Goal: Task Accomplishment & Management: Manage account settings

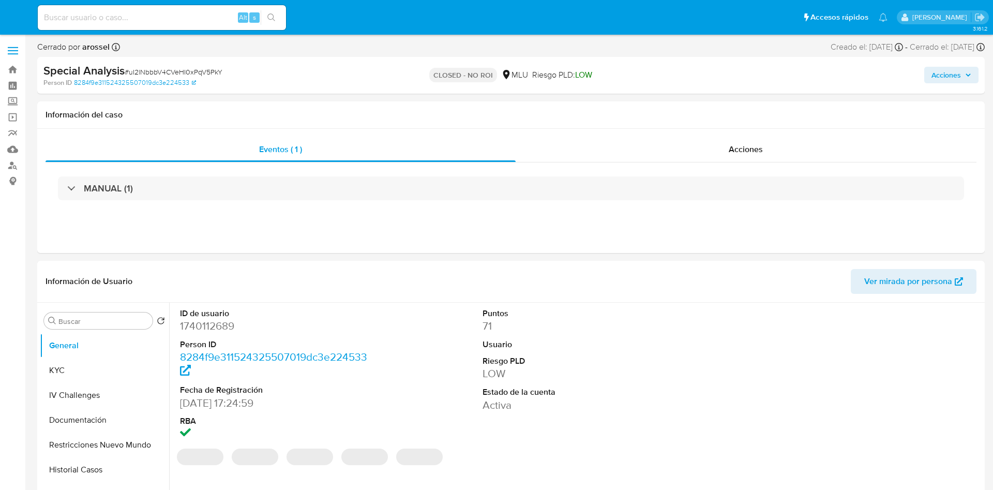
select select "10"
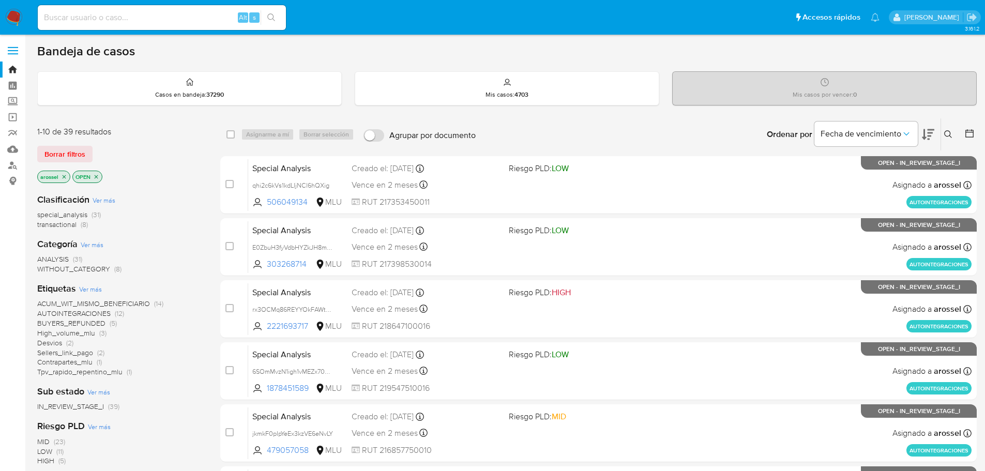
click at [166, 18] on input at bounding box center [162, 17] width 248 height 13
click at [933, 140] on icon at bounding box center [928, 134] width 12 height 12
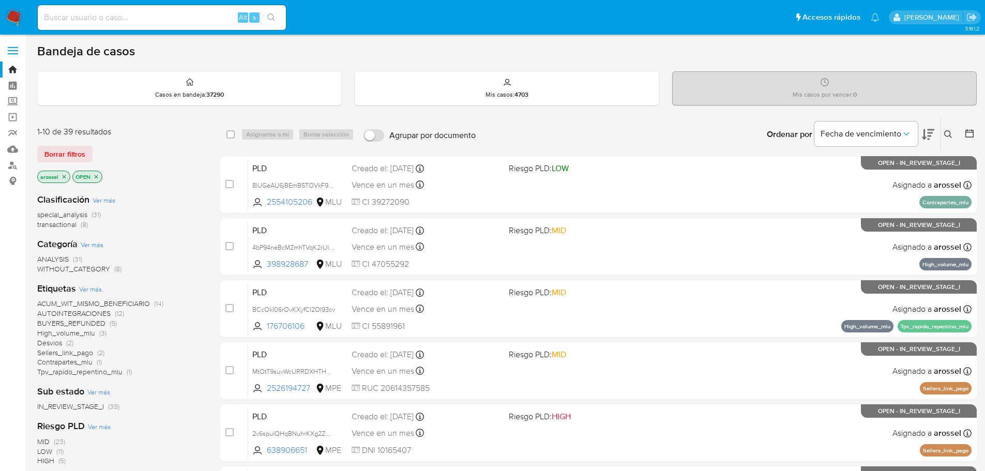
click at [926, 135] on icon at bounding box center [928, 134] width 12 height 12
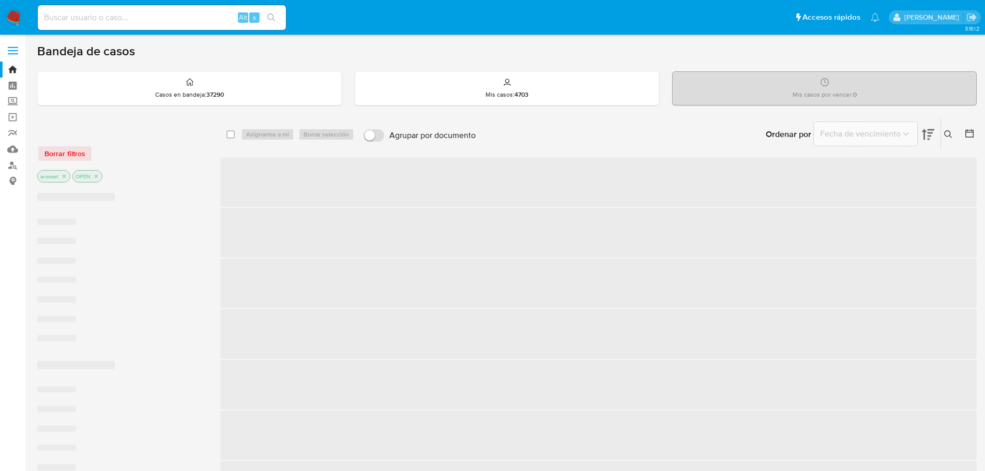
click at [893, 133] on span "Fecha de vencimiento" at bounding box center [860, 134] width 81 height 10
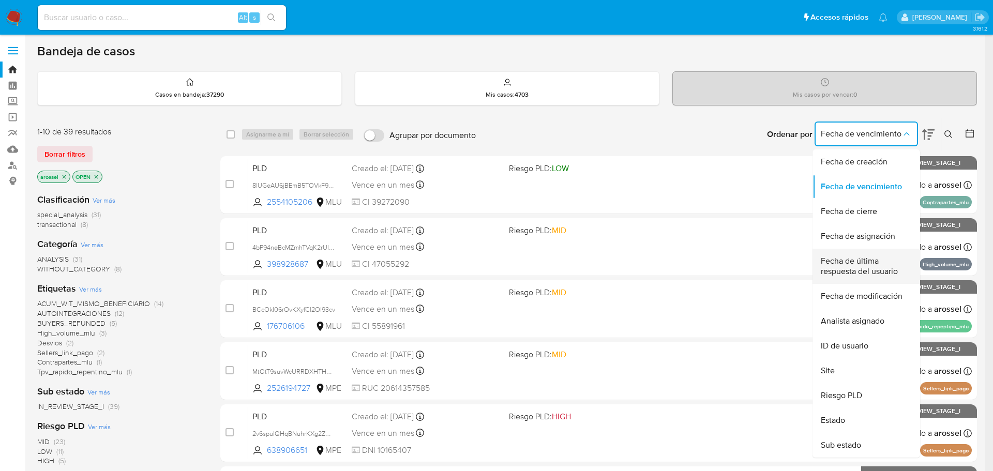
click at [859, 273] on span "Fecha de última respuesta del usuario" at bounding box center [862, 266] width 85 height 21
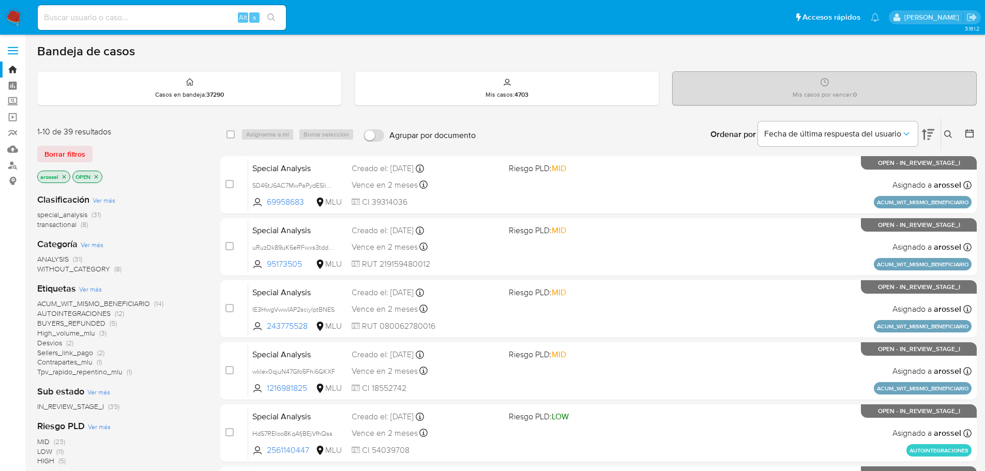
click at [193, 20] on input at bounding box center [162, 17] width 248 height 13
paste input "IE3HwgVwwIAP2sciylptBNES"
type input "IE3HwgVwwIAP2sciylptBNES"
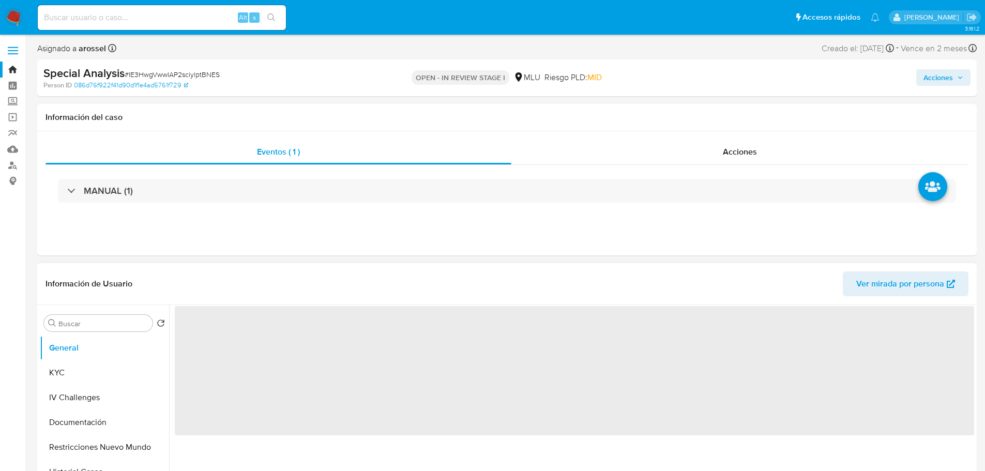
select select "10"
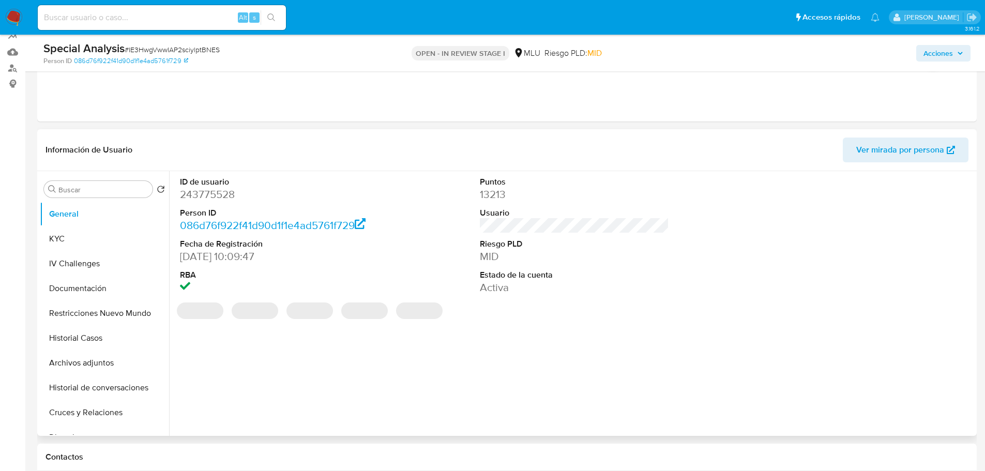
scroll to position [103, 0]
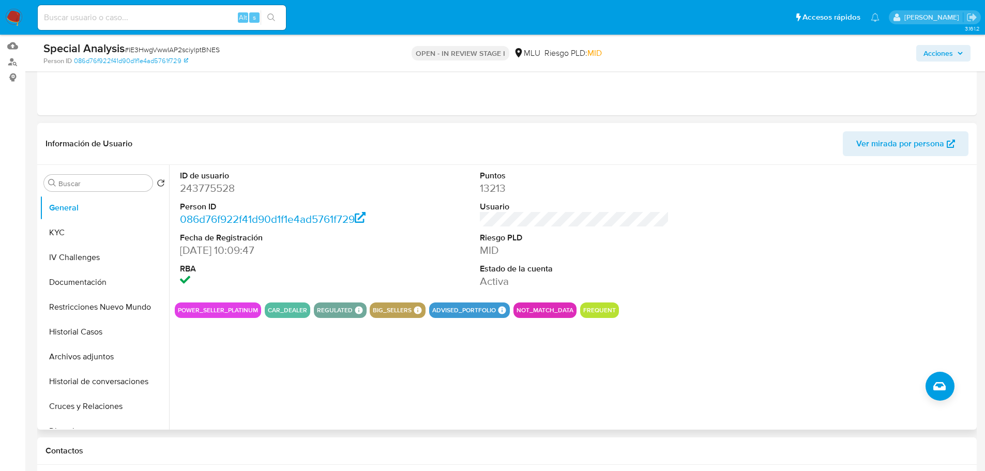
click at [927, 142] on span "Ver mirada por persona" at bounding box center [900, 143] width 88 height 25
click at [98, 335] on button "Historial Casos" at bounding box center [100, 331] width 121 height 25
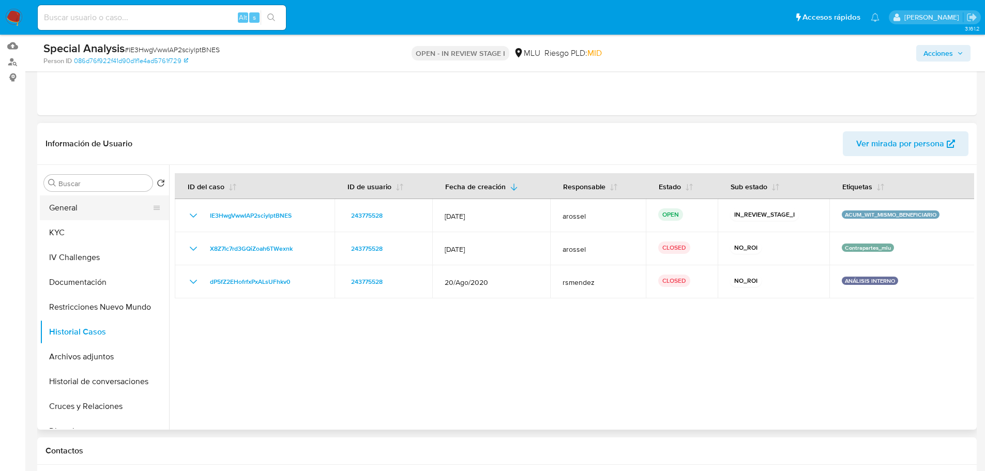
click at [86, 201] on button "General" at bounding box center [100, 207] width 121 height 25
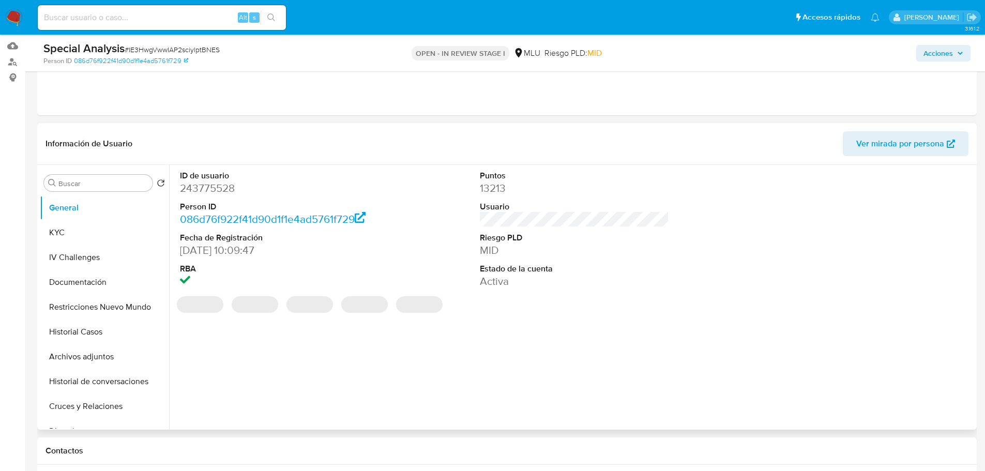
click at [216, 187] on dd "243775528" at bounding box center [275, 188] width 190 height 14
copy dd "243775528"
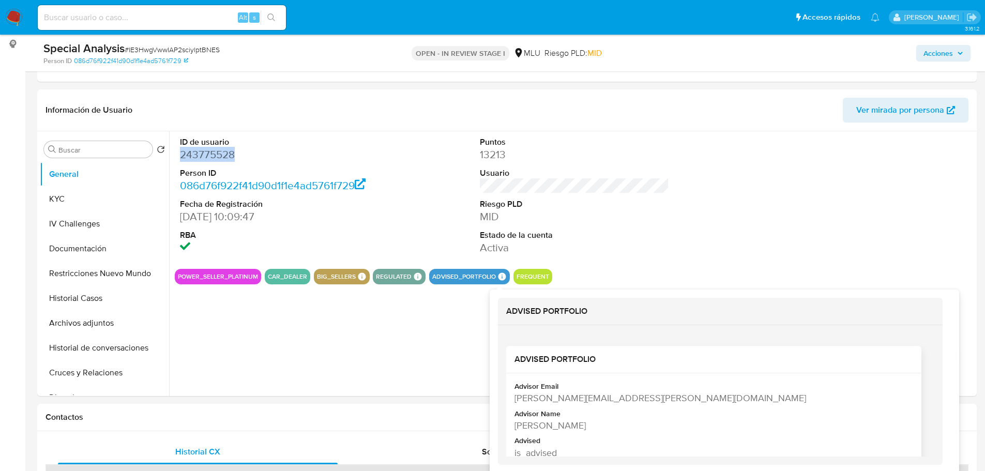
scroll to position [155, 0]
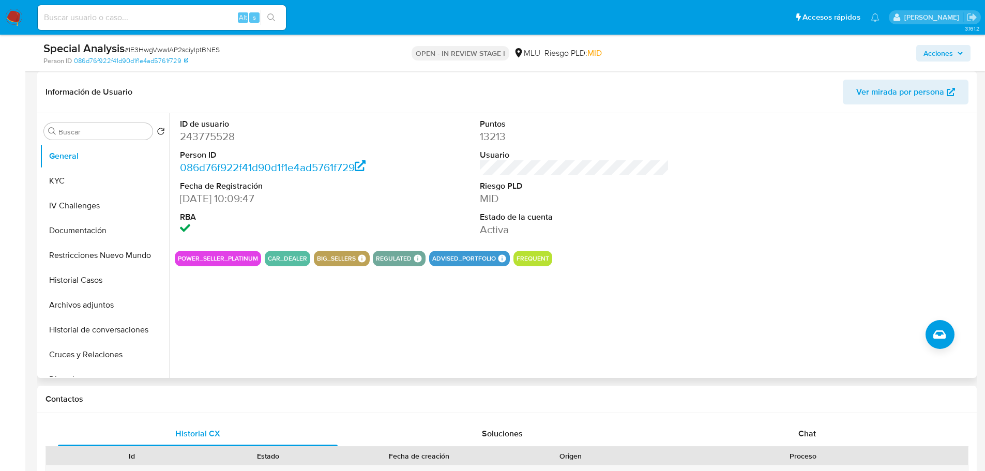
click at [303, 324] on div "ID de usuario 243775528 Person ID 086d76f922f41d90d1f1e4ad5761f729 Fecha de Reg…" at bounding box center [571, 245] width 805 height 265
click at [79, 172] on button "KYC" at bounding box center [100, 181] width 121 height 25
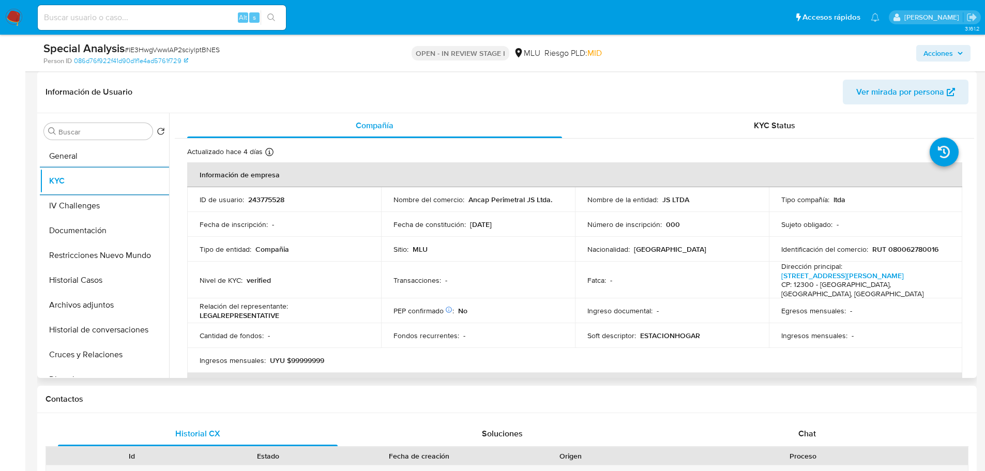
click at [281, 198] on p "243775528" at bounding box center [266, 199] width 36 height 9
copy p "243775528"
click at [85, 161] on button "General" at bounding box center [100, 156] width 121 height 25
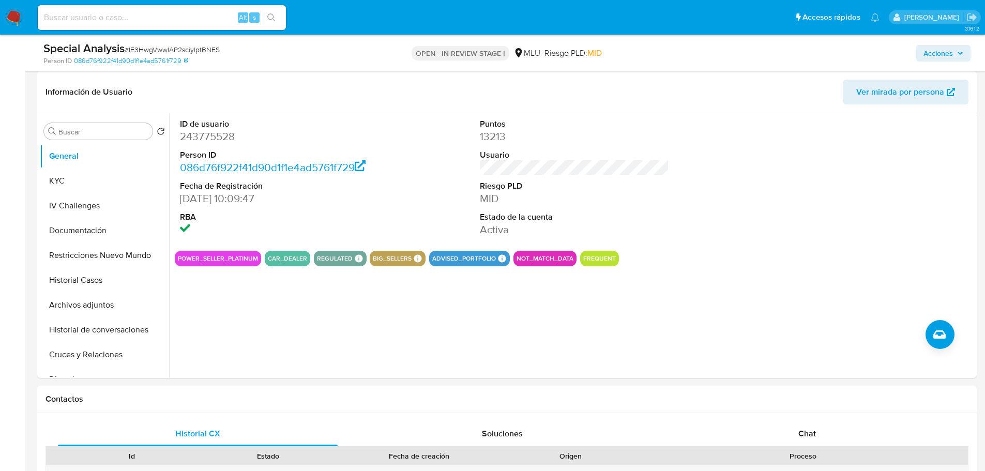
click at [192, 53] on span "# IE3HwgVwwIAP2sciylptBNES" at bounding box center [172, 49] width 95 height 10
click at [190, 50] on span "# IE3HwgVwwIAP2sciylptBNES" at bounding box center [172, 49] width 95 height 10
copy span "IE3HwgVwwIAP2sciylptBNES"
click at [87, 174] on button "KYC" at bounding box center [100, 181] width 121 height 25
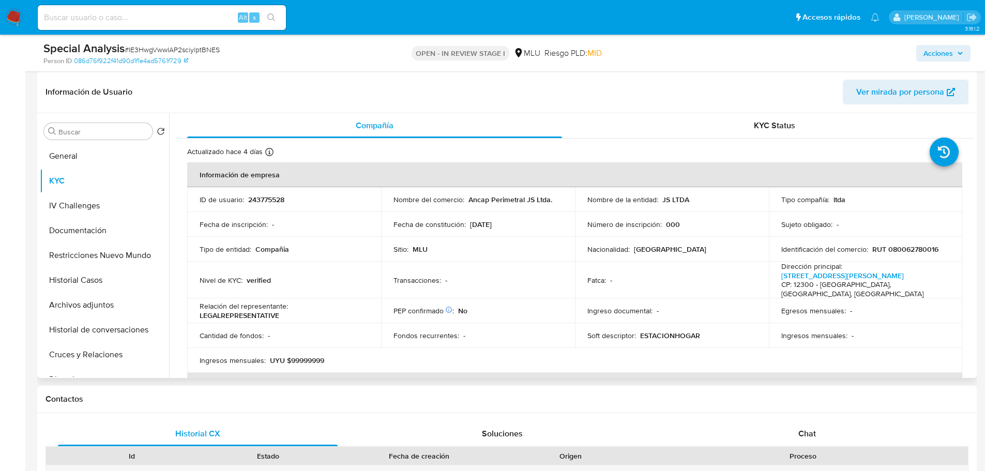
click at [905, 250] on p "RUT 080062780016" at bounding box center [905, 249] width 66 height 9
copy p "080062780016"
click at [306, 301] on div "Relación del representante : LEGALREPRESENTATIVE" at bounding box center [284, 310] width 169 height 19
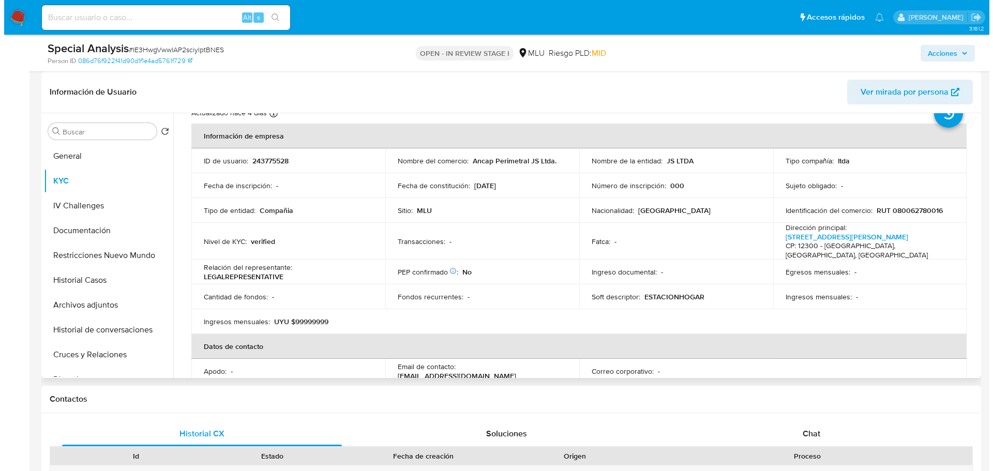
scroll to position [0, 0]
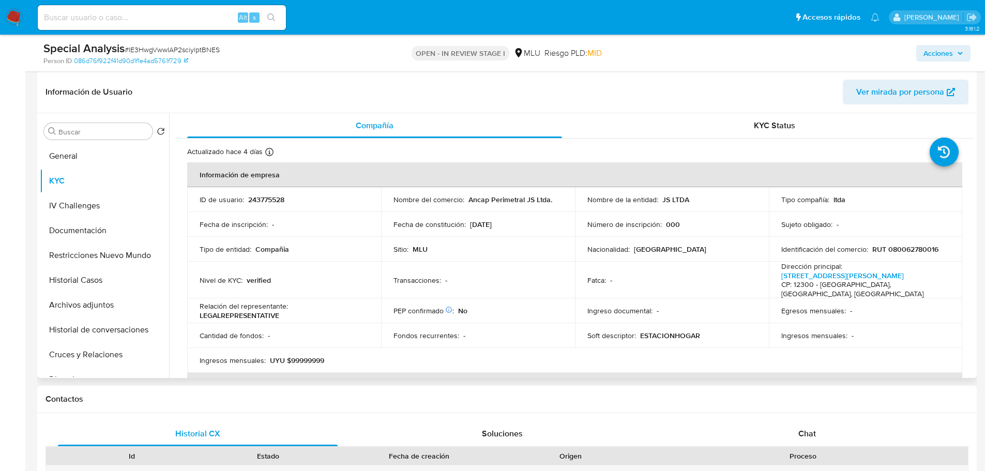
click at [274, 196] on p "243775528" at bounding box center [266, 199] width 36 height 9
copy p "243775528"
click at [157, 51] on span "# IE3HwgVwwIAP2sciylptBNES" at bounding box center [172, 49] width 95 height 10
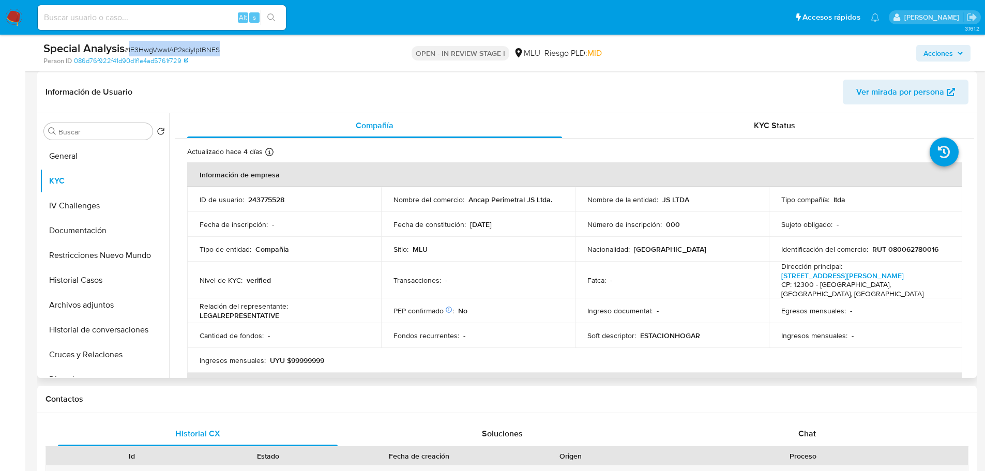
copy span "IE3HwgVwwIAP2sciylptBNES"
click at [274, 203] on p "243775528" at bounding box center [266, 199] width 36 height 9
copy p "243775528"
click at [91, 329] on button "Historial de conversaciones" at bounding box center [100, 329] width 121 height 25
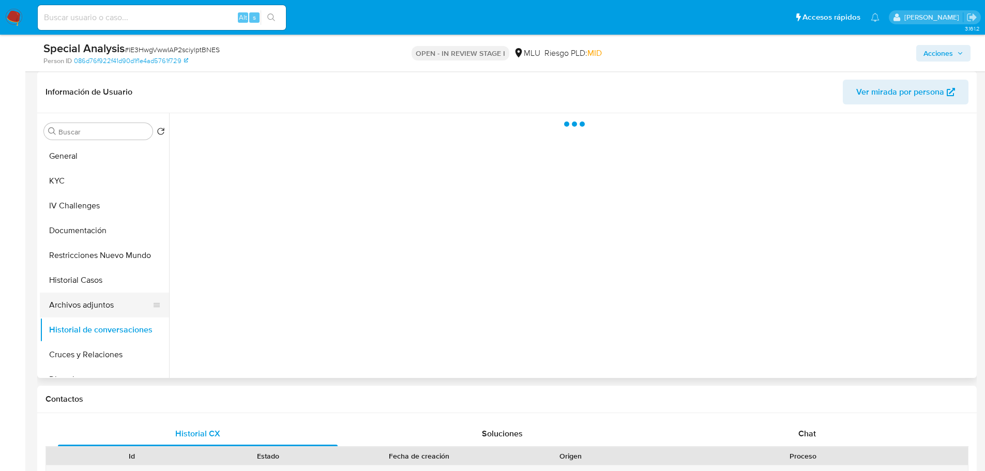
click at [93, 298] on button "Archivos adjuntos" at bounding box center [100, 305] width 121 height 25
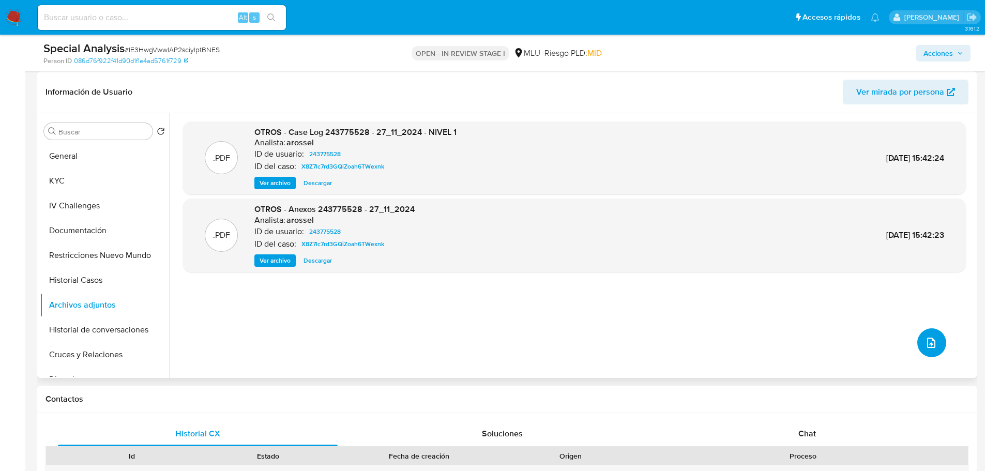
click at [936, 345] on button "upload-file" at bounding box center [931, 342] width 29 height 29
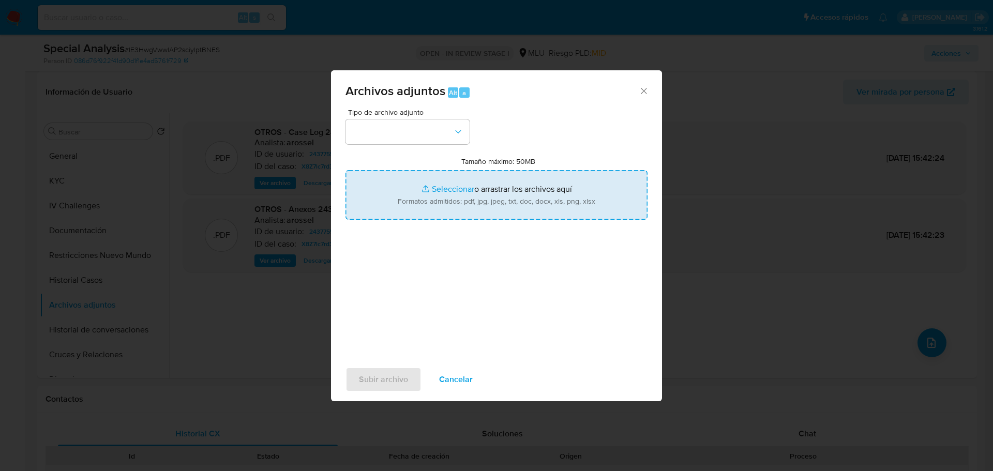
click at [489, 186] on input "Tamaño máximo: 50MB Seleccionar archivos" at bounding box center [496, 195] width 302 height 50
type input "C:\fakepath\Movimientos 243775528 - 08_10_2025.xlsx"
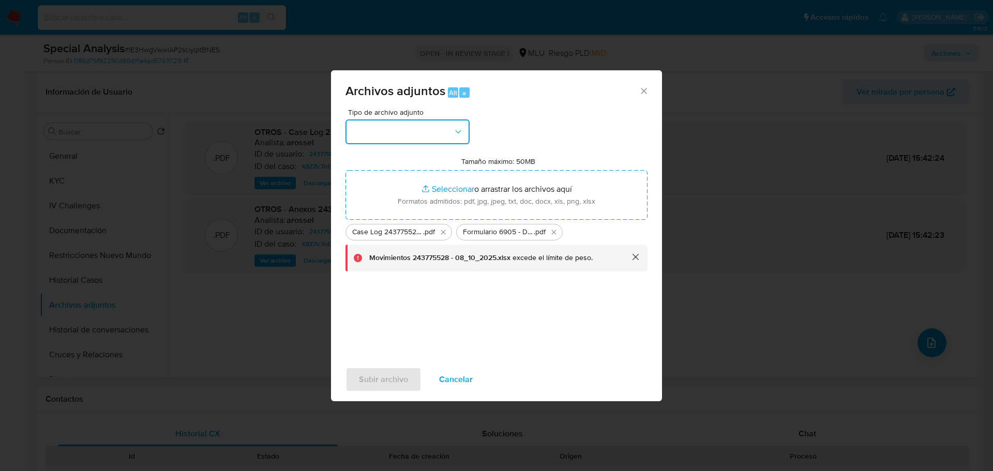
click at [396, 136] on button "button" at bounding box center [407, 131] width 124 height 25
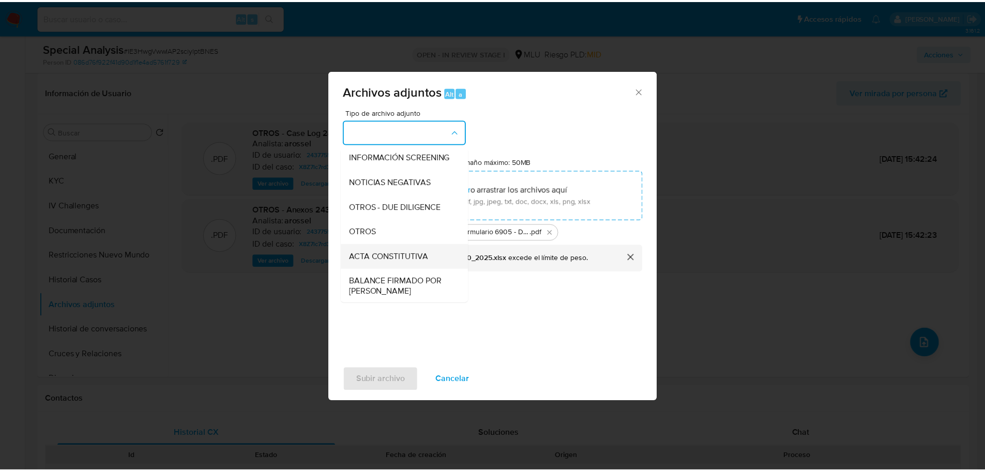
scroll to position [103, 0]
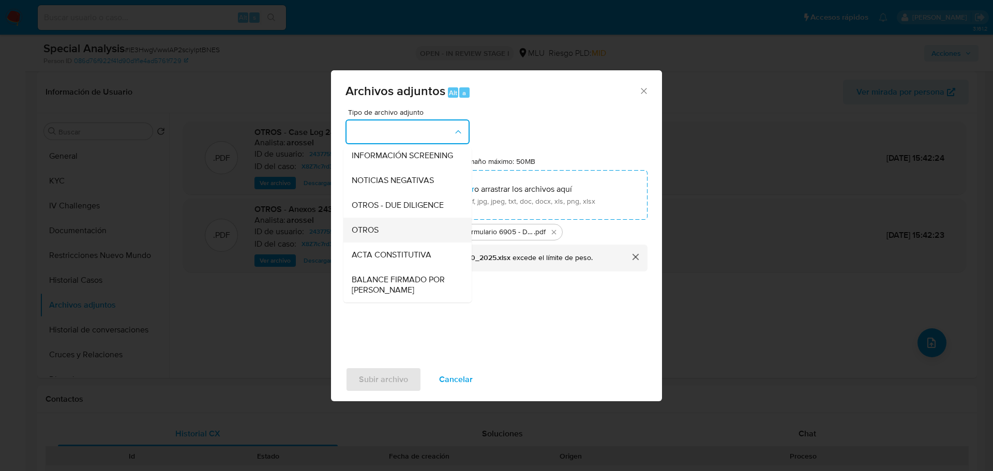
click at [386, 242] on div "OTROS" at bounding box center [404, 230] width 105 height 25
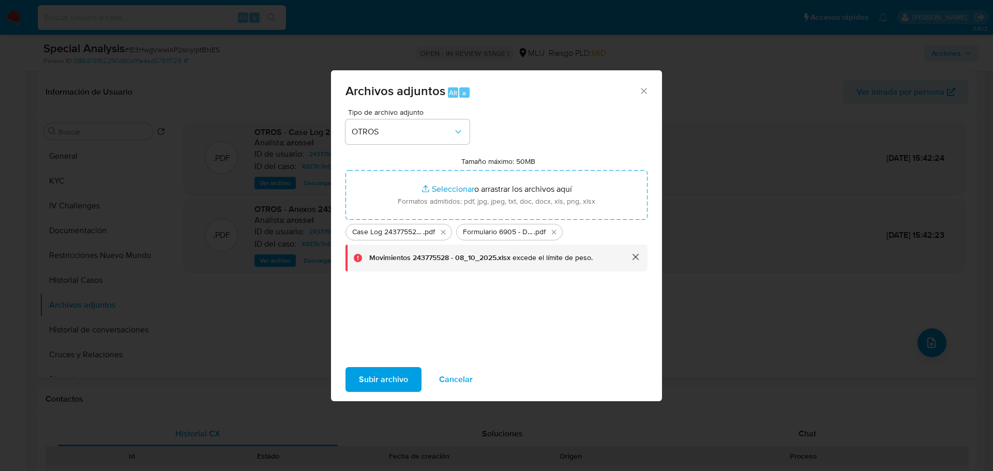
click at [376, 377] on span "Subir archivo" at bounding box center [383, 379] width 49 height 23
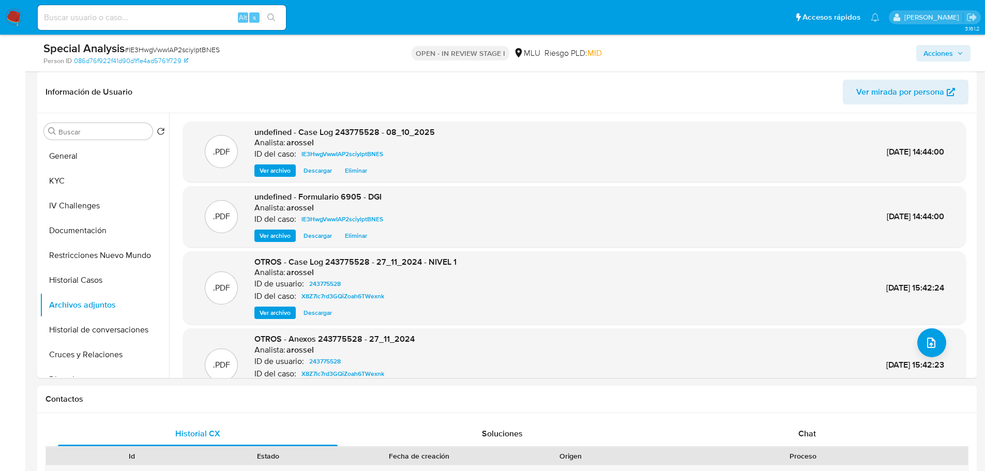
drag, startPoint x: 927, startPoint y: 51, endPoint x: 911, endPoint y: 58, distance: 17.8
click at [927, 51] on span "Acciones" at bounding box center [937, 53] width 29 height 17
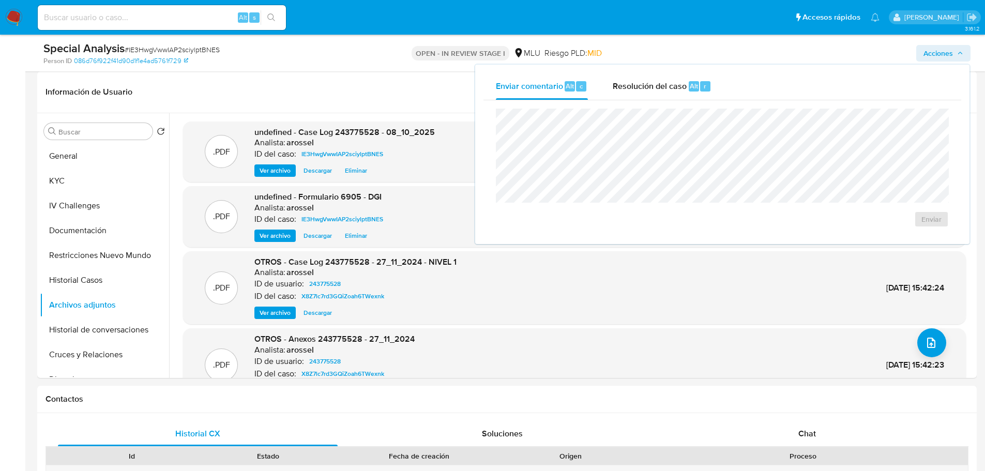
click at [679, 100] on div "Enviar" at bounding box center [722, 167] width 478 height 135
click at [652, 89] on span "Resolución del caso" at bounding box center [650, 86] width 74 height 12
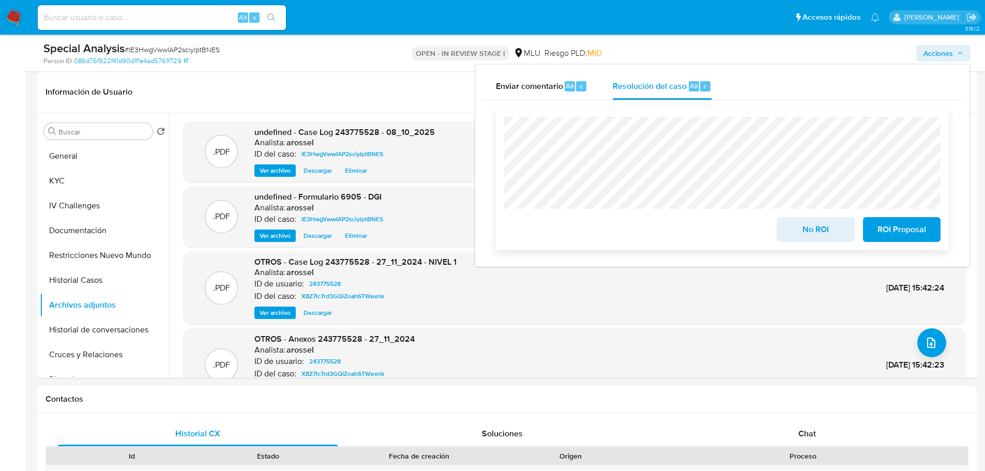
click at [806, 234] on span "No ROI" at bounding box center [815, 229] width 51 height 23
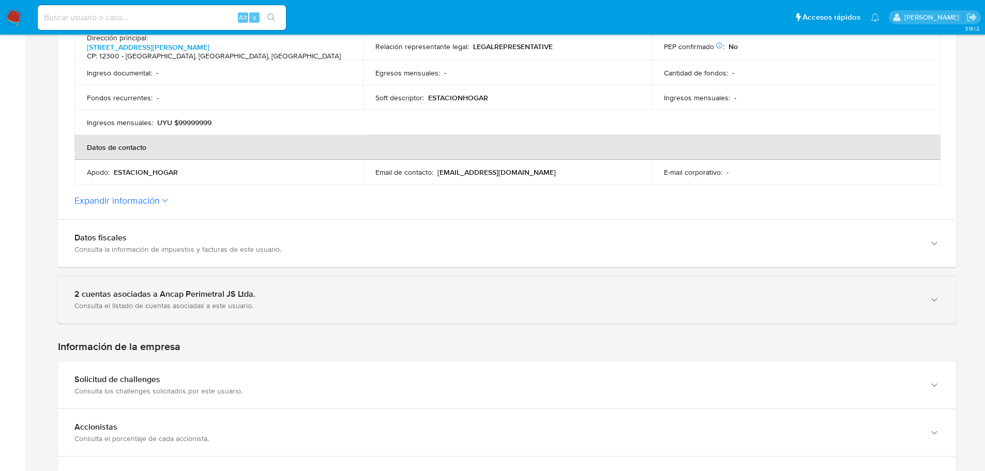
click at [271, 295] on div "2 cuentas asociadas a Ancap Perimetral JS Ltda." at bounding box center [496, 294] width 844 height 10
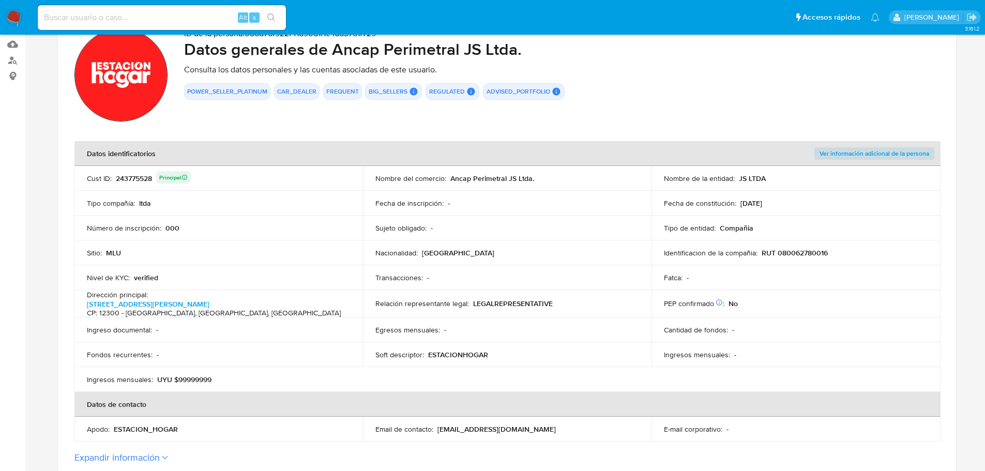
scroll to position [103, 0]
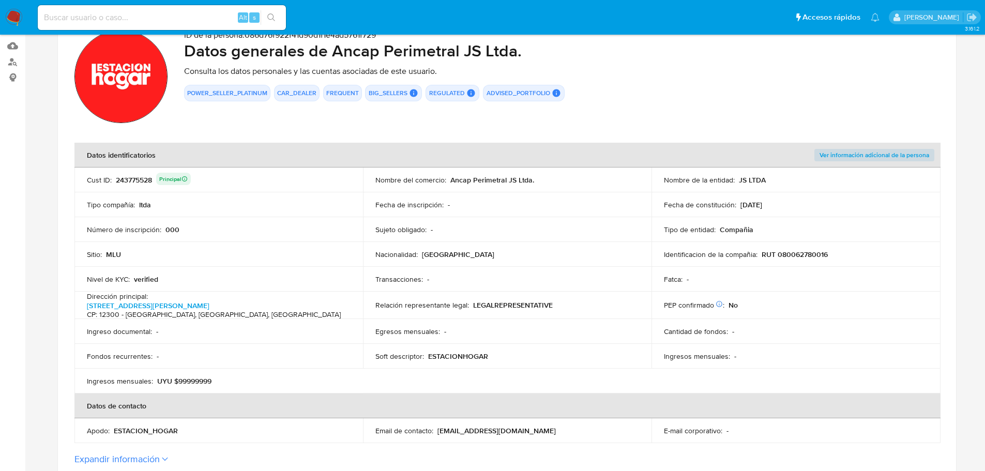
click at [143, 178] on div "243775528 Principal" at bounding box center [153, 180] width 75 height 14
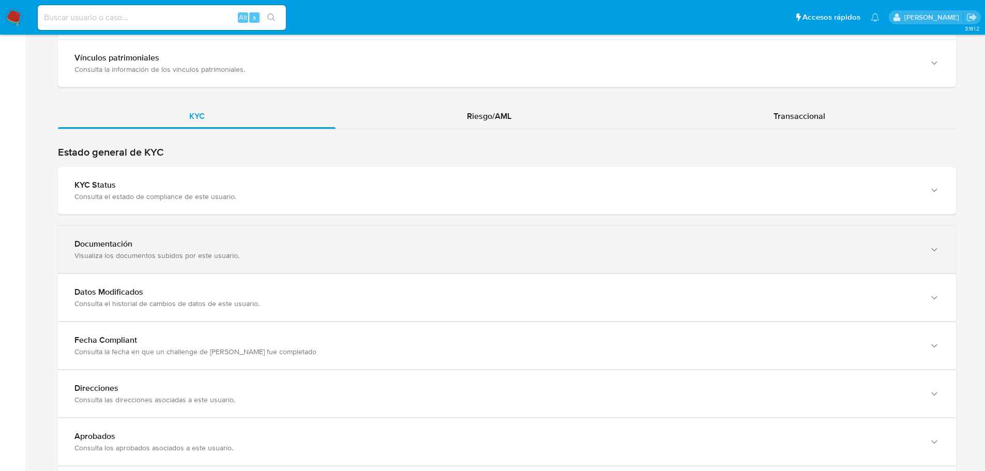
scroll to position [1137, 0]
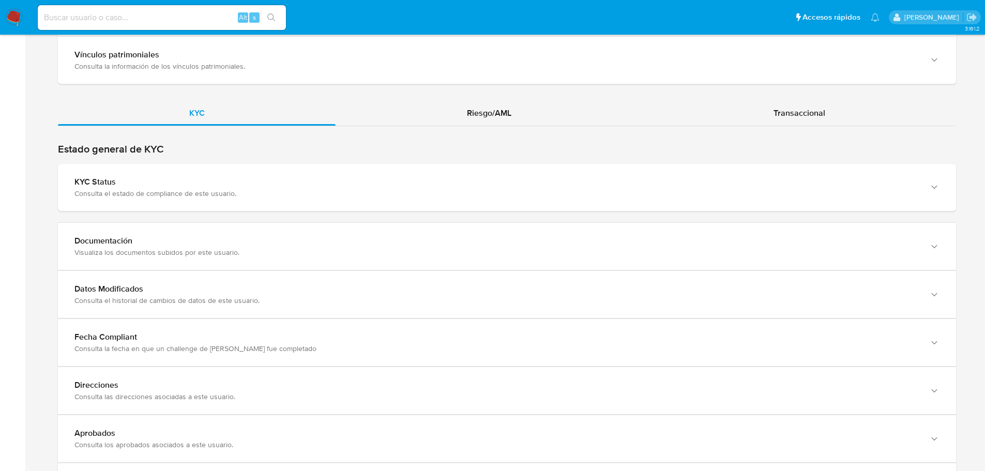
click at [443, 215] on div "Estado general de KYC KYC Status Consulta el estado de compliance de este usuar…" at bounding box center [507, 327] width 898 height 369
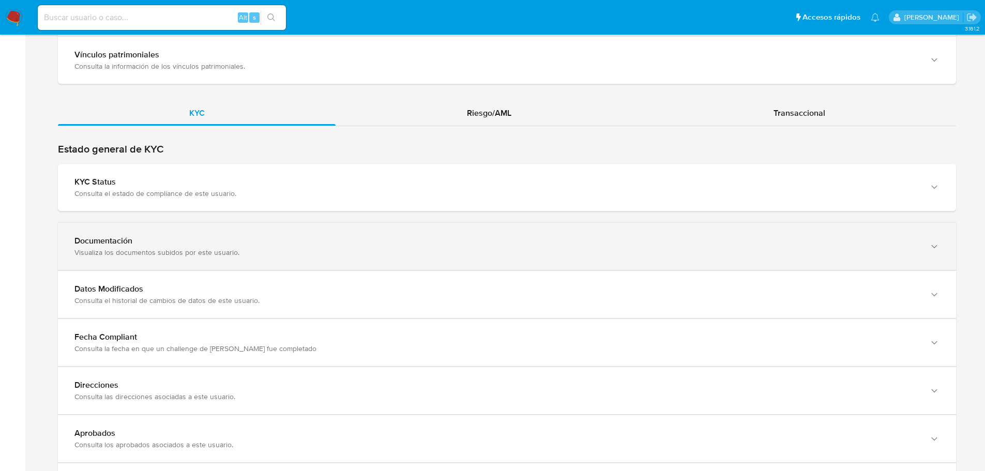
click at [445, 236] on div "Documentación" at bounding box center [496, 241] width 844 height 10
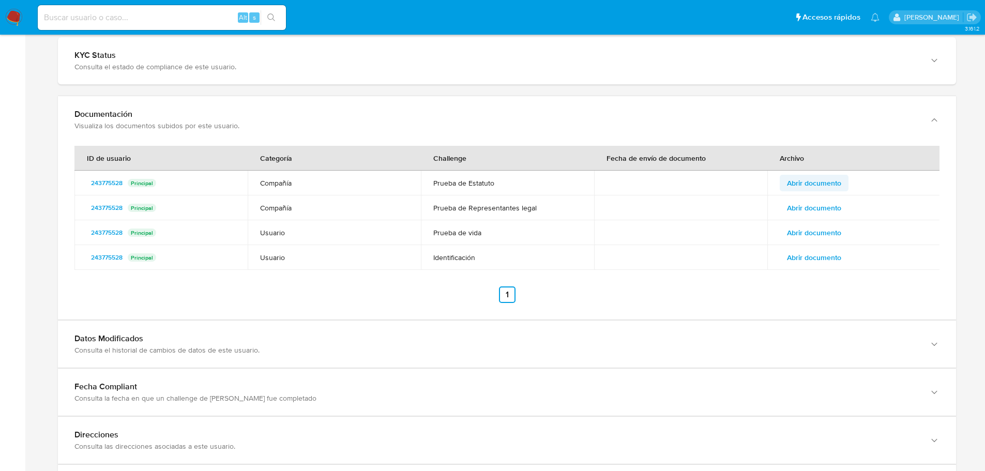
scroll to position [1241, 0]
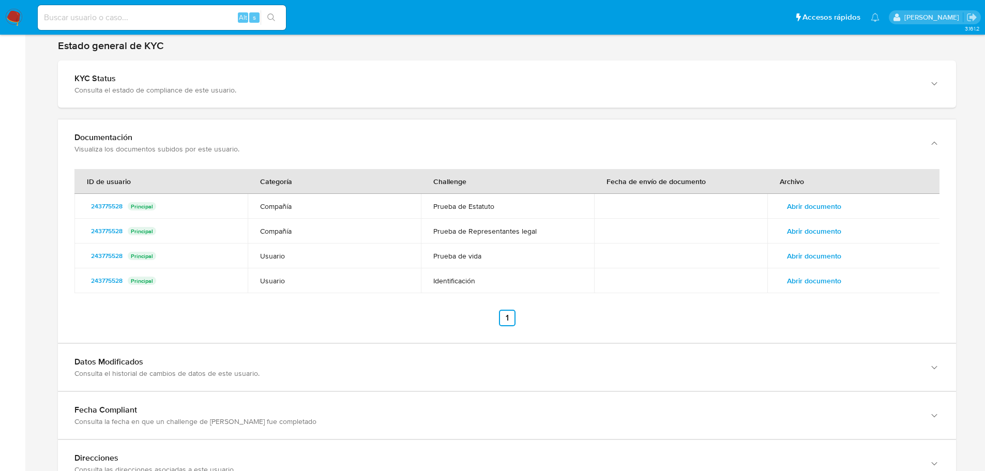
click at [816, 212] on td "Abrir documento" at bounding box center [853, 206] width 173 height 25
click at [816, 210] on span "Abrir documento" at bounding box center [814, 206] width 54 height 14
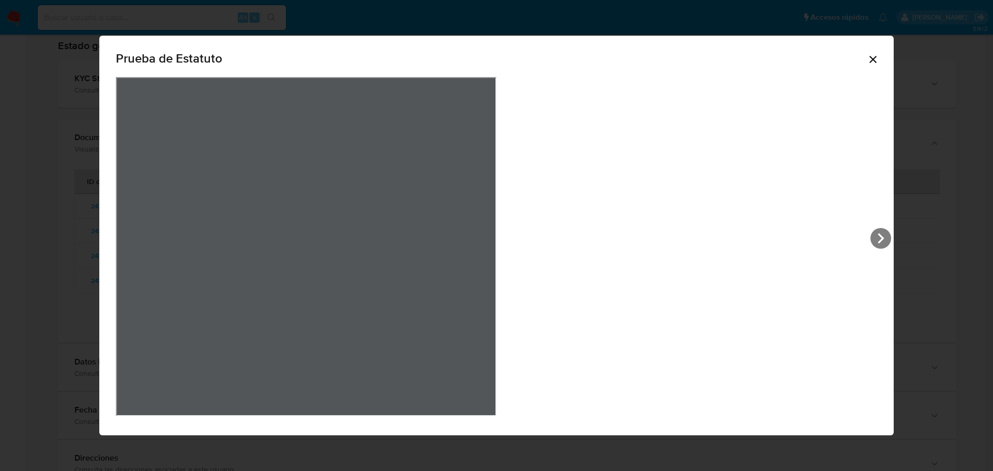
click at [870, 240] on icon "View Document Modal" at bounding box center [880, 238] width 21 height 21
click at [761, 208] on div "Prueba de Estatuto" at bounding box center [496, 235] width 993 height 471
click at [866, 62] on icon "Cerrar" at bounding box center [872, 59] width 12 height 12
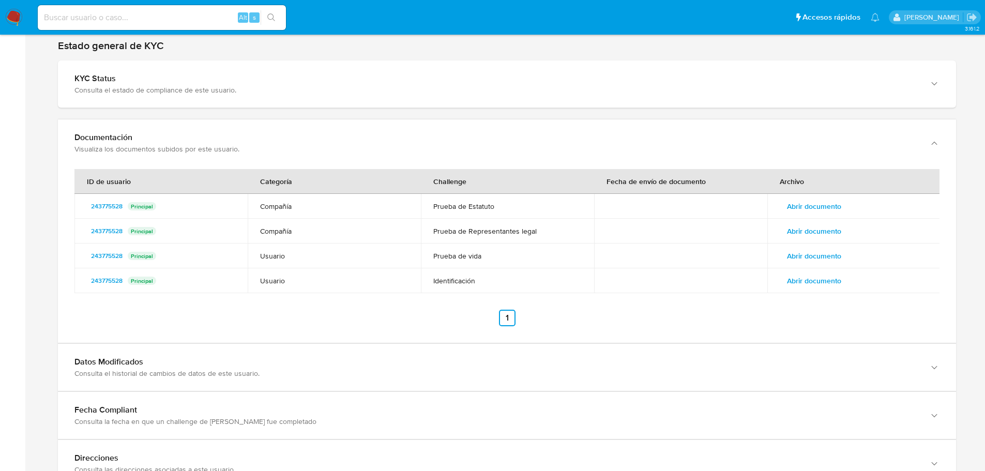
click at [819, 224] on span "Abrir documento" at bounding box center [814, 231] width 54 height 14
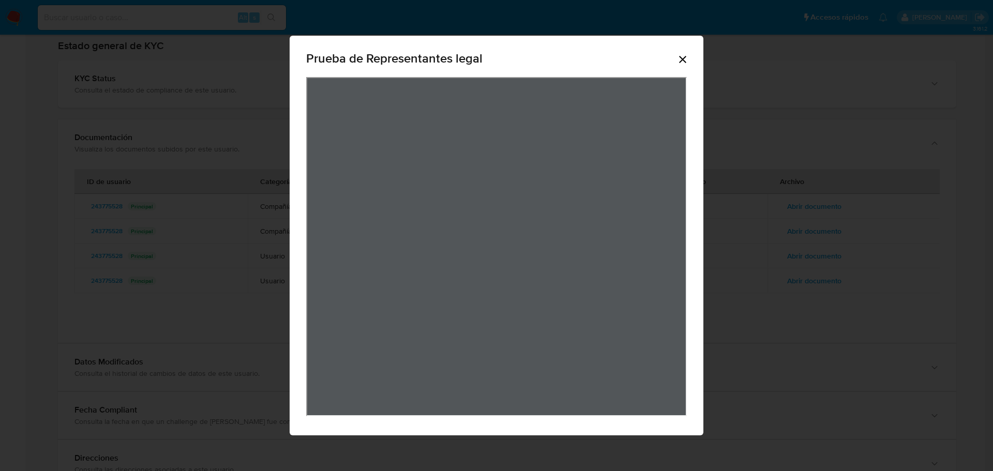
click at [680, 59] on icon "Cerrar" at bounding box center [682, 59] width 12 height 12
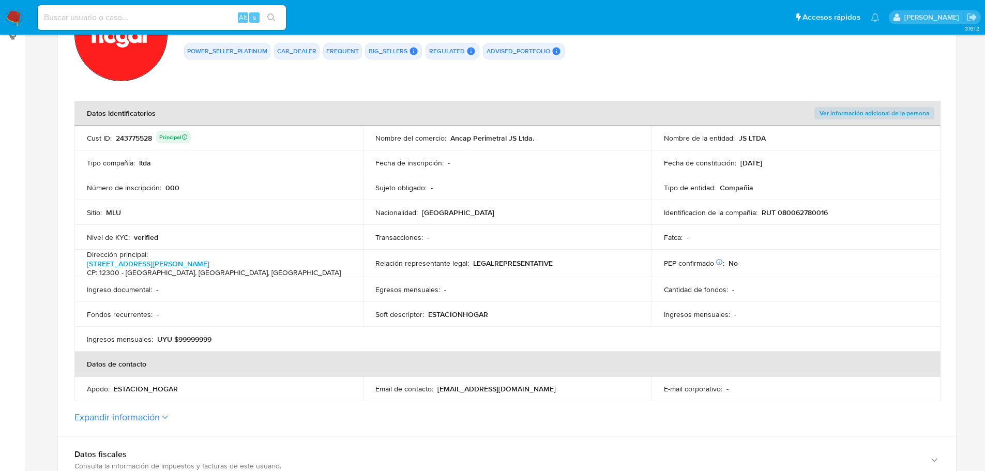
scroll to position [0, 0]
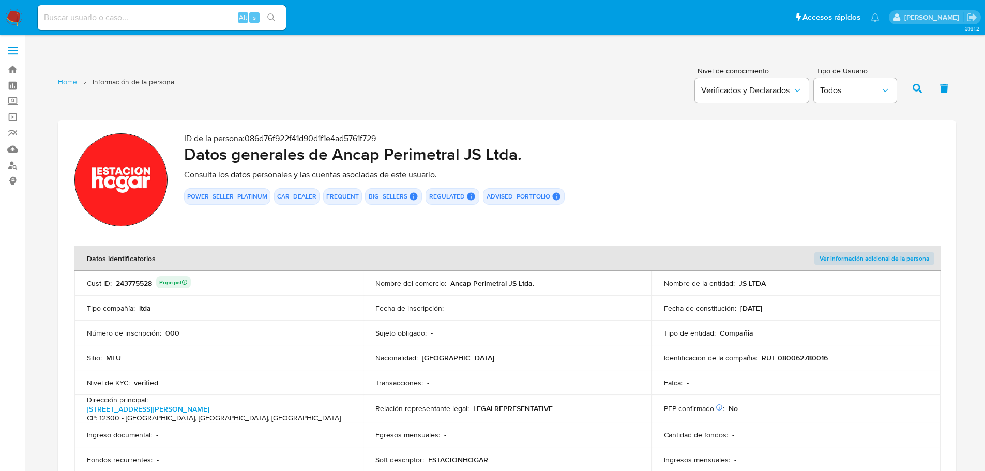
click at [798, 360] on p "RUT 080062780016" at bounding box center [794, 357] width 66 height 9
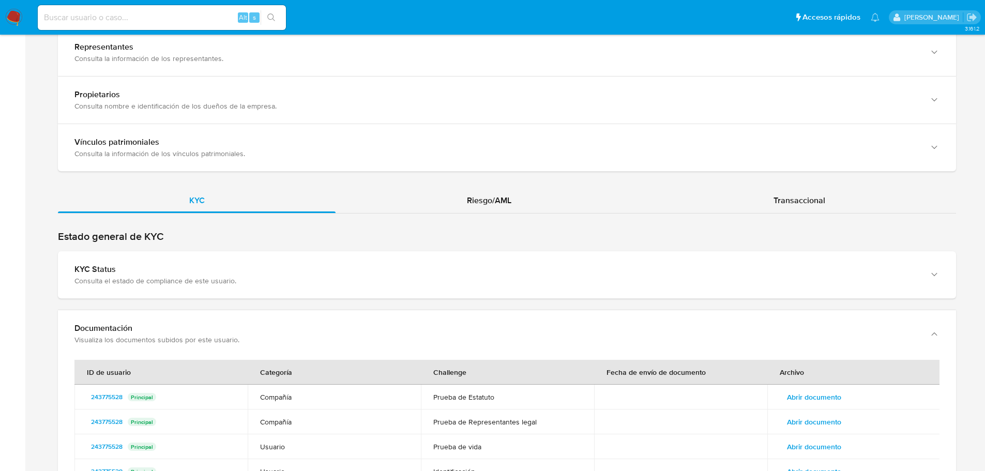
scroll to position [1137, 0]
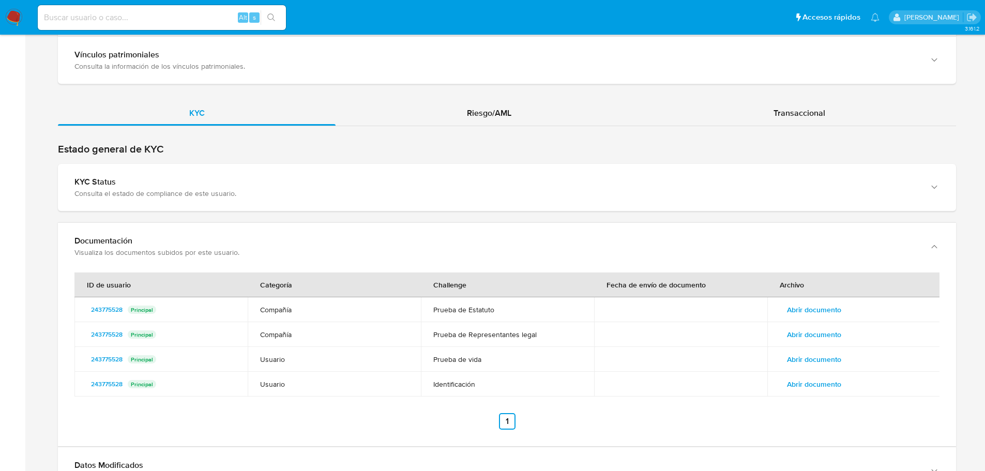
click at [829, 313] on span "Abrir documento" at bounding box center [814, 309] width 54 height 14
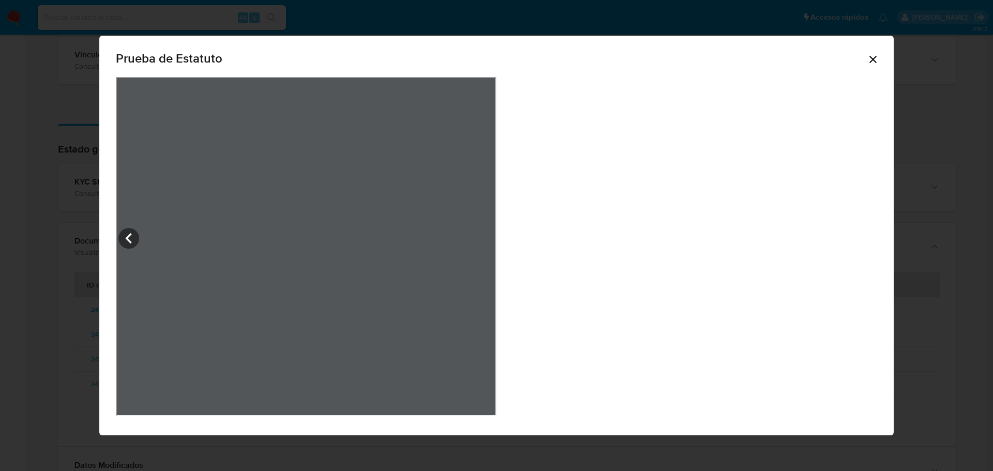
click at [866, 63] on icon "Cerrar" at bounding box center [872, 59] width 12 height 12
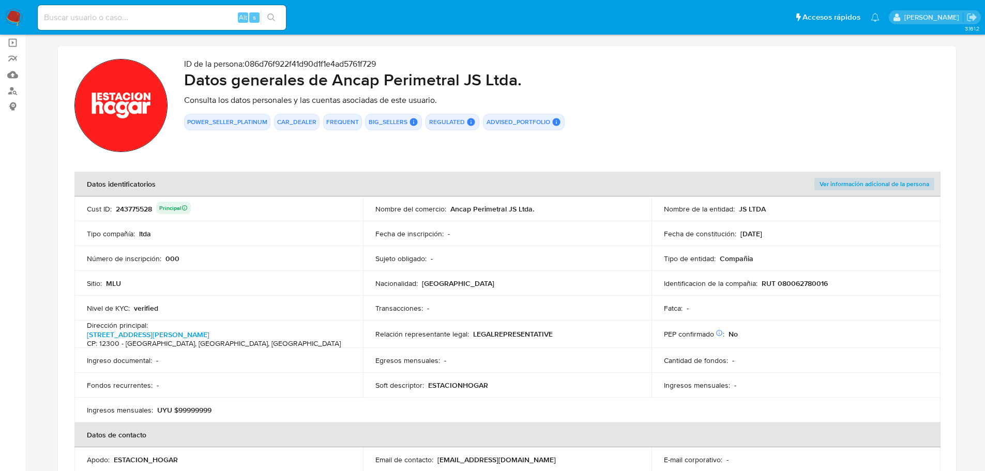
scroll to position [0, 0]
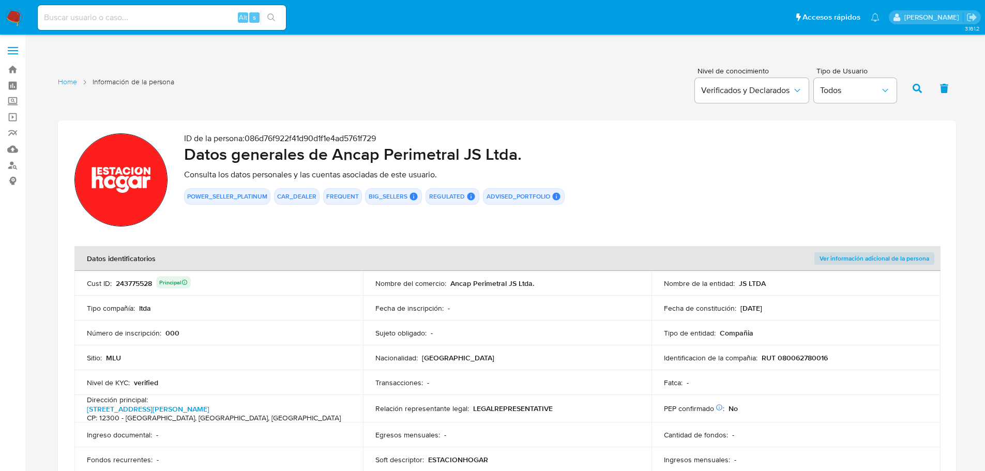
click at [136, 286] on div "243775528 Principal" at bounding box center [153, 283] width 75 height 14
click at [871, 258] on span "Ver información adicional de la persona" at bounding box center [874, 258] width 110 height 10
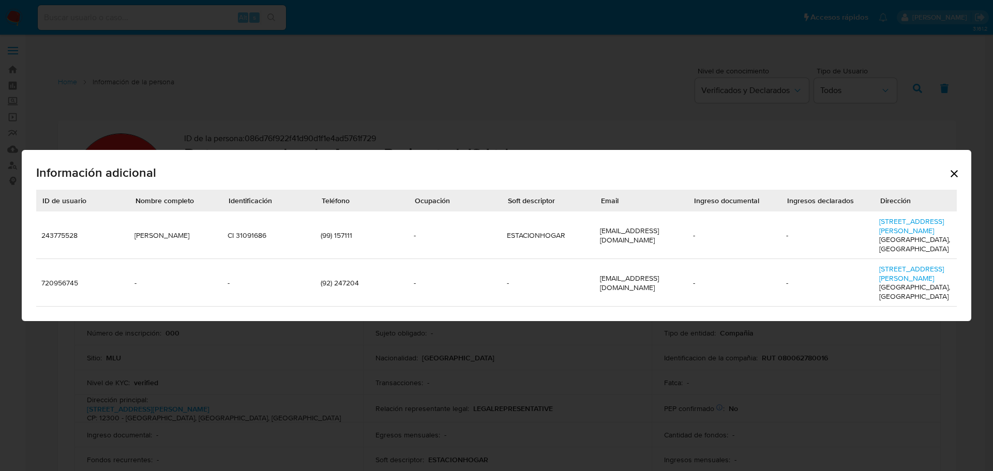
click at [335, 234] on td "(99) 157111" at bounding box center [361, 235] width 93 height 48
click at [204, 123] on div "Información adicional ID de usuario Nombre completo Identificación Teléfono Ocu…" at bounding box center [496, 235] width 993 height 471
drag, startPoint x: 955, startPoint y: 180, endPoint x: 859, endPoint y: 128, distance: 109.4
click at [956, 180] on icon "Cerrar" at bounding box center [954, 173] width 12 height 12
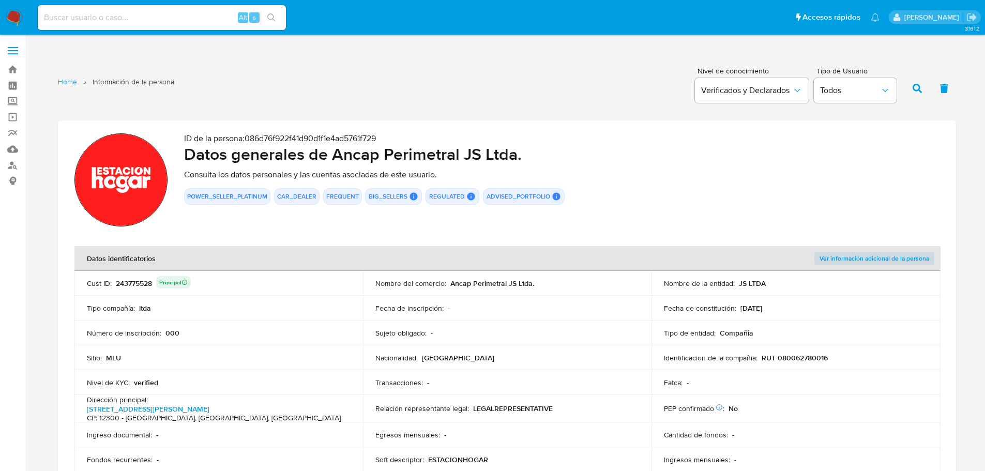
click at [191, 19] on input at bounding box center [162, 17] width 248 height 13
paste input "517959847"
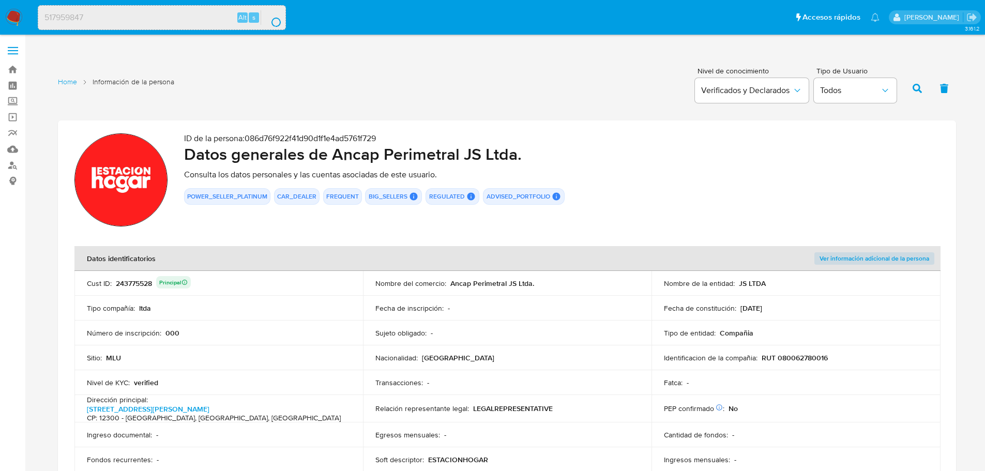
click at [191, 19] on input "517959847" at bounding box center [161, 17] width 247 height 13
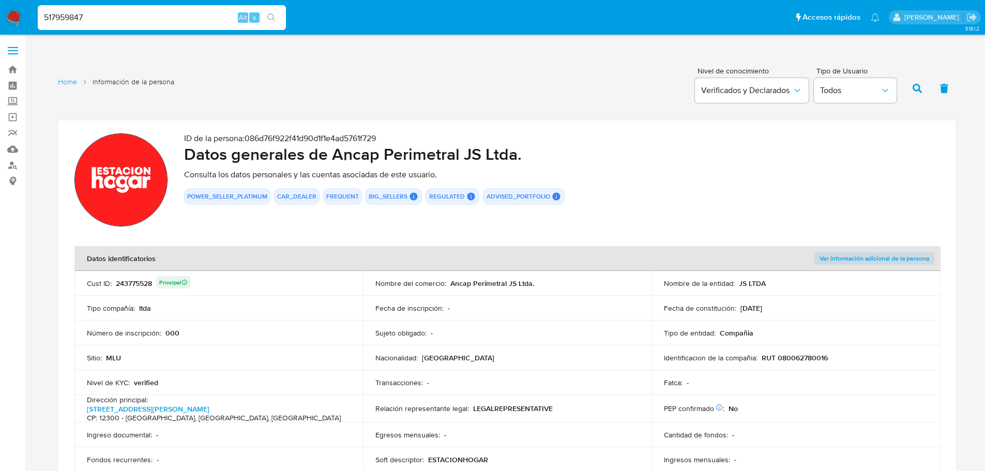
type input "517959847"
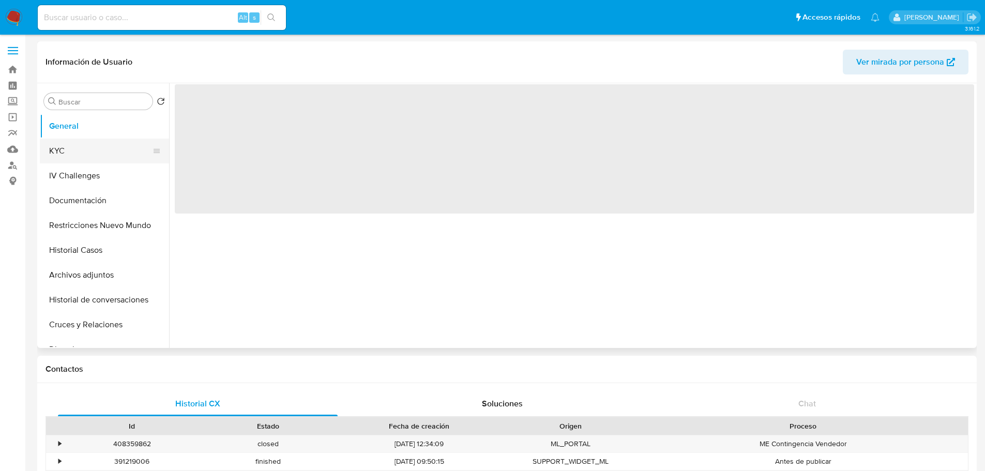
select select "10"
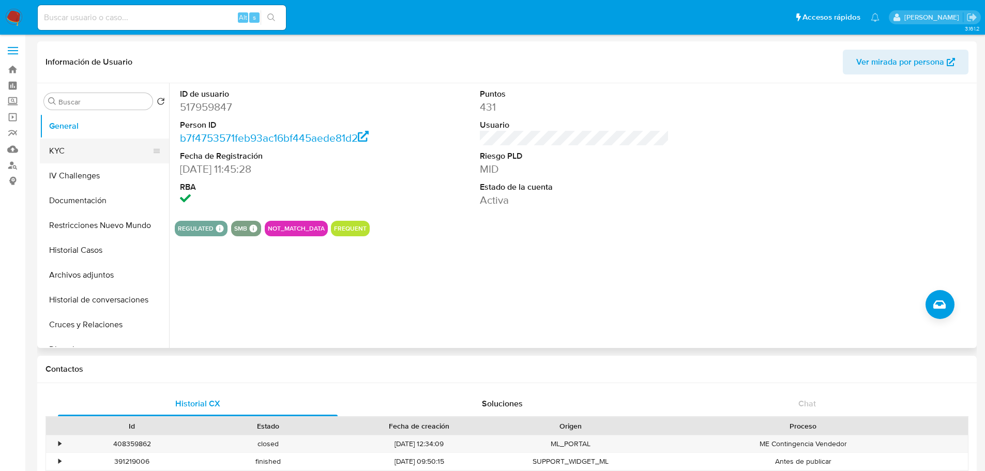
click at [98, 159] on button "KYC" at bounding box center [100, 151] width 121 height 25
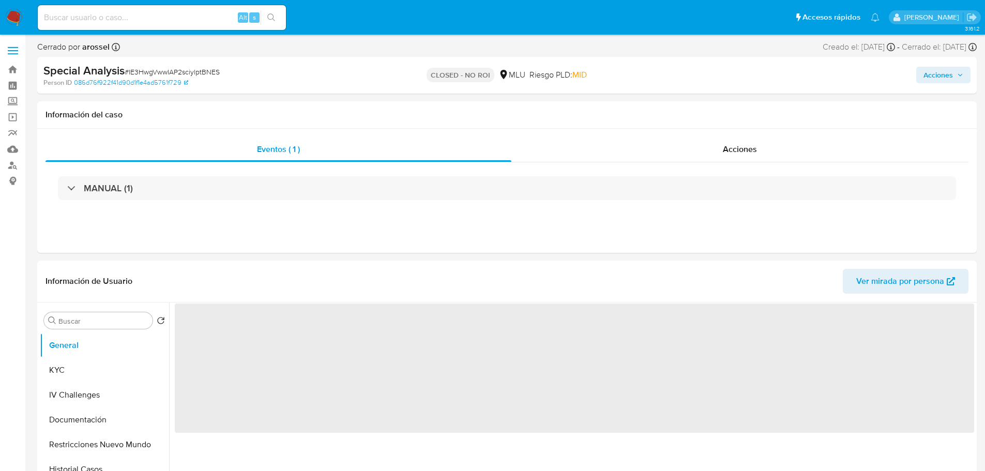
select select "10"
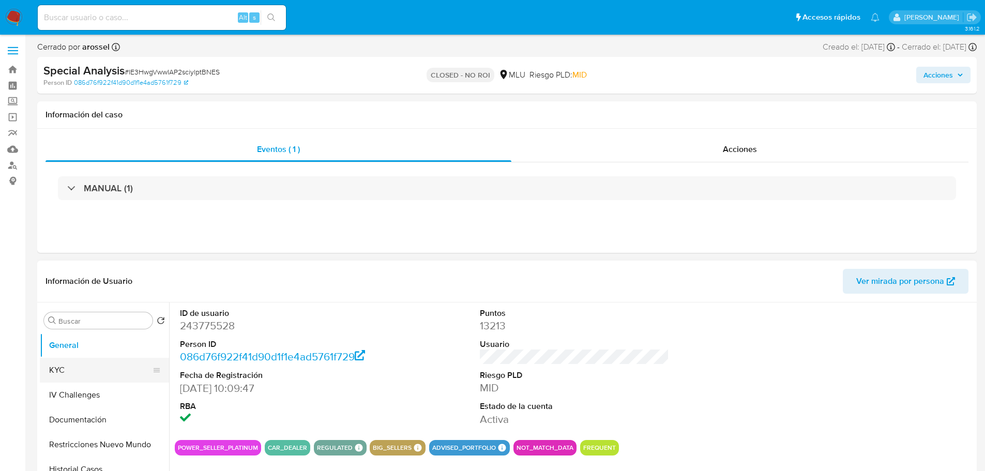
click at [85, 371] on button "KYC" at bounding box center [100, 370] width 121 height 25
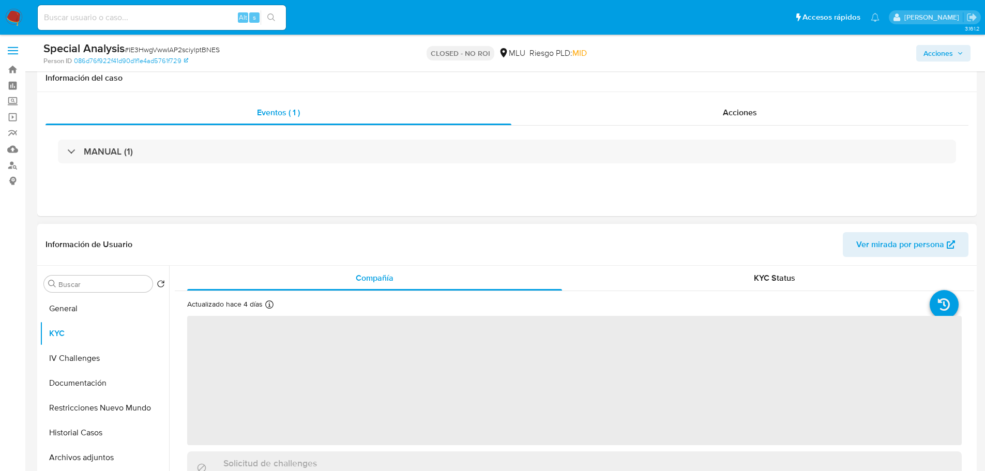
scroll to position [52, 0]
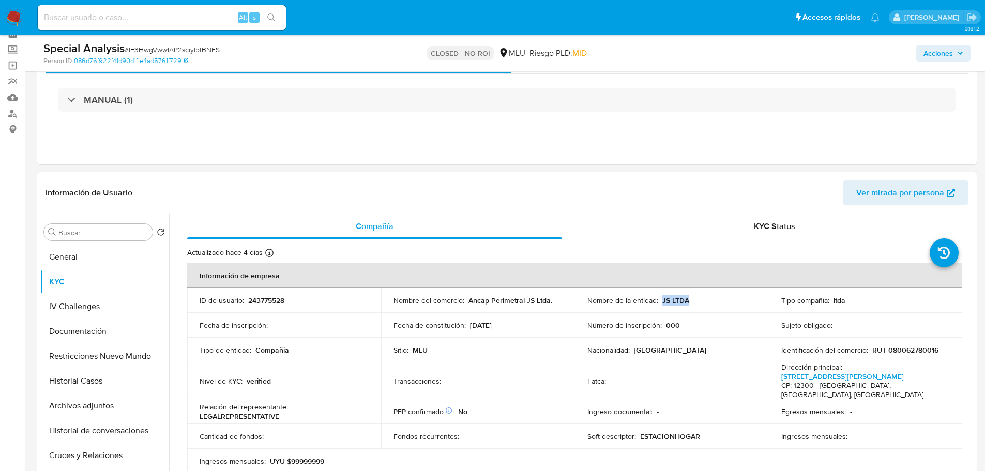
drag, startPoint x: 659, startPoint y: 302, endPoint x: 691, endPoint y: 302, distance: 32.6
click at [691, 302] on div "Nombre de la entidad : JS LTDA" at bounding box center [671, 300] width 169 height 9
copy p "JS LTDA"
click at [172, 18] on input at bounding box center [162, 17] width 248 height 13
paste input "8m8w6dxcpKyVDauNXPeXukjl"
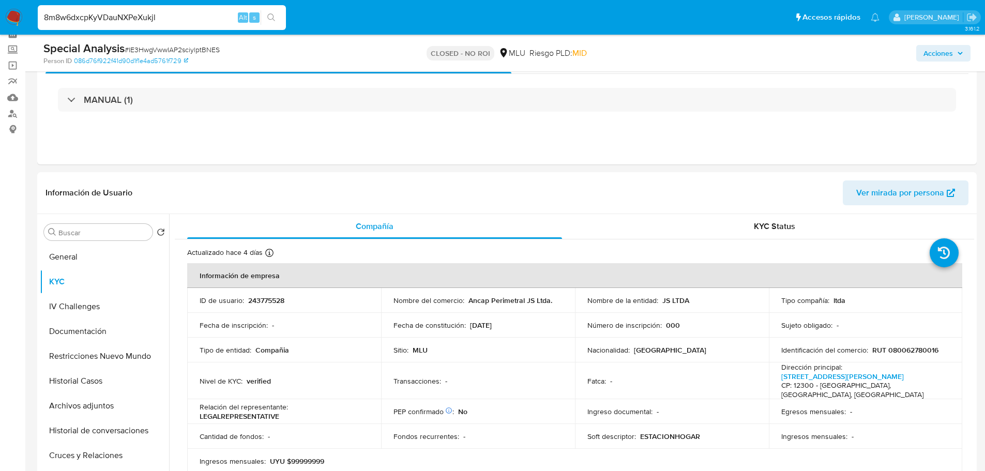
type input "8m8w6dxcpKyVDauNXPeXukjl"
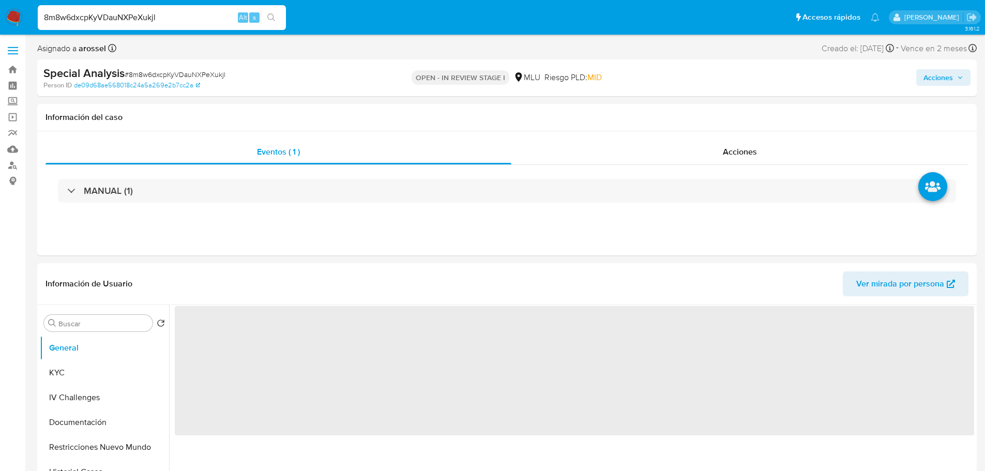
select select "10"
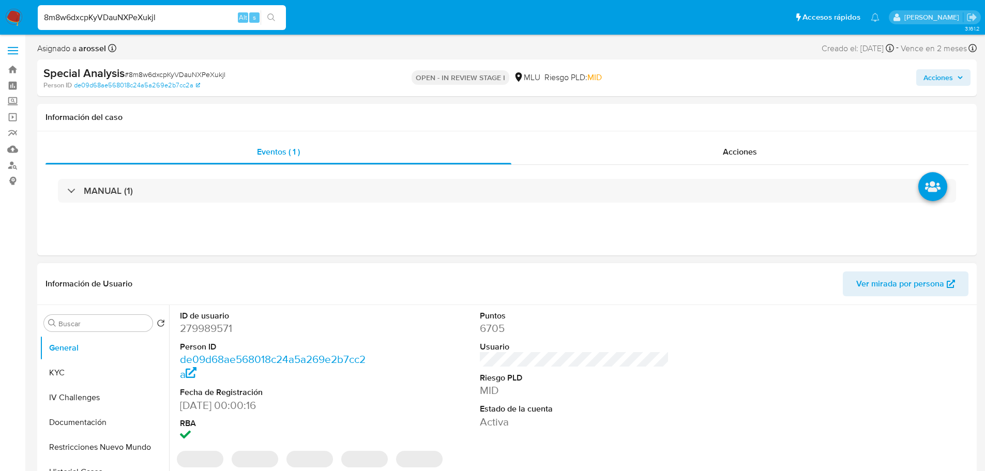
click at [676, 348] on div "ID de usuario 279989571 Person ID de09d68ae568018c24a5a269e2b7cc2a Fecha de Reg…" at bounding box center [574, 377] width 799 height 144
click at [896, 287] on span "Ver mirada por persona" at bounding box center [900, 283] width 88 height 25
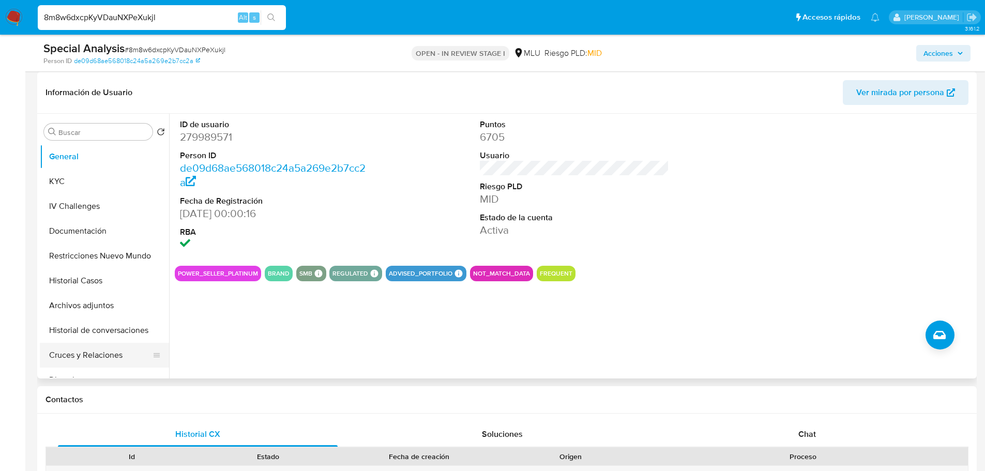
scroll to position [155, 0]
click at [94, 276] on button "Historial Casos" at bounding box center [100, 280] width 121 height 25
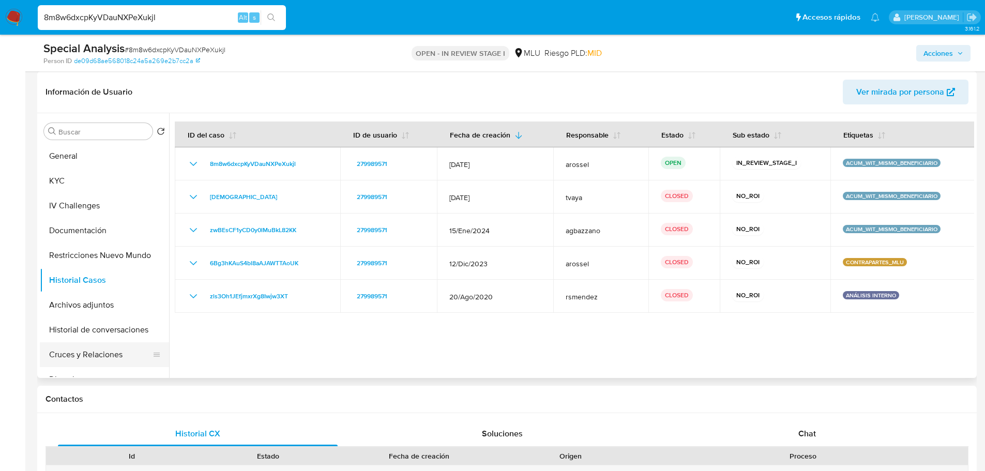
click at [97, 362] on button "Cruces y Relaciones" at bounding box center [100, 354] width 121 height 25
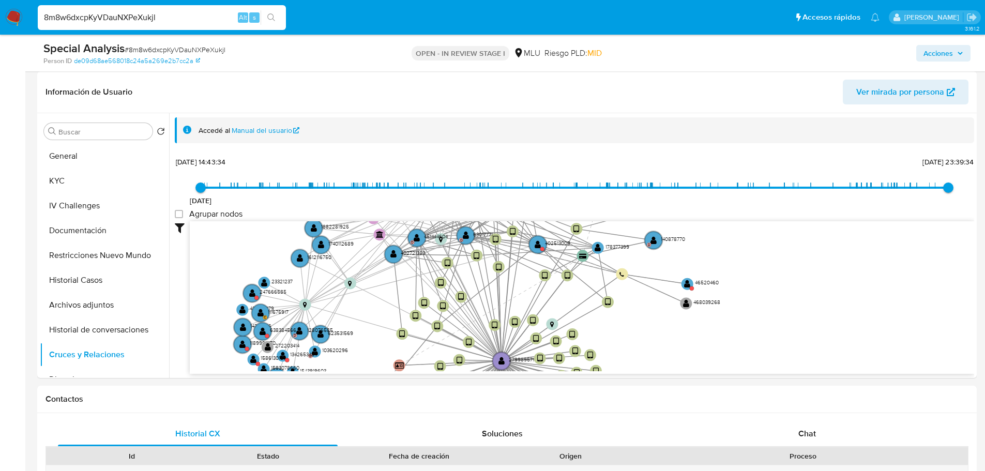
drag, startPoint x: 404, startPoint y: 400, endPoint x: 396, endPoint y: 529, distance: 129.5
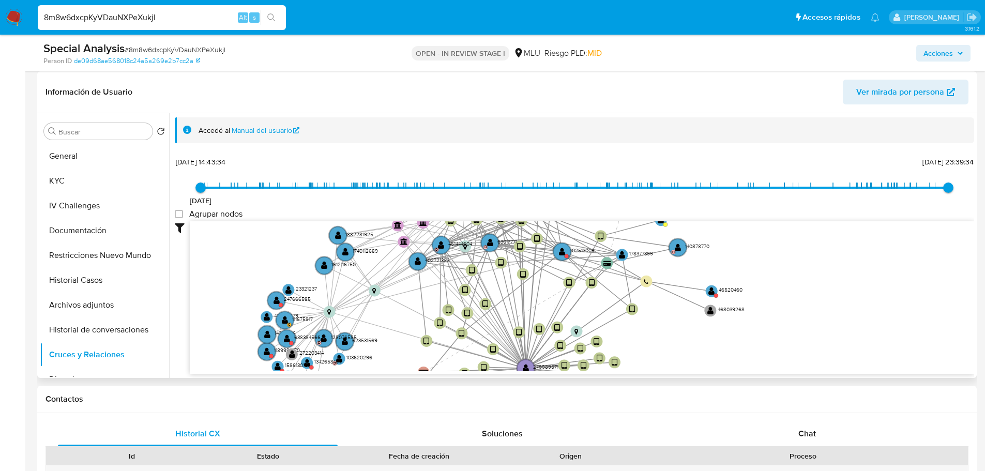
drag, startPoint x: 792, startPoint y: 299, endPoint x: 816, endPoint y: 299, distance: 23.3
click at [816, 299] on icon "device-67d047e83851288c7f4bec02  device-64c7a5f932438f8780c5578e  device-651d…" at bounding box center [582, 296] width 784 height 150
click at [566, 255] on circle at bounding box center [566, 256] width 4 height 4
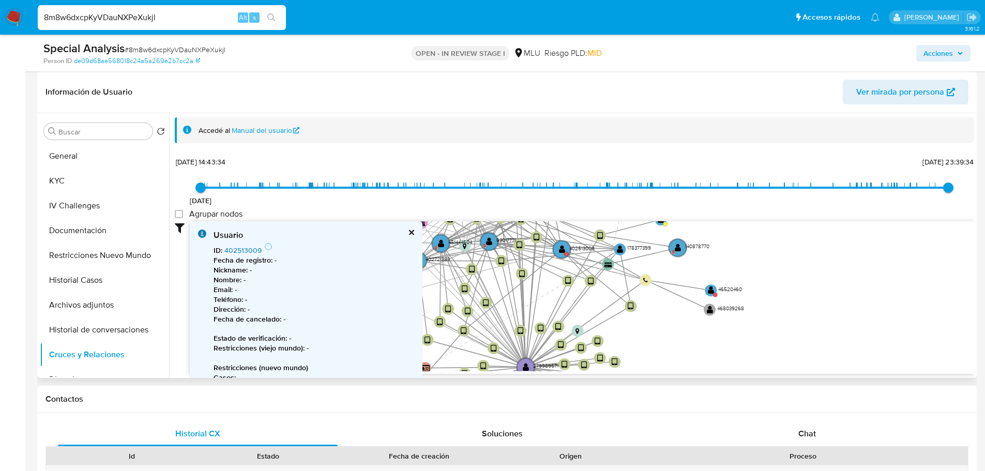
click at [254, 251] on link "402513009" at bounding box center [242, 250] width 37 height 10
click at [97, 163] on button "General" at bounding box center [100, 156] width 121 height 25
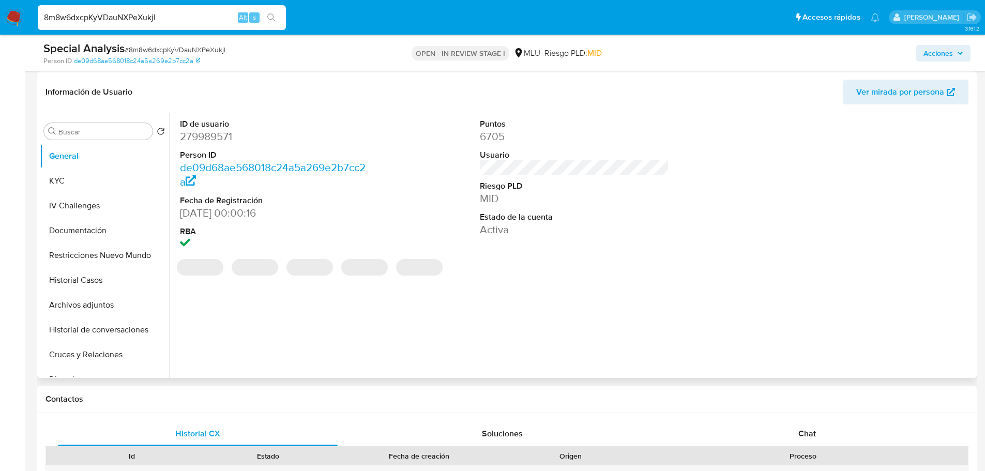
click at [217, 134] on dd "279989571" at bounding box center [275, 136] width 190 height 14
click at [216, 134] on dd "279989571" at bounding box center [275, 136] width 190 height 14
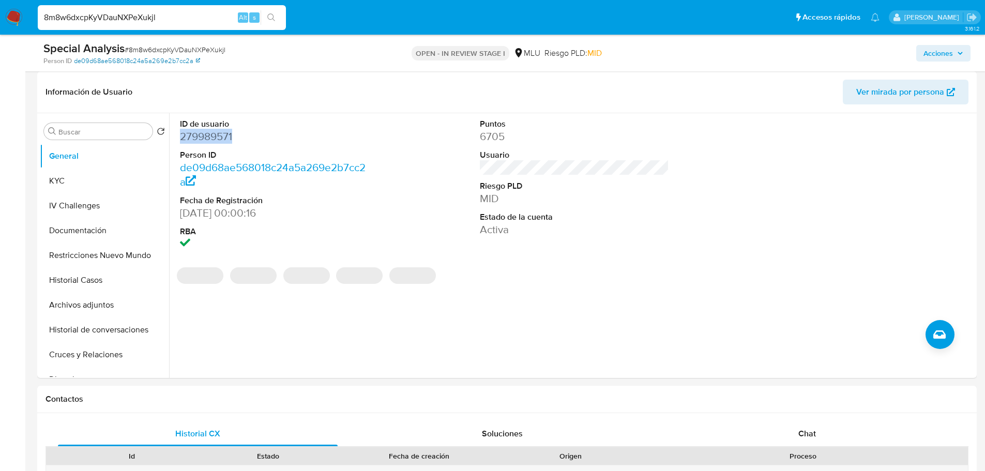
copy dd "279989571"
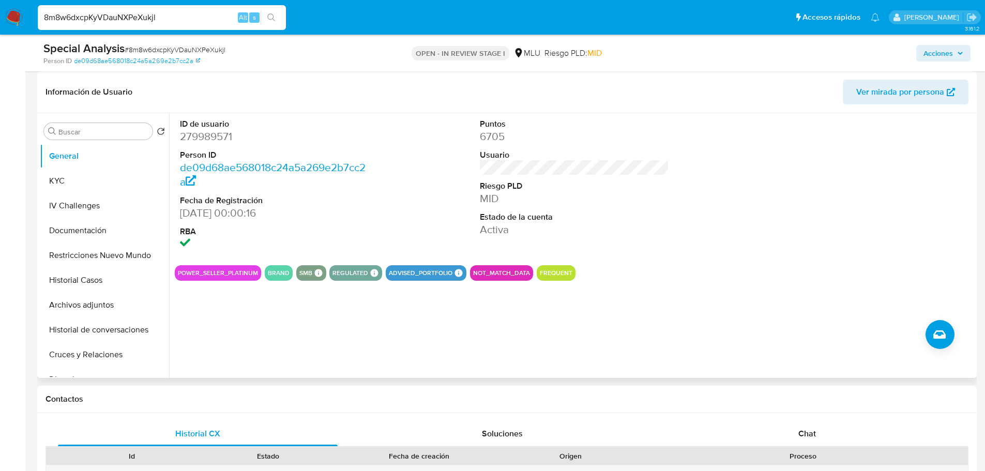
click at [374, 230] on div "ID de usuario 279989571 Person ID de09d68ae568018c24a5a269e2b7cc2a Fecha de Reg…" at bounding box center [574, 185] width 799 height 144
click at [213, 140] on dd "279989571" at bounding box center [275, 136] width 190 height 14
copy dd "279989571"
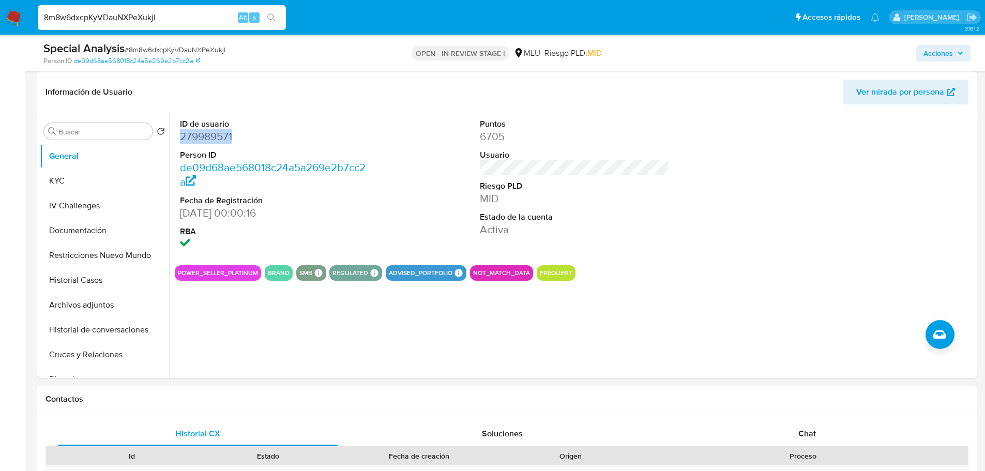
click at [116, 21] on input "8m8w6dxcpKyVDauNXPeXukjl" at bounding box center [162, 17] width 248 height 13
paste input "PWnVe5sLbp3jg4BmHSs30Kac"
type input "PWnVe5sLbp3jg4BmHSs30Kac"
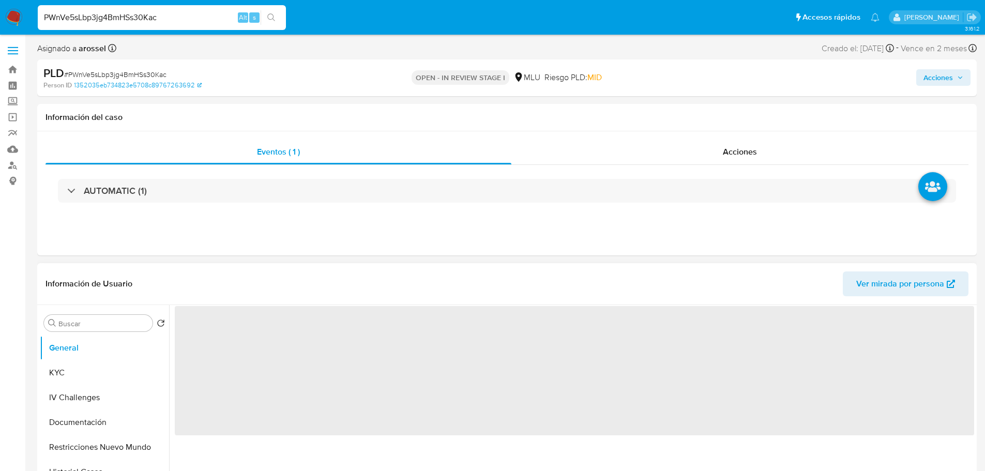
select select "10"
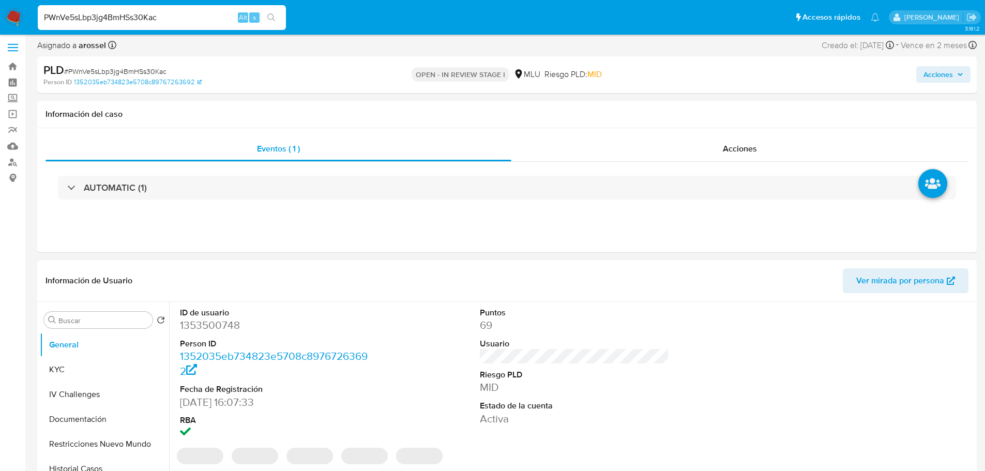
scroll to position [103, 0]
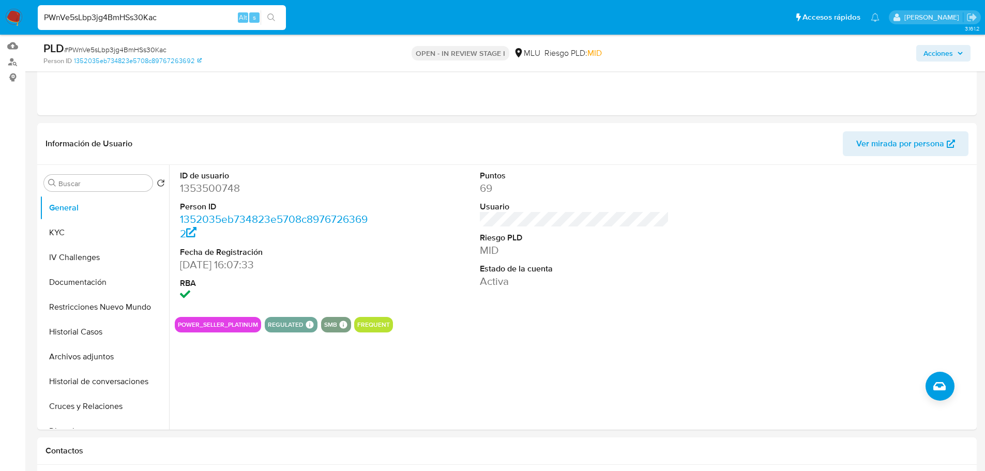
click at [611, 207] on dt "Usuario" at bounding box center [575, 206] width 190 height 11
click at [583, 278] on dd "Activa" at bounding box center [575, 281] width 190 height 14
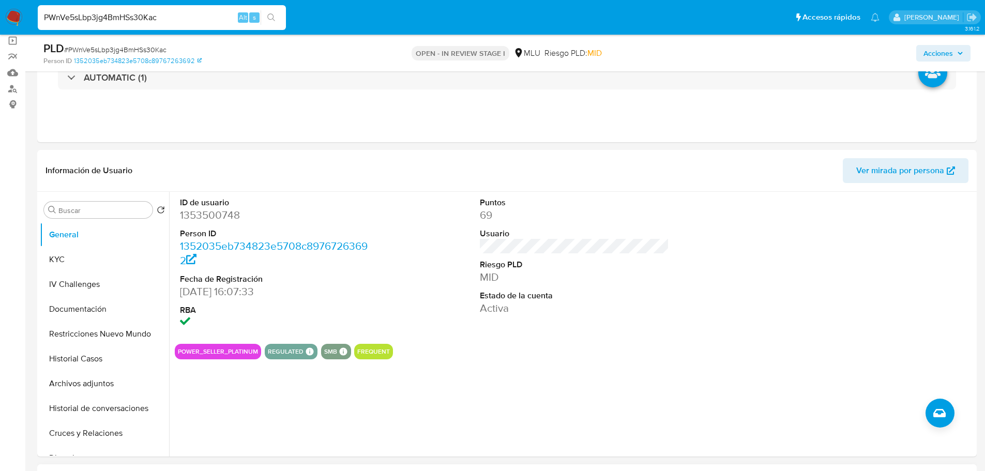
scroll to position [52, 0]
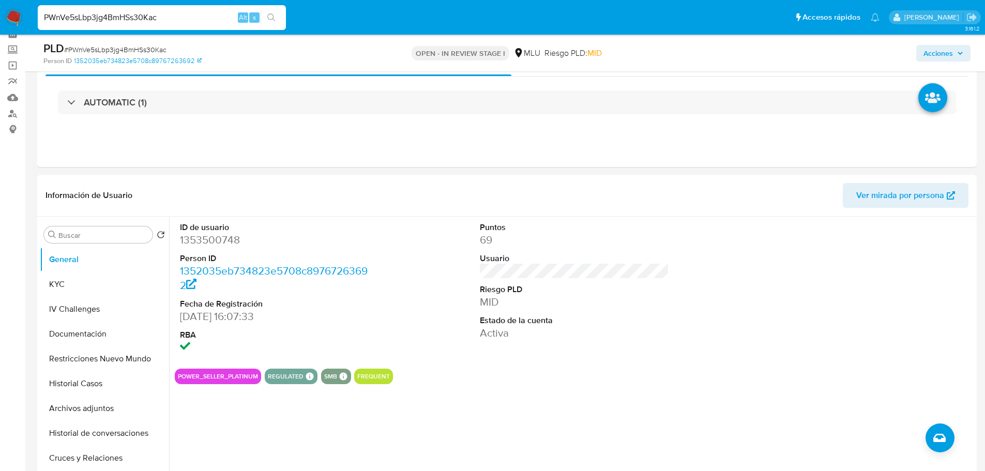
click at [171, 22] on input "PWnVe5sLbp3jg4BmHSs30Kac" at bounding box center [162, 17] width 248 height 13
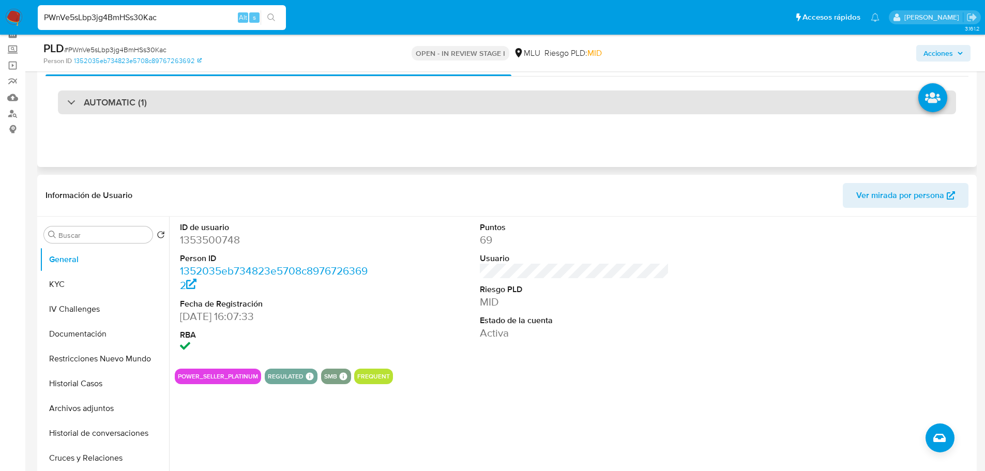
click at [213, 98] on div "AUTOMATIC (1)" at bounding box center [507, 102] width 898 height 24
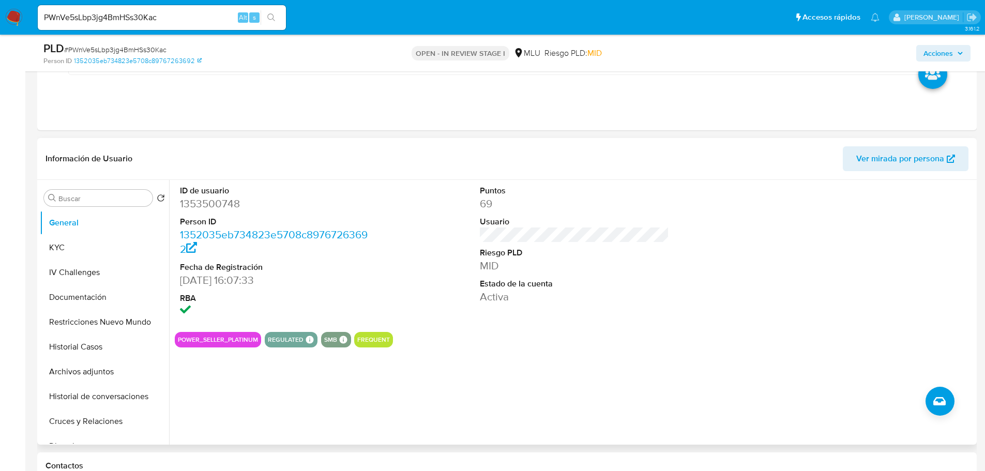
scroll to position [362, 0]
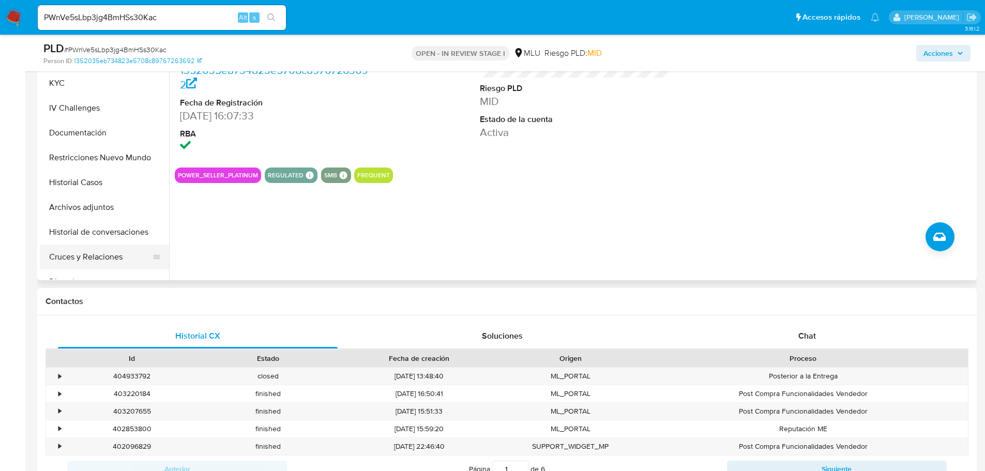
click at [85, 265] on button "Cruces y Relaciones" at bounding box center [100, 257] width 121 height 25
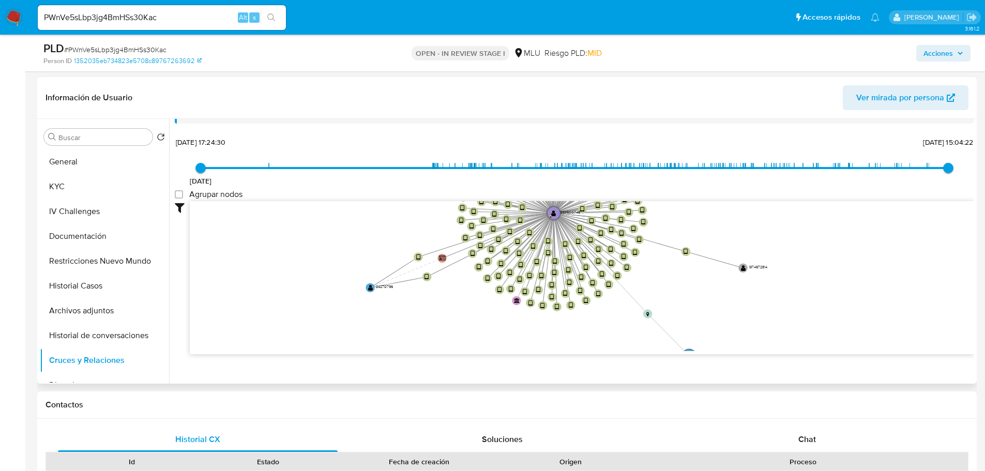
scroll to position [39, 0]
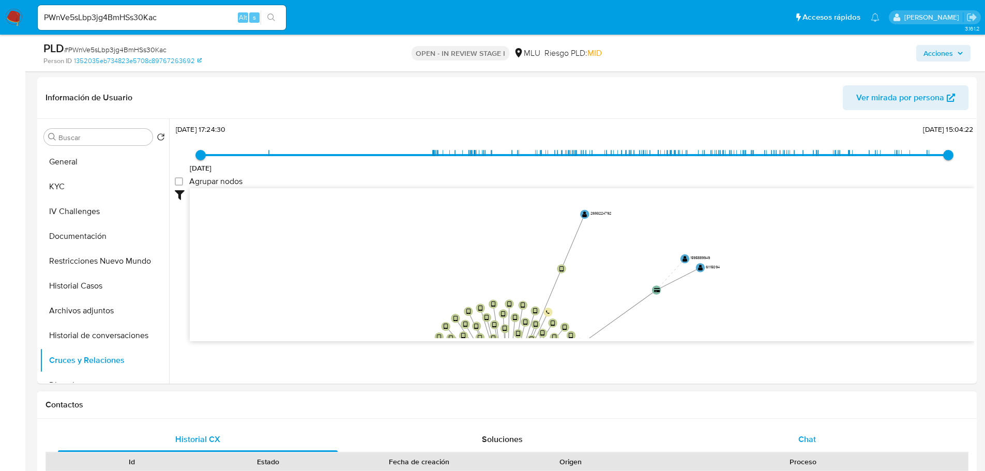
drag, startPoint x: 716, startPoint y: 254, endPoint x: 670, endPoint y: 449, distance: 200.6
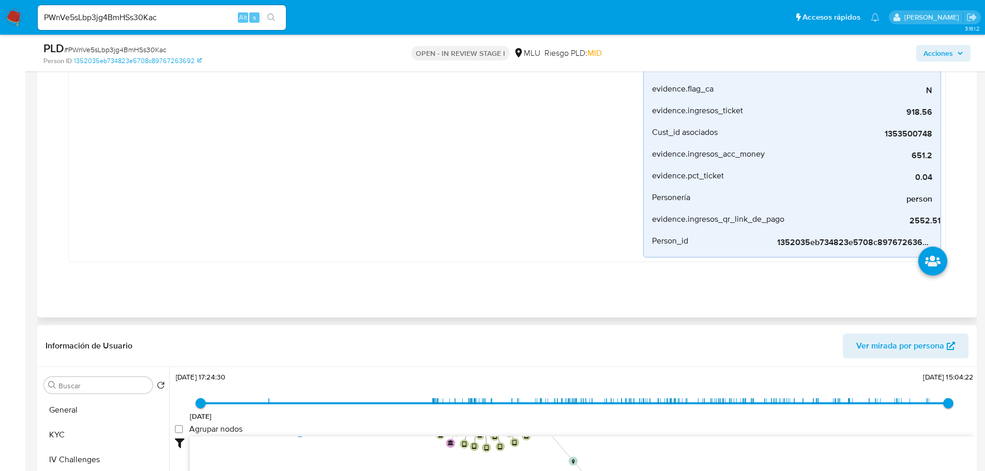
drag, startPoint x: 442, startPoint y: 235, endPoint x: 414, endPoint y: 167, distance: 73.4
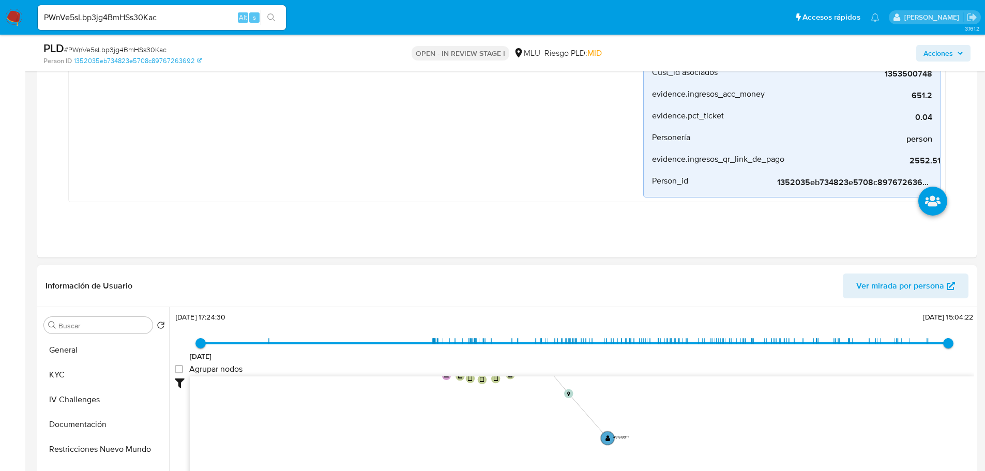
scroll to position [414, 0]
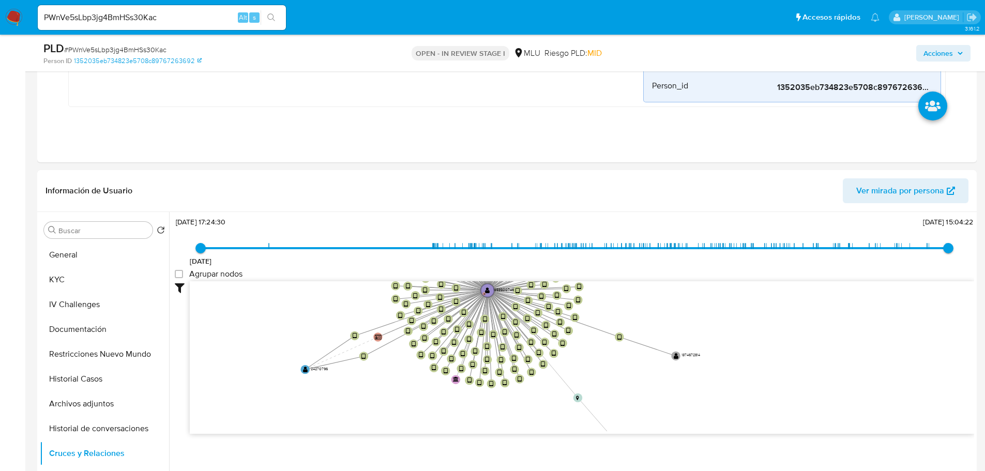
drag, startPoint x: 431, startPoint y: 405, endPoint x: 439, endPoint y: 477, distance: 72.3
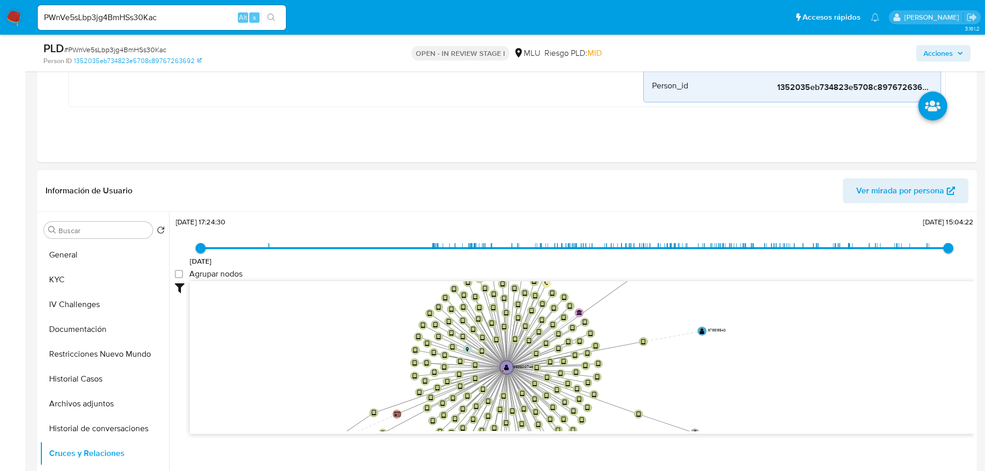
drag, startPoint x: 283, startPoint y: 350, endPoint x: 288, endPoint y: 358, distance: 9.3
click at [288, 358] on icon "device-684d8007c67e4517bc40935c  device-67f2a7515ba261e0c343b87e  device-66f5…" at bounding box center [582, 356] width 784 height 150
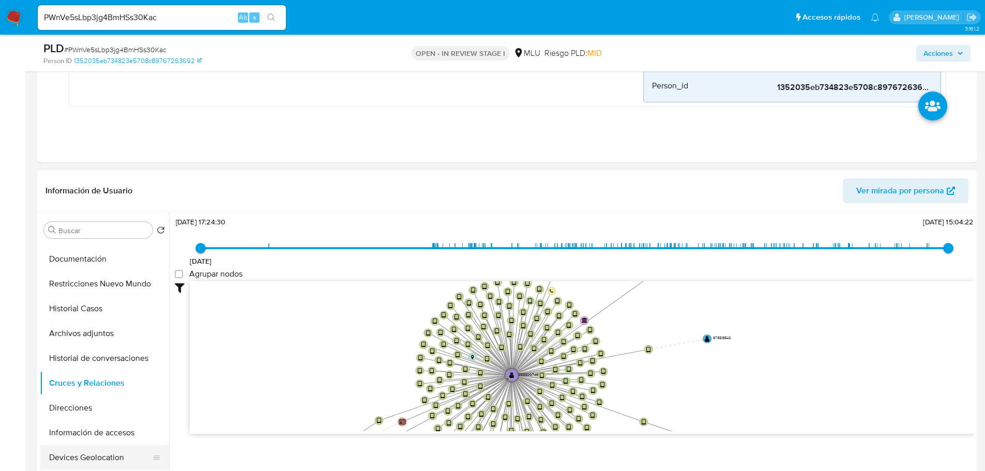
scroll to position [103, 0]
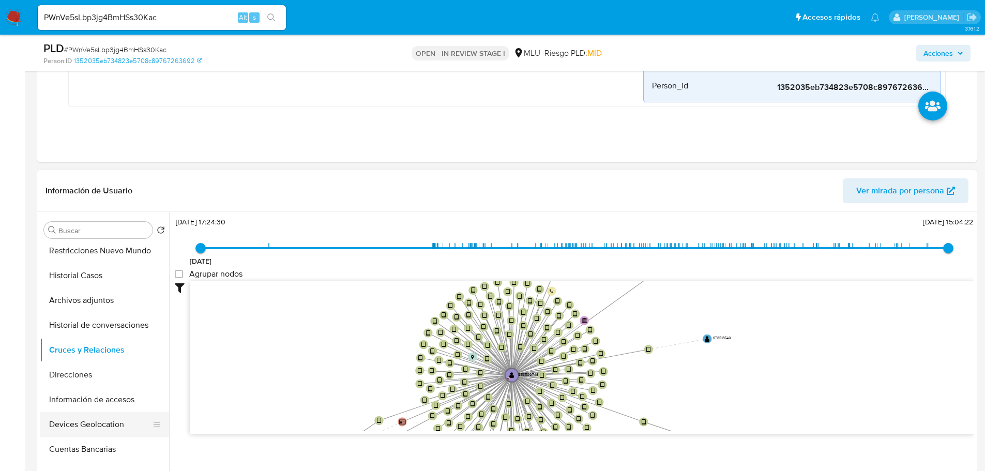
click at [98, 428] on button "Devices Geolocation" at bounding box center [100, 424] width 121 height 25
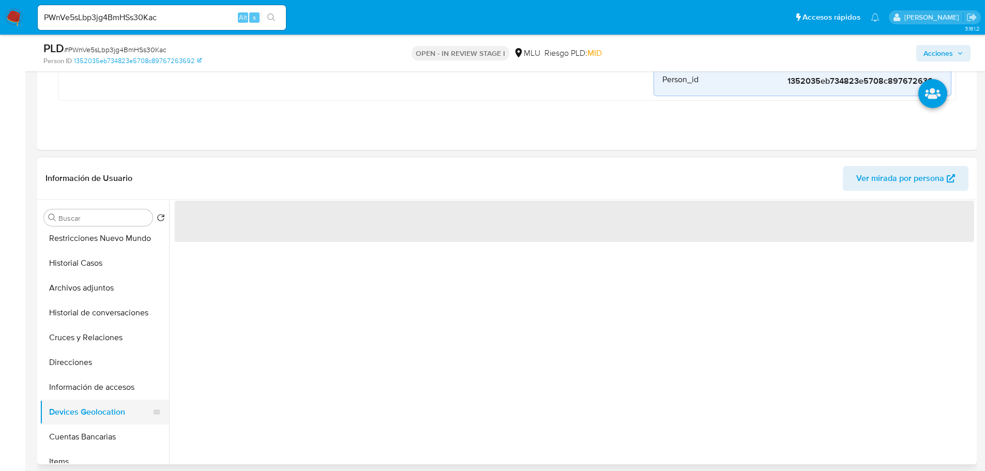
scroll to position [0, 0]
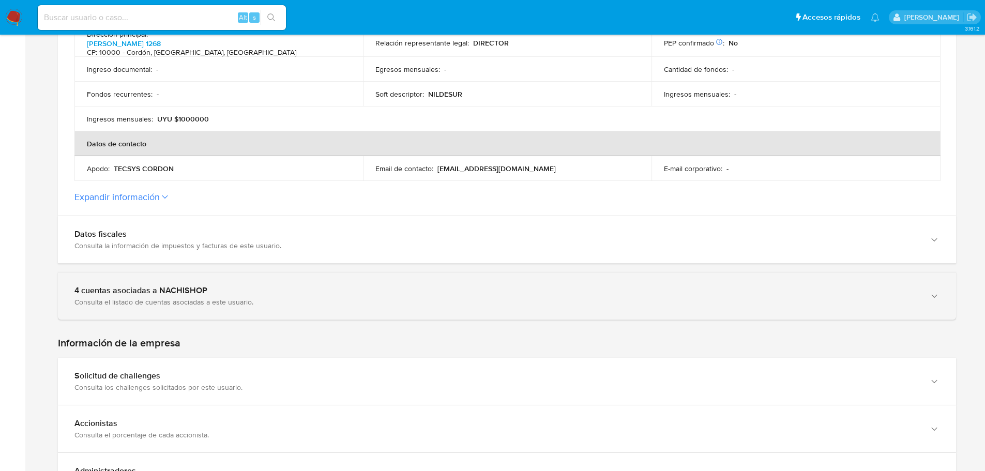
scroll to position [465, 0]
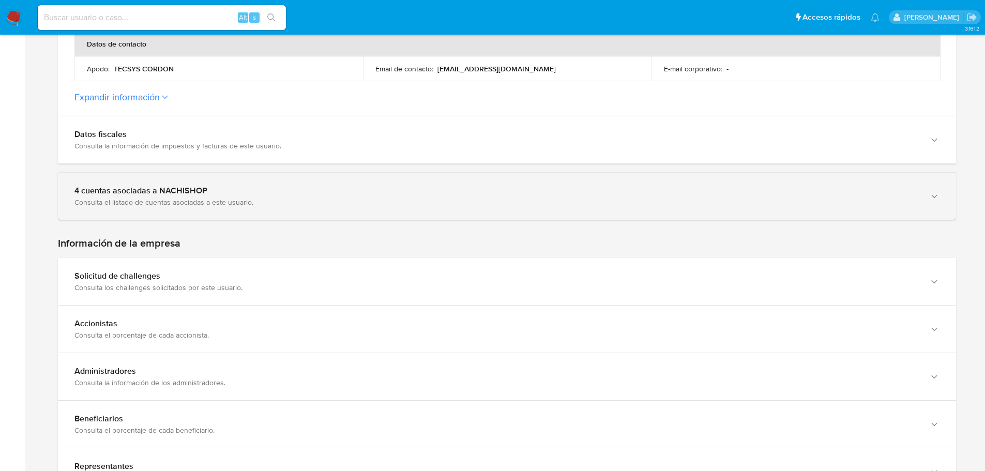
click at [280, 198] on div "Consulta el listado de cuentas asociadas a este usuario." at bounding box center [496, 201] width 844 height 9
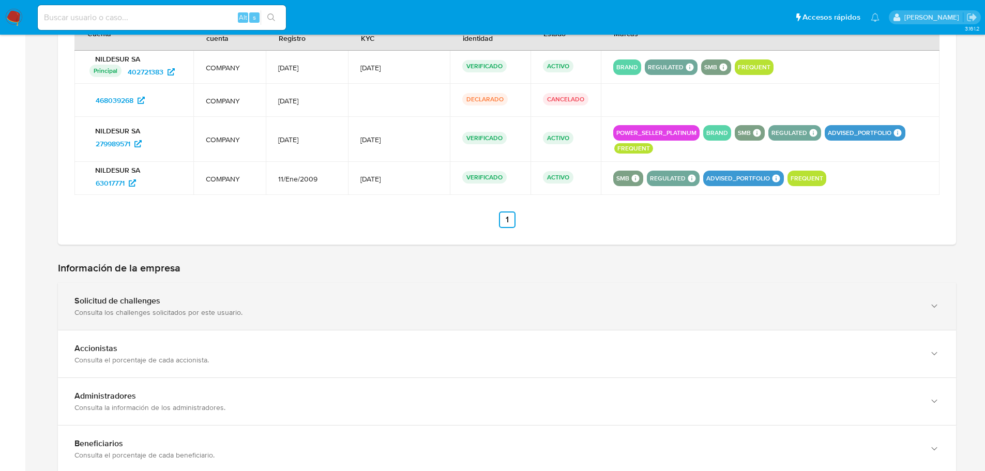
scroll to position [827, 0]
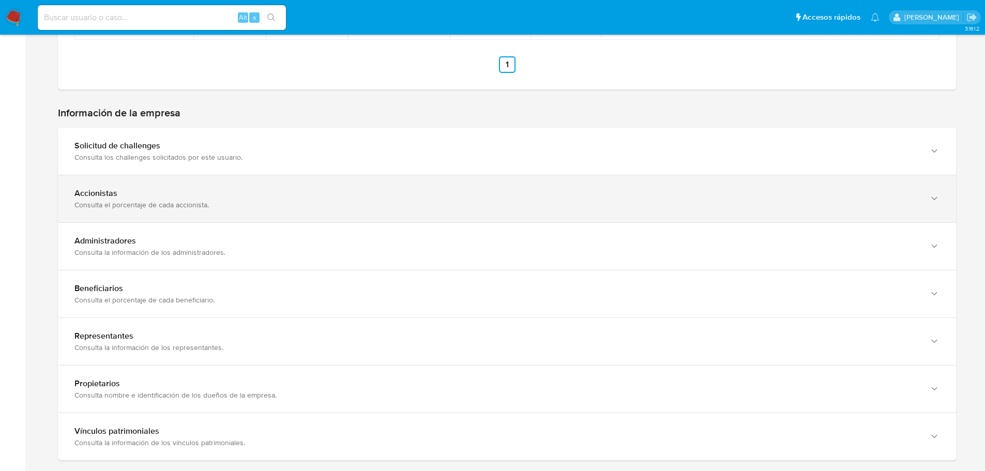
click at [227, 212] on div "Accionistas Consulta el porcentaje de cada accionista." at bounding box center [507, 198] width 898 height 47
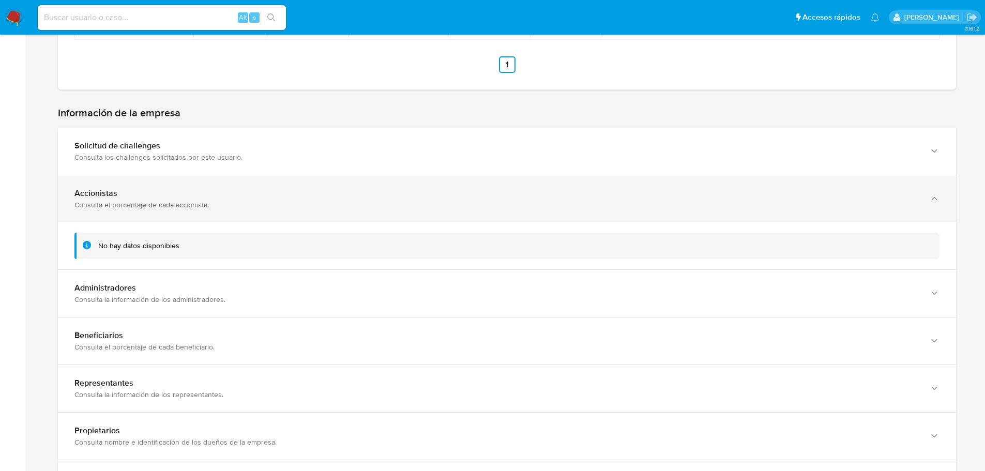
click at [227, 208] on div "Accionistas Consulta el porcentaje de cada accionista." at bounding box center [507, 198] width 898 height 47
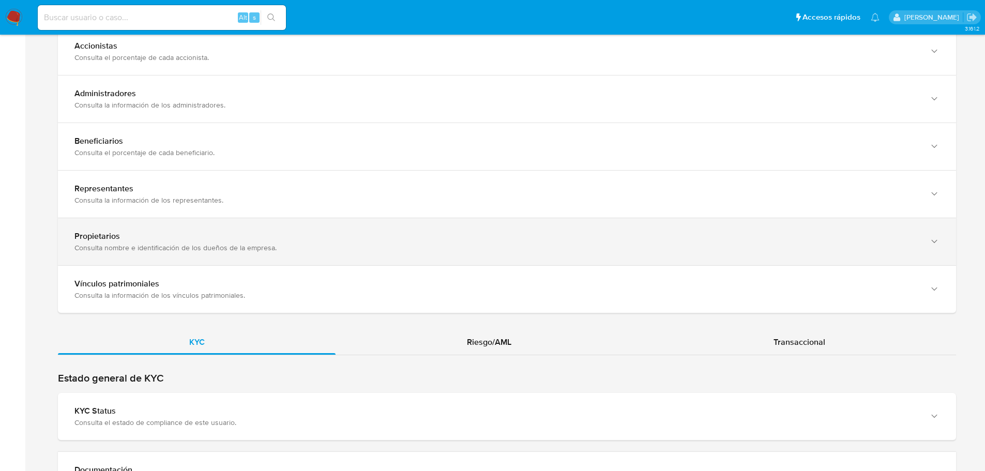
scroll to position [1034, 0]
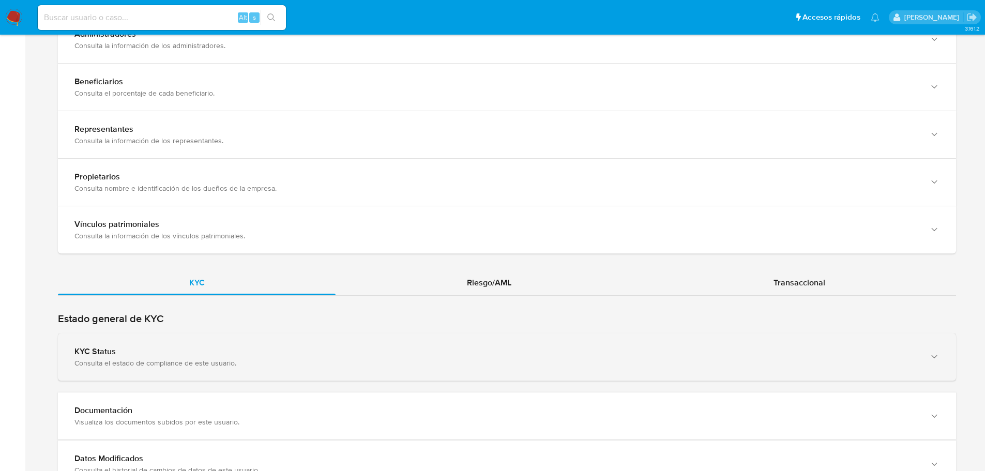
click at [267, 338] on div "KYC Status Consulta el estado de compliance de este usuario." at bounding box center [507, 356] width 898 height 47
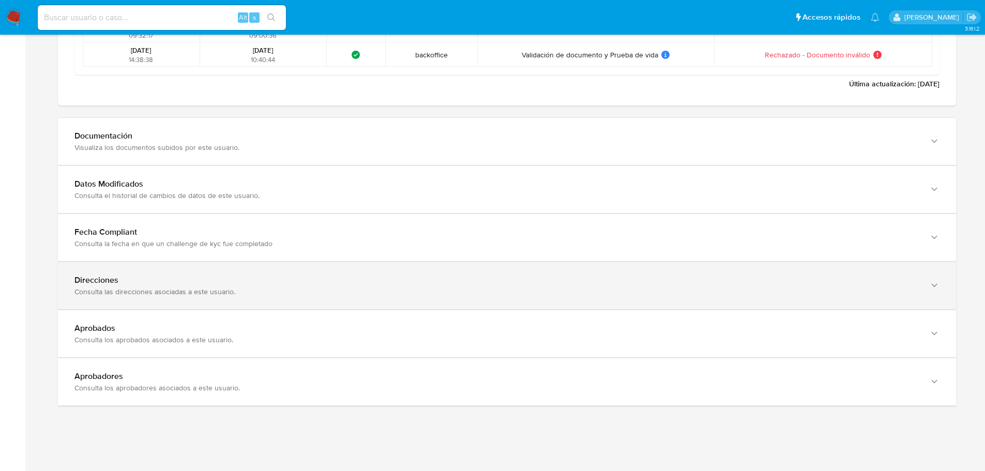
scroll to position [1811, 0]
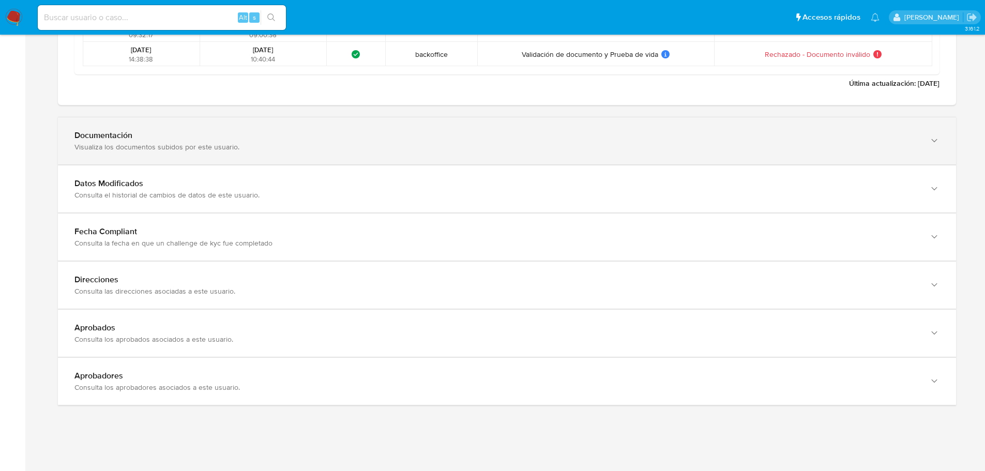
click at [203, 142] on div "Visualiza los documentos subidos por este usuario." at bounding box center [496, 146] width 844 height 9
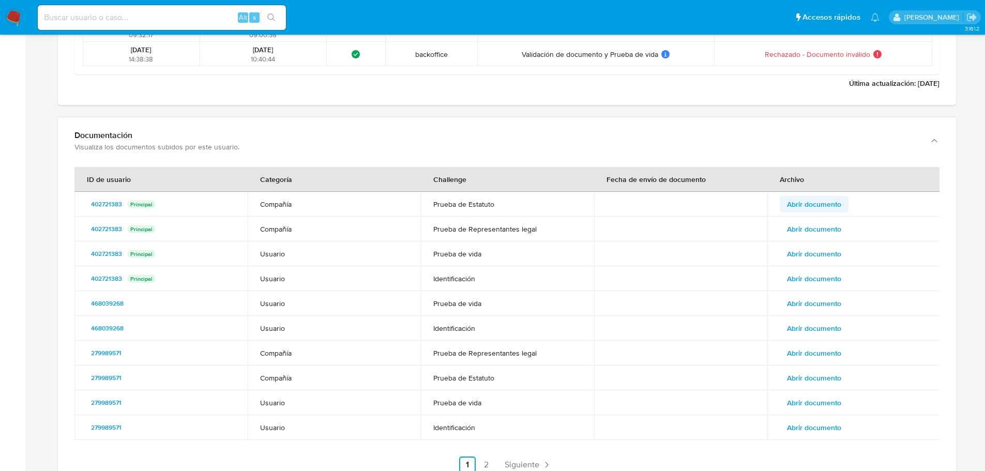
click at [811, 197] on span "Abrir documento" at bounding box center [814, 204] width 54 height 14
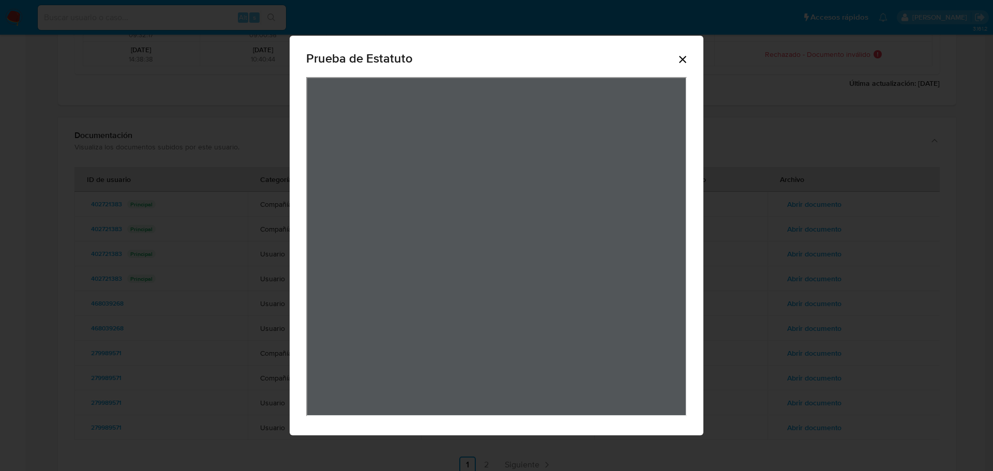
click at [686, 60] on icon "Cerrar" at bounding box center [682, 59] width 12 height 12
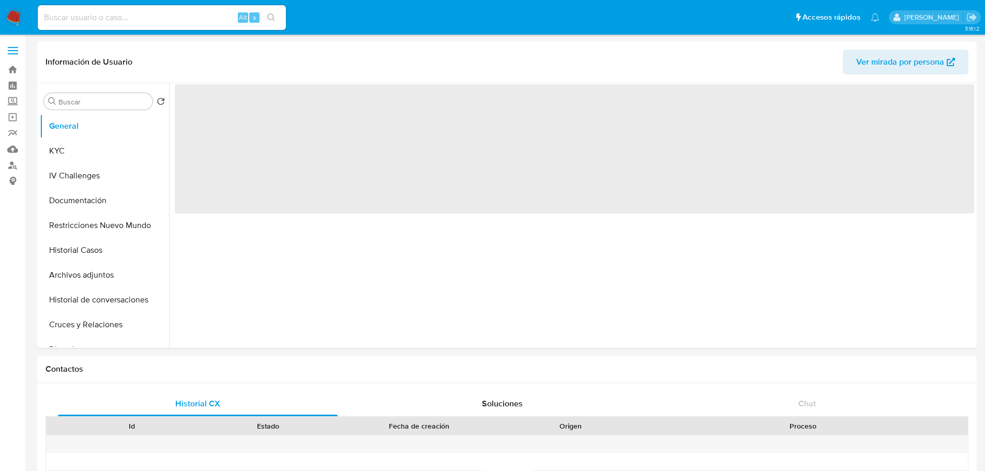
select select "10"
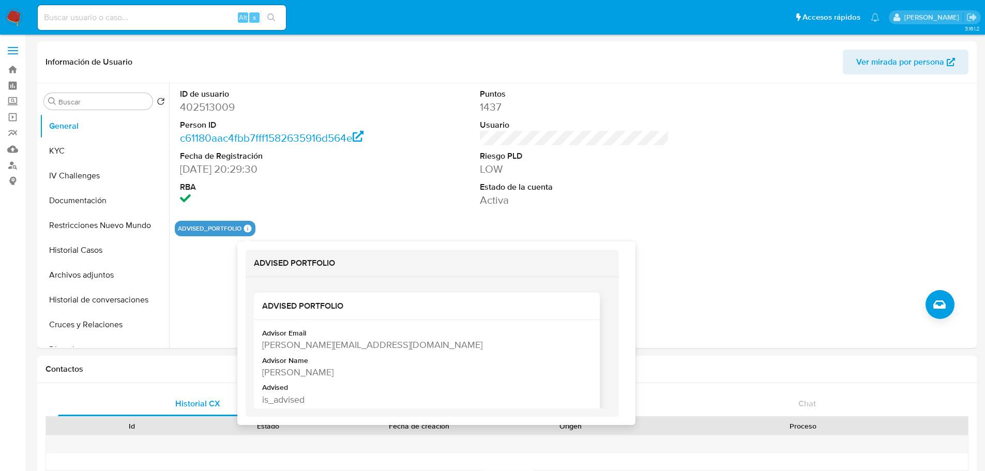
scroll to position [16, 0]
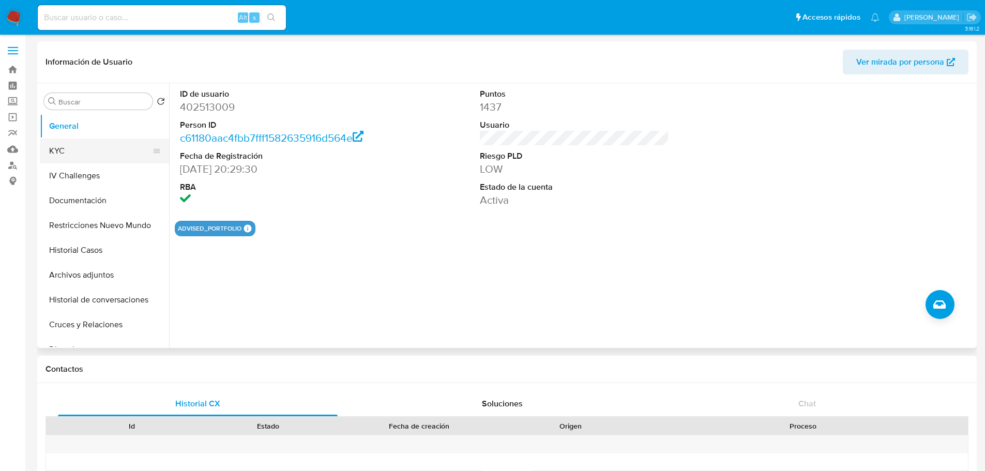
click at [104, 152] on button "KYC" at bounding box center [100, 151] width 121 height 25
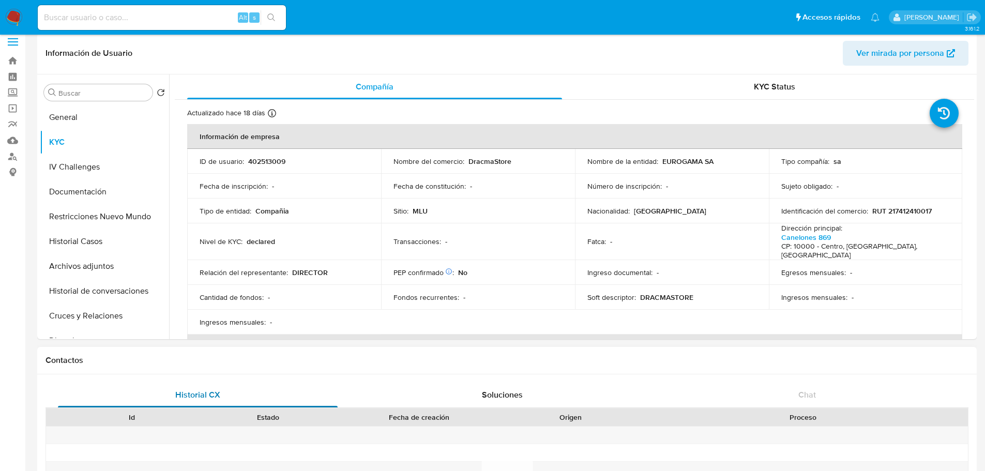
scroll to position [0, 0]
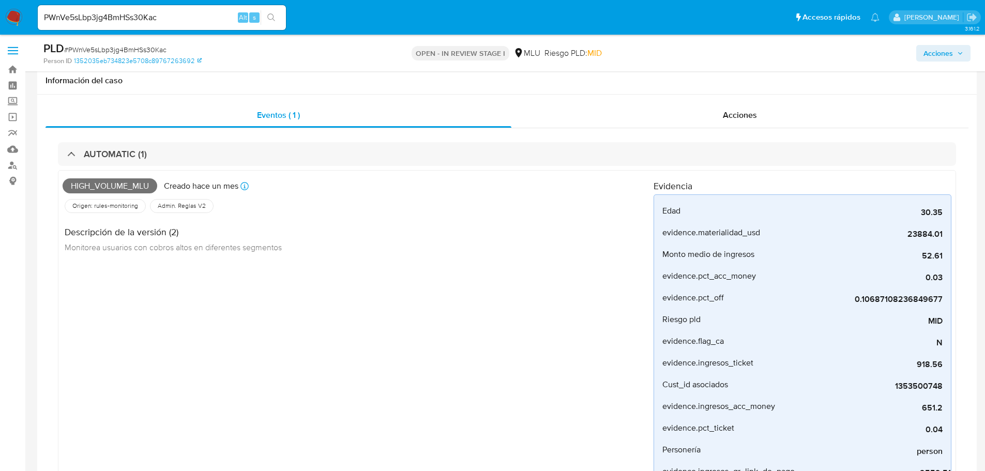
select select "10"
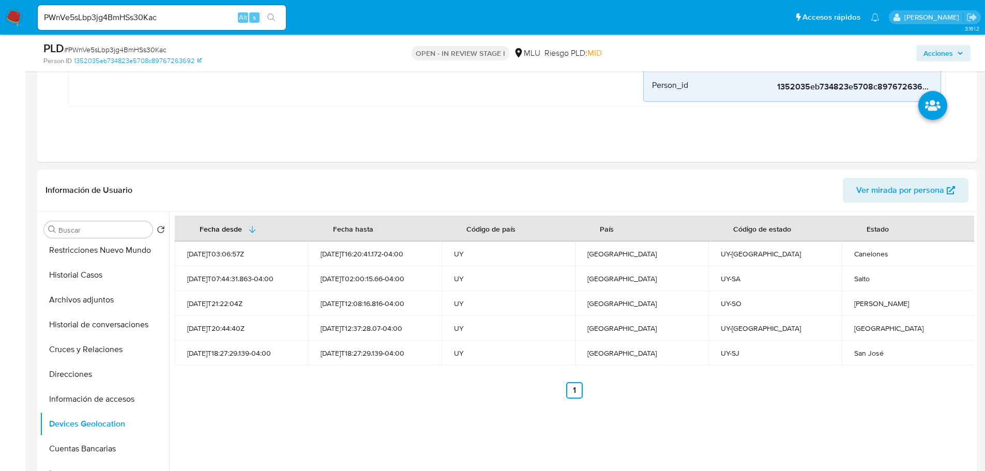
scroll to position [414, 0]
click at [77, 414] on ul "General KYC IV Challenges Documentación Restricciones Nuevo Mundo Historial Cas…" at bounding box center [104, 358] width 129 height 233
click at [79, 401] on button "Información de accesos" at bounding box center [100, 399] width 121 height 25
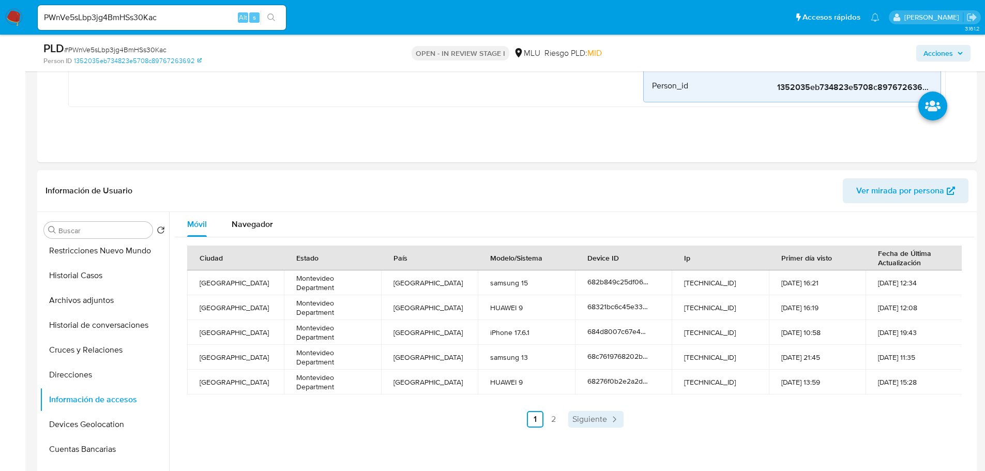
click at [603, 423] on span "Siguiente" at bounding box center [589, 419] width 35 height 8
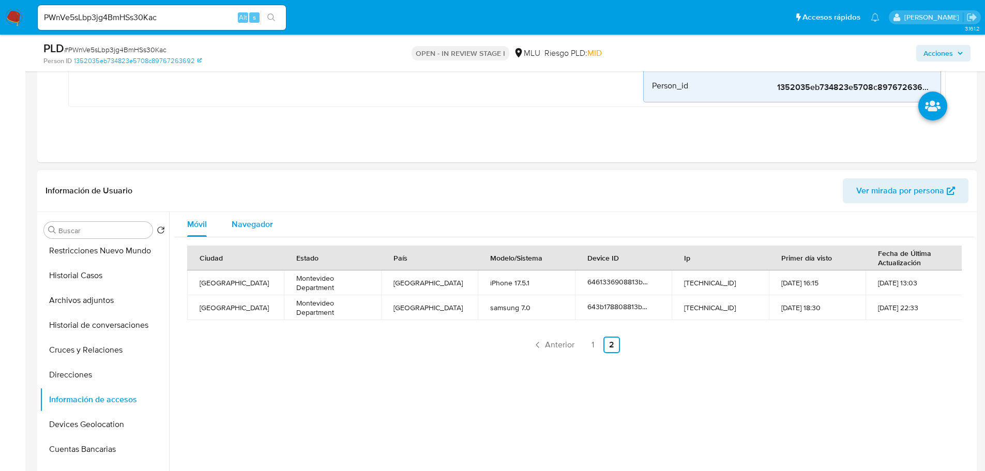
click at [254, 221] on div "Navegador" at bounding box center [252, 224] width 41 height 25
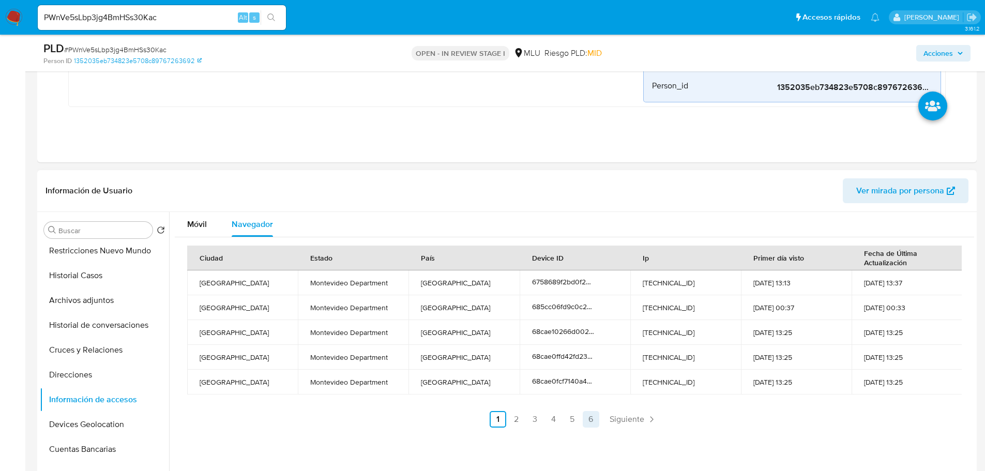
click at [623, 420] on span "Siguiente" at bounding box center [626, 419] width 35 height 8
click at [652, 420] on span "Siguiente" at bounding box center [654, 419] width 35 height 8
click at [653, 421] on span "Siguiente" at bounding box center [654, 419] width 35 height 8
click at [654, 422] on span "Siguiente" at bounding box center [654, 419] width 35 height 8
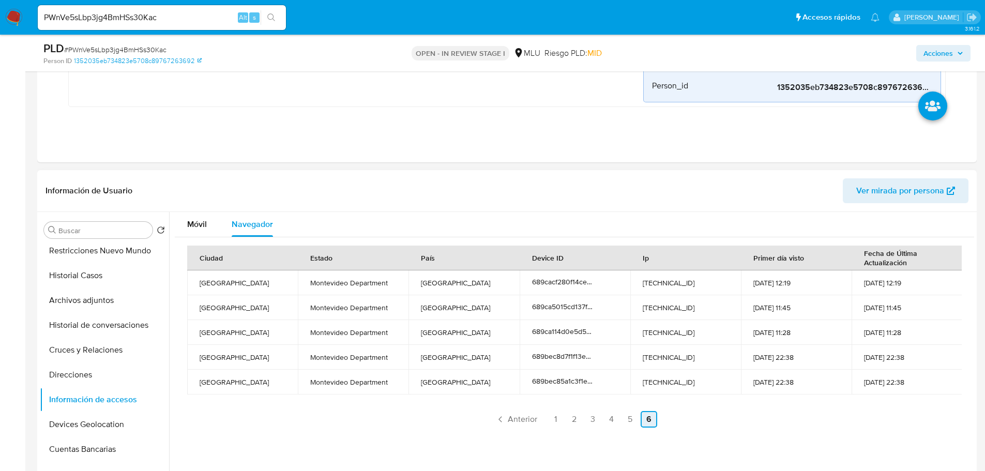
click at [654, 422] on link "6" at bounding box center [648, 419] width 17 height 17
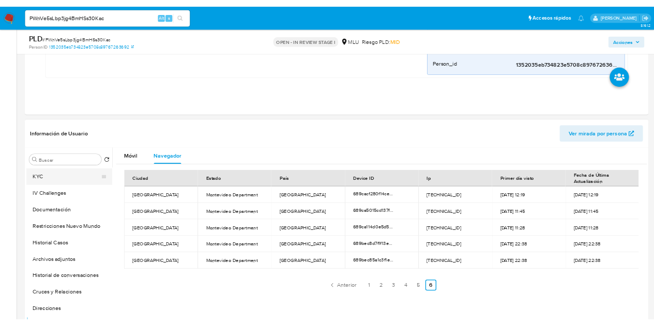
scroll to position [0, 0]
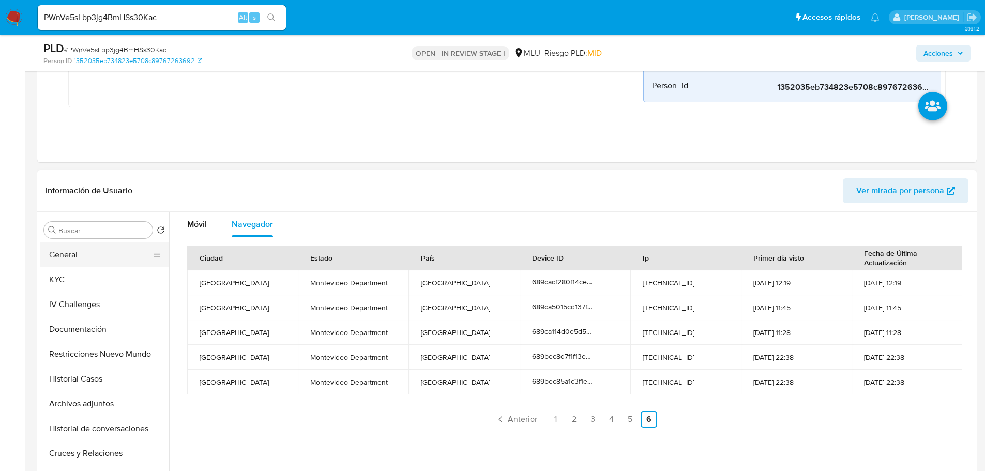
click at [83, 261] on button "General" at bounding box center [100, 254] width 121 height 25
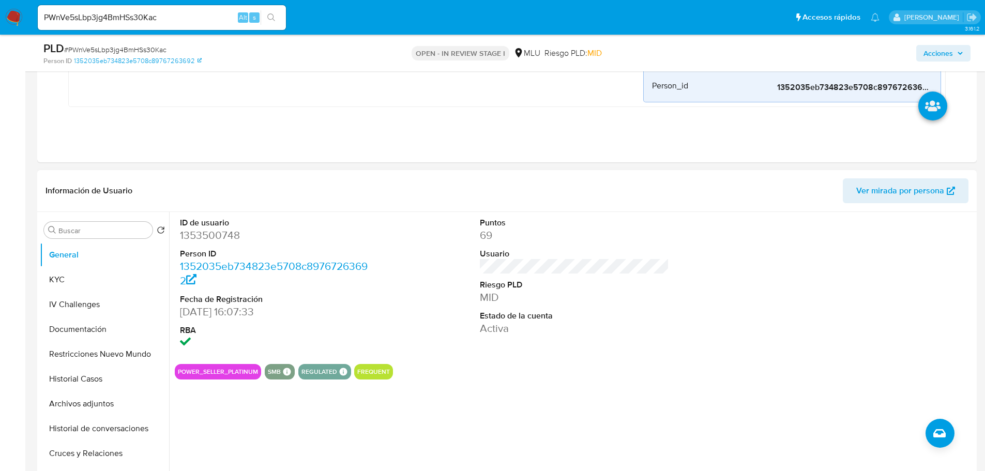
click at [545, 380] on div "ID de usuario 1353500748 Person ID 1352035eb734823e5708c89767263692 Fecha de Re…" at bounding box center [571, 344] width 805 height 265
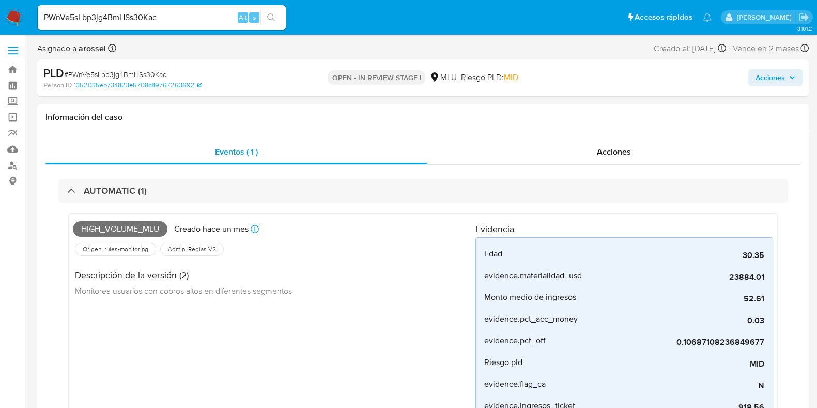
drag, startPoint x: 655, startPoint y: 45, endPoint x: 698, endPoint y: 41, distance: 43.7
click at [698, 41] on div "Creado el: [DATE] Creado el: [DATE] 06:35:00" at bounding box center [690, 48] width 72 height 14
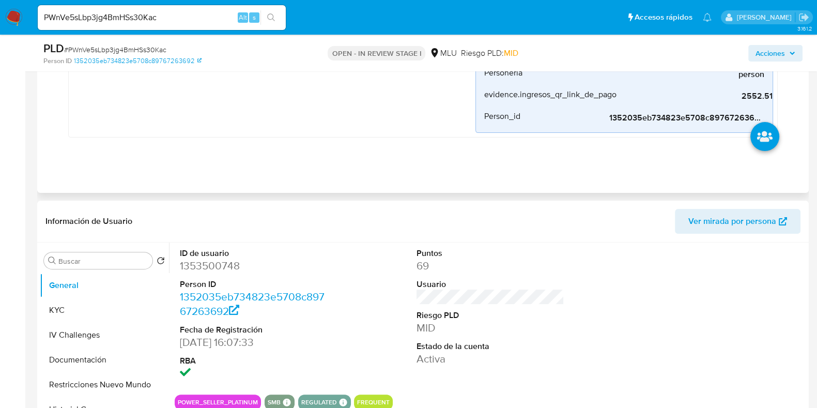
scroll to position [452, 0]
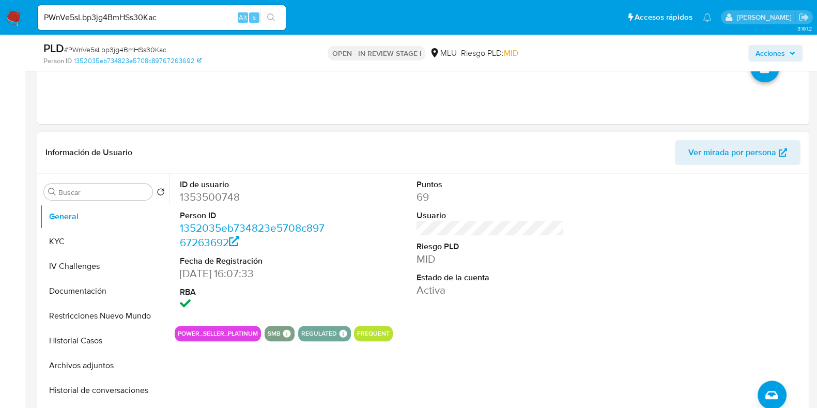
click at [741, 151] on span "Ver mirada por persona" at bounding box center [733, 152] width 88 height 25
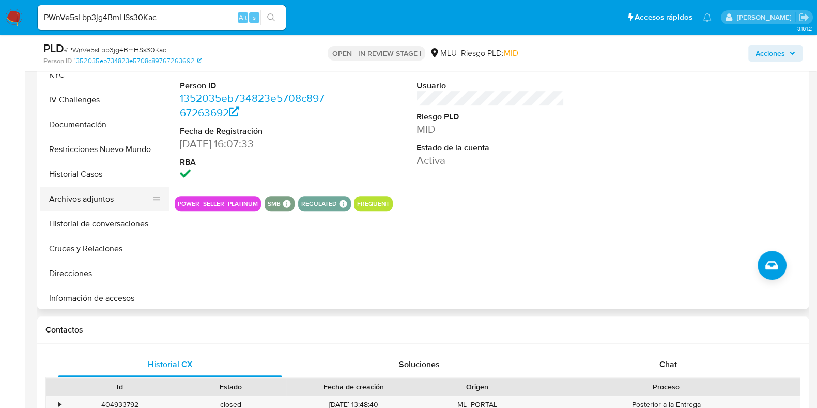
scroll to position [64, 0]
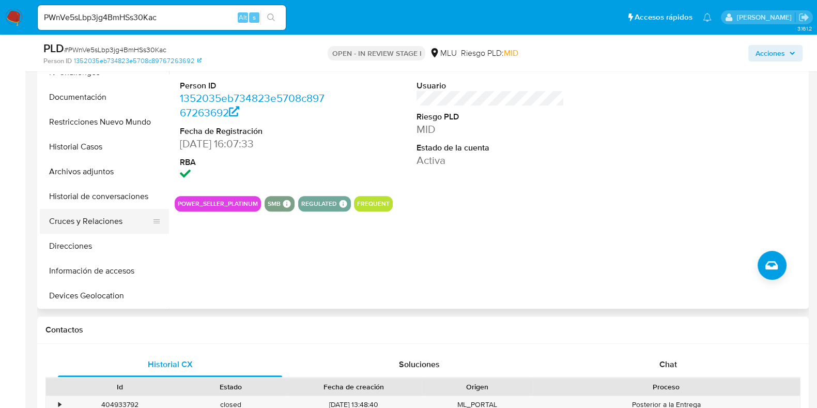
click at [97, 218] on button "Cruces y Relaciones" at bounding box center [100, 221] width 121 height 25
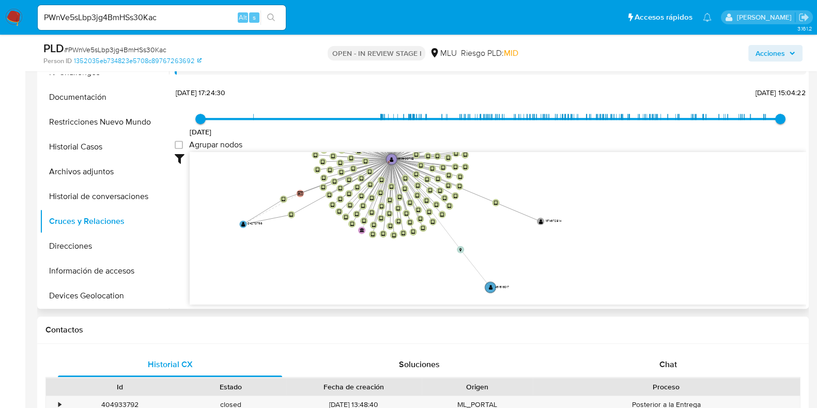
drag, startPoint x: 273, startPoint y: 199, endPoint x: 260, endPoint y: 124, distance: 76.1
click at [260, 124] on div "[DATE] [DATE] 17:24:30 [DATE] 15:04:22 Agrupar nodos Filtros Confianza alta Dev…" at bounding box center [491, 213] width 632 height 257
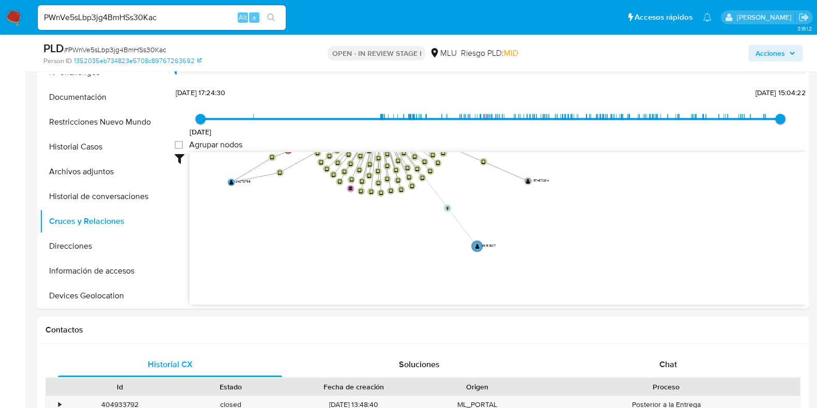
scroll to position [39, 0]
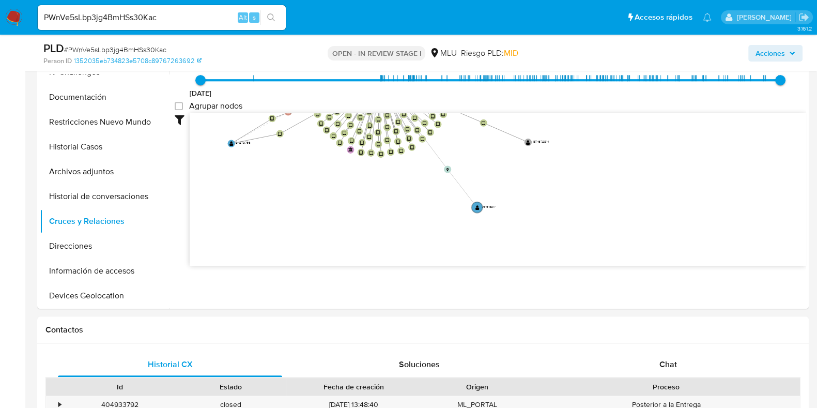
drag, startPoint x: 344, startPoint y: 231, endPoint x: 254, endPoint y: 312, distance: 121.2
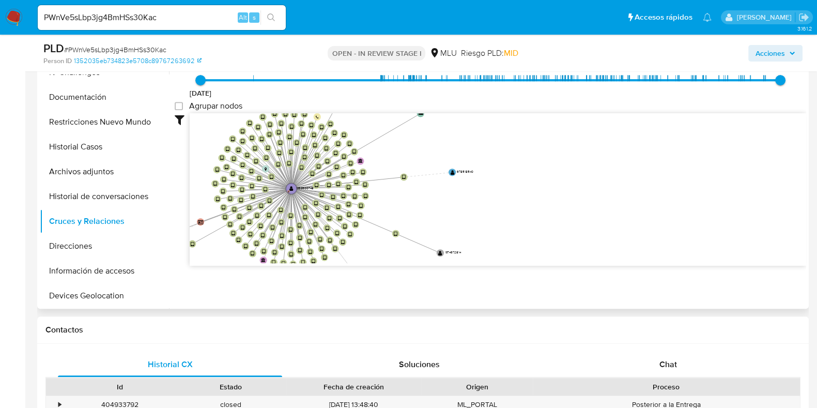
drag, startPoint x: 426, startPoint y: 205, endPoint x: 441, endPoint y: 242, distance: 40.1
click at [444, 251] on icon "device-684d8007c67e4517bc40935c  device-67f2a7515ba261e0c343b87e  device-66f5…" at bounding box center [498, 188] width 617 height 150
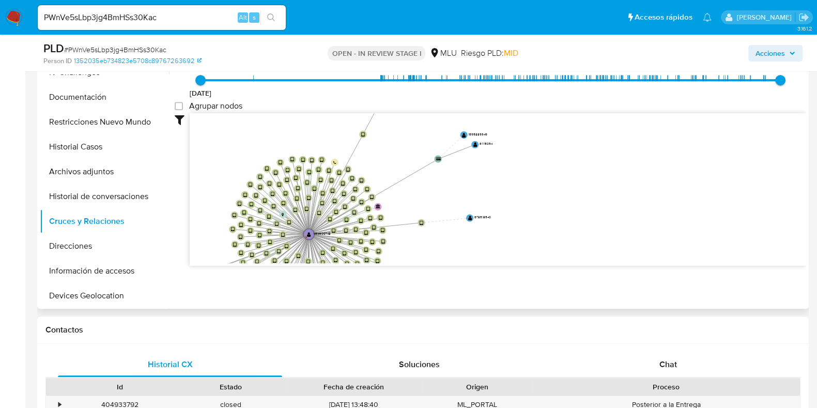
drag, startPoint x: 442, startPoint y: 203, endPoint x: 457, endPoint y: 255, distance: 54.5
click at [457, 255] on icon "device-684d8007c67e4517bc40935c  device-67f2a7515ba261e0c343b87e  device-66f5…" at bounding box center [498, 188] width 617 height 150
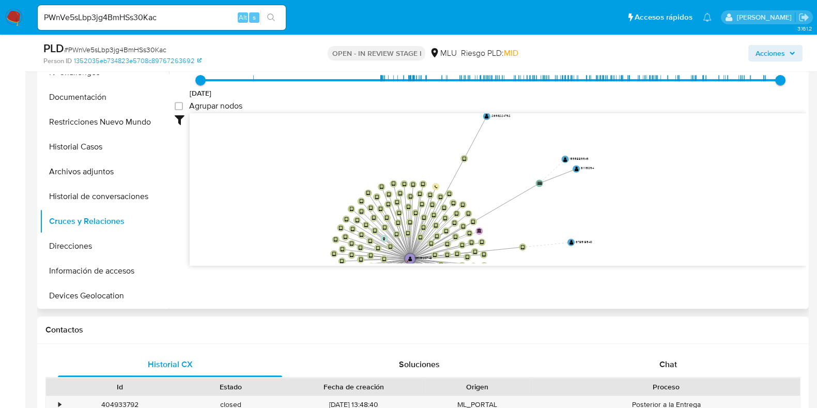
drag, startPoint x: 441, startPoint y: 193, endPoint x: 499, endPoint y: 185, distance: 58.5
click at [521, 169] on icon "device-684d8007c67e4517bc40935c  device-67f2a7515ba261e0c343b87e  device-66f5…" at bounding box center [498, 188] width 617 height 150
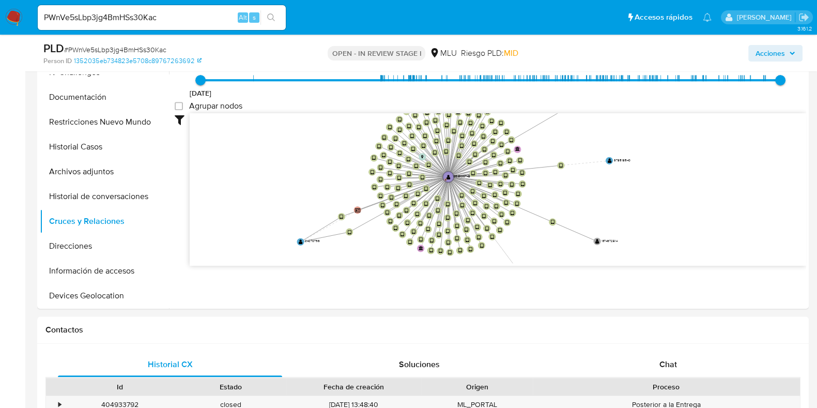
drag, startPoint x: 373, startPoint y: 171, endPoint x: 423, endPoint y: 68, distance: 114.4
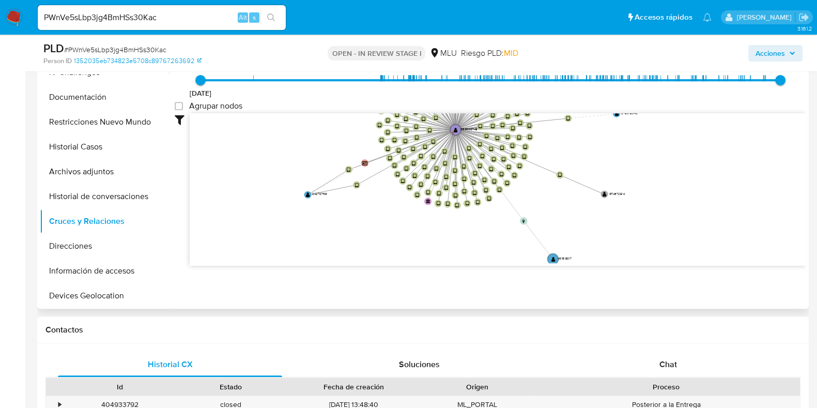
drag, startPoint x: 326, startPoint y: 127, endPoint x: 341, endPoint y: 95, distance: 36.1
click at [341, 95] on div "11/3/2022 11/3/2022, 17:24:30 18/9/2025, 15:04:22 Agrupar nodos Filtros Confian…" at bounding box center [491, 175] width 632 height 257
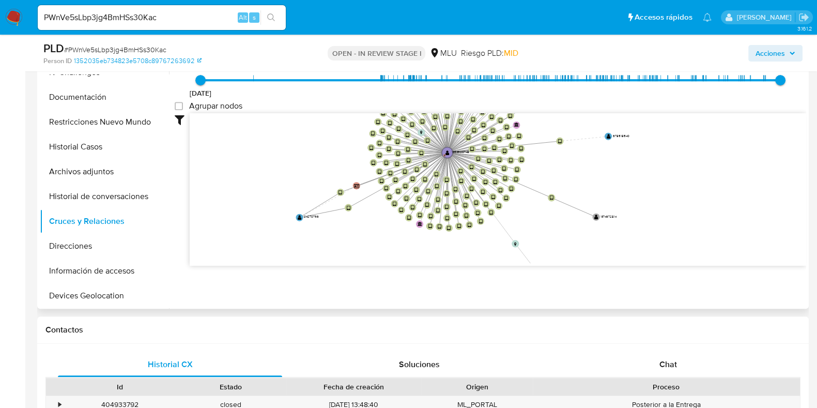
drag, startPoint x: 379, startPoint y: 221, endPoint x: 213, endPoint y: 204, distance: 167.3
click at [372, 260] on icon "device-684d8007c67e4517bc40935c  device-67f2a7515ba261e0c343b87e  device-66f5…" at bounding box center [498, 188] width 617 height 150
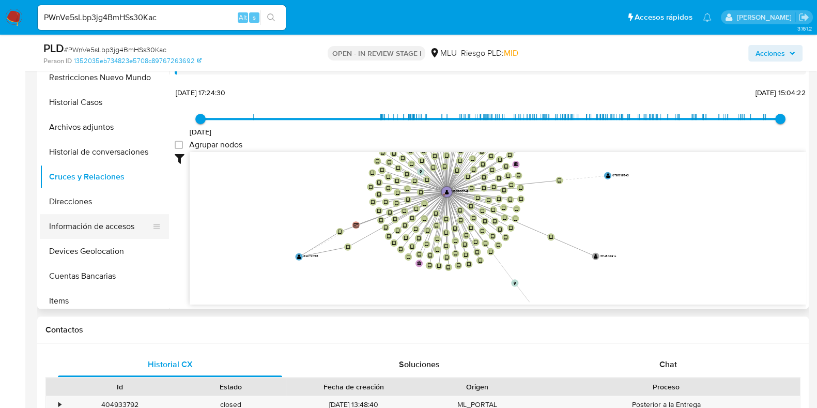
scroll to position [129, 0]
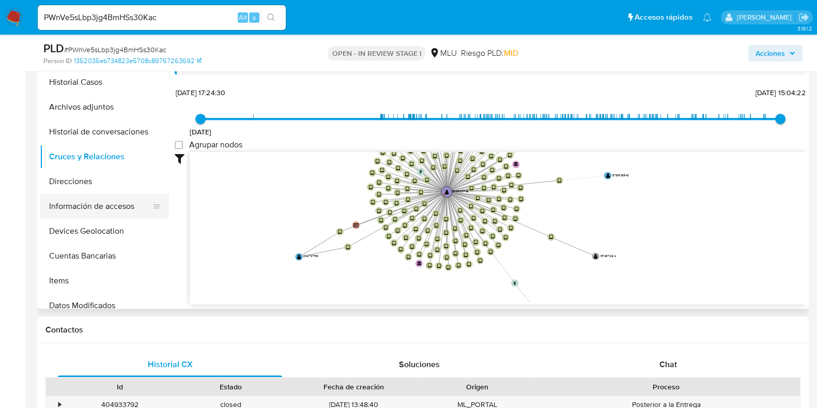
click at [93, 208] on button "Información de accesos" at bounding box center [100, 206] width 121 height 25
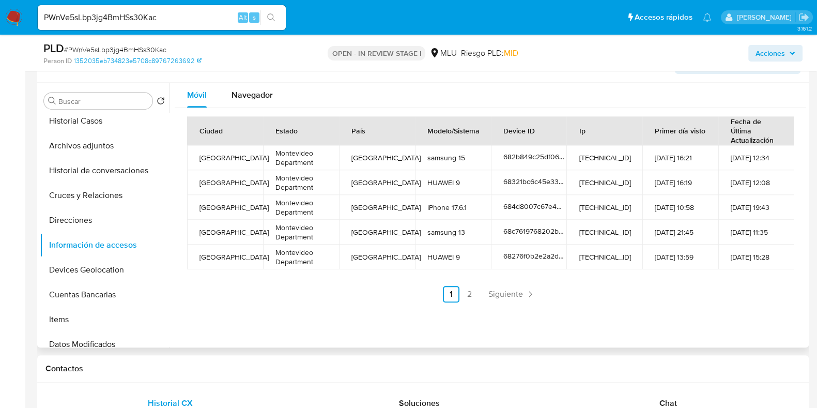
scroll to position [516, 0]
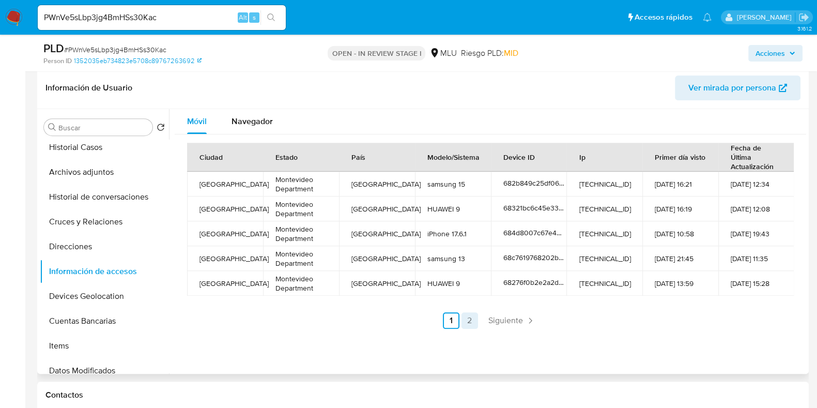
click at [468, 312] on link "2" at bounding box center [470, 320] width 17 height 17
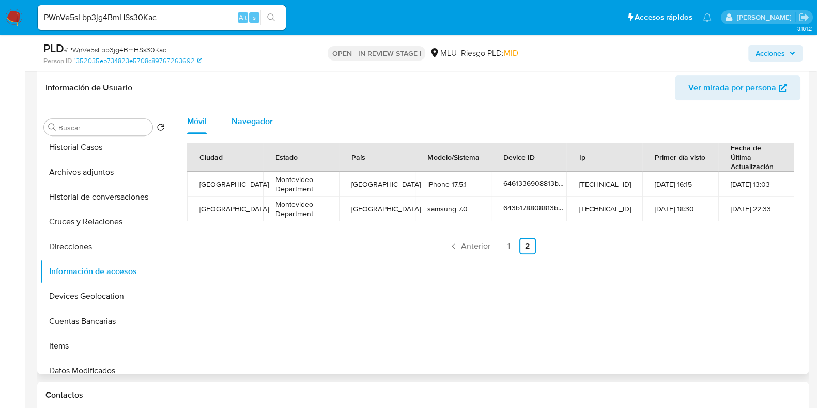
click at [264, 125] on span "Navegador" at bounding box center [252, 121] width 41 height 12
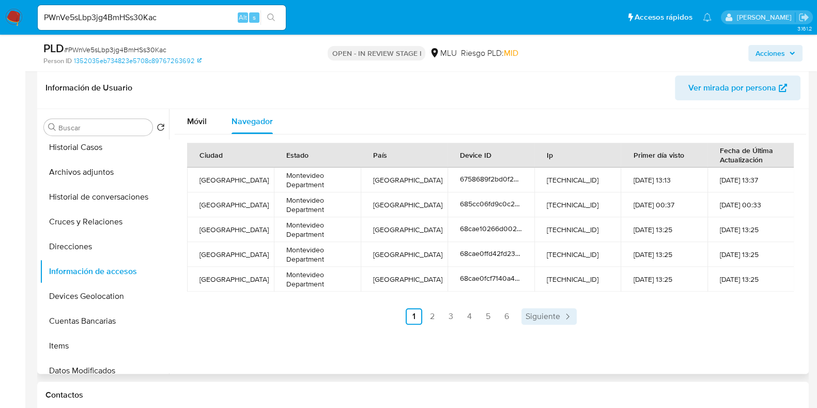
click at [549, 314] on span "Siguiente" at bounding box center [543, 316] width 35 height 8
click at [572, 315] on span "Siguiente" at bounding box center [570, 316] width 35 height 8
click at [577, 314] on span "Siguiente" at bounding box center [570, 316] width 35 height 8
click at [576, 314] on span "Siguiente" at bounding box center [570, 316] width 35 height 8
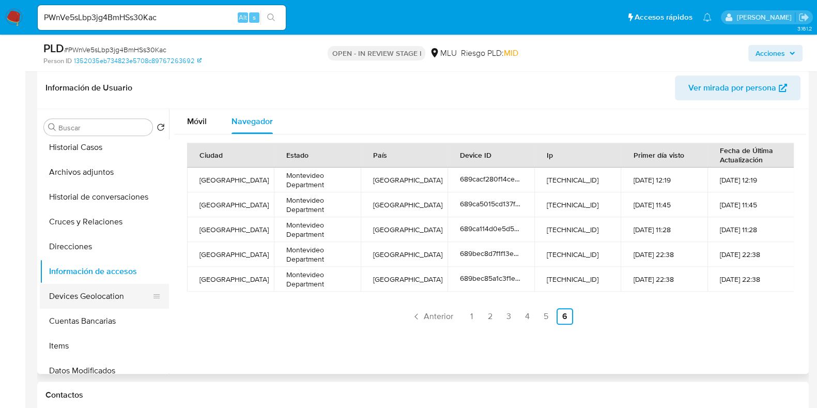
click at [107, 295] on button "Devices Geolocation" at bounding box center [100, 296] width 121 height 25
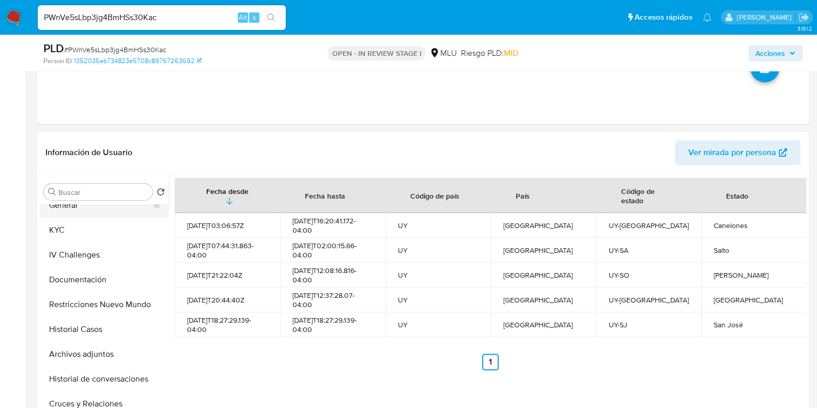
scroll to position [0, 0]
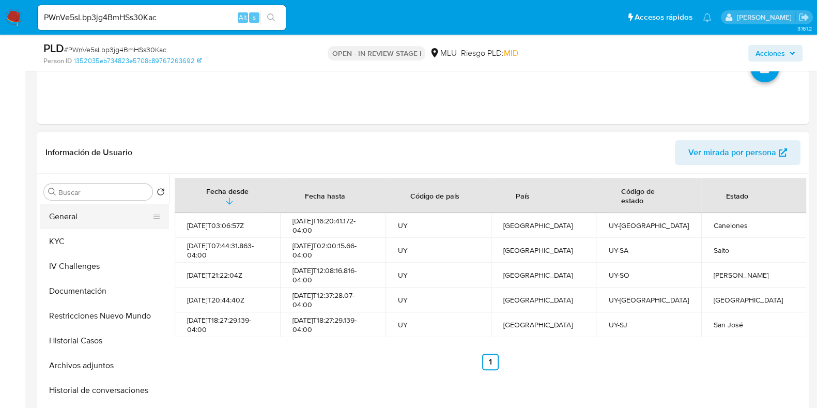
drag, startPoint x: 100, startPoint y: 220, endPoint x: 118, endPoint y: 204, distance: 23.4
click at [101, 219] on button "General" at bounding box center [100, 216] width 121 height 25
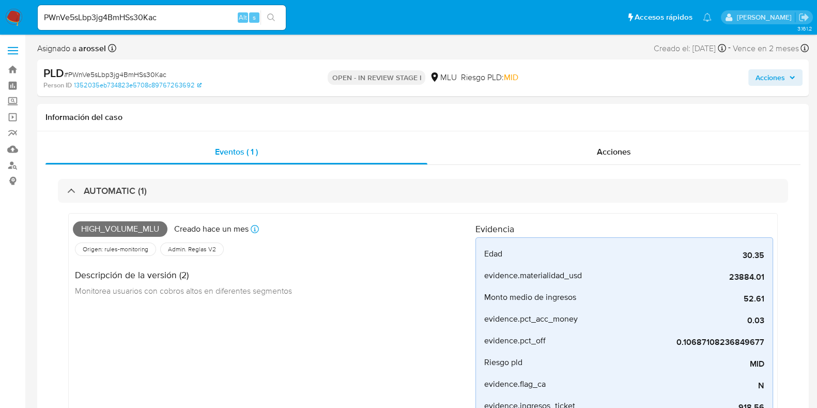
click at [606, 46] on div "Asignado a arossel Asignado el: [DATE] 10:37:04 Creado el: [DATE] Creado el: [D…" at bounding box center [423, 50] width 772 height 18
drag, startPoint x: 658, startPoint y: 50, endPoint x: 712, endPoint y: 46, distance: 55.0
click at [712, 46] on div "Creado el: [DATE] Creado el: [DATE] 06:35:00" at bounding box center [690, 48] width 72 height 14
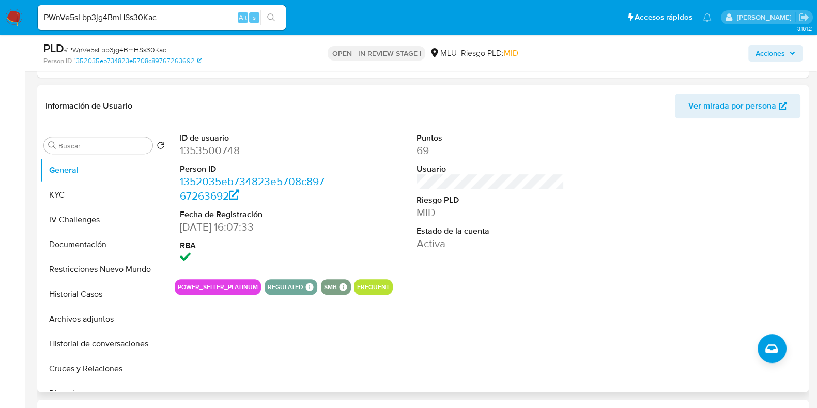
scroll to position [452, 0]
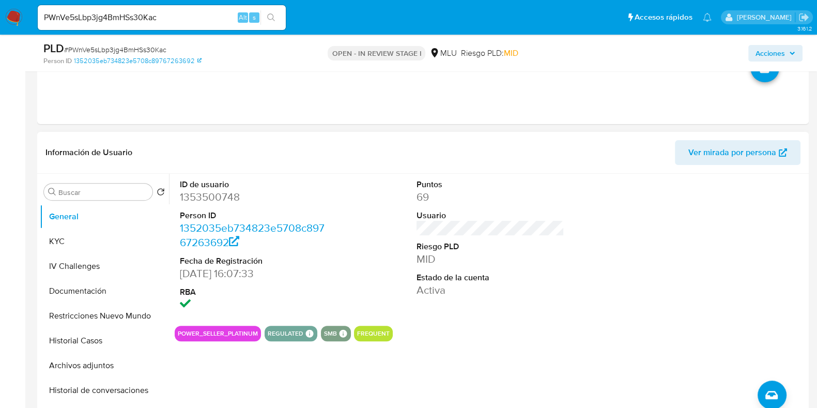
click at [724, 154] on span "Ver mirada por persona" at bounding box center [733, 152] width 88 height 25
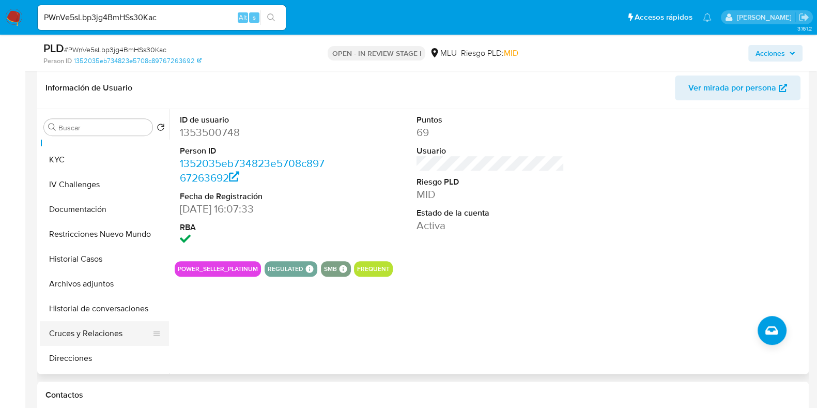
scroll to position [64, 0]
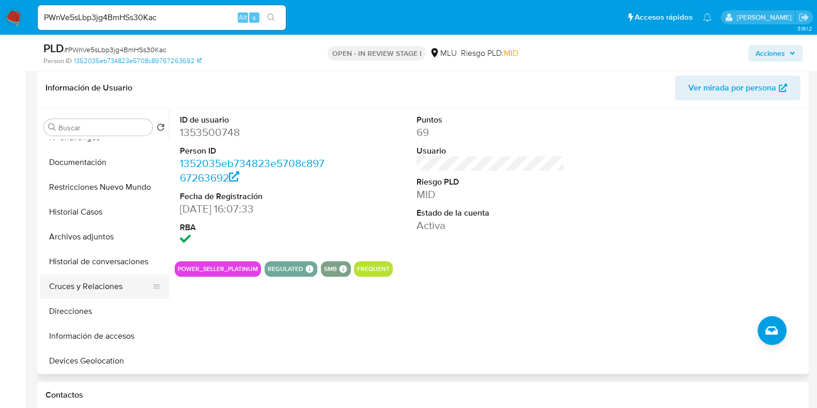
click at [100, 285] on button "Cruces y Relaciones" at bounding box center [100, 286] width 121 height 25
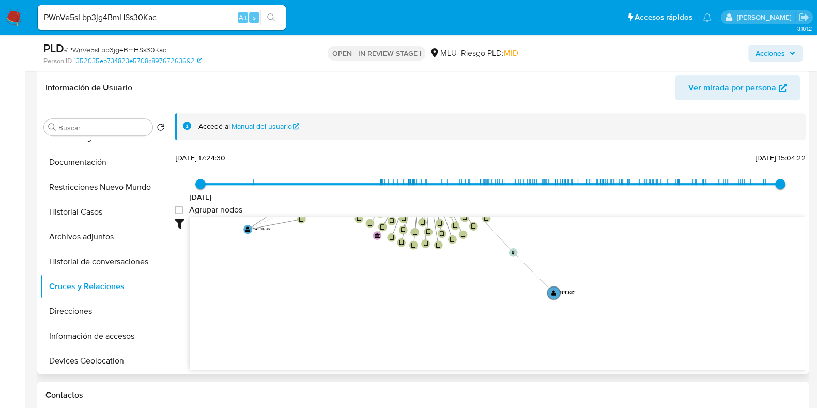
drag, startPoint x: 316, startPoint y: 296, endPoint x: 289, endPoint y: 166, distance: 132.5
click at [289, 166] on div "11/3/2022 11/3/2022, 17:24:30 18/9/2025, 15:04:22 Agrupar nodos Filtros Confian…" at bounding box center [491, 278] width 632 height 257
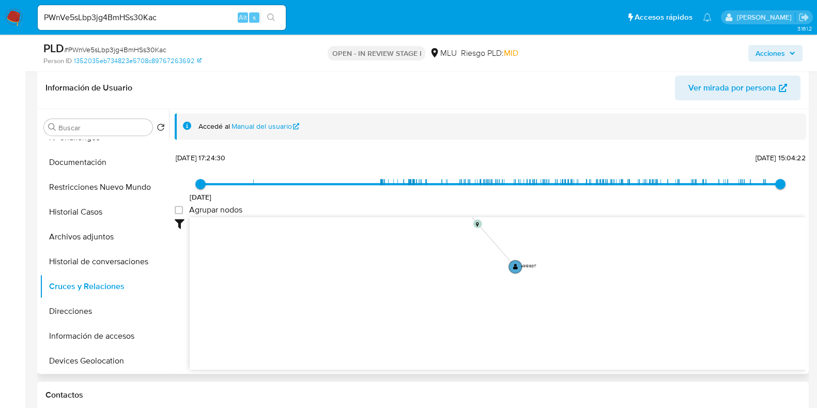
drag, startPoint x: 339, startPoint y: 280, endPoint x: 304, endPoint y: 237, distance: 54.8
click at [304, 237] on icon "device-684d8007c67e4517bc40935c  device-67f2a7515ba261e0c343b87e  device-66f5…" at bounding box center [498, 292] width 617 height 150
drag, startPoint x: 604, startPoint y: 251, endPoint x: 588, endPoint y: 359, distance: 109.7
click at [588, 359] on icon "device-684d8007c67e4517bc40935c  device-67f2a7515ba261e0c343b87e  device-66f5…" at bounding box center [498, 292] width 617 height 150
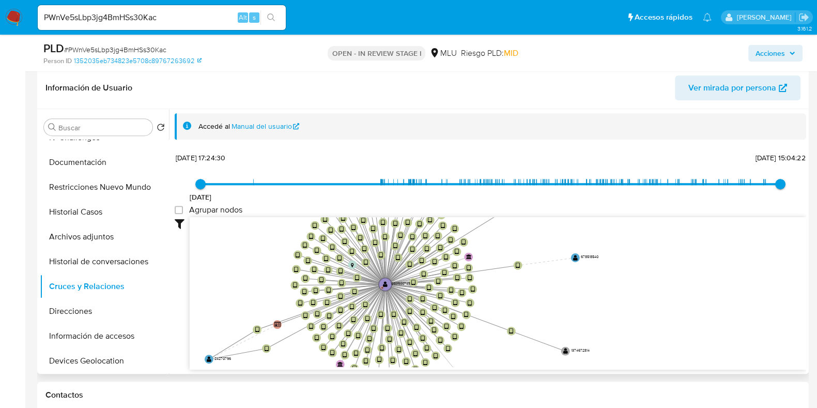
drag, startPoint x: 568, startPoint y: 293, endPoint x: 575, endPoint y: 328, distance: 35.3
click at [580, 338] on icon "device-684d8007c67e4517bc40935c  device-67f2a7515ba261e0c343b87e  device-66f5…" at bounding box center [498, 292] width 617 height 150
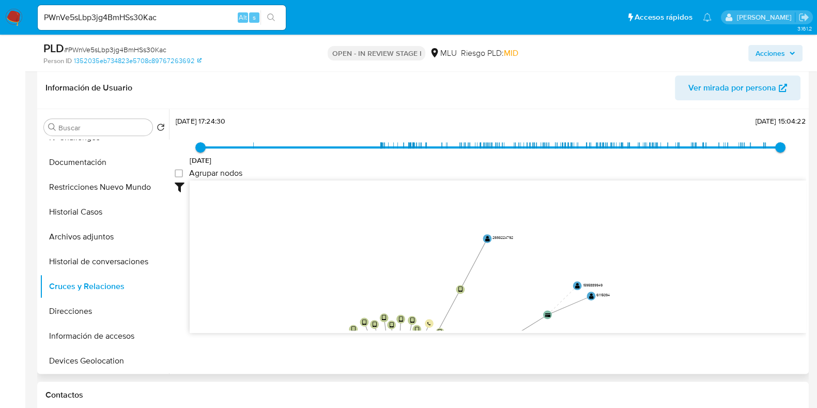
scroll to position [39, 0]
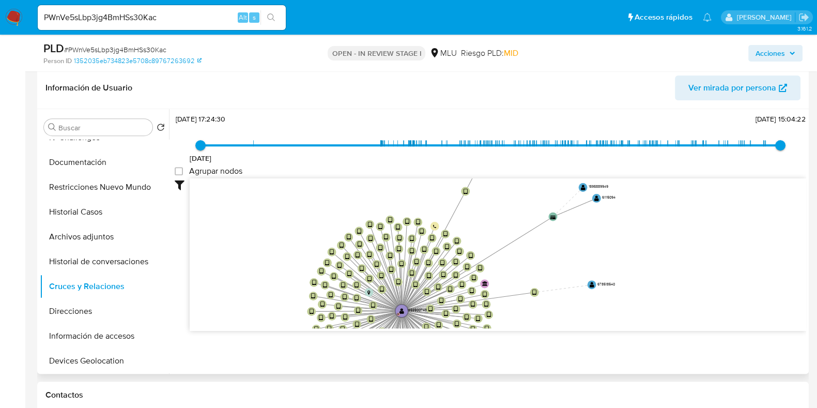
drag, startPoint x: 561, startPoint y: 350, endPoint x: 584, endPoint y: 243, distance: 109.5
click at [584, 243] on icon "device-684d8007c67e4517bc40935c  device-67f2a7515ba261e0c343b87e  device-66f5…" at bounding box center [498, 253] width 617 height 150
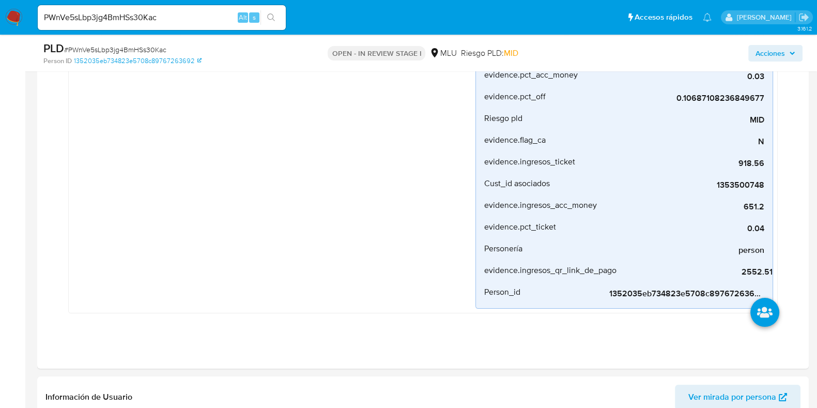
scroll to position [129, 0]
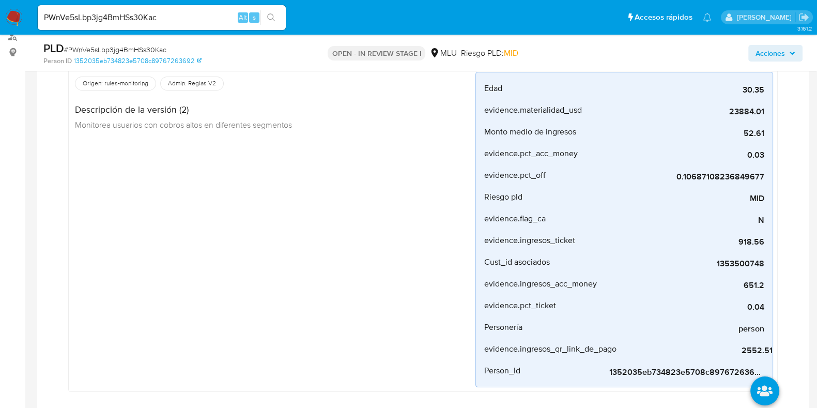
click at [147, 50] on span "# PWnVe5sLbp3jg4BmHSs30Kac" at bounding box center [115, 49] width 102 height 10
copy span "PWnVe5sLbp3jg4BmHSs30Kac"
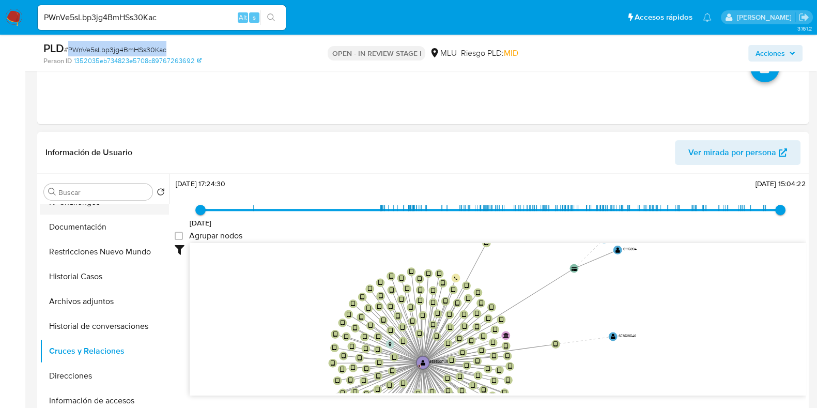
scroll to position [0, 0]
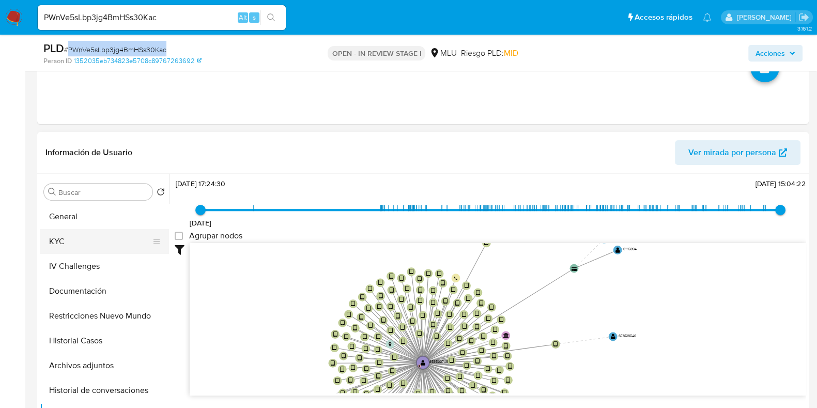
click at [81, 239] on button "KYC" at bounding box center [100, 241] width 121 height 25
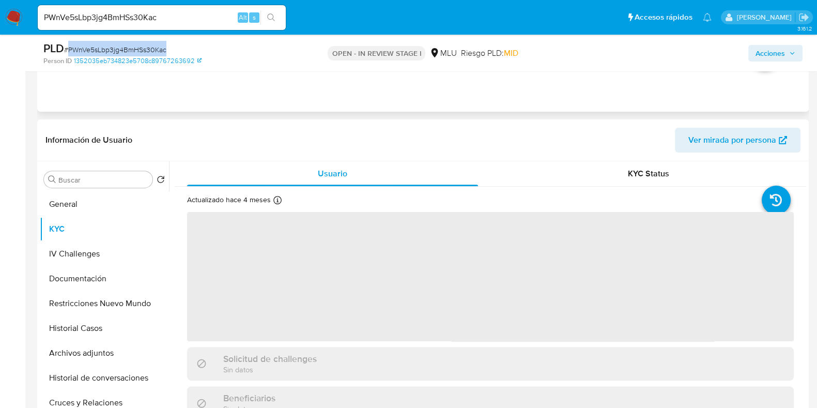
scroll to position [516, 0]
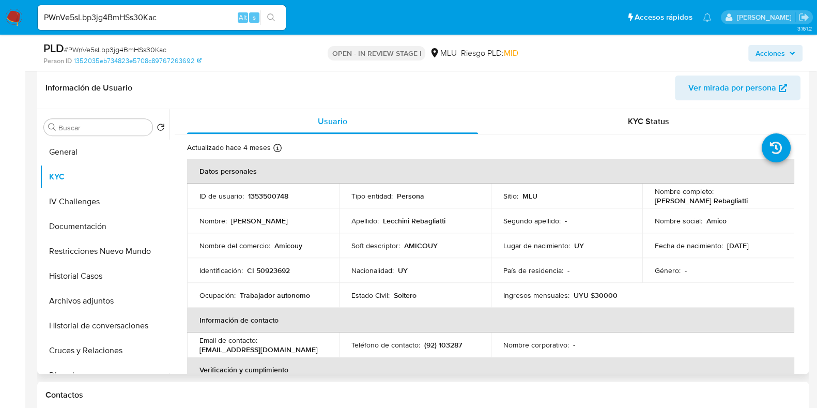
click at [274, 196] on p "1353500748" at bounding box center [268, 195] width 40 height 9
copy p "1353500748"
click at [447, 342] on p "(92) 103287" at bounding box center [443, 344] width 38 height 9
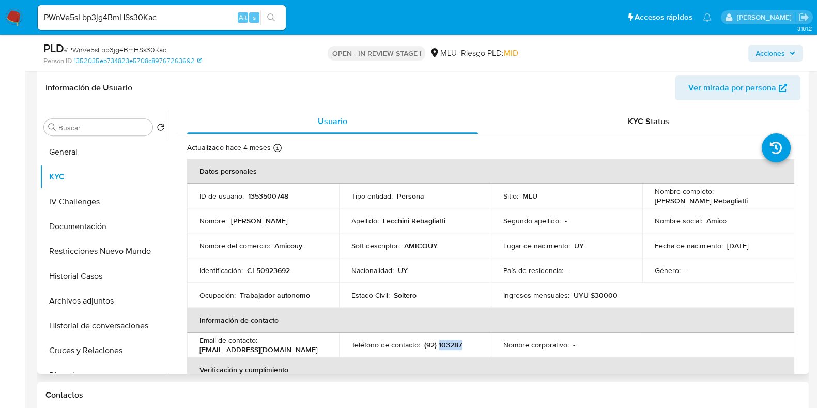
copy p "103287"
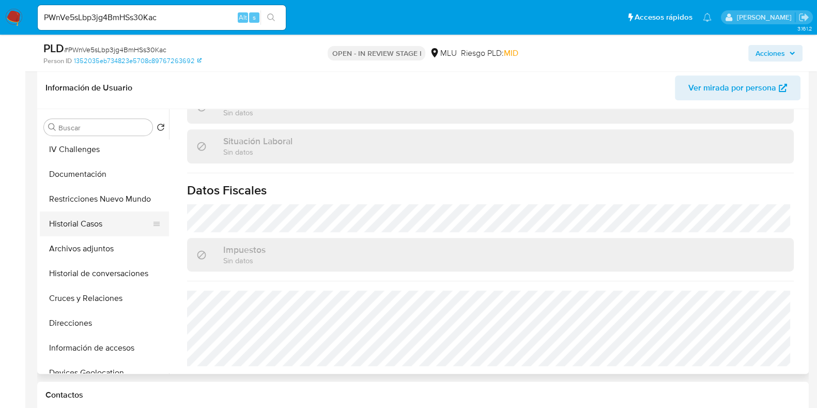
scroll to position [64, 0]
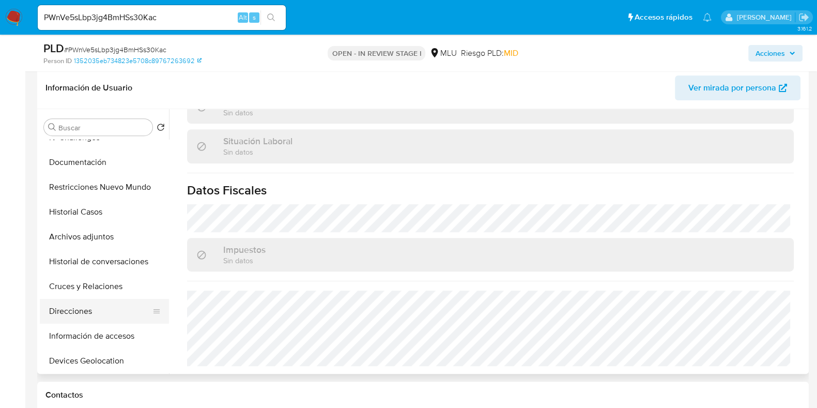
click at [106, 313] on button "Direcciones" at bounding box center [100, 311] width 121 height 25
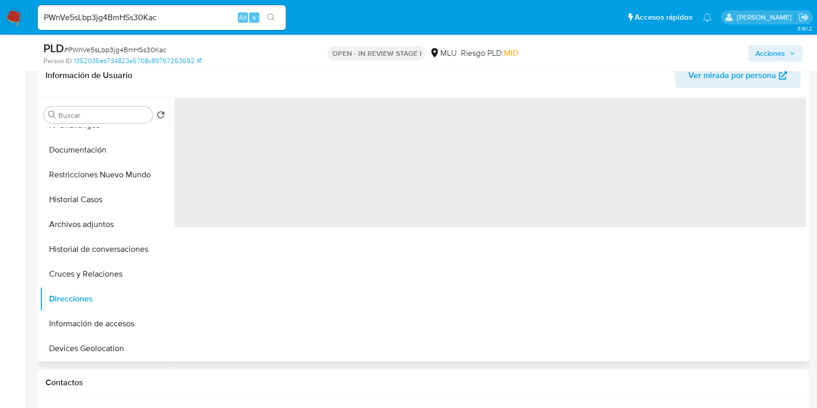
scroll to position [0, 0]
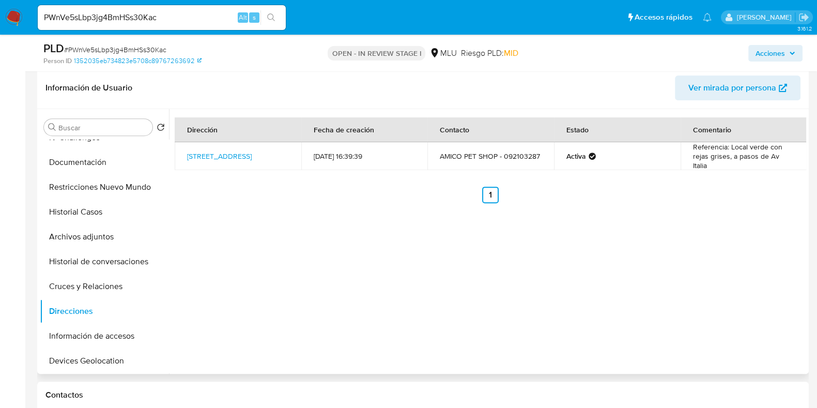
drag, startPoint x: 181, startPoint y: 144, endPoint x: 235, endPoint y: 162, distance: 57.1
click at [235, 162] on td "Av Centenario 2757, Parque Batlle, Montevideo, 11600, Uruguay 2757" at bounding box center [238, 156] width 127 height 28
copy link "Av Centenario 2757, Parque Batlle, Montevideo, 11600, Uruguay 2757"
click at [460, 154] on td "AMICO PET SHOP - 092103287" at bounding box center [491, 156] width 127 height 28
drag, startPoint x: 711, startPoint y: 151, endPoint x: 761, endPoint y: 161, distance: 51.2
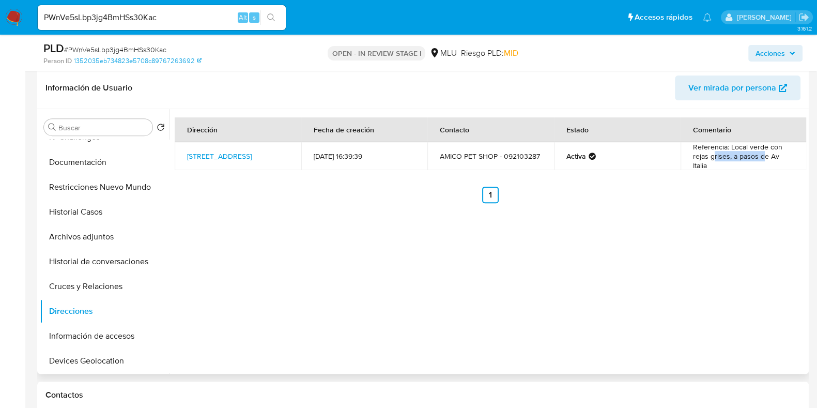
click at [759, 160] on td "Referencia: Local verde con rejas grises, a pasos de Av Italia" at bounding box center [744, 156] width 127 height 28
click at [733, 148] on td "Referencia: Local verde con rejas grises, a pasos de Av Italia" at bounding box center [744, 156] width 127 height 28
drag, startPoint x: 438, startPoint y: 156, endPoint x: 499, endPoint y: 154, distance: 61.6
click at [499, 154] on td "AMICO PET SHOP - 092103287" at bounding box center [491, 156] width 127 height 28
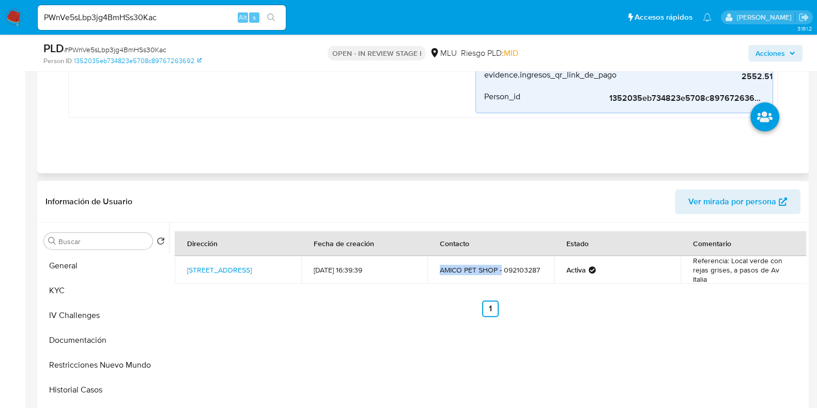
scroll to position [452, 0]
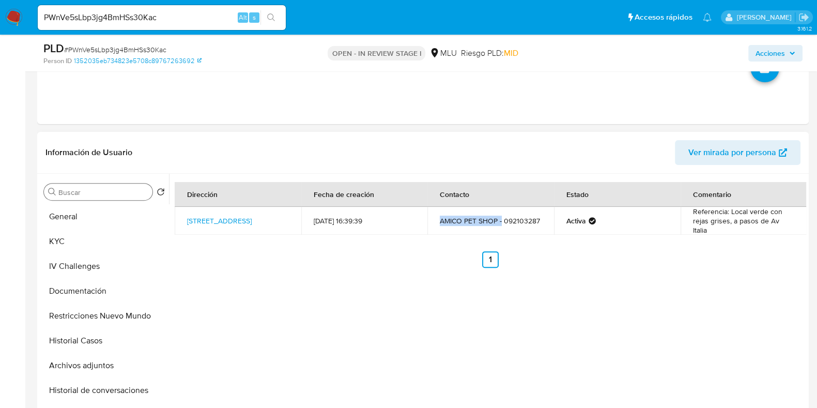
click at [82, 195] on input "Buscar" at bounding box center [103, 192] width 90 height 9
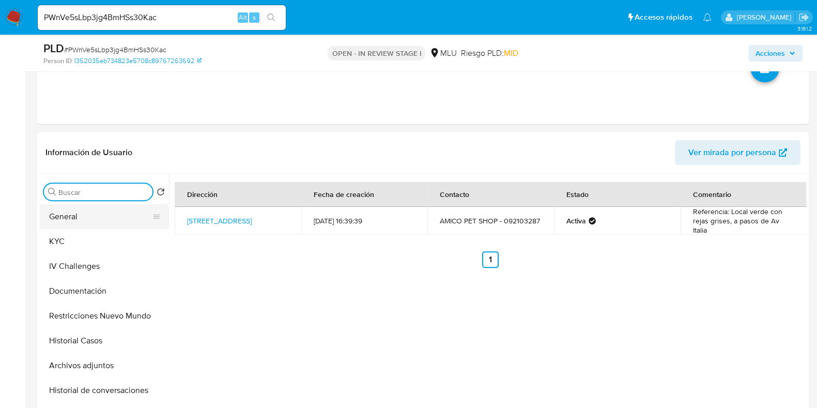
click at [83, 213] on button "General" at bounding box center [100, 216] width 121 height 25
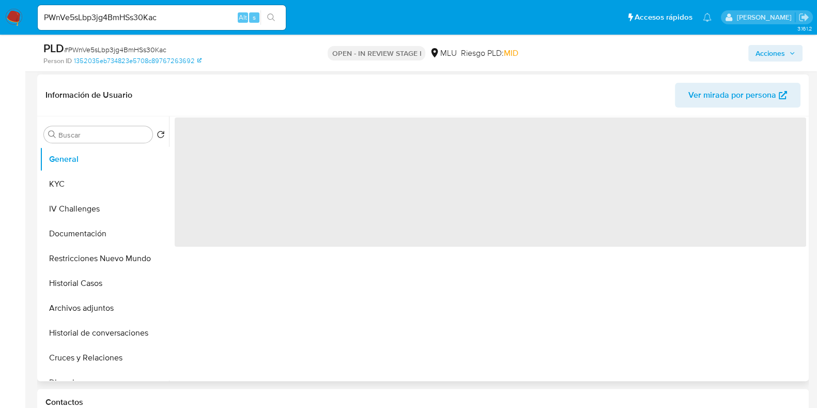
scroll to position [516, 0]
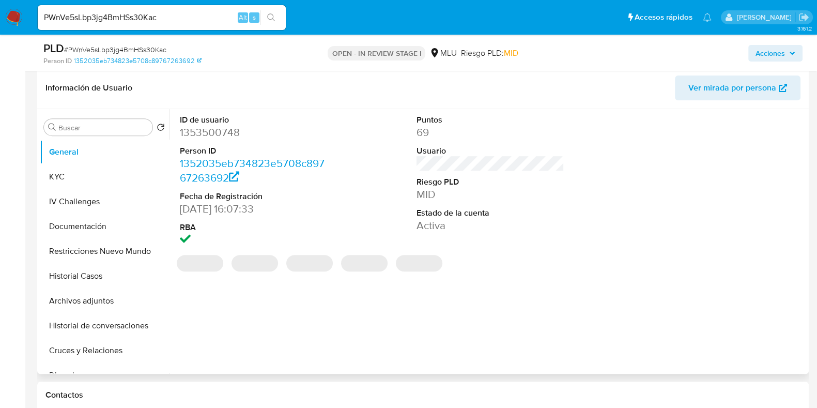
click at [222, 131] on dd "1353500748" at bounding box center [254, 132] width 148 height 14
click at [221, 131] on dd "1353500748" at bounding box center [254, 132] width 148 height 14
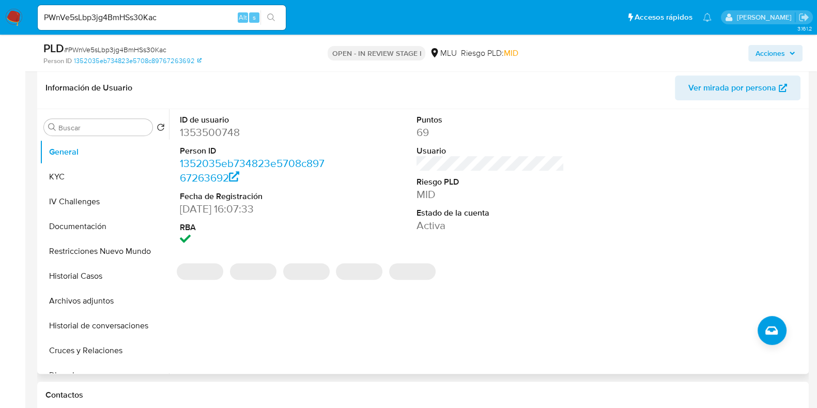
click at [210, 132] on dd "1353500748" at bounding box center [254, 132] width 148 height 14
copy dd "1353500748"
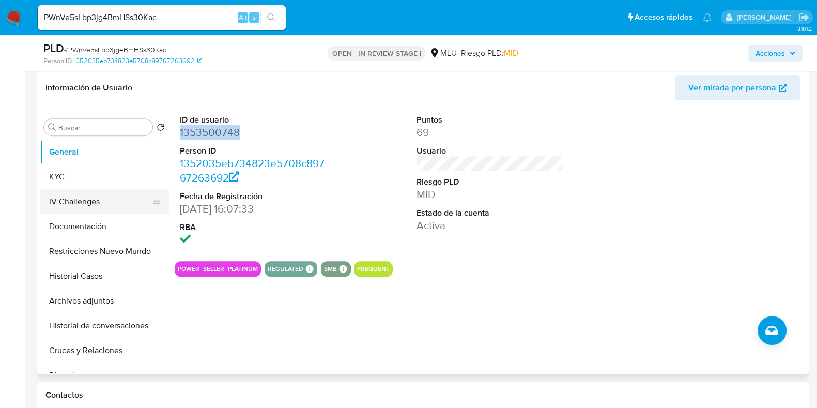
click at [104, 172] on button "KYC" at bounding box center [104, 176] width 129 height 25
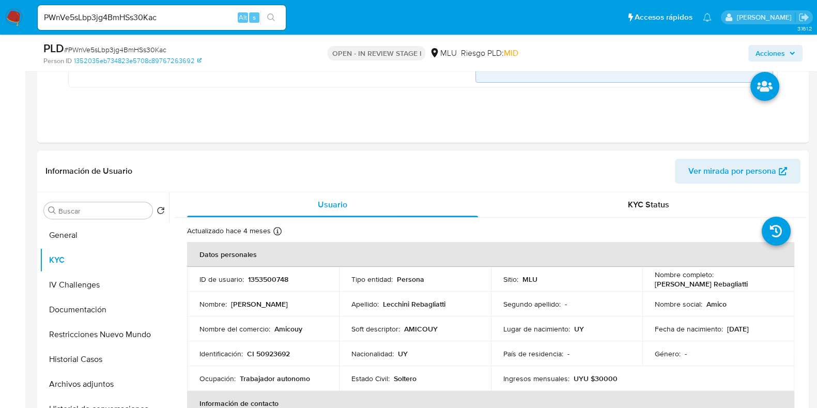
scroll to position [452, 0]
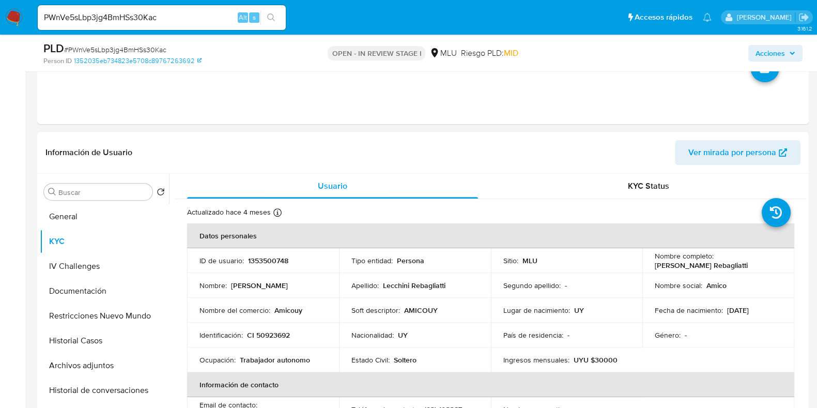
click at [273, 256] on p "1353500748" at bounding box center [268, 260] width 40 height 9
click at [275, 257] on p "1353500748" at bounding box center [268, 260] width 40 height 9
copy p "1353500748"
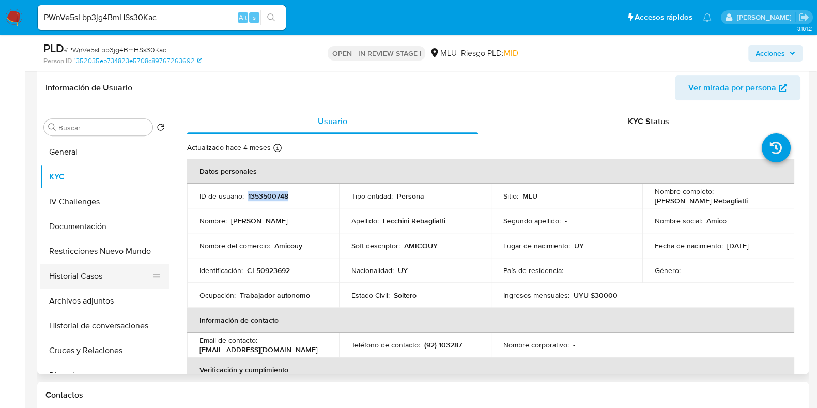
scroll to position [64, 0]
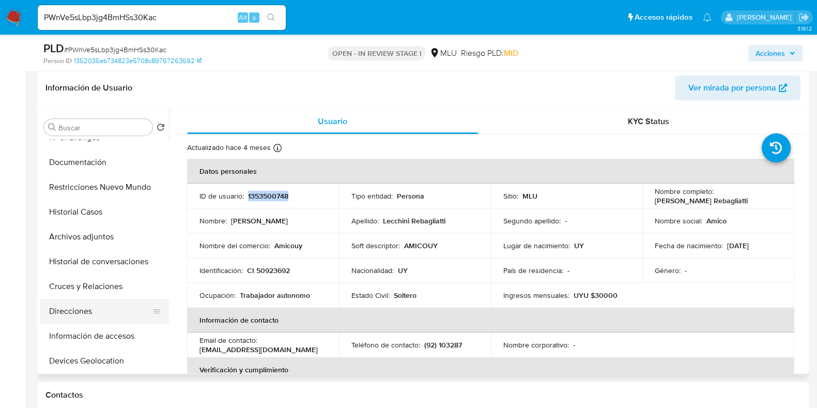
click at [101, 305] on button "Direcciones" at bounding box center [100, 311] width 121 height 25
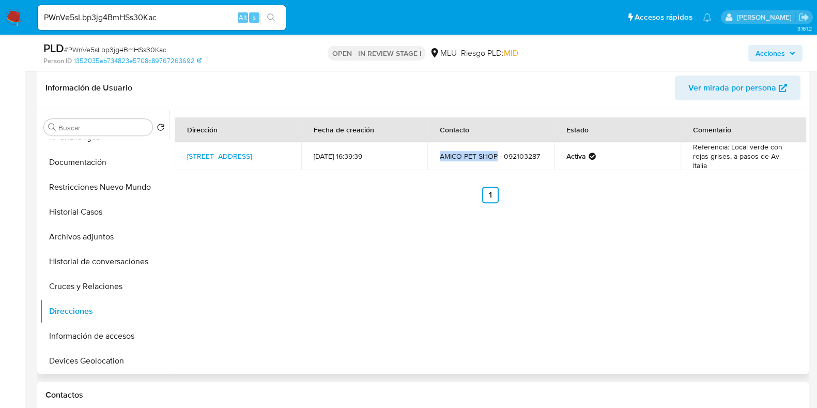
drag, startPoint x: 435, startPoint y: 156, endPoint x: 496, endPoint y: 154, distance: 61.6
click at [496, 154] on td "AMICO PET SHOP - 092103287" at bounding box center [491, 156] width 127 height 28
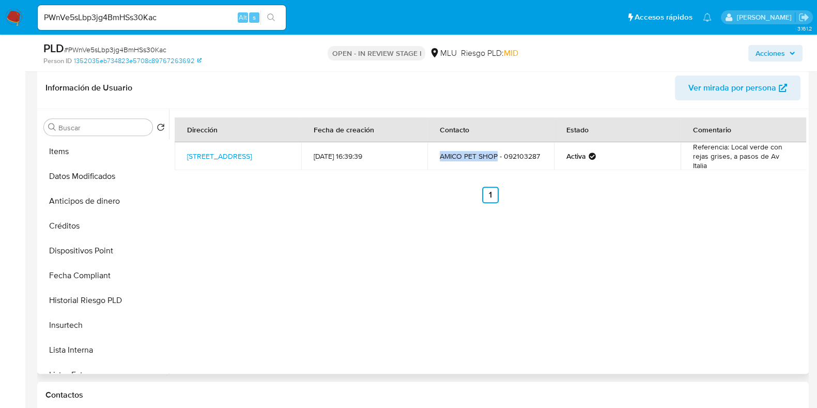
scroll to position [452, 0]
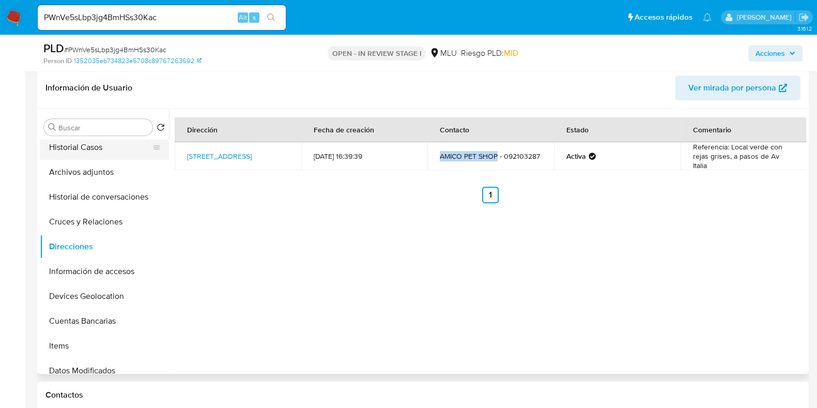
click at [93, 146] on button "Historial Casos" at bounding box center [100, 147] width 121 height 25
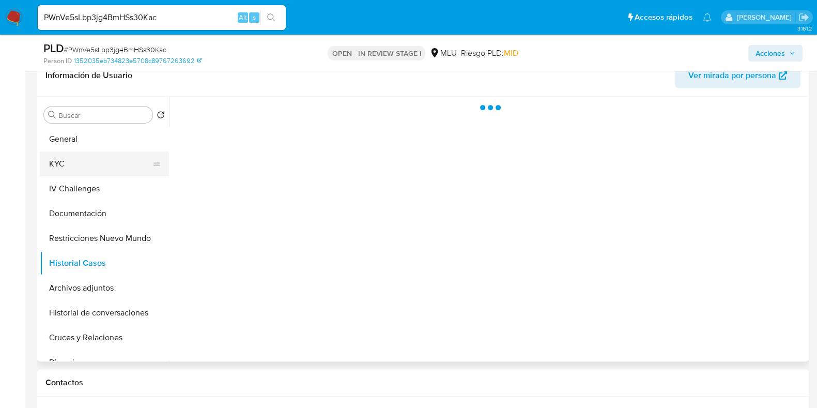
scroll to position [0, 0]
click at [92, 143] on button "General" at bounding box center [100, 139] width 121 height 25
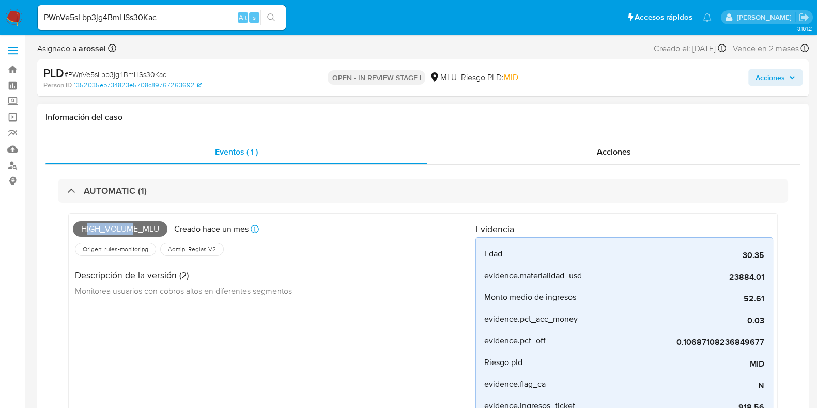
drag, startPoint x: 84, startPoint y: 226, endPoint x: 134, endPoint y: 230, distance: 50.8
click at [134, 230] on span "High_volume_mlu" at bounding box center [120, 229] width 95 height 16
drag, startPoint x: 641, startPoint y: 44, endPoint x: 697, endPoint y: 48, distance: 56.0
click at [696, 49] on div "Creado el: 12/09/2025 Creado el: 12/09/2025 06:35:00" at bounding box center [690, 48] width 72 height 14
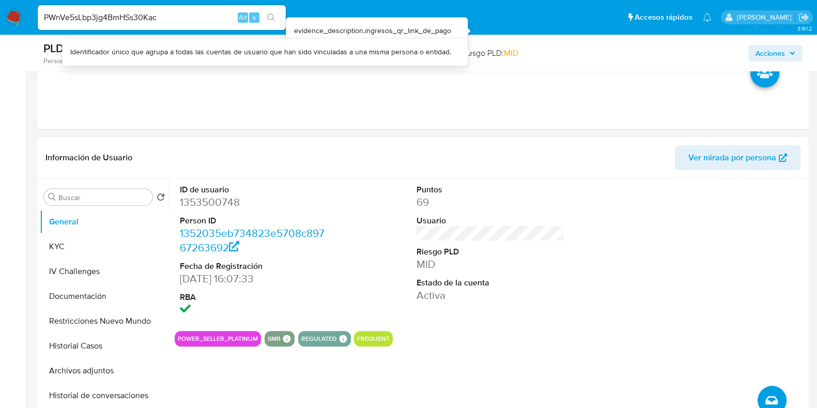
scroll to position [452, 0]
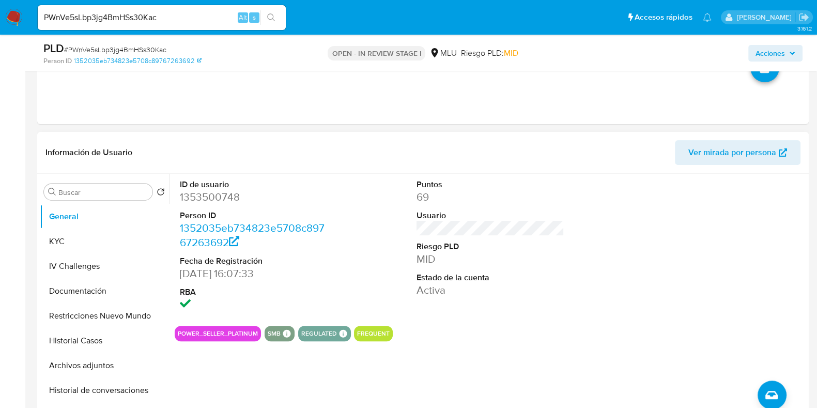
click at [701, 154] on span "Ver mirada por persona" at bounding box center [733, 152] width 88 height 25
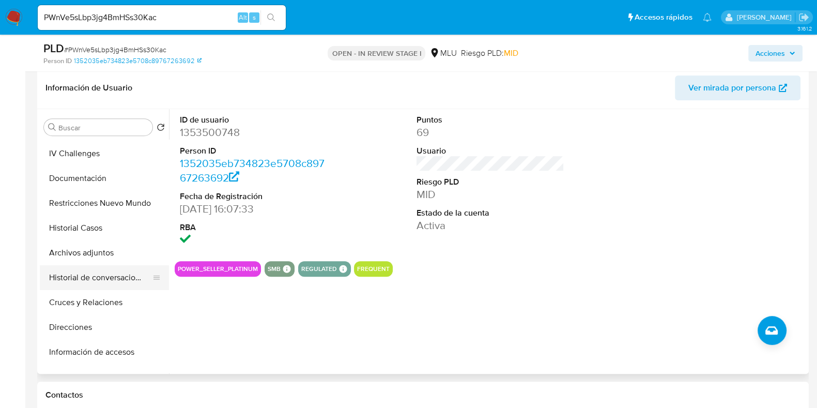
scroll to position [64, 0]
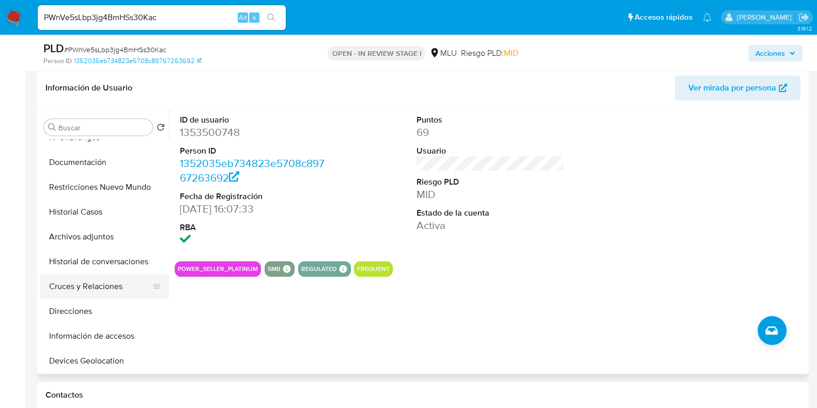
click at [108, 285] on button "Cruces y Relaciones" at bounding box center [100, 286] width 121 height 25
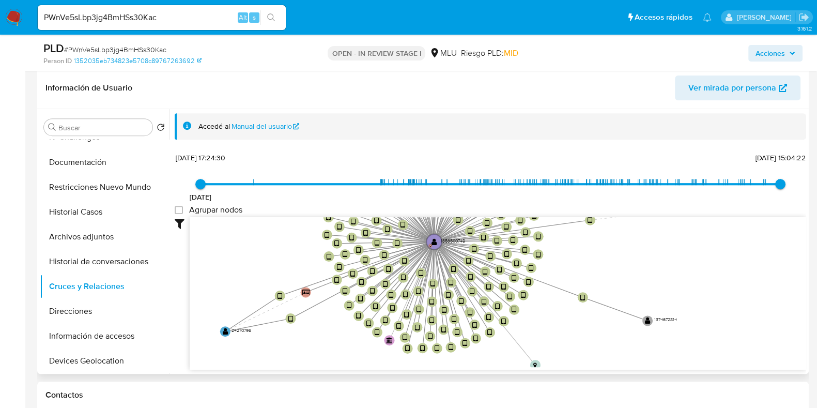
drag, startPoint x: 385, startPoint y: 269, endPoint x: 250, endPoint y: 285, distance: 135.8
click at [250, 285] on icon "device-684d8007c67e4517bc40935c  device-67f2a7515ba261e0c343b87e  device-66f5…" at bounding box center [498, 292] width 617 height 150
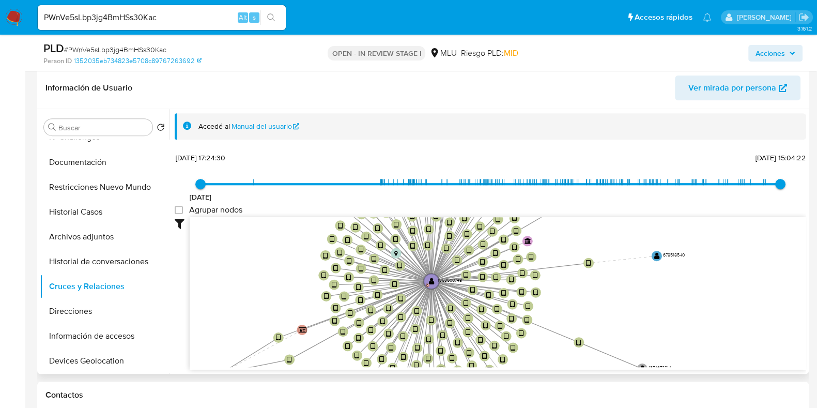
drag, startPoint x: 631, startPoint y: 280, endPoint x: 663, endPoint y: 337, distance: 65.5
click at [663, 337] on icon "device-684d8007c67e4517bc40935c  device-67f2a7515ba261e0c343b87e  device-66f5…" at bounding box center [498, 292] width 617 height 150
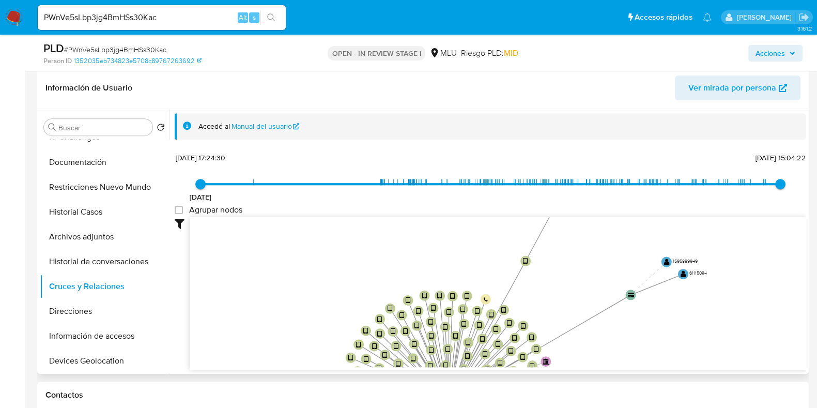
drag, startPoint x: 664, startPoint y: 262, endPoint x: 665, endPoint y: 368, distance: 105.5
click at [666, 368] on div "Filtros Confianza alta Device Tarjeta Persona validada Teléfono validado Confia…" at bounding box center [491, 312] width 632 height 190
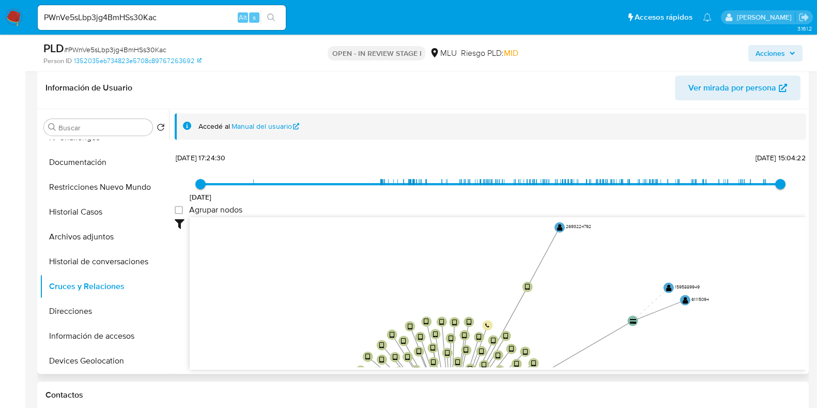
scroll to position [10, 0]
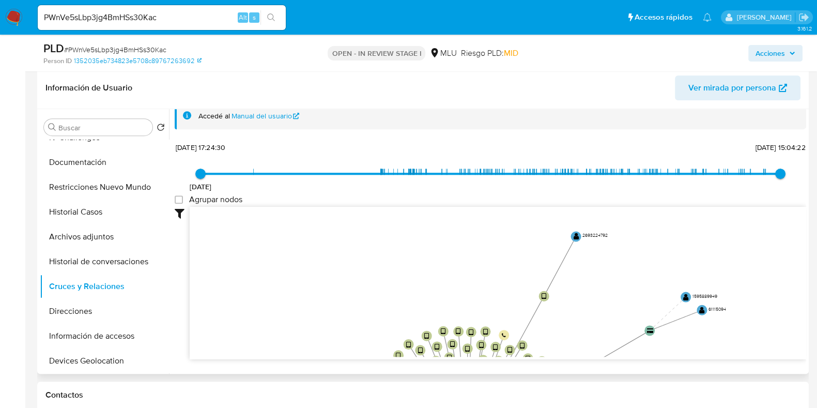
drag, startPoint x: 629, startPoint y: 288, endPoint x: 640, endPoint y: 311, distance: 24.7
click at [642, 311] on icon "device-684d8007c67e4517bc40935c  device-67f2a7515ba261e0c343b87e  device-66f5…" at bounding box center [498, 282] width 617 height 150
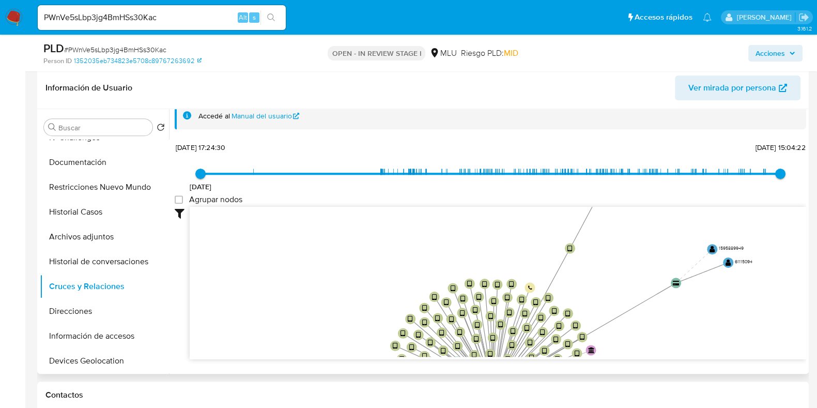
drag, startPoint x: 514, startPoint y: 289, endPoint x: 532, endPoint y: 198, distance: 93.3
click at [532, 198] on div "[DATE] [DATE] 17:24:30 [DATE] 15:04:22 Agrupar nodos Filtros Confianza alta Dev…" at bounding box center [491, 268] width 632 height 257
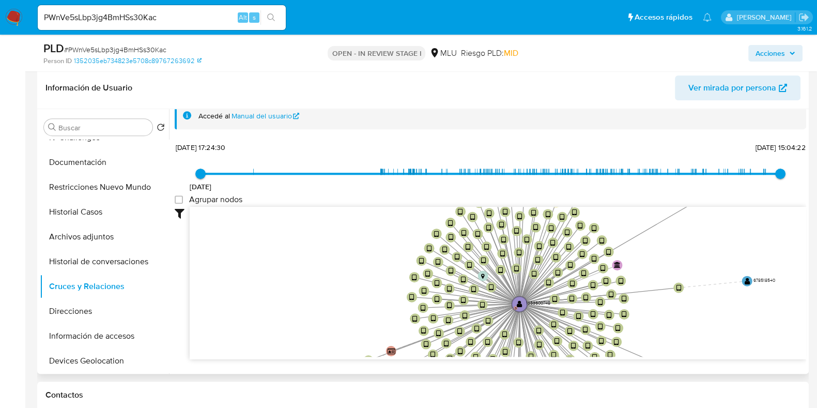
drag, startPoint x: 376, startPoint y: 272, endPoint x: 398, endPoint y: 209, distance: 67.2
click at [398, 209] on icon "device-684d8007c67e4517bc40935c  device-67f2a7515ba261e0c343b87e  device-66f5…" at bounding box center [498, 282] width 617 height 150
drag, startPoint x: 364, startPoint y: 281, endPoint x: 359, endPoint y: 262, distance: 19.3
click at [359, 262] on icon "device-684d8007c67e4517bc40935c  device-67f2a7515ba261e0c343b87e  device-66f5…" at bounding box center [498, 282] width 617 height 150
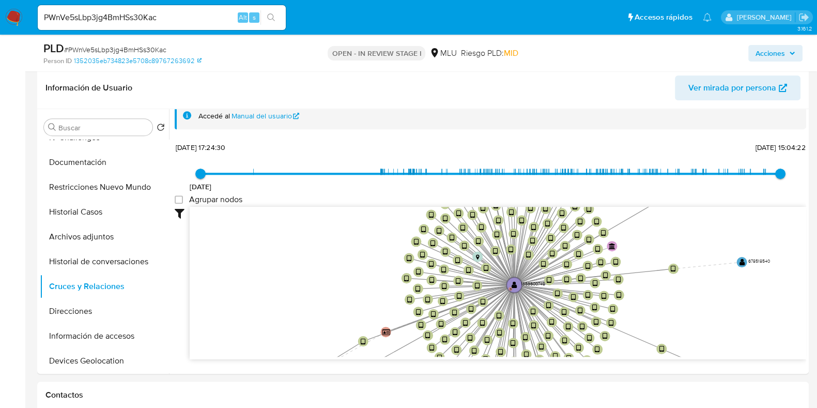
click at [155, 44] on div "PLD # PWnVe5sLbp3jg4BmHSs30Kac" at bounding box center [167, 49] width 249 height 16
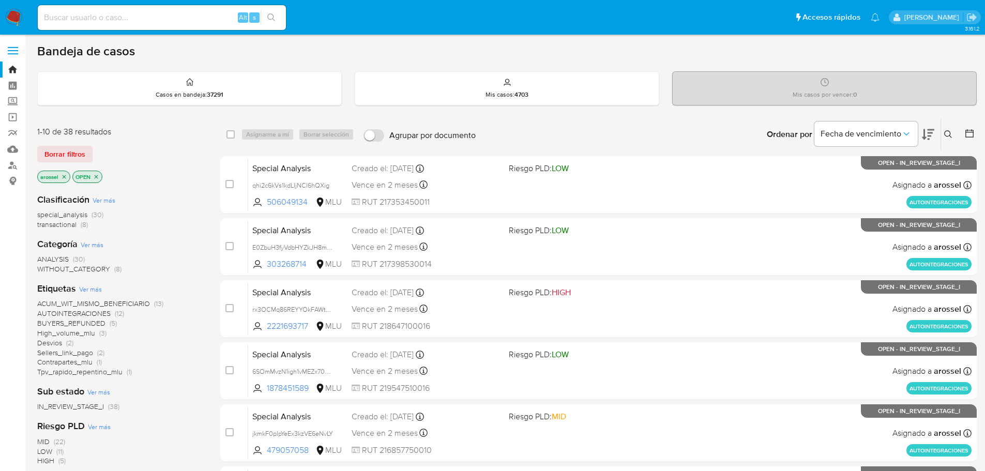
click at [62, 150] on span "Borrar filtros" at bounding box center [64, 154] width 41 height 14
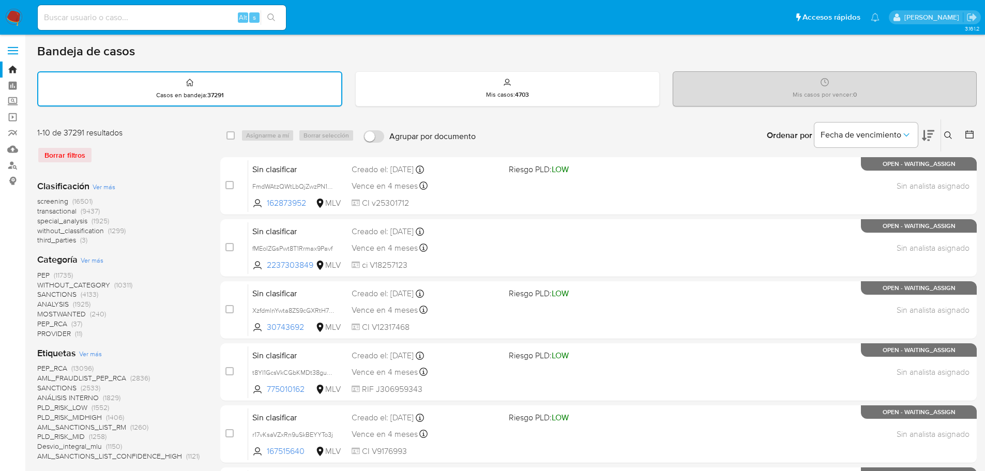
click at [971, 135] on icon at bounding box center [969, 134] width 10 height 10
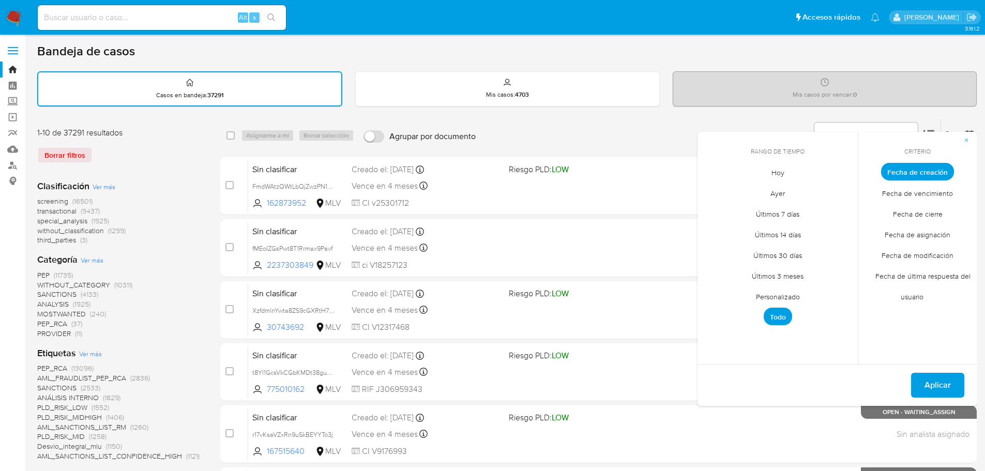
click at [777, 172] on span "Hoy" at bounding box center [777, 172] width 35 height 21
click at [916, 214] on span "Fecha de cierre" at bounding box center [917, 213] width 71 height 21
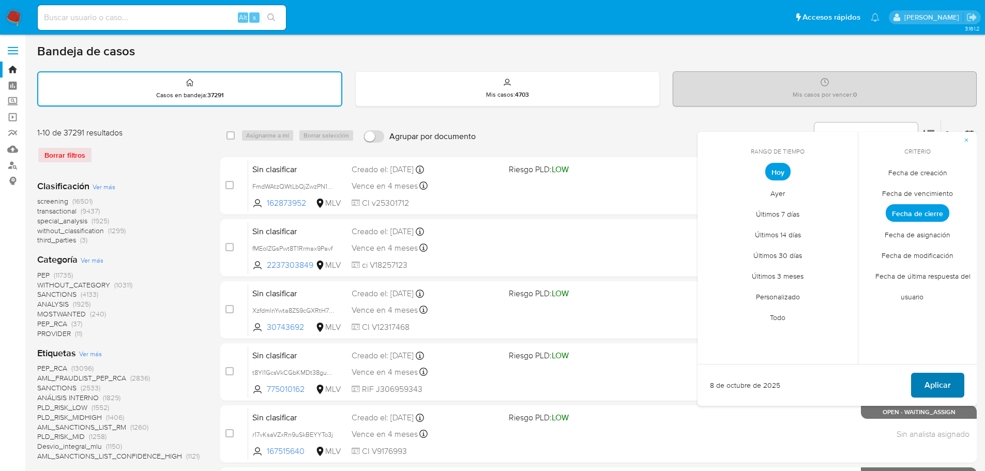
click at [945, 374] on span "Aplicar" at bounding box center [937, 385] width 26 height 23
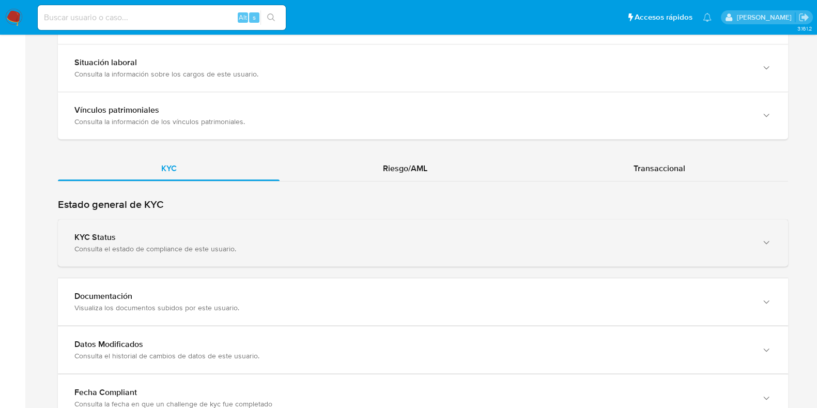
click at [227, 232] on div "KYC Status" at bounding box center [412, 237] width 677 height 10
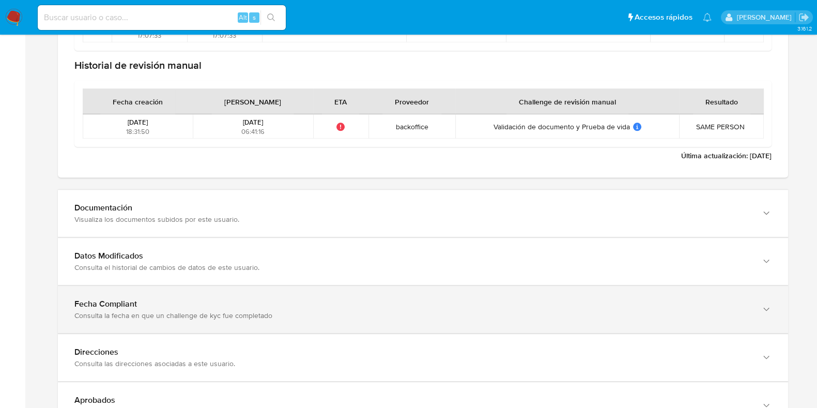
scroll to position [1422, 0]
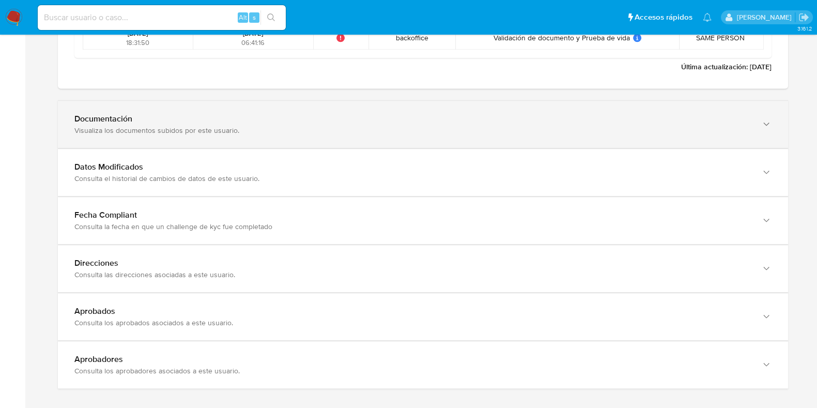
click at [242, 121] on div "Documentación" at bounding box center [412, 119] width 677 height 10
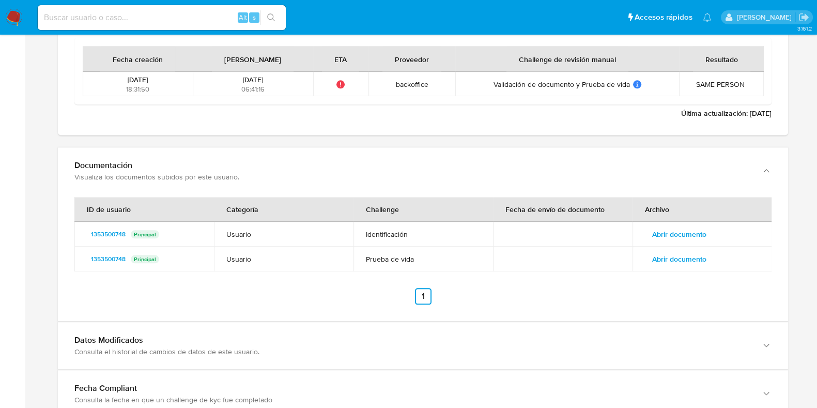
scroll to position [1357, 0]
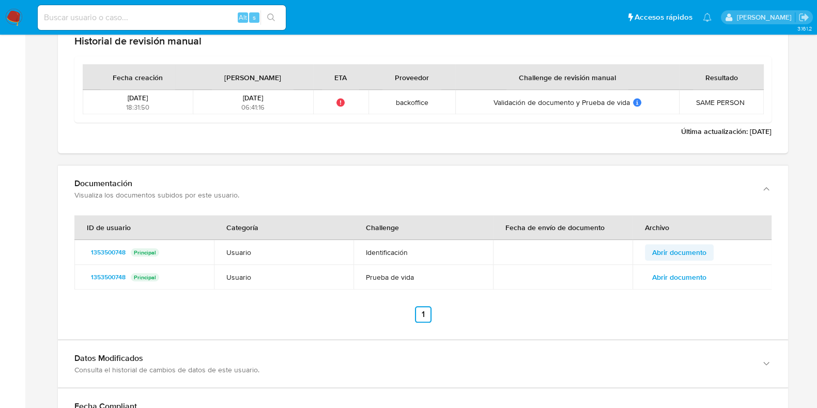
click at [682, 249] on span "Abrir documento" at bounding box center [679, 252] width 54 height 14
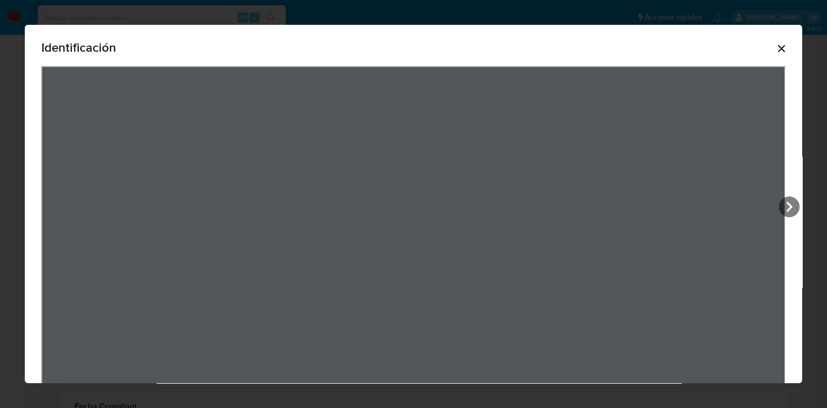
click at [775, 48] on icon "Cerrar" at bounding box center [781, 48] width 12 height 12
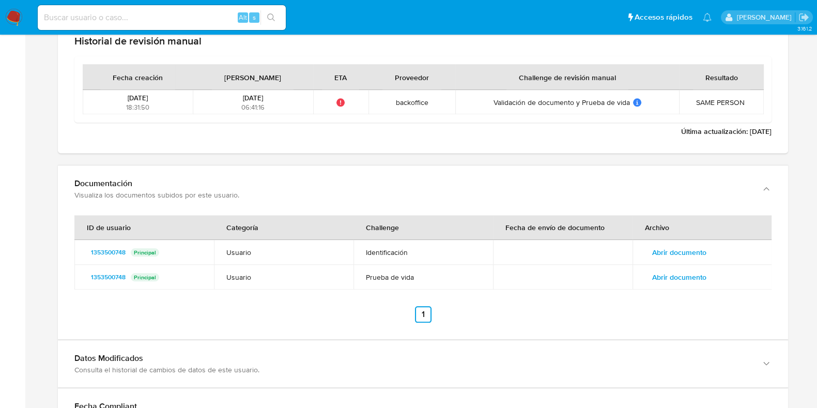
click at [677, 272] on span "Abrir documento" at bounding box center [679, 277] width 54 height 14
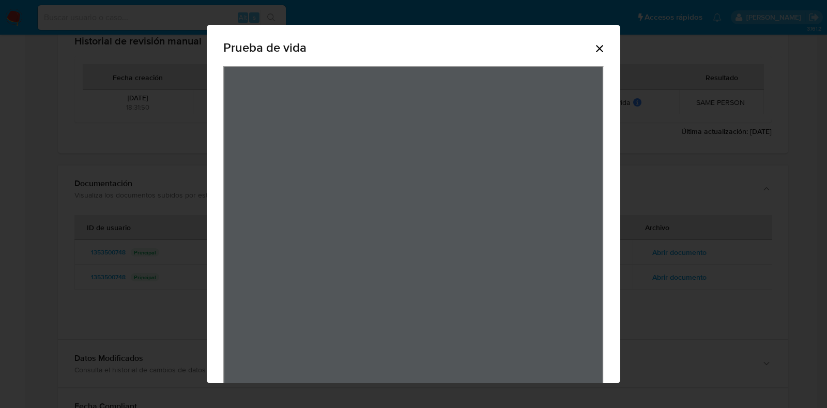
click at [594, 48] on icon "Cerrar" at bounding box center [599, 48] width 12 height 12
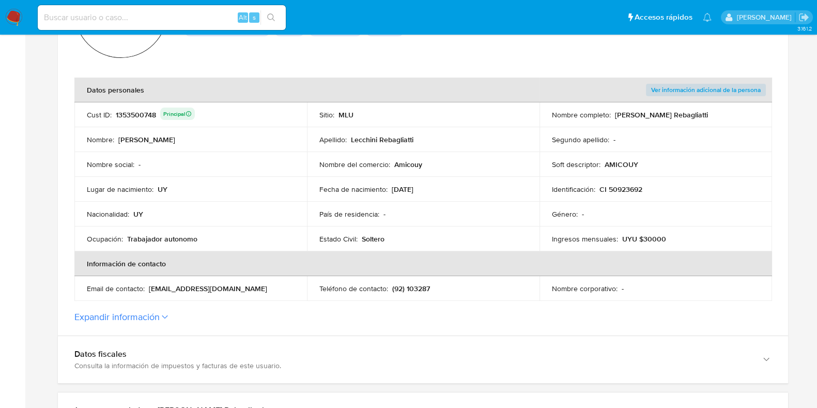
scroll to position [0, 0]
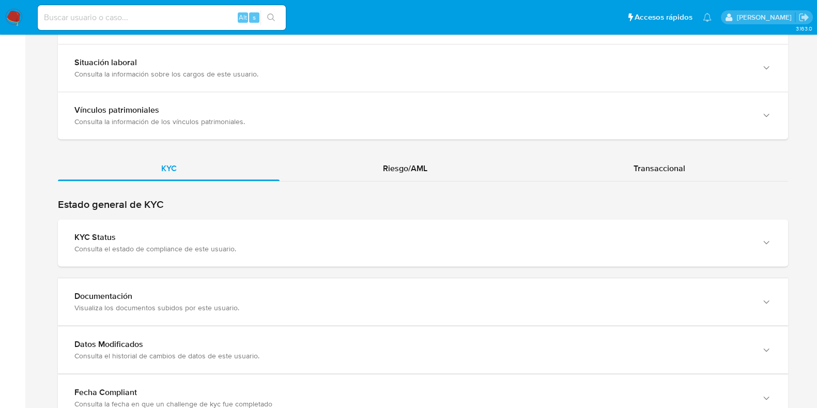
scroll to position [904, 0]
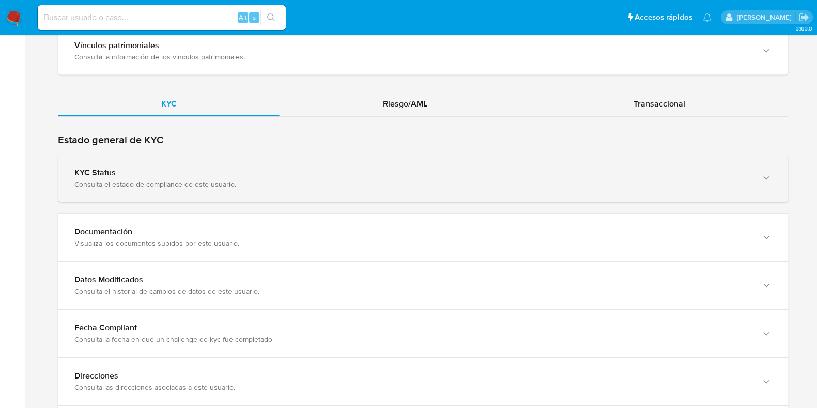
click at [246, 179] on div "Consulta el estado de compliance de este usuario." at bounding box center [412, 183] width 677 height 9
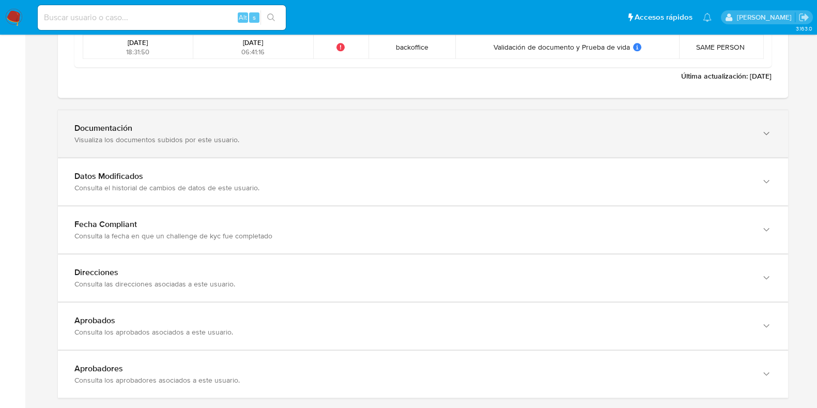
scroll to position [1422, 0]
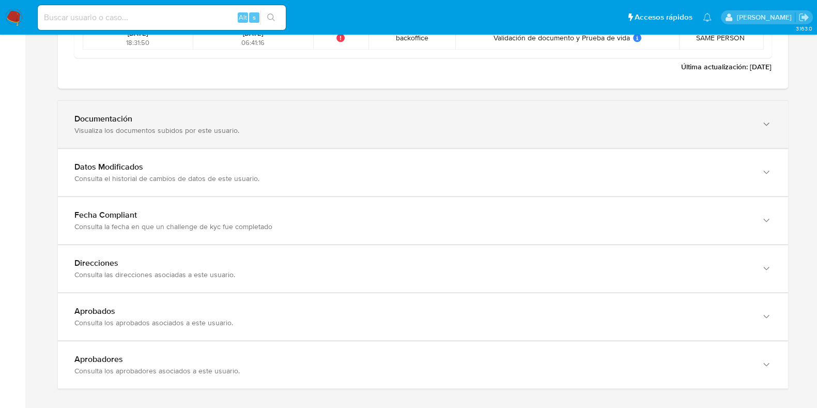
click at [295, 127] on div "Visualiza los documentos subidos por este usuario." at bounding box center [412, 130] width 677 height 9
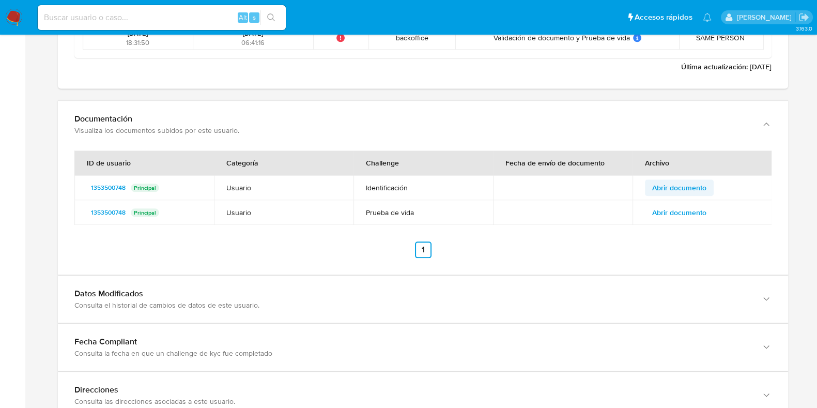
click at [696, 191] on span "Abrir documento" at bounding box center [679, 187] width 54 height 14
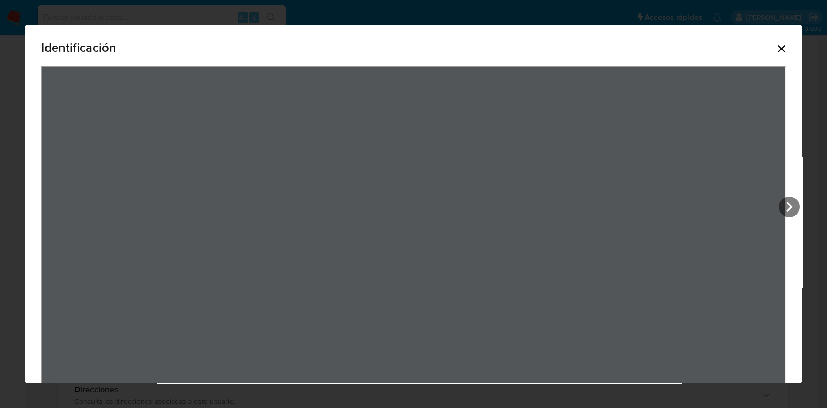
click at [775, 43] on icon "Cerrar" at bounding box center [781, 48] width 12 height 12
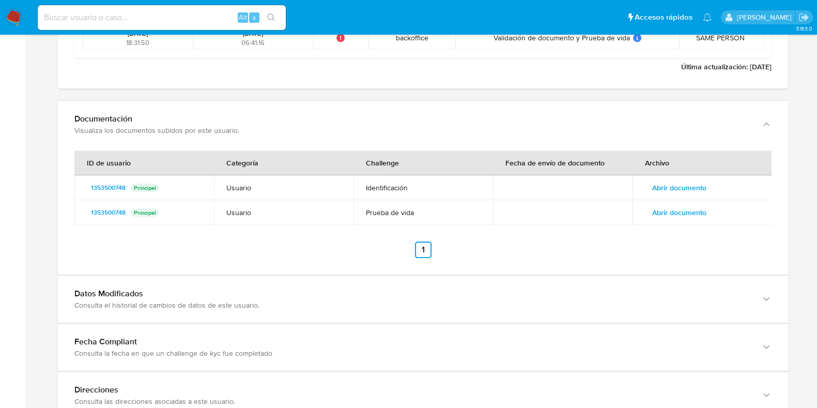
click at [695, 210] on span "Abrir documento" at bounding box center [679, 212] width 54 height 14
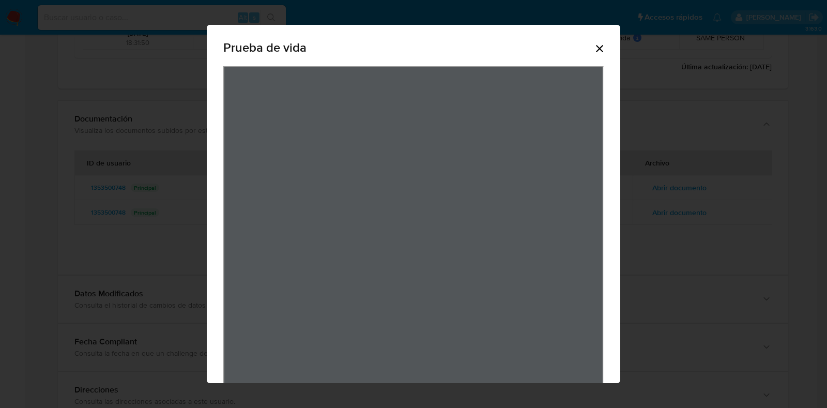
click at [600, 46] on icon "Cerrar" at bounding box center [599, 48] width 12 height 12
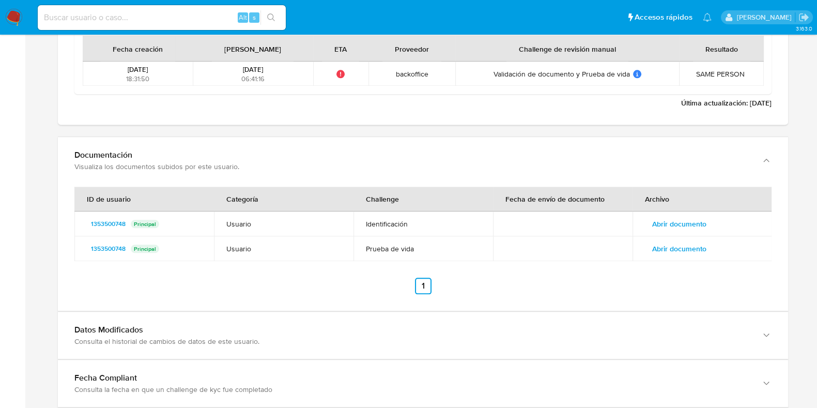
scroll to position [1357, 0]
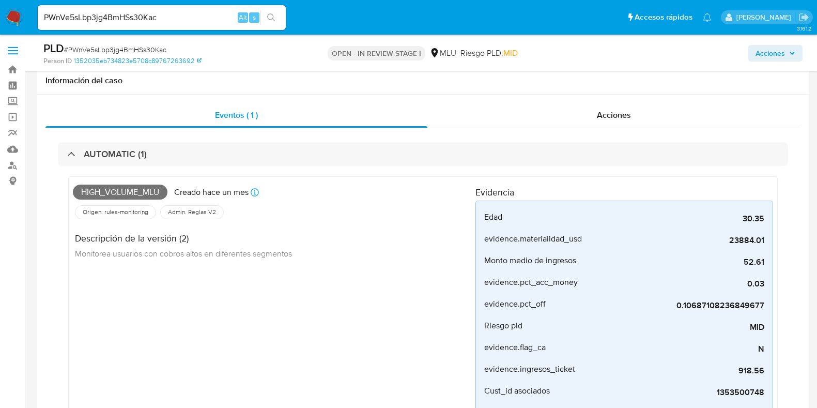
select select "10"
click at [156, 50] on span "# PWnVe5sLbp3jg4BmHSs30Kac" at bounding box center [115, 49] width 102 height 10
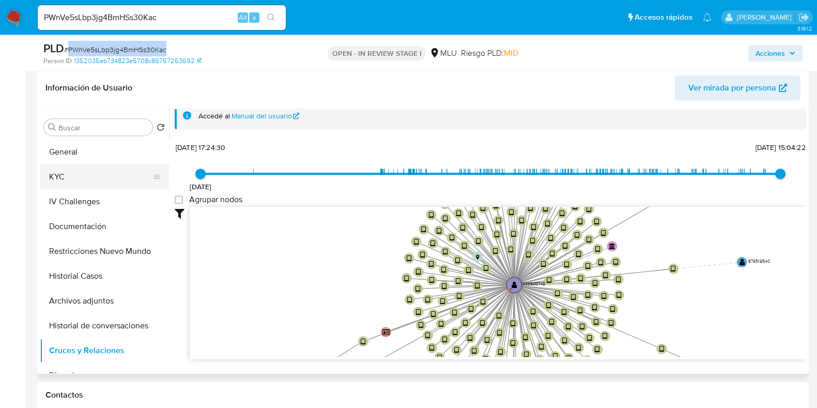
click at [96, 179] on button "KYC" at bounding box center [100, 176] width 121 height 25
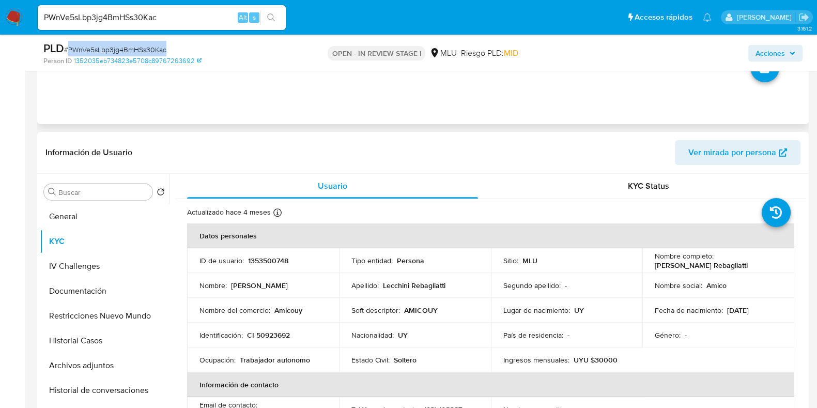
scroll to position [516, 0]
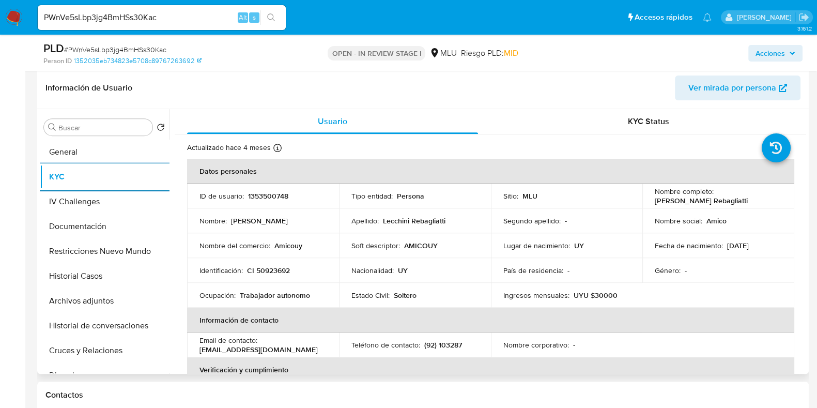
click at [263, 196] on p "1353500748" at bounding box center [268, 195] width 40 height 9
click at [264, 196] on p "1353500748" at bounding box center [268, 195] width 40 height 9
copy p "1353500748"
click at [86, 148] on button "General" at bounding box center [100, 152] width 121 height 25
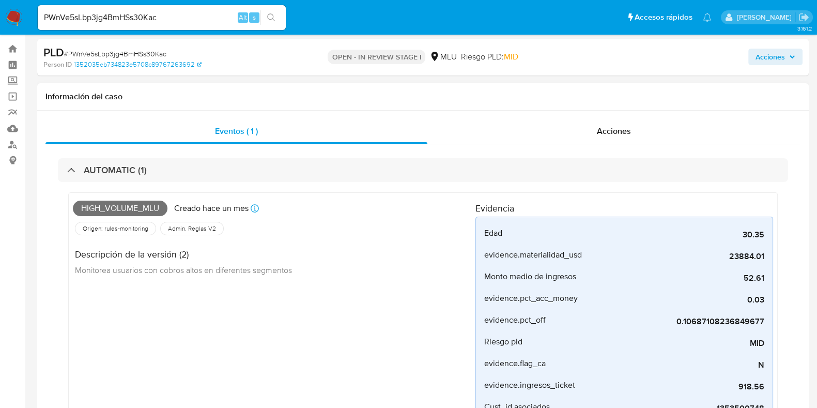
scroll to position [0, 0]
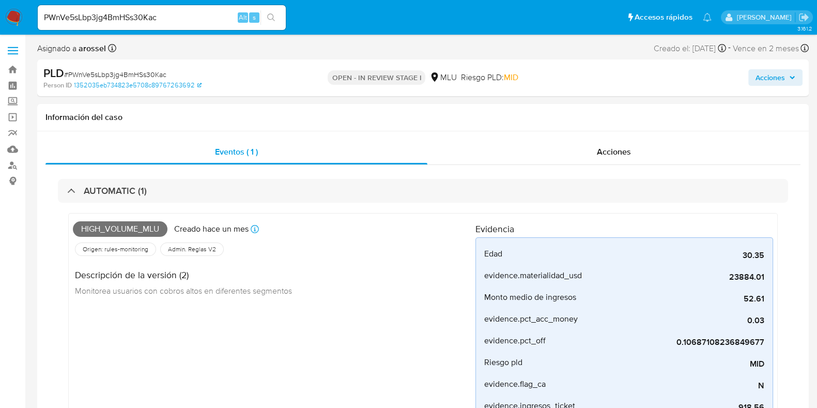
drag, startPoint x: 633, startPoint y: 47, endPoint x: 714, endPoint y: 45, distance: 81.2
click at [712, 47] on div "Asignado a arossel Asignado el: 08/10/2025 10:37:04 Creado el: 12/09/2025 Cread…" at bounding box center [423, 50] width 772 height 18
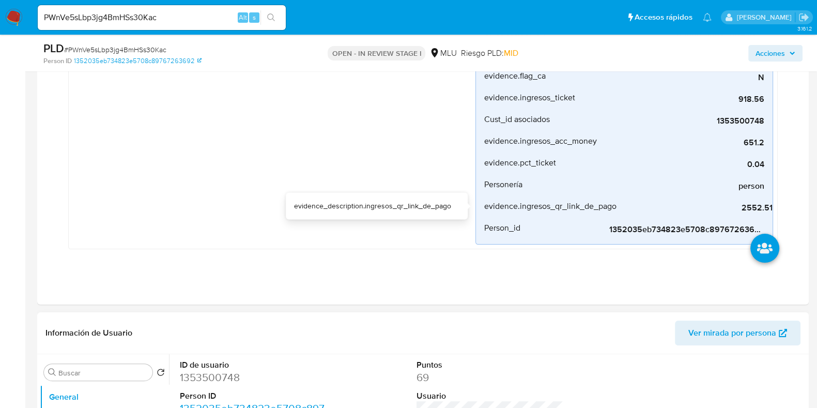
scroll to position [452, 0]
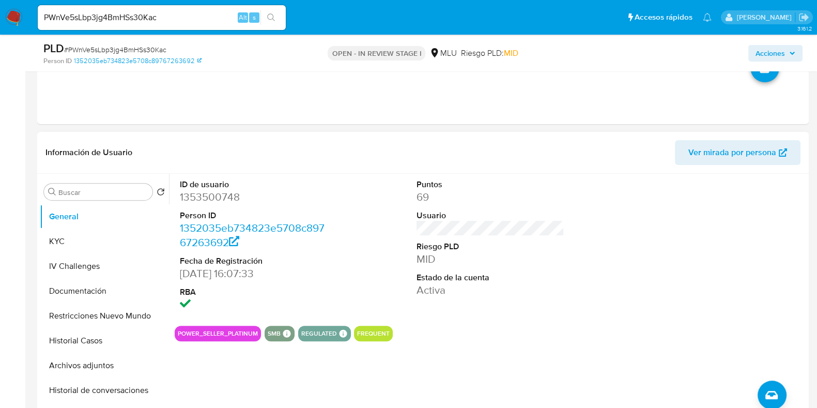
click at [757, 152] on span "Ver mirada por persona" at bounding box center [733, 152] width 88 height 25
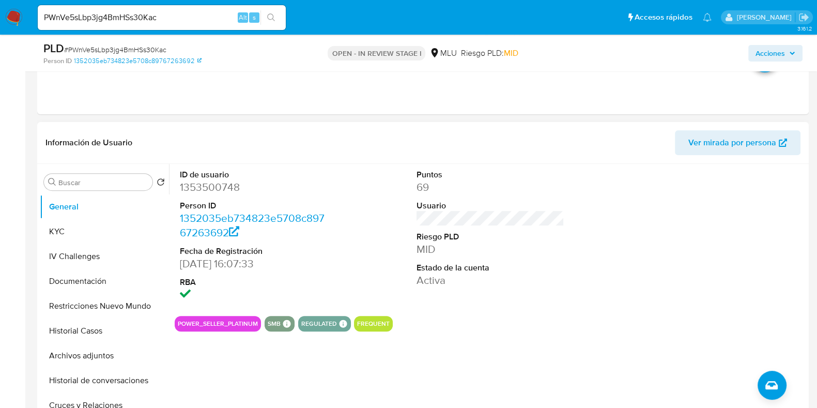
scroll to position [582, 0]
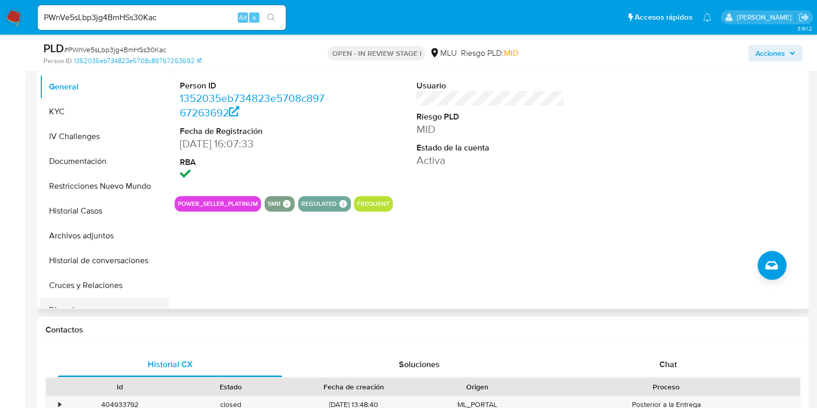
click at [100, 293] on button "Cruces y Relaciones" at bounding box center [104, 285] width 129 height 25
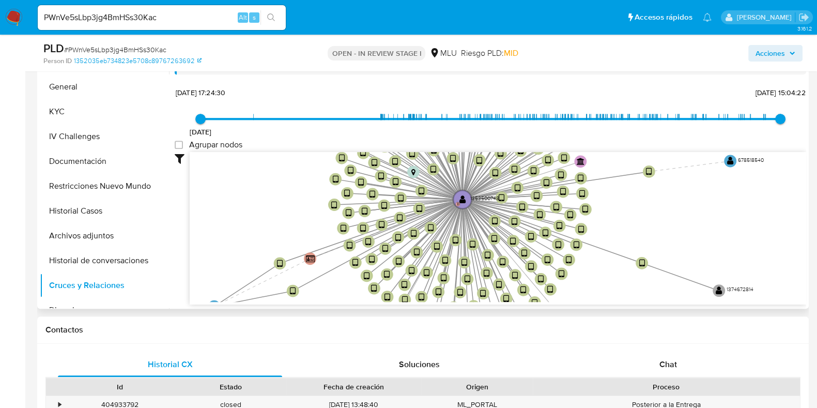
drag, startPoint x: 297, startPoint y: 191, endPoint x: 301, endPoint y: 172, distance: 20.2
click at [301, 172] on icon "device-684d8007c67e4517bc40935c  device-67f2a7515ba261e0c343b87e  device-66f5…" at bounding box center [498, 227] width 617 height 150
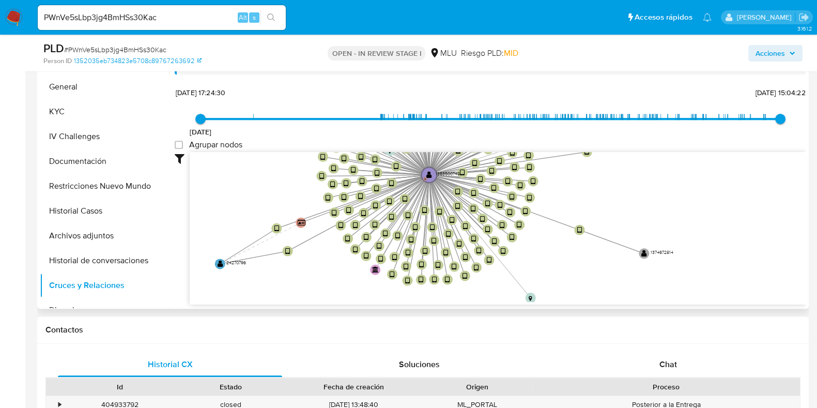
drag, startPoint x: 297, startPoint y: 182, endPoint x: 251, endPoint y: 93, distance: 100.1
click at [251, 95] on div "11/3/2022 11/3/2022, 17:24:30 18/9/2025, 15:04:22 Agrupar nodos Filtros Confian…" at bounding box center [491, 213] width 632 height 257
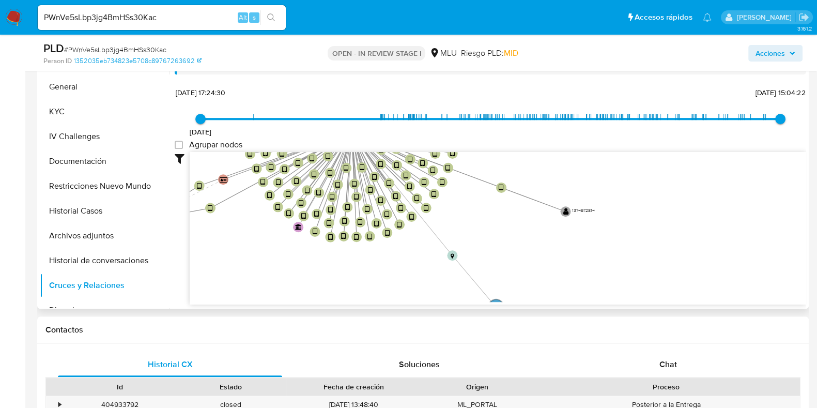
drag, startPoint x: 370, startPoint y: 257, endPoint x: 309, endPoint y: 285, distance: 67.6
click at [309, 285] on icon "device-684d8007c67e4517bc40935c  device-67f2a7515ba261e0c343b87e  device-66f5…" at bounding box center [498, 227] width 617 height 150
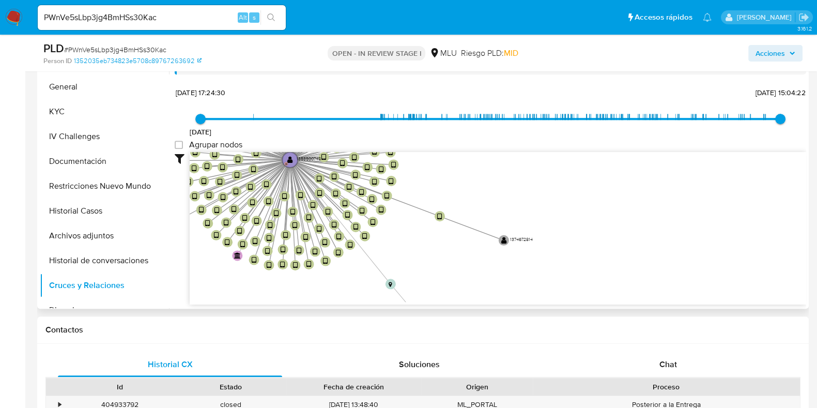
drag, startPoint x: 489, startPoint y: 179, endPoint x: 496, endPoint y: 247, distance: 67.5
click at [497, 246] on icon "device-684d8007c67e4517bc40935c  device-67f2a7515ba261e0c343b87e  device-66f5…" at bounding box center [498, 227] width 617 height 150
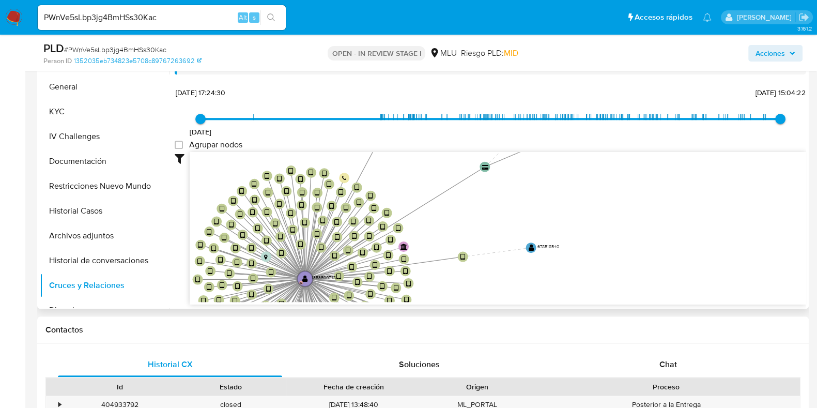
drag, startPoint x: 474, startPoint y: 159, endPoint x: 474, endPoint y: 228, distance: 69.8
click at [476, 228] on icon "device-684d8007c67e4517bc40935c  device-67f2a7515ba261e0c343b87e  device-66f5…" at bounding box center [498, 227] width 617 height 150
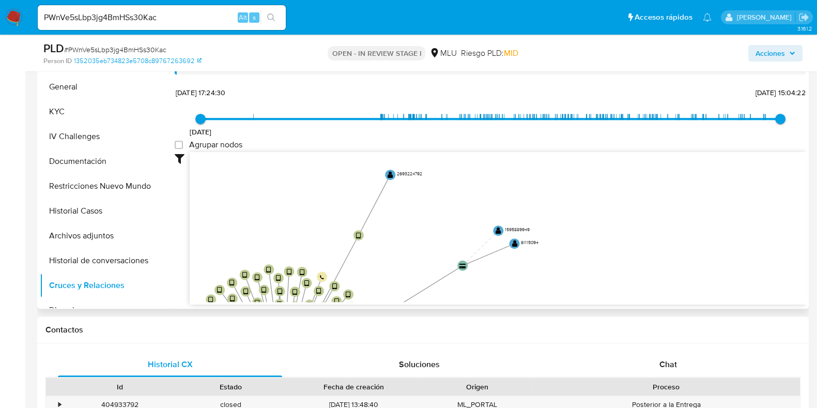
drag, startPoint x: 432, startPoint y: 175, endPoint x: 416, endPoint y: 258, distance: 84.9
click at [416, 258] on icon "device-684d8007c67e4517bc40935c  device-67f2a7515ba261e0c343b87e  device-66f5…" at bounding box center [498, 227] width 617 height 150
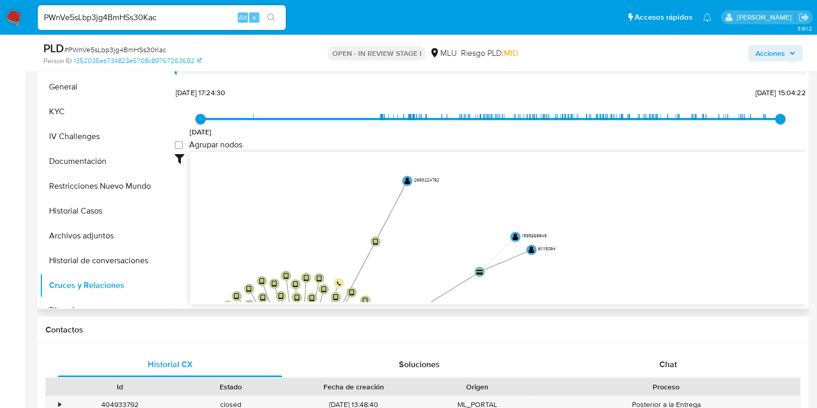
drag, startPoint x: 421, startPoint y: 236, endPoint x: 486, endPoint y: 228, distance: 65.6
click at [474, 233] on icon "device-684d8007c67e4517bc40935c  device-67f2a7515ba261e0c343b87e  device-66f5…" at bounding box center [498, 227] width 617 height 150
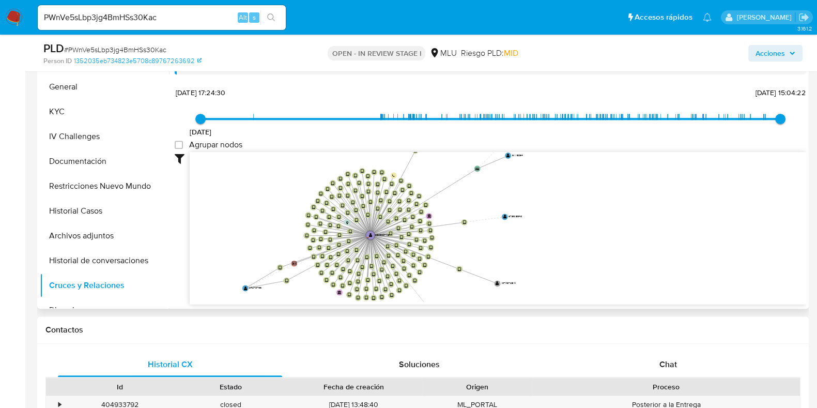
drag, startPoint x: 428, startPoint y: 231, endPoint x: 426, endPoint y: 150, distance: 80.7
click at [426, 150] on div "[DATE] [DATE] 17:24:30 [DATE] 15:04:22 Agrupar nodos Filtros Confianza alta Dev…" at bounding box center [491, 213] width 632 height 257
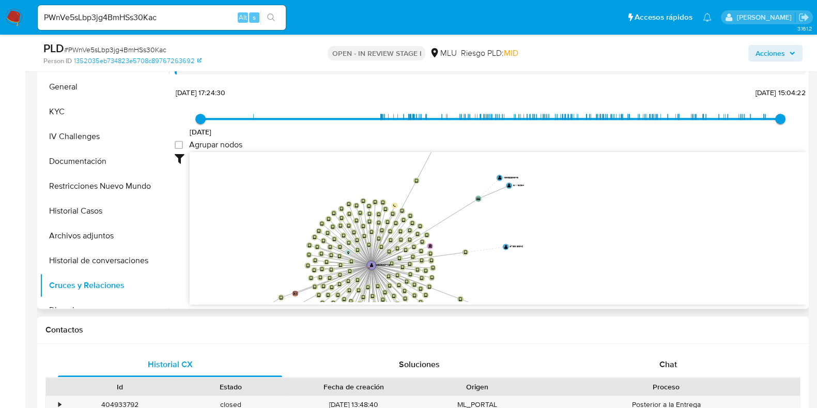
drag, startPoint x: 528, startPoint y: 189, endPoint x: 504, endPoint y: 230, distance: 47.5
click at [504, 230] on icon "device-684d8007c67e4517bc40935c  device-67f2a7515ba261e0c343b87e  device-66f5…" at bounding box center [498, 227] width 617 height 150
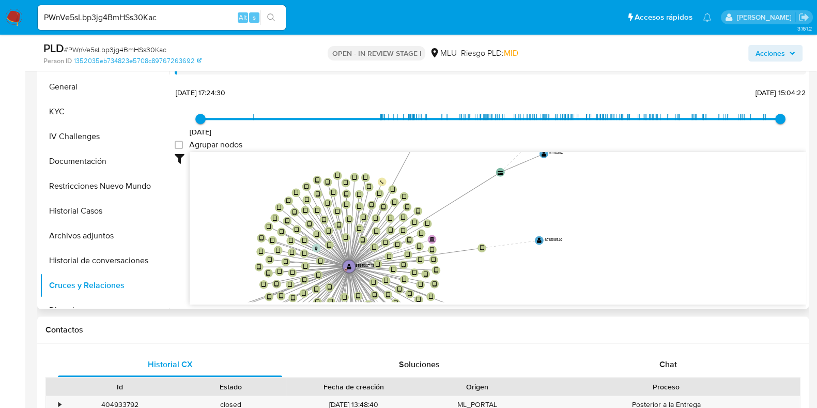
drag, startPoint x: 495, startPoint y: 206, endPoint x: 526, endPoint y: 181, distance: 39.7
click at [527, 182] on icon "device-684d8007c67e4517bc40935c  device-67f2a7515ba261e0c343b87e  device-66f5…" at bounding box center [498, 227] width 617 height 150
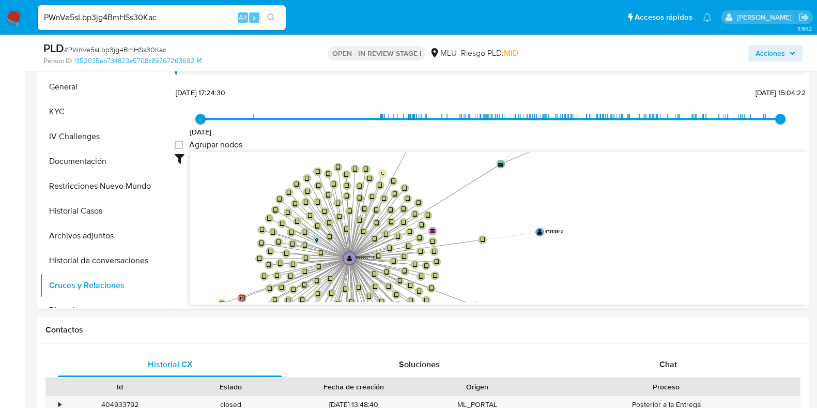
click at [151, 51] on span "# PWnVe5sLbp3jg4BmHSs30Kac" at bounding box center [115, 49] width 102 height 10
copy span "PWnVe5sLbp3jg4BmHSs30Kac"
click at [74, 106] on button "KYC" at bounding box center [100, 111] width 121 height 25
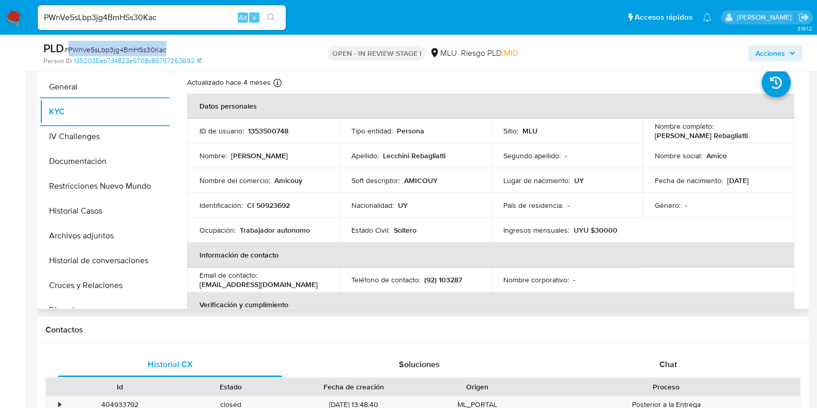
click at [279, 129] on p "1353500748" at bounding box center [268, 130] width 40 height 9
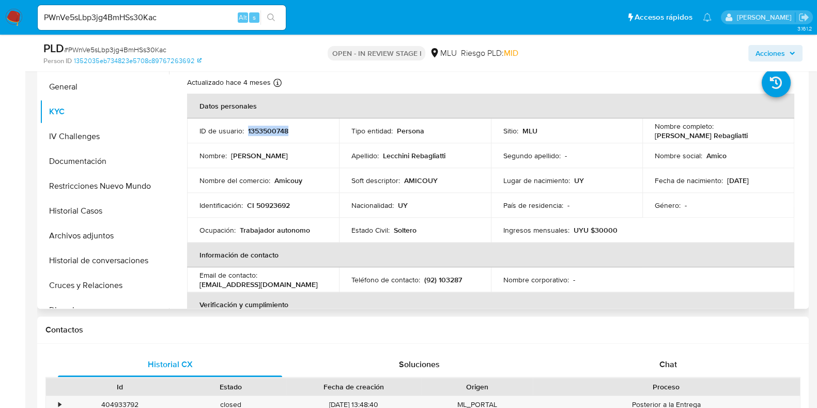
click at [279, 129] on p "1353500748" at bounding box center [268, 130] width 40 height 9
copy p "1353500748"
click at [449, 280] on p "(92) 103287" at bounding box center [443, 279] width 38 height 9
copy p "103287"
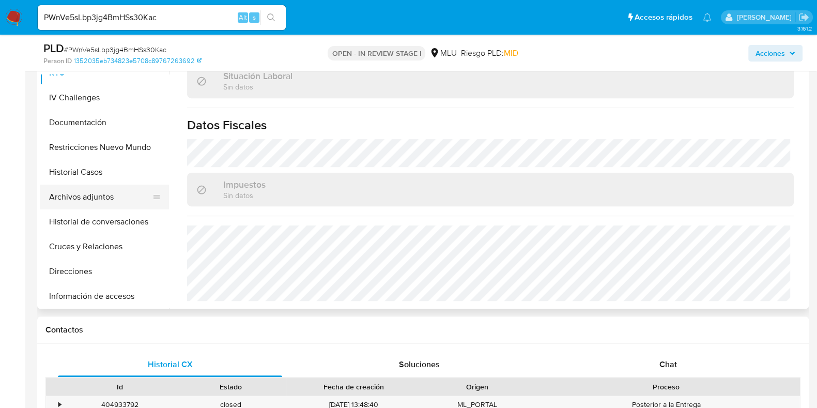
scroll to position [64, 0]
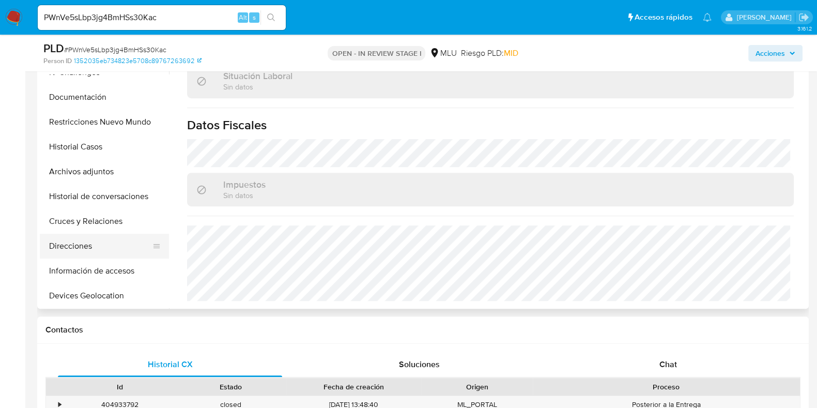
click at [106, 249] on button "Direcciones" at bounding box center [100, 246] width 121 height 25
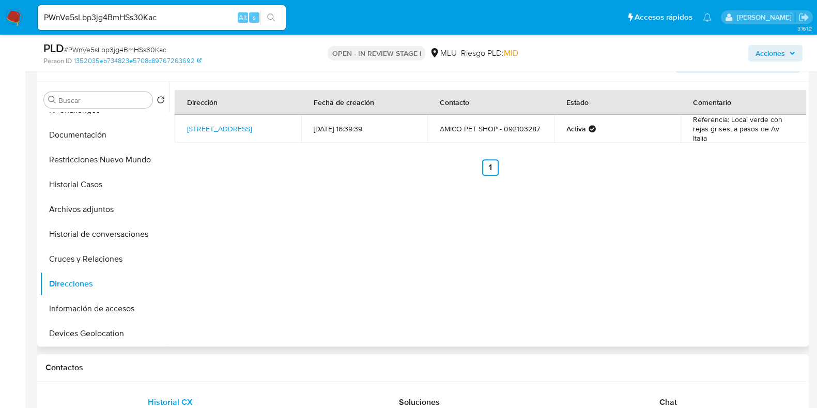
scroll to position [516, 0]
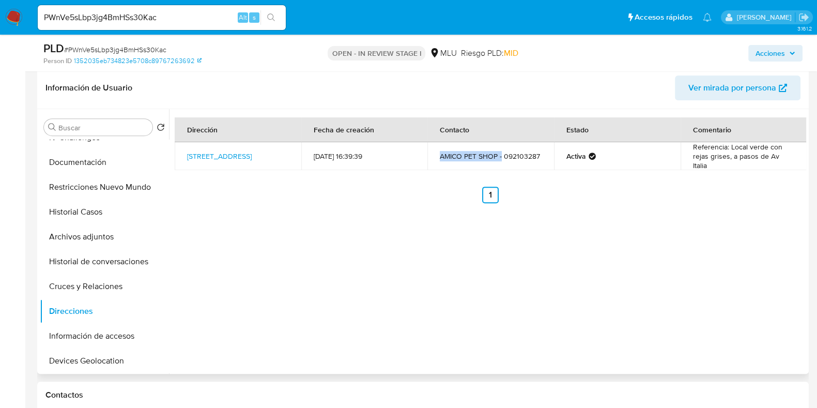
drag, startPoint x: 442, startPoint y: 158, endPoint x: 499, endPoint y: 159, distance: 57.4
click at [499, 159] on td "AMICO PET SHOP - 092103287" at bounding box center [491, 156] width 127 height 28
drag, startPoint x: 257, startPoint y: 166, endPoint x: 247, endPoint y: 210, distance: 45.1
click at [247, 210] on div "Dirección Fecha de creación Contacto Estado Comentario Av Centenario 2757, Parq…" at bounding box center [487, 241] width 637 height 265
drag, startPoint x: 181, startPoint y: 142, endPoint x: 269, endPoint y: 153, distance: 88.0
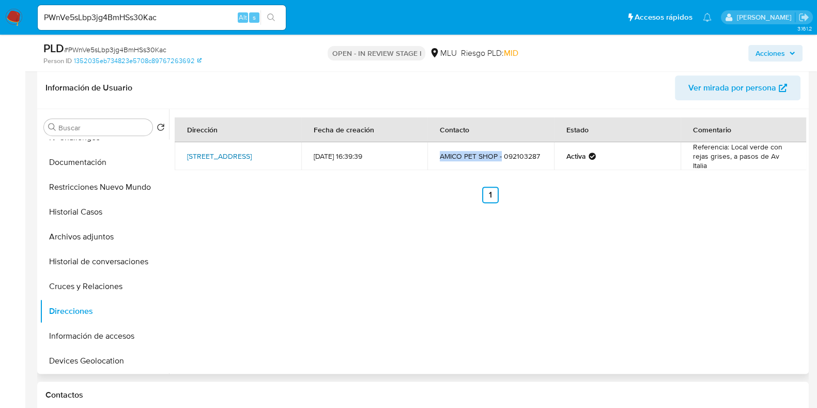
click at [269, 153] on td "Av Centenario 2757, Parque Batlle, Montevideo, 11600, Uruguay 2757" at bounding box center [238, 156] width 127 height 28
click at [263, 179] on div "Dirección Fecha de creación Contacto Estado Comentario Av Centenario 2757, Parq…" at bounding box center [491, 160] width 632 height 86
copy link "Av Centenario 2757, Parque Batlle, Montevideo, 11600, Uruguay"
drag, startPoint x: 181, startPoint y: 146, endPoint x: 212, endPoint y: 167, distance: 38.0
click at [212, 167] on td "Av Centenario 2757, Parque Batlle, Montevideo, 11600, Uruguay 2757" at bounding box center [238, 156] width 127 height 28
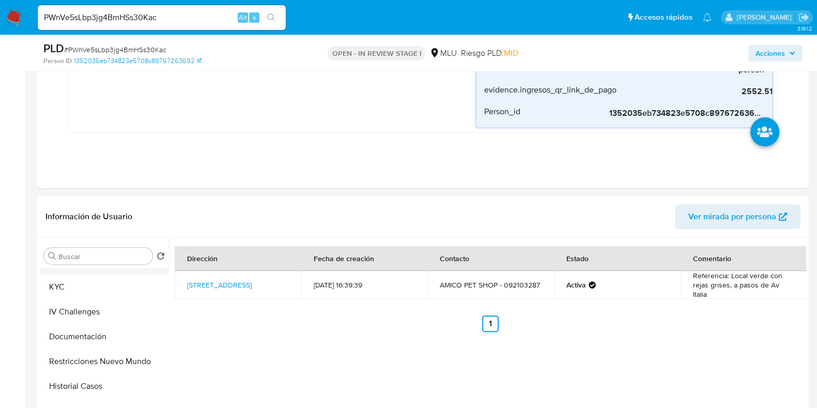
scroll to position [0, 0]
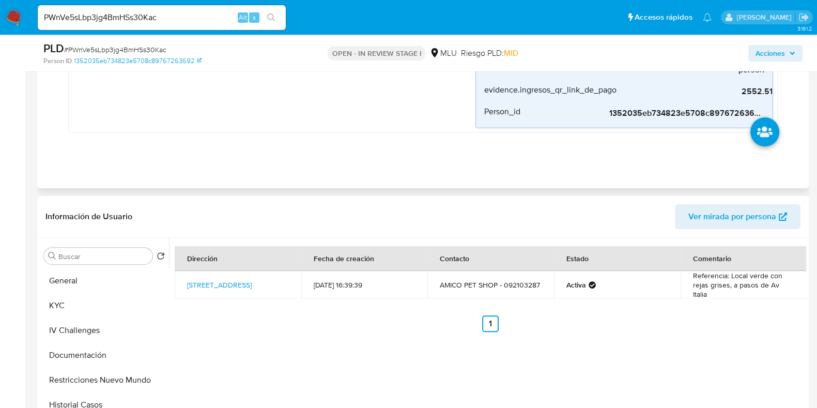
drag, startPoint x: 100, startPoint y: 285, endPoint x: 279, endPoint y: 120, distance: 243.3
click at [100, 285] on button "General" at bounding box center [104, 280] width 129 height 25
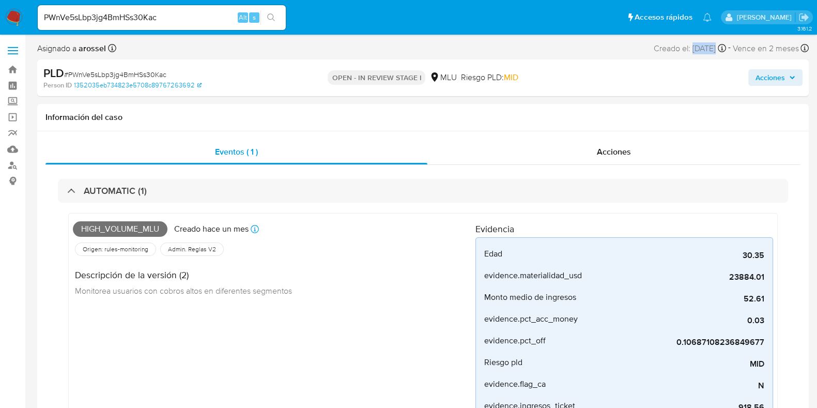
drag, startPoint x: 673, startPoint y: 46, endPoint x: 695, endPoint y: 45, distance: 22.3
click at [695, 45] on div "Creado el: 12/09/2025 Creado el: 12/09/2025 06:35:00" at bounding box center [690, 48] width 72 height 14
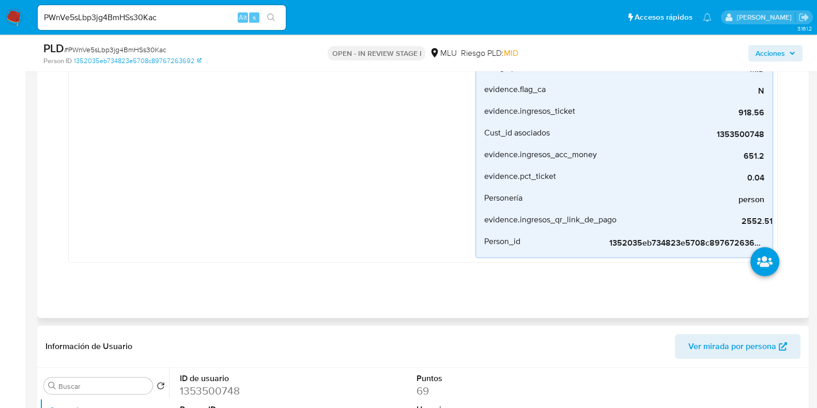
scroll to position [388, 0]
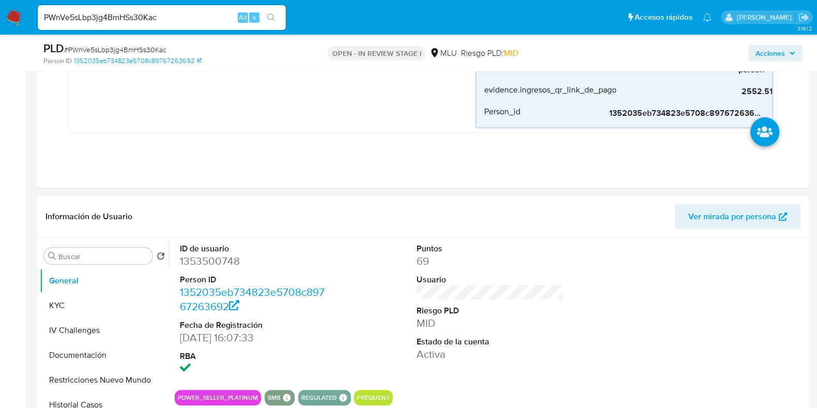
click at [724, 213] on span "Ver mirada por persona" at bounding box center [733, 216] width 88 height 25
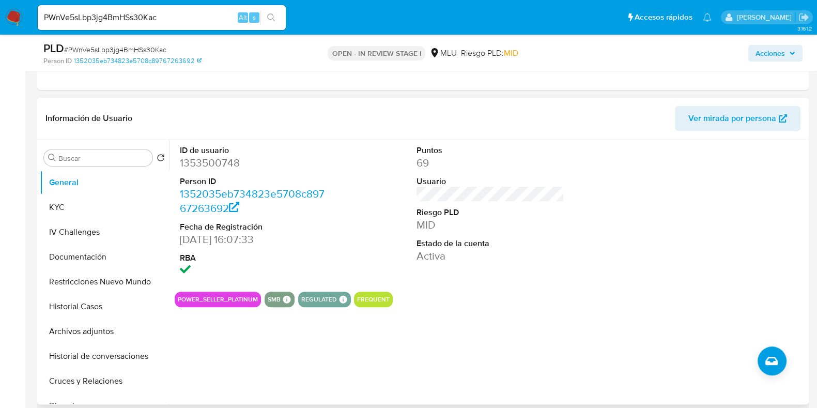
scroll to position [516, 0]
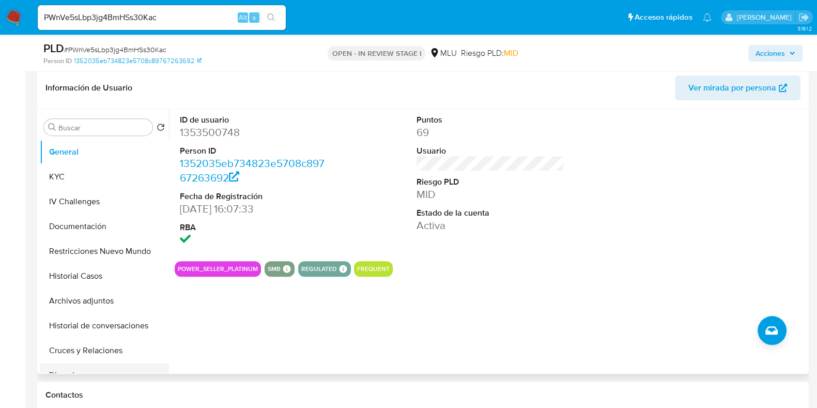
click at [108, 352] on button "Cruces y Relaciones" at bounding box center [104, 350] width 129 height 25
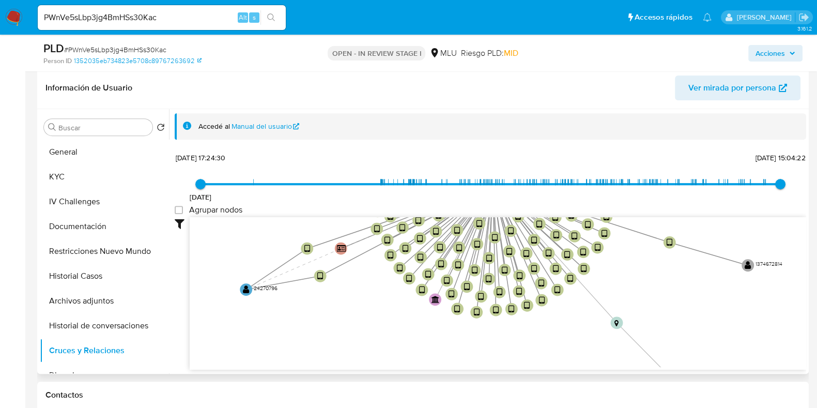
drag, startPoint x: 336, startPoint y: 276, endPoint x: 328, endPoint y: 202, distance: 73.9
click at [328, 202] on div "11/3/2022 11/3/2022, 17:24:30 18/9/2025, 15:04:22 Agrupar nodos Filtros Confian…" at bounding box center [491, 278] width 632 height 257
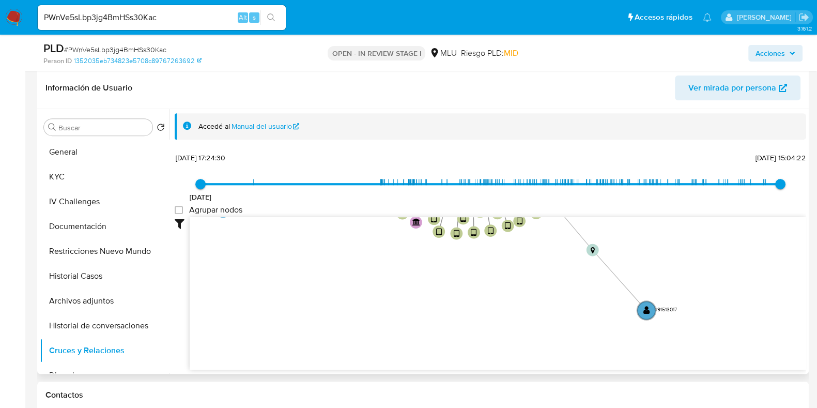
drag, startPoint x: 365, startPoint y: 306, endPoint x: 346, endPoint y: 226, distance: 81.9
click at [346, 226] on icon "device-684d8007c67e4517bc40935c  device-67f2a7515ba261e0c343b87e  device-66f5…" at bounding box center [498, 292] width 617 height 150
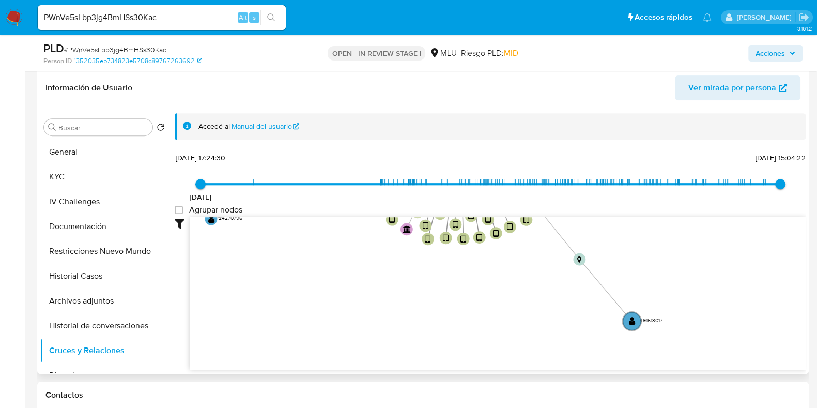
drag, startPoint x: 413, startPoint y: 286, endPoint x: 343, endPoint y: 328, distance: 81.1
click at [344, 328] on icon "device-684d8007c67e4517bc40935c  device-67f2a7515ba261e0c343b87e  device-66f5…" at bounding box center [498, 292] width 617 height 150
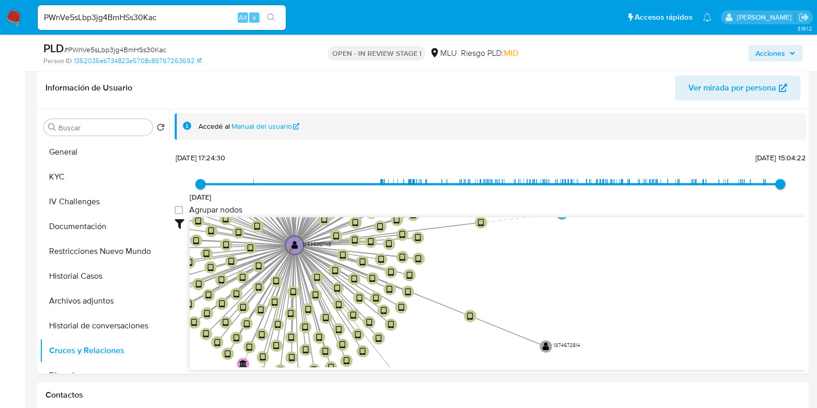
drag, startPoint x: 480, startPoint y: 355, endPoint x: 466, endPoint y: 374, distance: 24.4
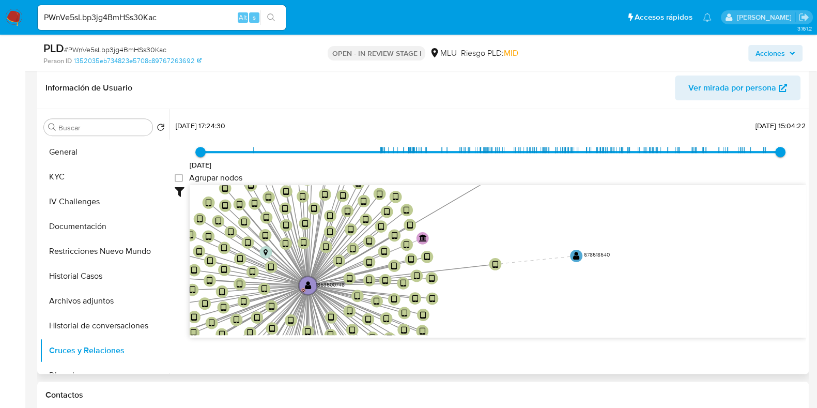
drag, startPoint x: 516, startPoint y: 290, endPoint x: 548, endPoint y: 285, distance: 32.4
click at [563, 360] on div "Filtros Confianza alta Device Tarjeta Persona validada Teléfono validado Confia…" at bounding box center [491, 280] width 632 height 190
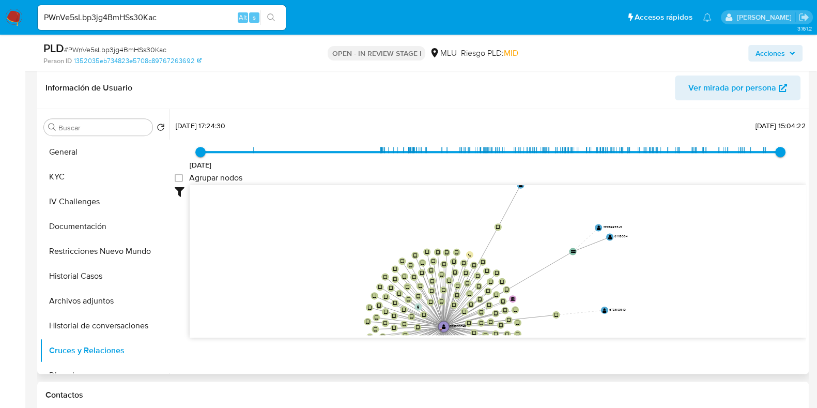
drag, startPoint x: 509, startPoint y: 241, endPoint x: 533, endPoint y: 247, distance: 24.8
click at [533, 247] on icon "device-684d8007c67e4517bc40935c  device-67f2a7515ba261e0c343b87e  device-66f5…" at bounding box center [498, 260] width 617 height 150
drag, startPoint x: 361, startPoint y: 265, endPoint x: 352, endPoint y: 230, distance: 35.9
click at [352, 230] on icon "device-684d8007c67e4517bc40935c  device-67f2a7515ba261e0c343b87e  device-66f5…" at bounding box center [498, 260] width 617 height 150
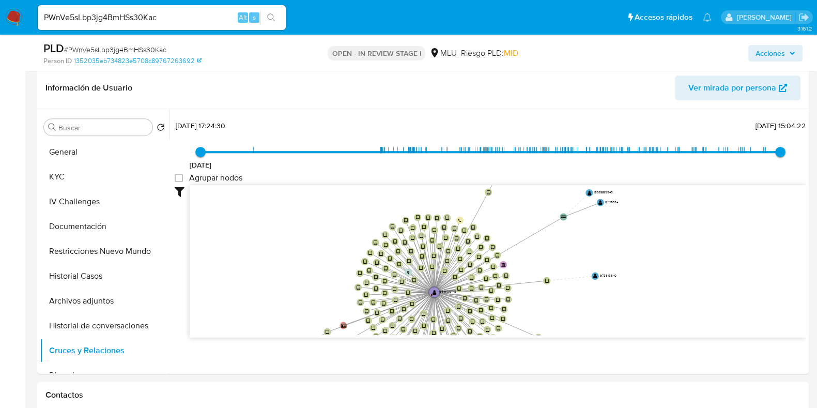
click at [158, 53] on span "# PWnVe5sLbp3jg4BmHSs30Kac" at bounding box center [115, 49] width 102 height 10
copy span "PWnVe5sLbp3jg4BmHSs30Kac"
click at [89, 174] on button "KYC" at bounding box center [104, 176] width 129 height 25
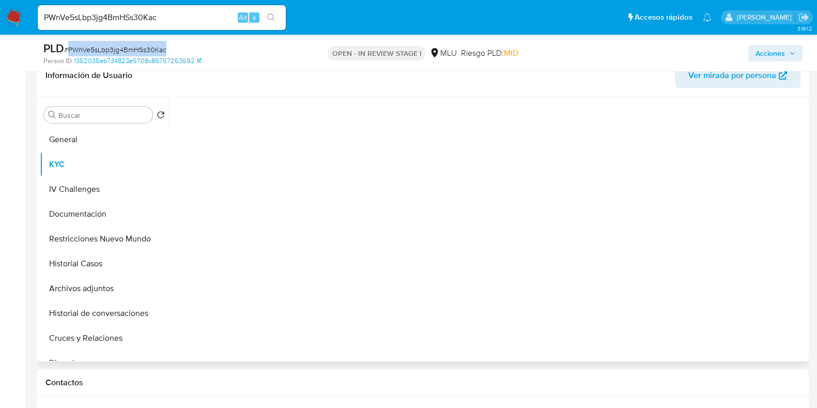
scroll to position [0, 0]
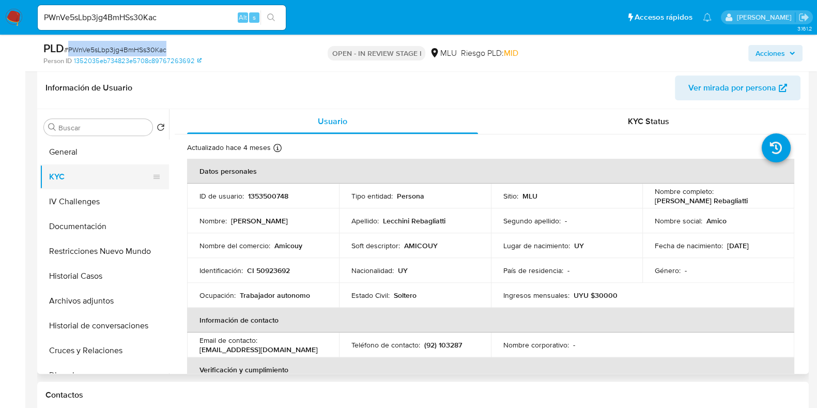
click at [83, 140] on button "General" at bounding box center [104, 152] width 129 height 25
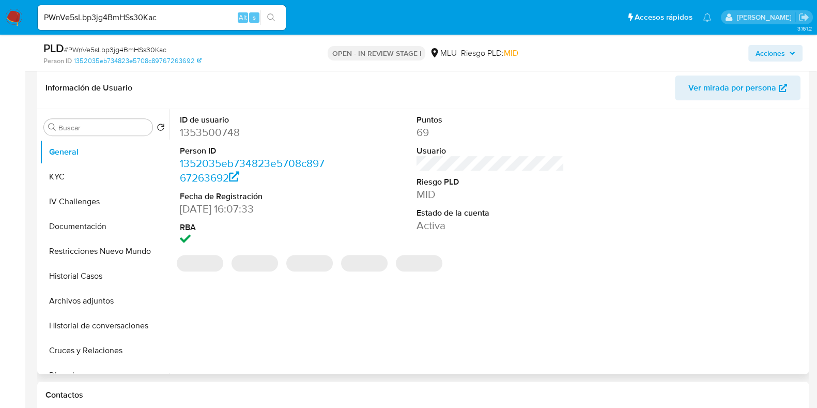
click at [225, 136] on dd "1353500748" at bounding box center [254, 132] width 148 height 14
click at [226, 136] on dd "1353500748" at bounding box center [254, 132] width 148 height 14
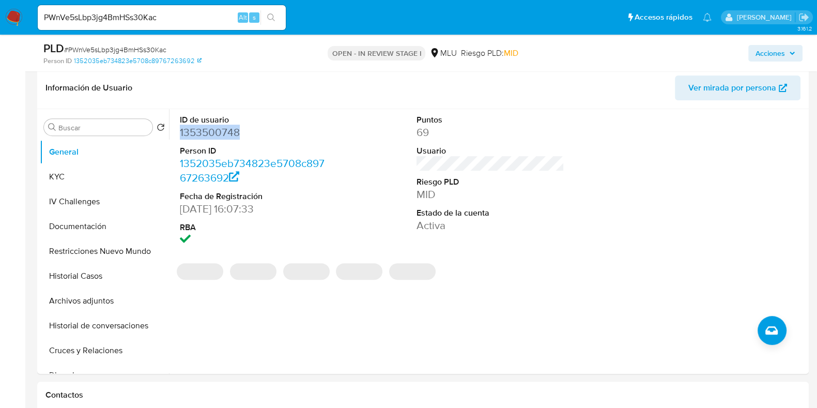
copy dd "1353500748"
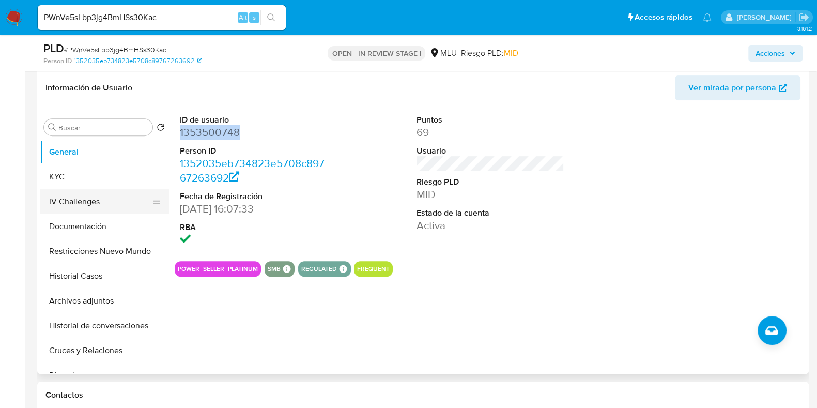
drag, startPoint x: 93, startPoint y: 172, endPoint x: 102, endPoint y: 186, distance: 16.8
click at [93, 172] on button "KYC" at bounding box center [104, 176] width 129 height 25
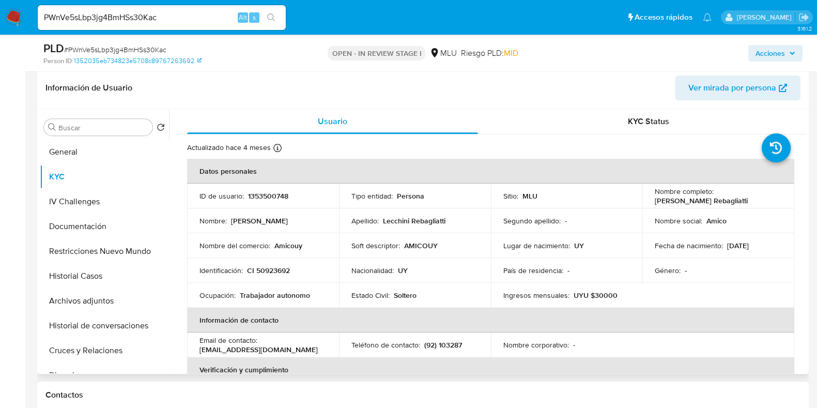
click at [271, 192] on p "1353500748" at bounding box center [268, 195] width 40 height 9
copy p "1353500748"
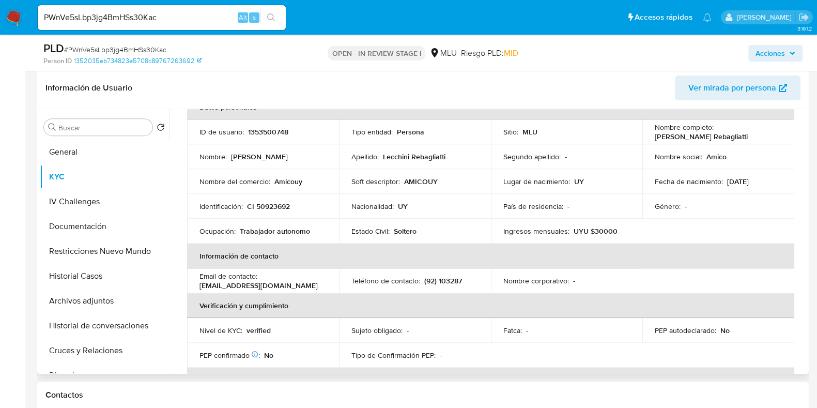
click at [447, 280] on p "(92) 103287" at bounding box center [443, 280] width 38 height 9
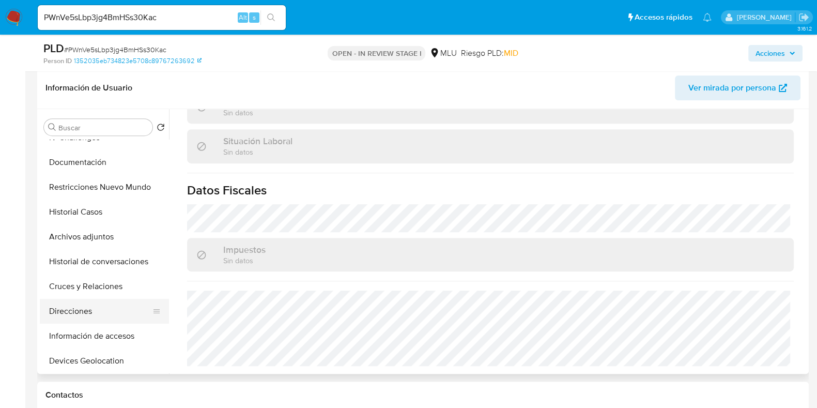
click at [96, 306] on button "Direcciones" at bounding box center [100, 311] width 121 height 25
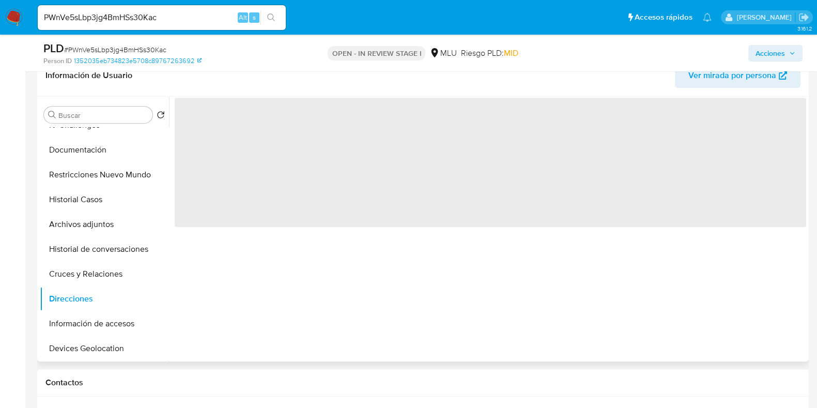
scroll to position [0, 0]
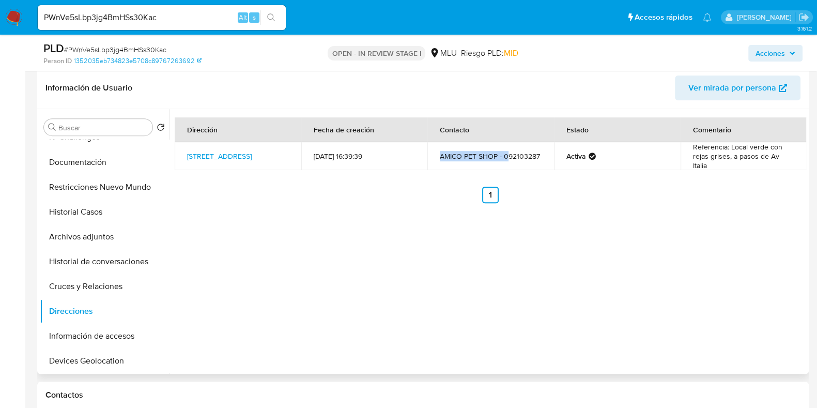
drag, startPoint x: 437, startPoint y: 156, endPoint x: 508, endPoint y: 154, distance: 70.9
click at [508, 154] on td "AMICO PET SHOP - 092103287" at bounding box center [491, 156] width 127 height 28
drag, startPoint x: 700, startPoint y: 151, endPoint x: 753, endPoint y: 151, distance: 52.7
click at [753, 151] on td "Referencia: Local verde con rejas grises, a pasos de Av Italia" at bounding box center [744, 156] width 127 height 28
click at [751, 158] on td "Referencia: Local verde con rejas grises, a pasos de Av Italia" at bounding box center [744, 156] width 127 height 28
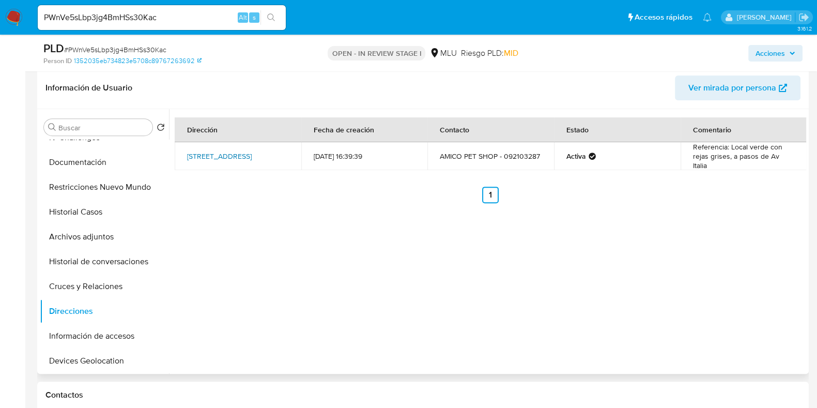
drag, startPoint x: 178, startPoint y: 146, endPoint x: 215, endPoint y: 164, distance: 40.2
click at [215, 164] on td "Av Centenario 2757, Parque Batlle, Montevideo, 11600, Uruguay 2757" at bounding box center [238, 156] width 127 height 28
copy link "Av Centenario 2757, Parque Batlle, Montevideo, 11600, Uruguay"
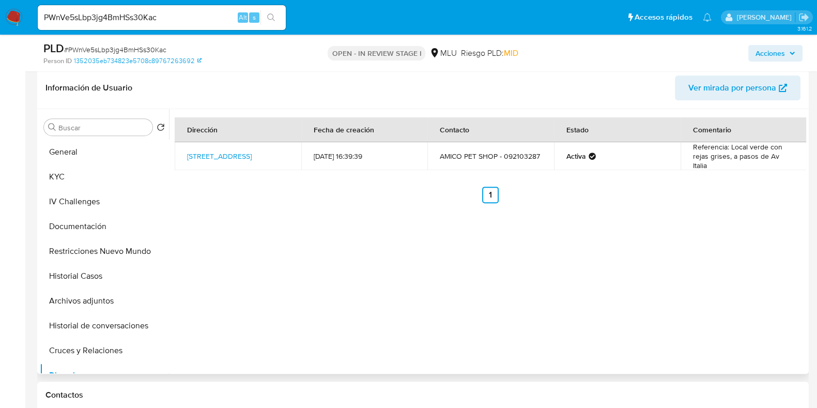
drag, startPoint x: 79, startPoint y: 151, endPoint x: 173, endPoint y: 173, distance: 96.7
click at [80, 150] on button "General" at bounding box center [104, 152] width 129 height 25
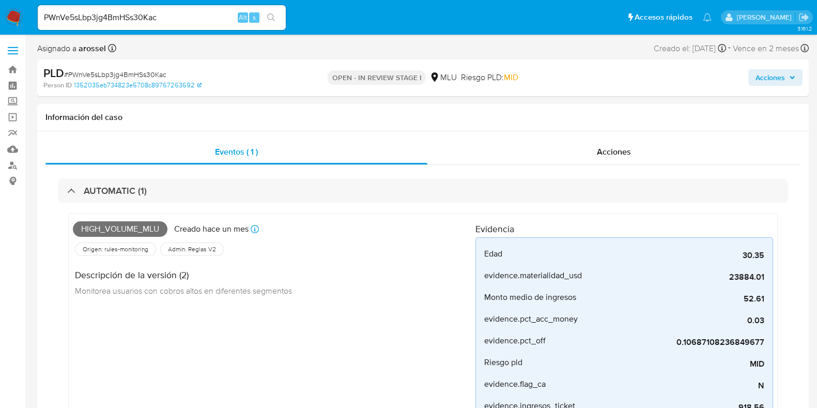
drag, startPoint x: 667, startPoint y: 47, endPoint x: 711, endPoint y: 50, distance: 44.0
click at [711, 50] on div "Creado el: 12/09/2025 Creado el: 12/09/2025 06:35:00" at bounding box center [690, 48] width 72 height 14
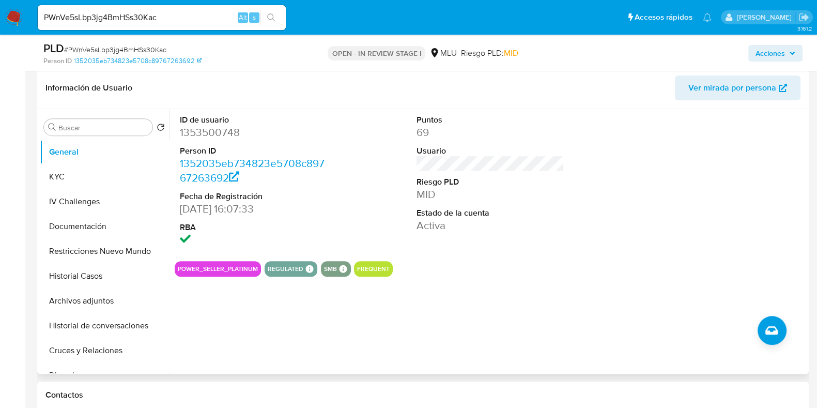
scroll to position [452, 0]
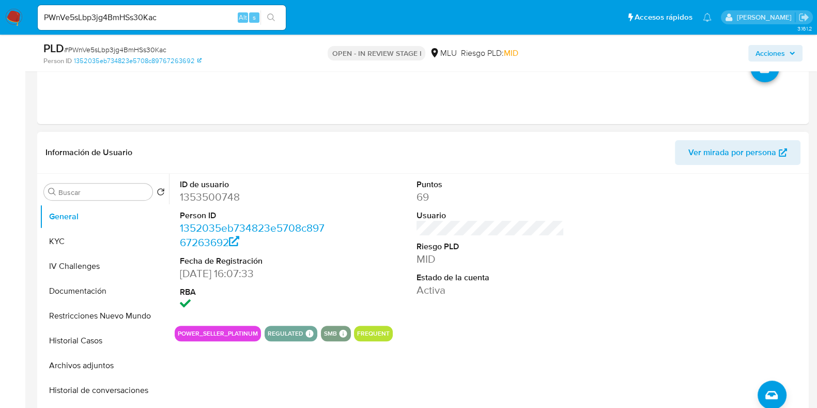
click at [749, 151] on span "Ver mirada por persona" at bounding box center [733, 152] width 88 height 25
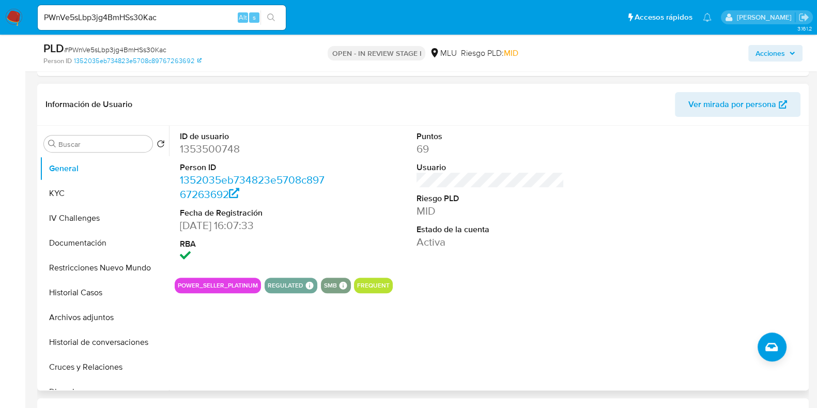
scroll to position [516, 0]
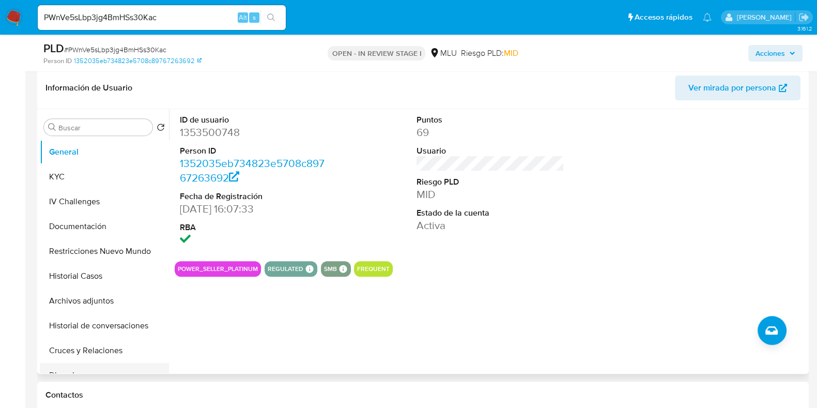
click at [115, 352] on button "Cruces y Relaciones" at bounding box center [104, 350] width 129 height 25
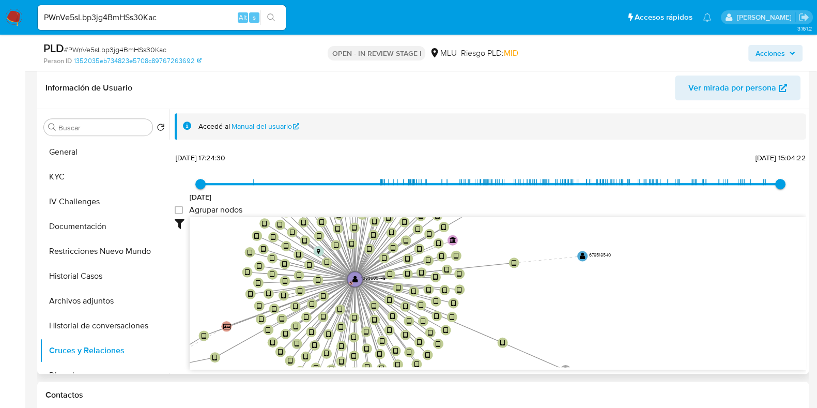
drag, startPoint x: 258, startPoint y: 295, endPoint x: 207, endPoint y: 326, distance: 60.0
click at [207, 326] on icon "device-684d8007c67e4517bc40935c  device-67f2a7515ba261e0c343b87e  device-66f5…" at bounding box center [498, 292] width 617 height 150
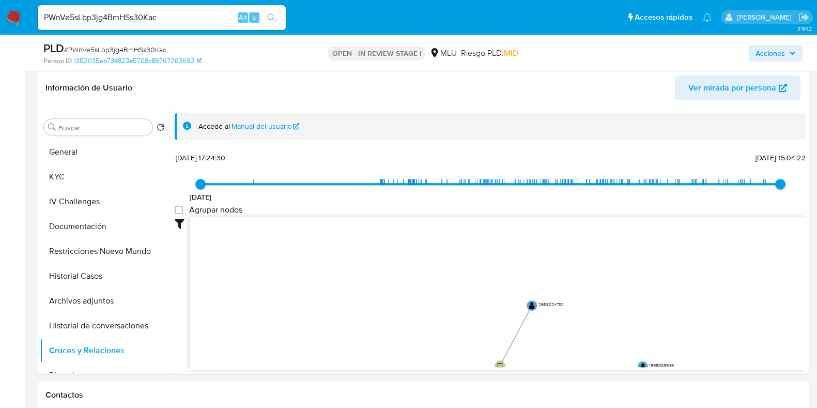
scroll to position [39, 0]
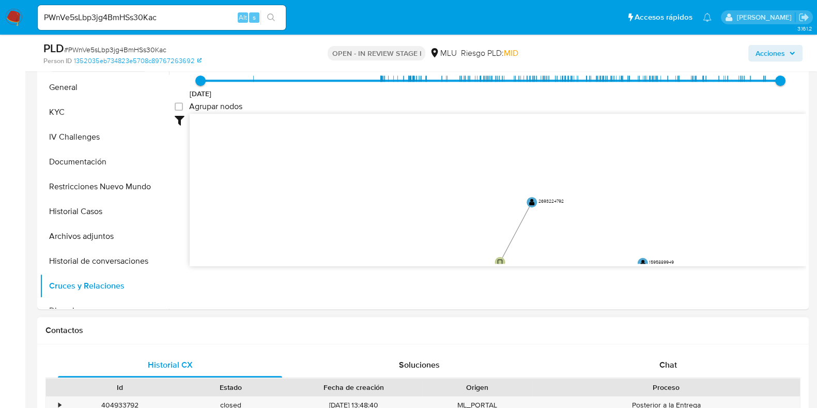
drag, startPoint x: 533, startPoint y: 282, endPoint x: 541, endPoint y: 293, distance: 14.1
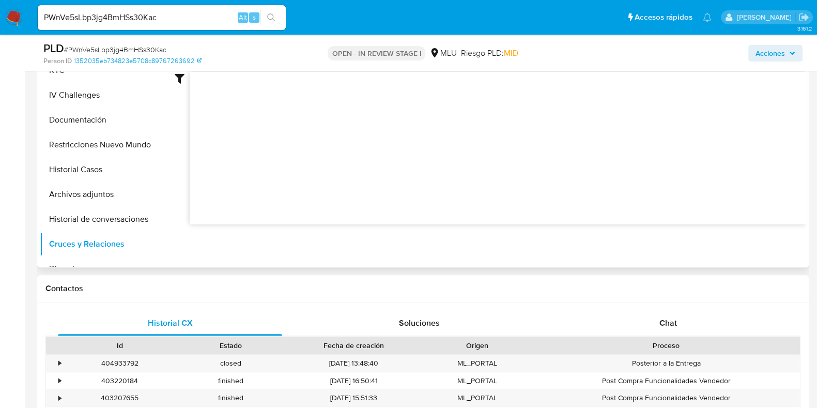
scroll to position [494, 0]
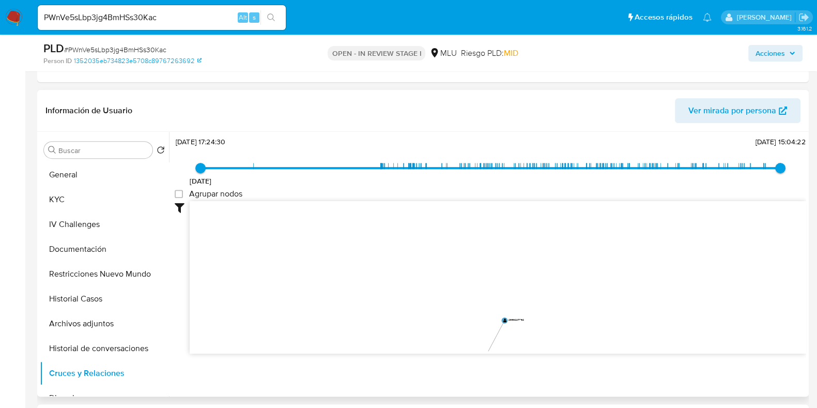
drag, startPoint x: 472, startPoint y: 285, endPoint x: 449, endPoint y: 143, distance: 143.5
click at [448, 144] on div "11/3/2022 11/3/2022, 17:24:30 18/9/2025, 15:04:22 Agrupar nodos Filtros Confian…" at bounding box center [491, 262] width 632 height 257
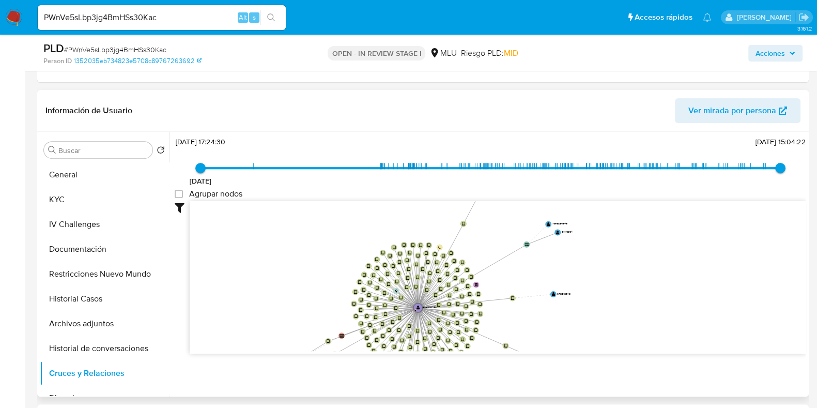
scroll to position [39, 0]
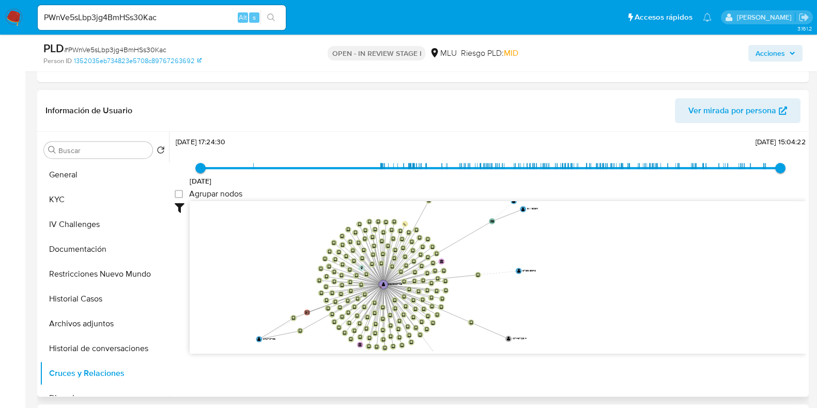
drag, startPoint x: 393, startPoint y: 221, endPoint x: 359, endPoint y: 197, distance: 42.0
click at [359, 197] on div "11/3/2022 11/3/2022, 17:24:30 18/9/2025, 15:04:22 Agrupar nodos Filtros Confian…" at bounding box center [491, 262] width 632 height 257
click at [153, 46] on span "# PWnVe5sLbp3jg4BmHSs30Kac" at bounding box center [115, 49] width 102 height 10
copy span "PWnVe5sLbp3jg4BmHSs30Kac"
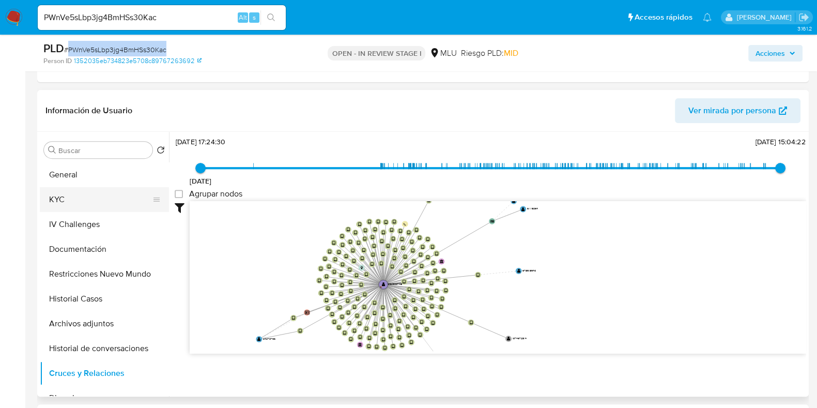
click at [98, 210] on button "KYC" at bounding box center [100, 199] width 121 height 25
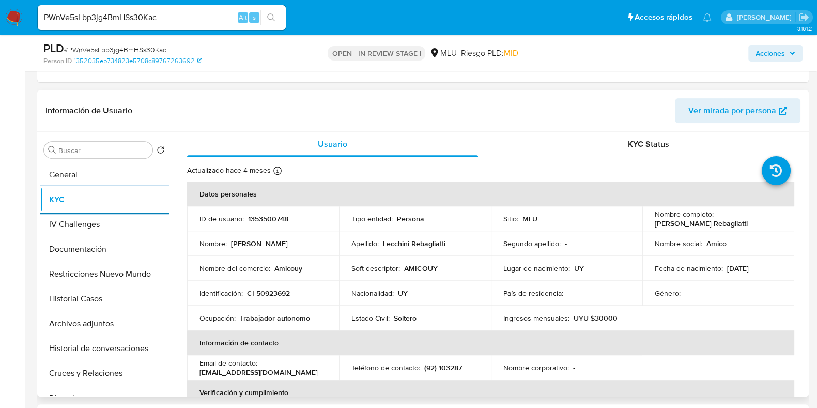
click at [276, 220] on p "1353500748" at bounding box center [268, 218] width 40 height 9
click at [84, 180] on button "General" at bounding box center [100, 174] width 121 height 25
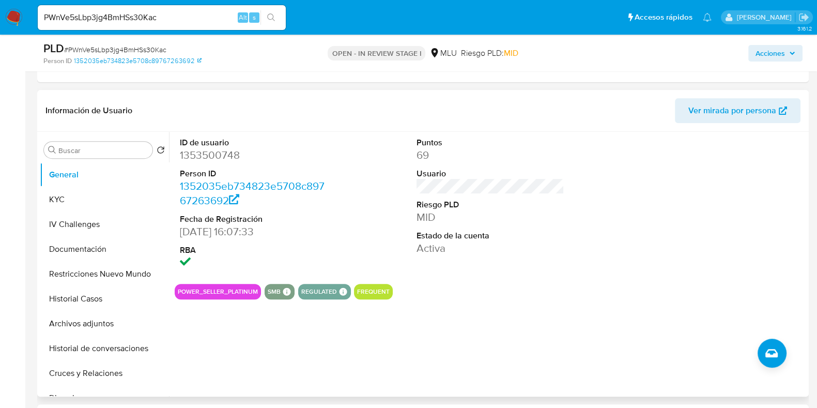
click at [558, 294] on div "POWER_SELLER_PLATINUM SMB SMB SMB Advisor Email - Advisor Name - REGULATED REGU…" at bounding box center [491, 292] width 632 height 16
click at [497, 349] on div "ID de usuario 1353500748 Person ID 1352035eb734823e5708c89767263692 Fecha de Re…" at bounding box center [487, 264] width 637 height 265
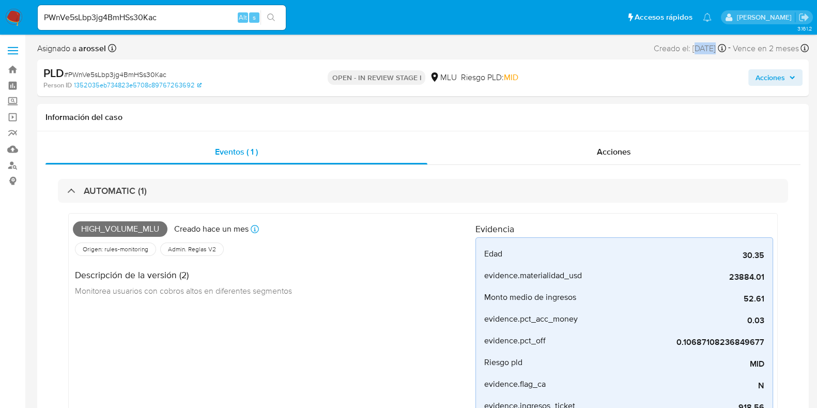
drag, startPoint x: 677, startPoint y: 51, endPoint x: 698, endPoint y: 50, distance: 21.2
click at [698, 50] on div "Creado el: 12/09/2025 Creado el: 12/09/2025 06:35:00" at bounding box center [690, 48] width 72 height 14
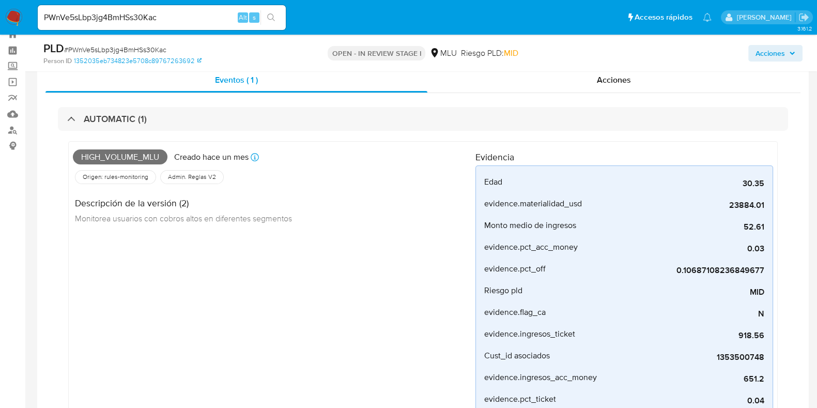
scroll to position [64, 0]
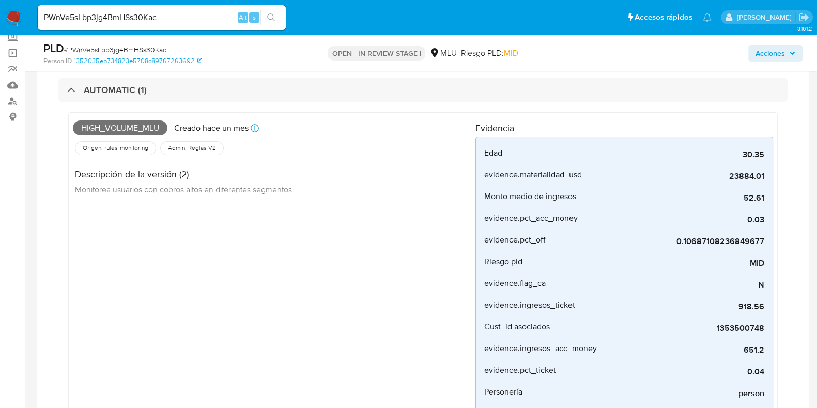
click at [369, 225] on div "High_volume_mlu Creado hace un mes Creado: 12/09/2025 06:35:00 Origen: rules-mo…" at bounding box center [274, 284] width 403 height 335
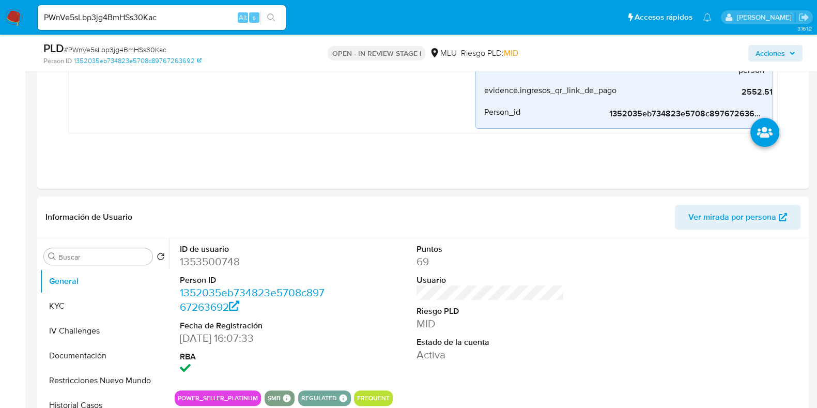
scroll to position [388, 0]
click at [741, 219] on span "Ver mirada por persona" at bounding box center [733, 216] width 88 height 25
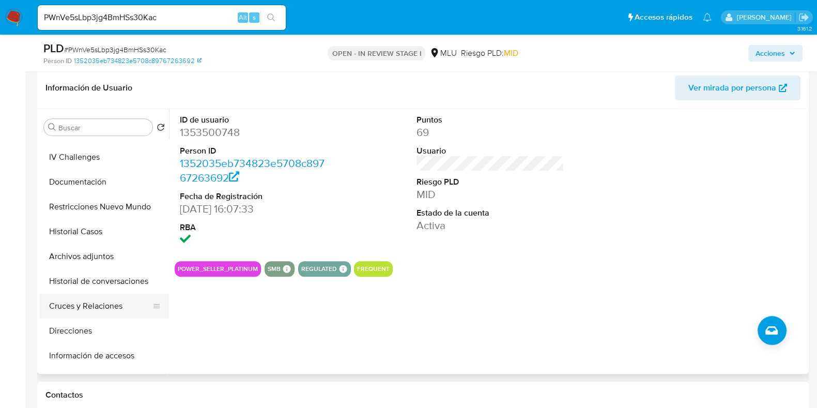
scroll to position [64, 0]
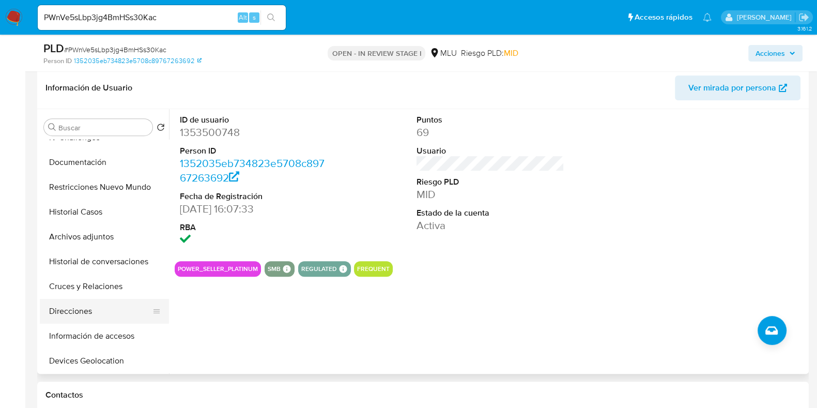
click at [109, 288] on button "Cruces y Relaciones" at bounding box center [104, 286] width 129 height 25
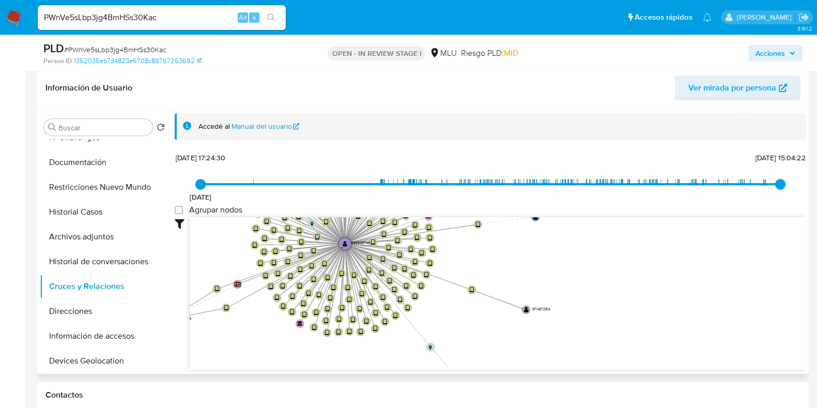
drag, startPoint x: 313, startPoint y: 296, endPoint x: 225, endPoint y: 286, distance: 88.5
click at [224, 286] on icon "device-684d8007c67e4517bc40935c  device-67f2a7515ba261e0c343b87e  device-66f5…" at bounding box center [498, 292] width 617 height 150
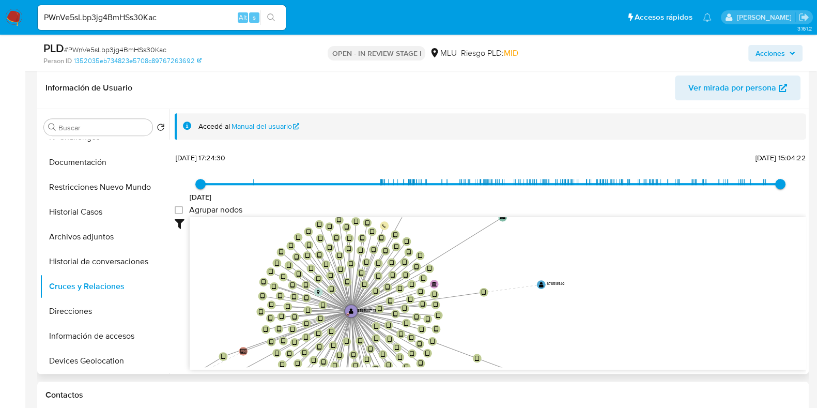
drag, startPoint x: 495, startPoint y: 313, endPoint x: 498, endPoint y: 327, distance: 14.3
click at [498, 327] on icon "device-684d8007c67e4517bc40935c  device-67f2a7515ba261e0c343b87e  device-66f5…" at bounding box center [498, 292] width 617 height 150
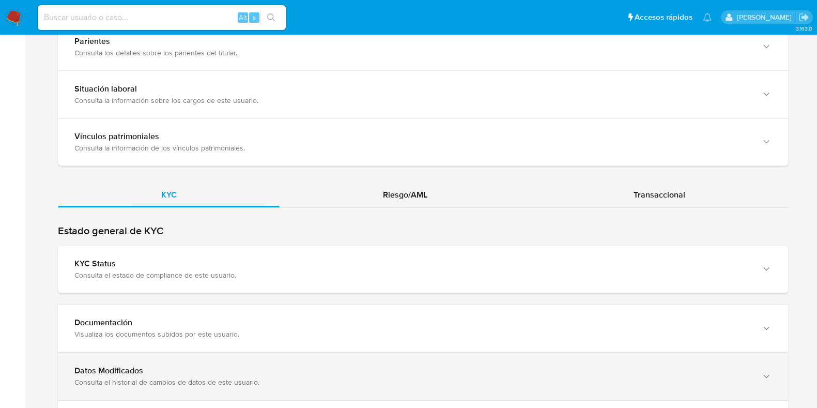
scroll to position [840, 0]
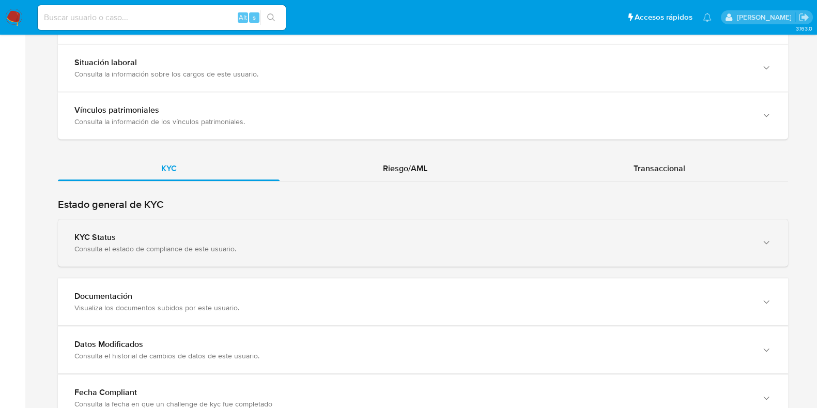
drag, startPoint x: 186, startPoint y: 231, endPoint x: 192, endPoint y: 229, distance: 6.5
click at [187, 232] on div "KYC Status" at bounding box center [412, 237] width 677 height 10
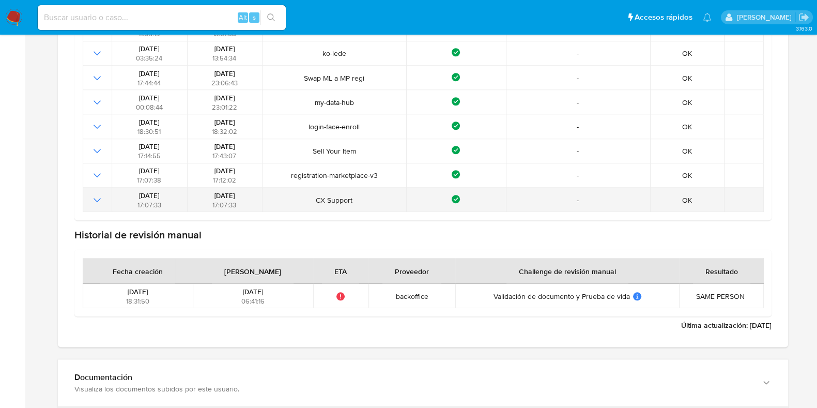
scroll to position [1292, 0]
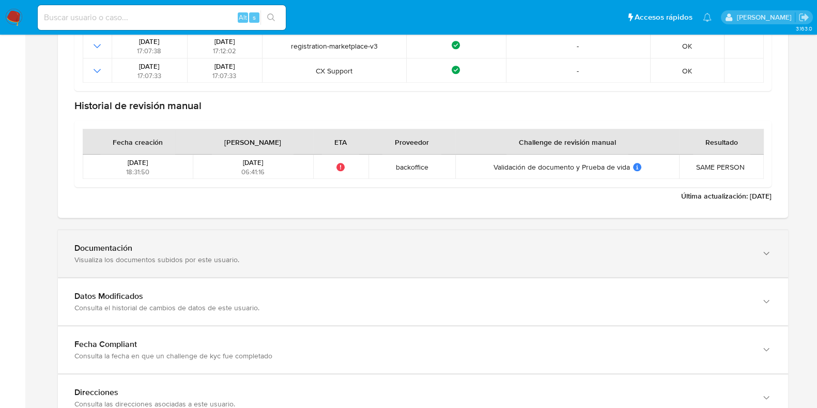
click at [266, 244] on div "Documentación" at bounding box center [412, 248] width 677 height 10
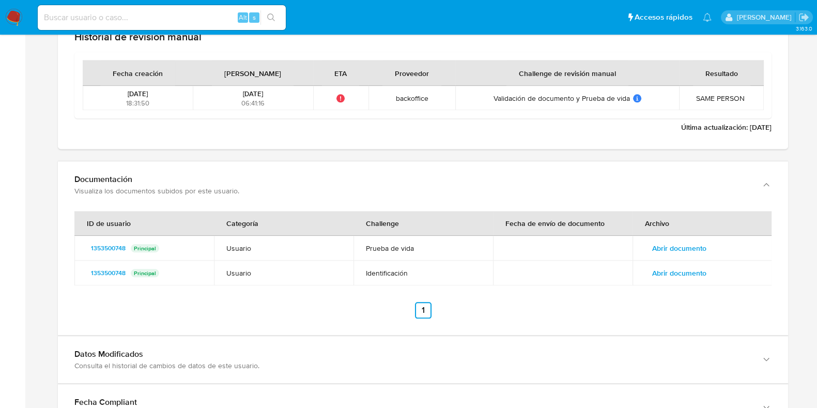
scroll to position [1422, 0]
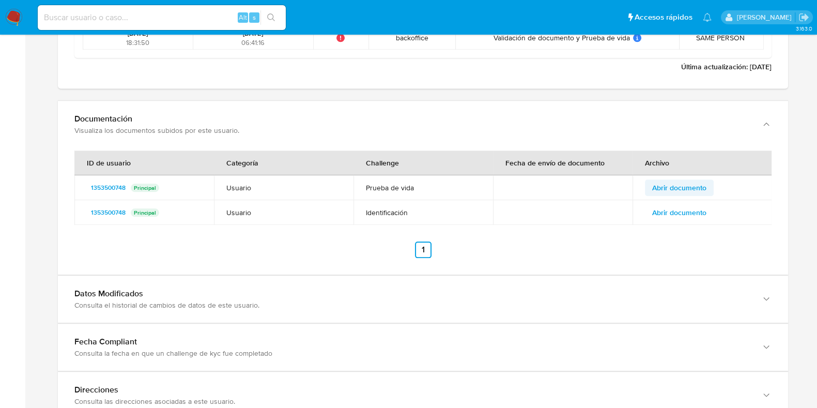
click at [667, 192] on span "Abrir documento" at bounding box center [679, 187] width 54 height 14
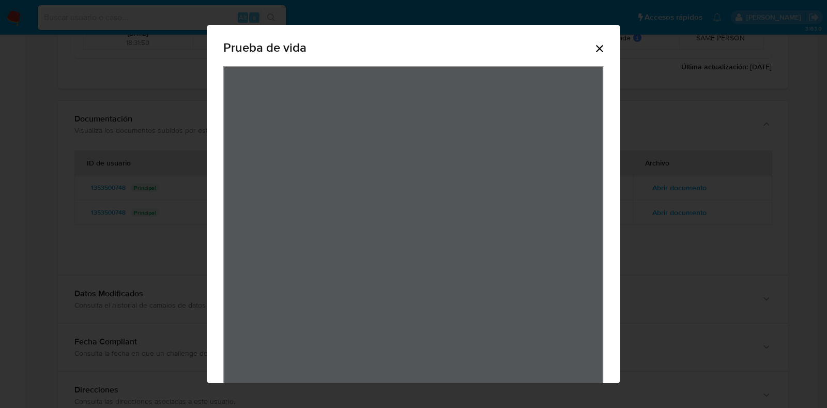
click at [594, 47] on icon "Cerrar" at bounding box center [599, 48] width 12 height 12
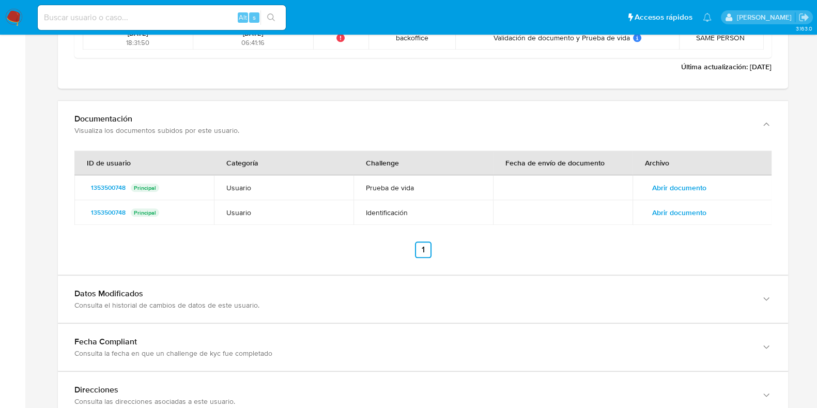
click at [697, 211] on span "Abrir documento" at bounding box center [679, 212] width 54 height 14
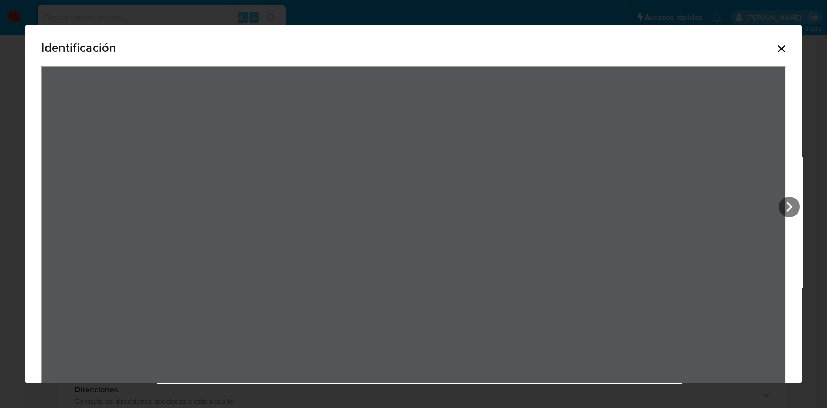
click at [775, 47] on icon "Cerrar" at bounding box center [781, 48] width 12 height 12
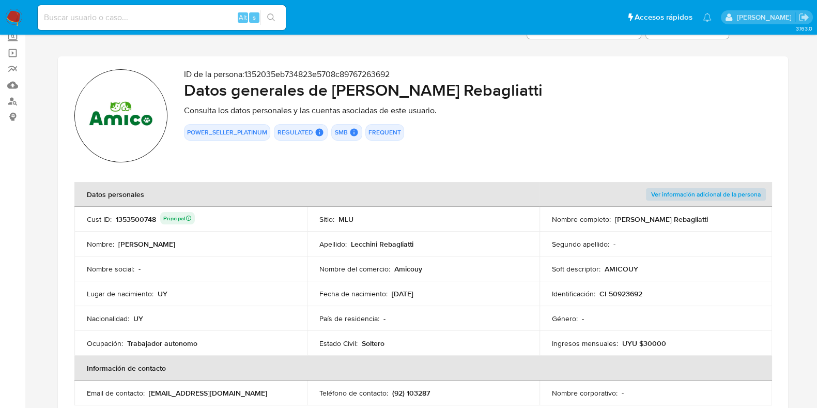
scroll to position [0, 0]
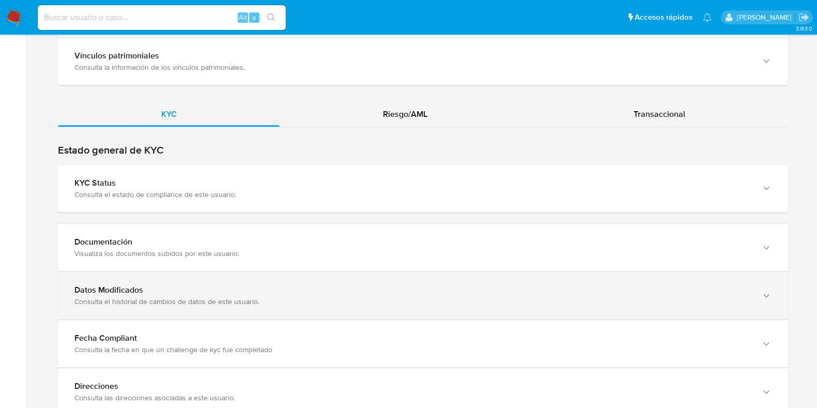
scroll to position [904, 0]
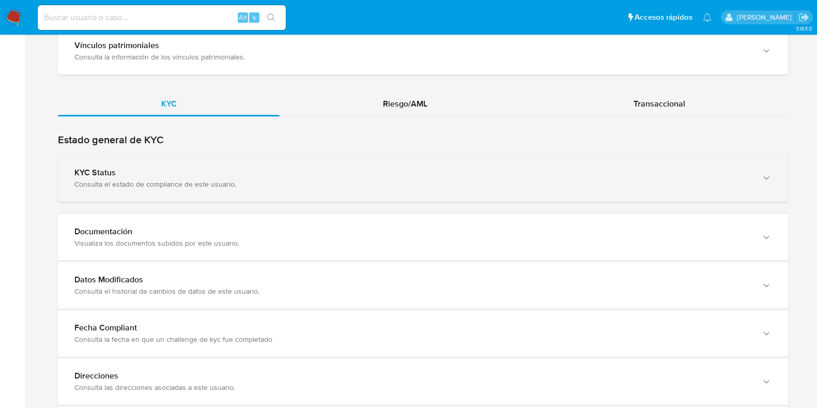
click at [208, 179] on div "Consulta el estado de compliance de este usuario." at bounding box center [412, 183] width 677 height 9
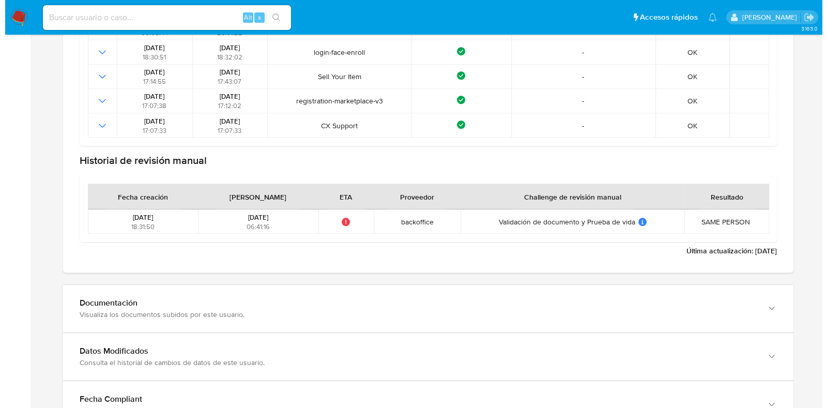
scroll to position [1357, 0]
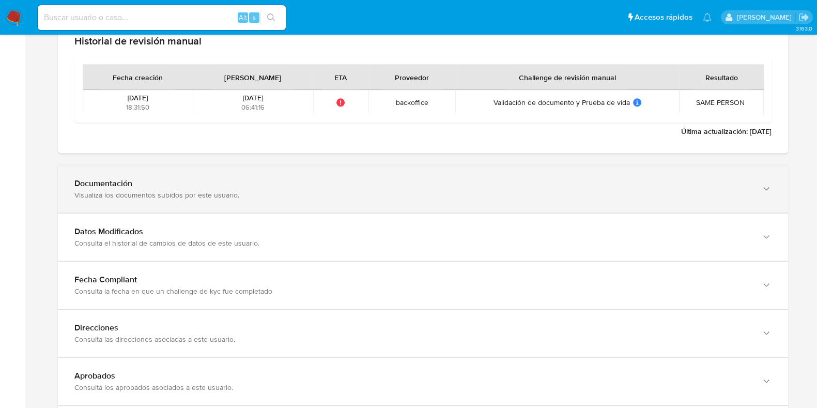
click at [268, 186] on div "Documentación" at bounding box center [412, 183] width 677 height 10
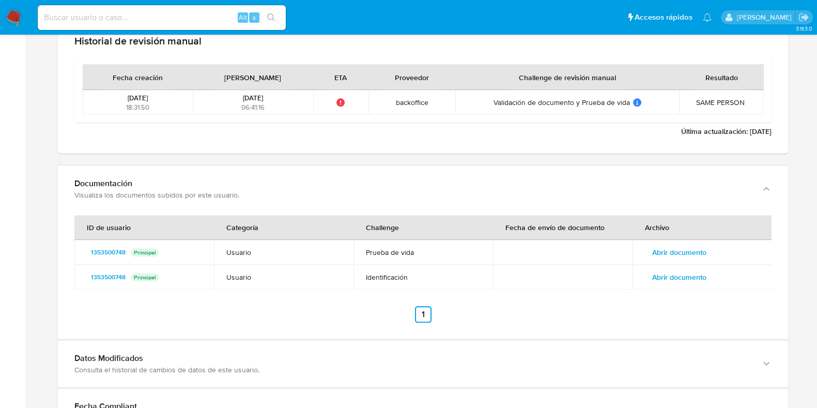
click at [675, 260] on td "Abrir documento" at bounding box center [703, 252] width 140 height 25
click at [678, 252] on span "Abrir documento" at bounding box center [679, 252] width 54 height 14
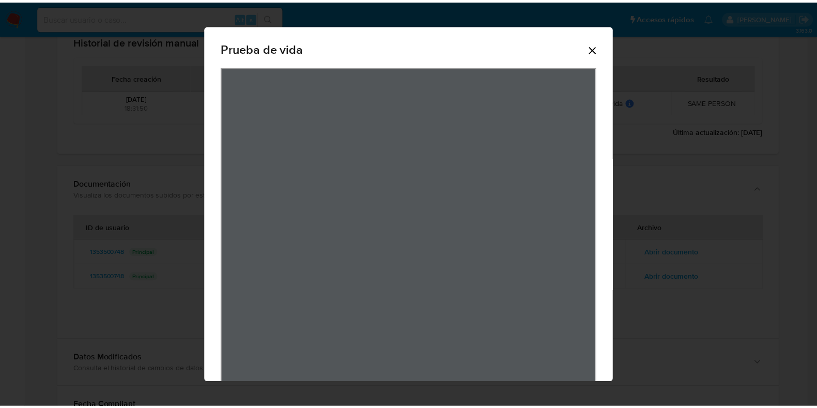
scroll to position [33, 0]
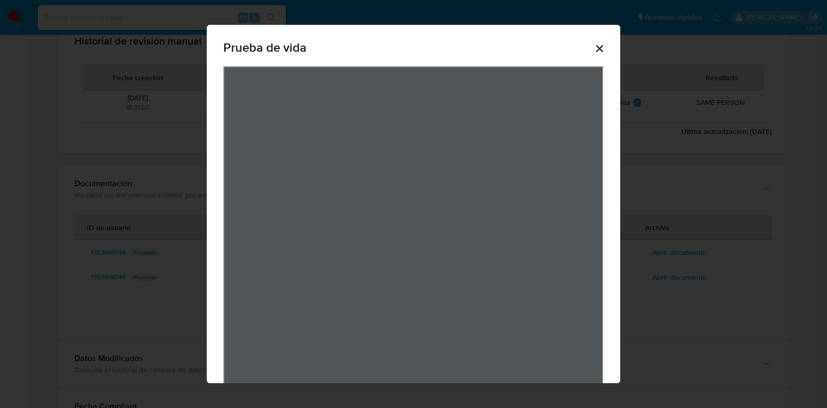
click at [596, 48] on icon "Cerrar" at bounding box center [599, 48] width 7 height 7
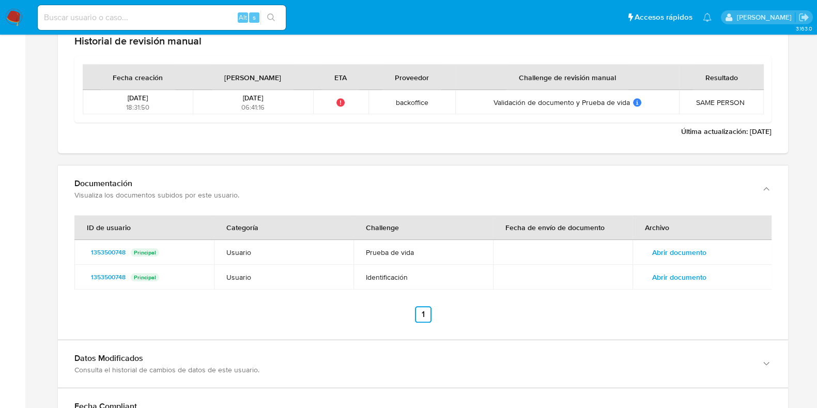
click at [699, 283] on span "Abrir documento" at bounding box center [679, 277] width 54 height 14
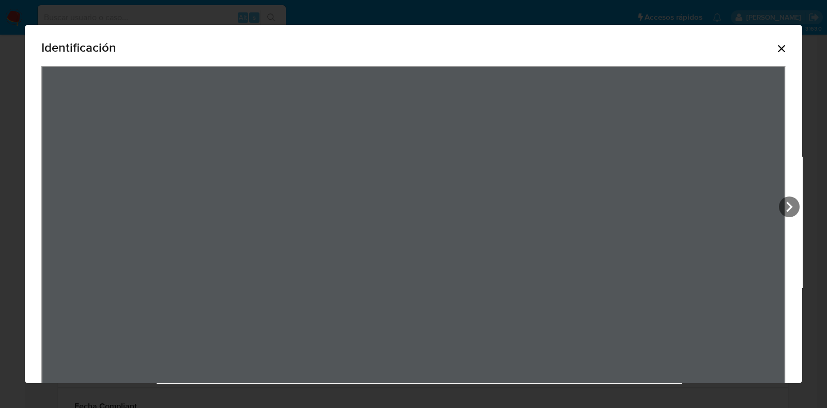
click at [775, 44] on icon "Cerrar" at bounding box center [781, 48] width 12 height 12
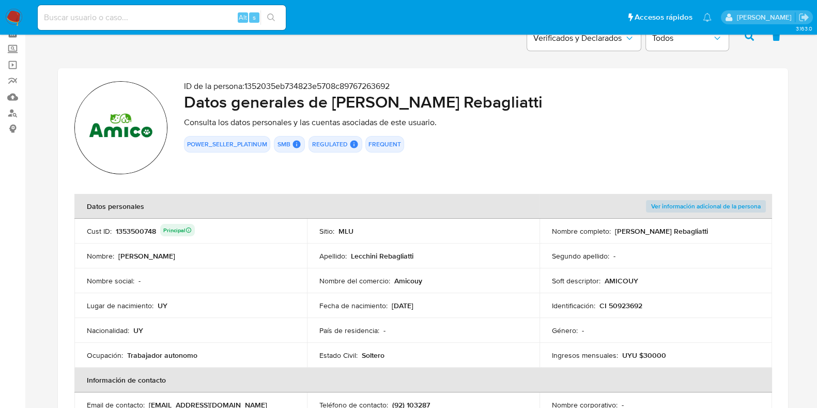
scroll to position [0, 0]
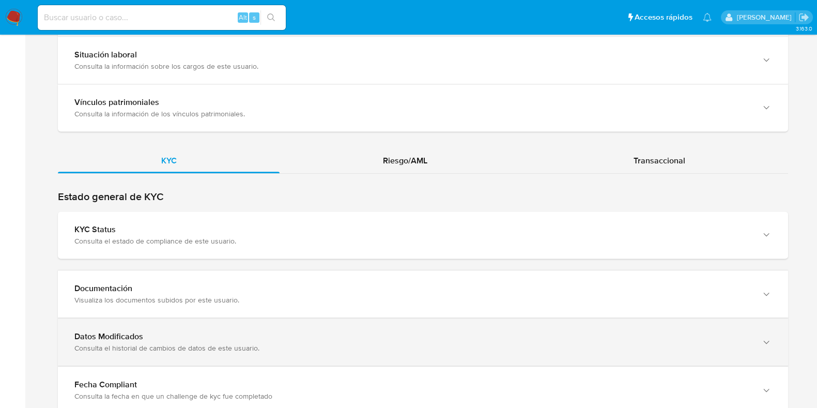
scroll to position [969, 0]
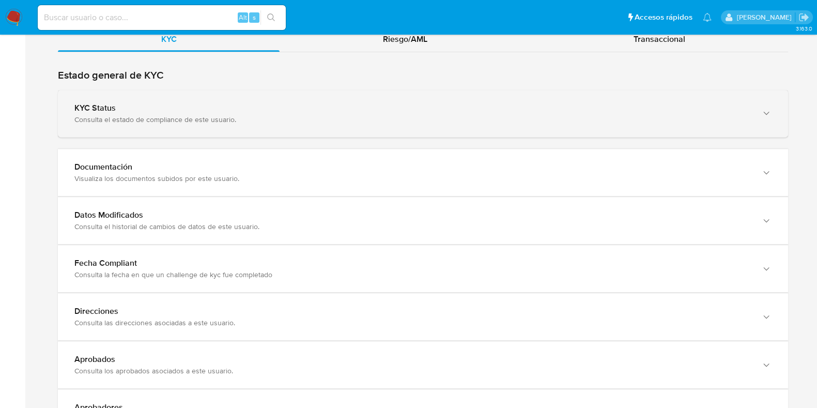
click at [210, 92] on div "KYC Status Consulta el estado de compliance de este usuario." at bounding box center [423, 113] width 730 height 47
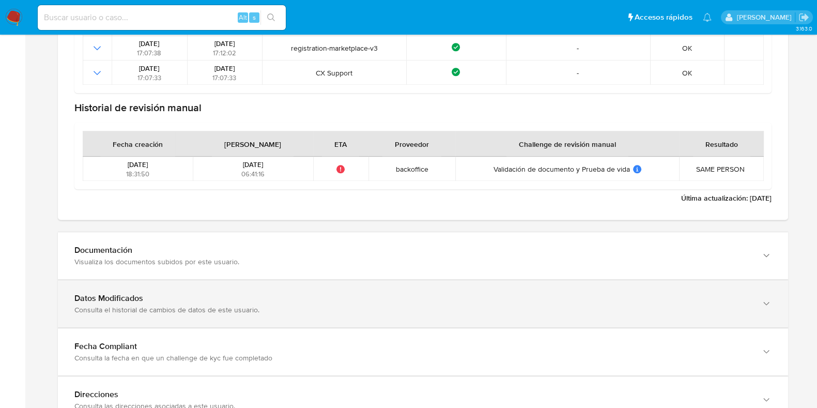
scroll to position [1357, 0]
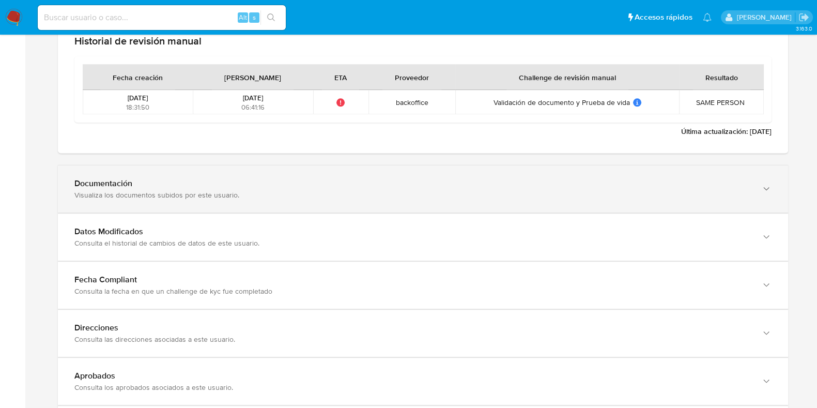
click at [299, 190] on div "Visualiza los documentos subidos por este usuario." at bounding box center [412, 194] width 677 height 9
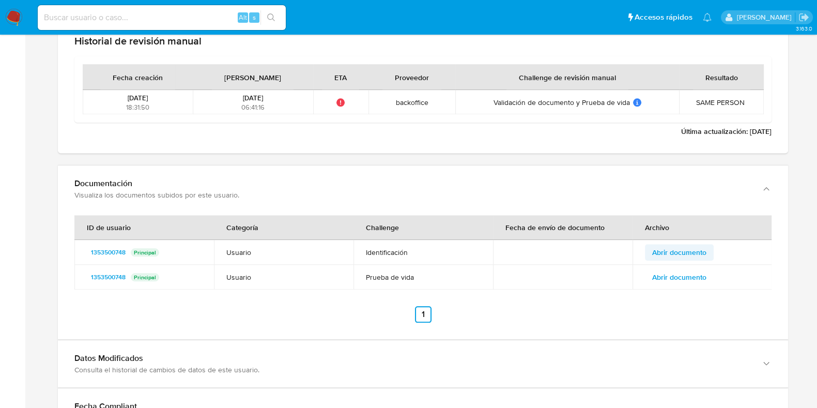
click at [696, 250] on span "Abrir documento" at bounding box center [679, 252] width 54 height 14
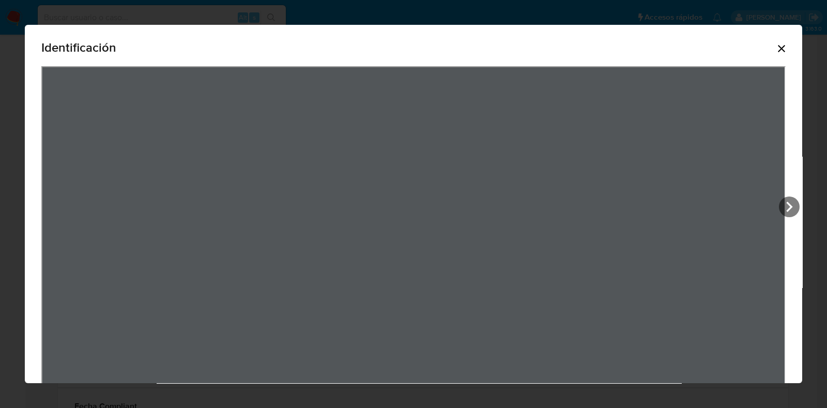
click at [775, 44] on icon "Cerrar" at bounding box center [781, 48] width 12 height 12
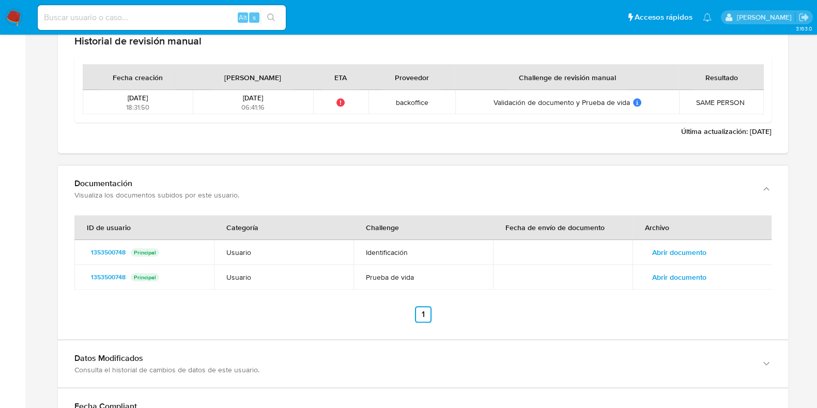
click at [688, 279] on span "Abrir documento" at bounding box center [679, 277] width 54 height 14
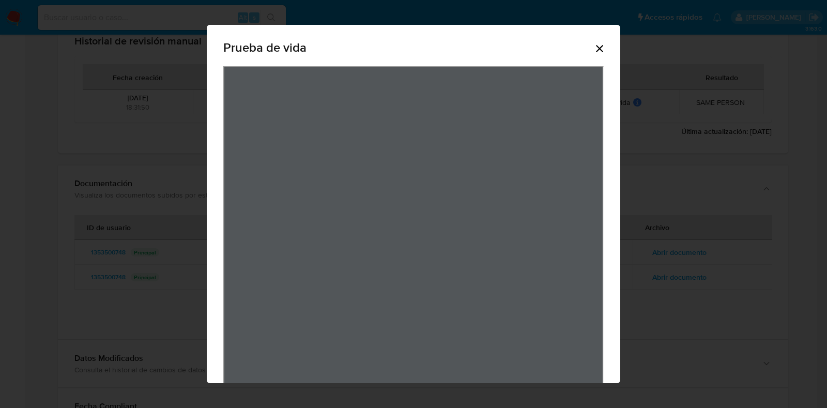
click at [597, 48] on icon "Cerrar" at bounding box center [599, 48] width 12 height 12
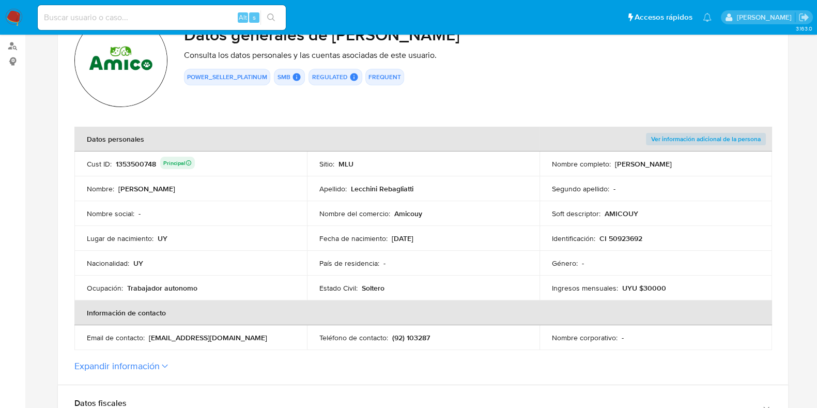
scroll to position [64, 0]
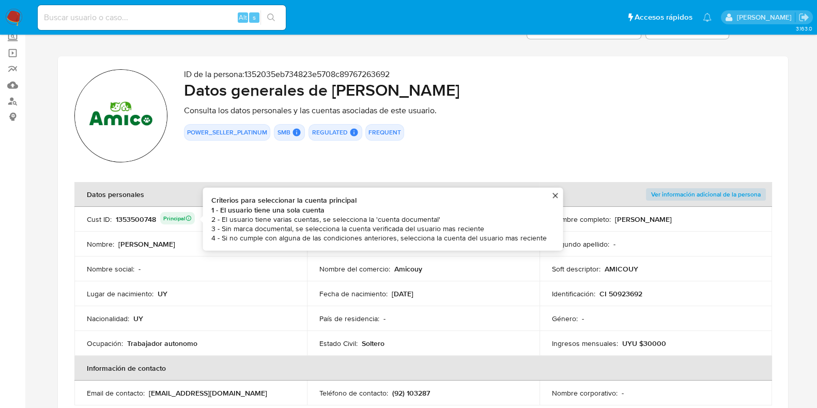
click at [148, 212] on div "1353500748 Principal Criterios para seleccionar la cuenta principal 1 - El usua…" at bounding box center [155, 219] width 79 height 14
click at [150, 212] on div "1353500748 Principal Criterios para seleccionar la cuenta principal 1 - El usua…" at bounding box center [155, 219] width 79 height 14
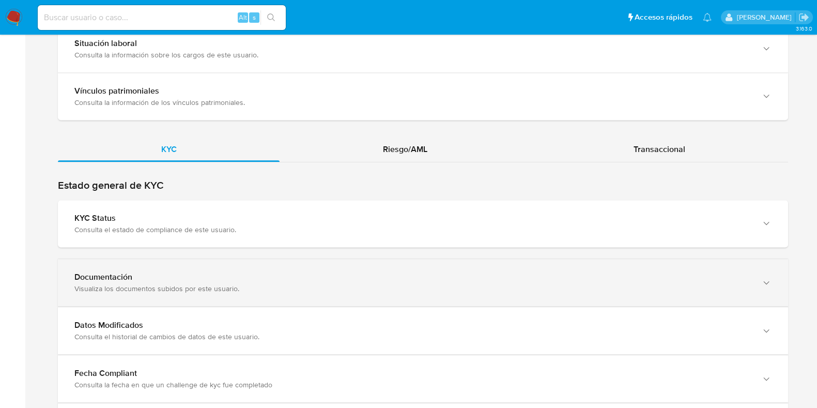
scroll to position [904, 0]
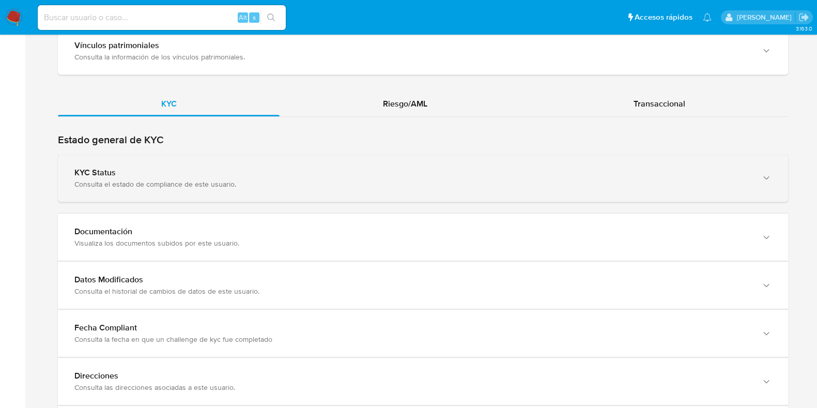
click at [217, 196] on div "KYC Status Consulta el estado de compliance de este usuario." at bounding box center [423, 178] width 730 height 47
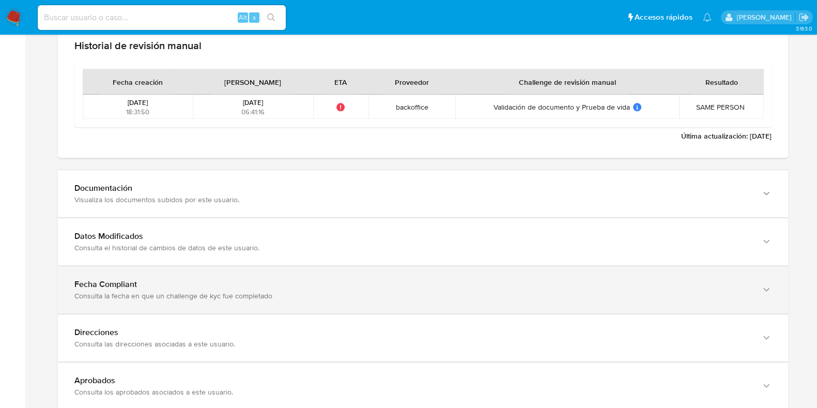
scroll to position [1357, 0]
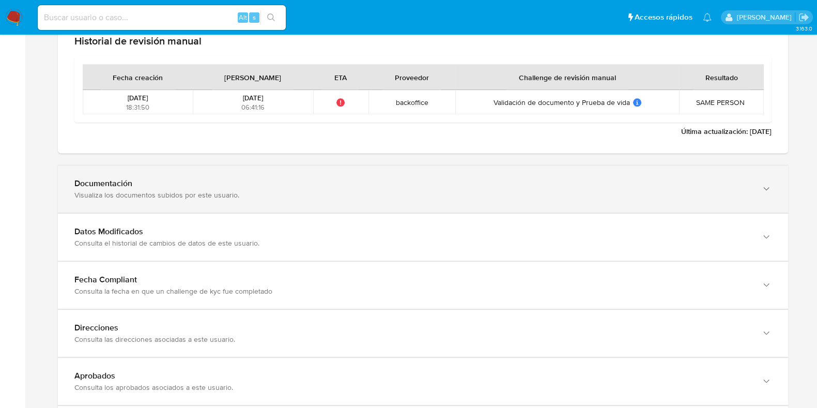
click at [193, 186] on div "Documentación" at bounding box center [412, 183] width 677 height 10
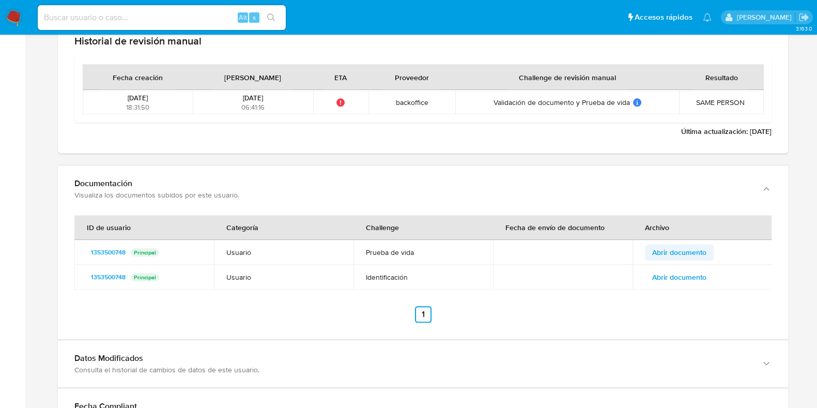
click at [665, 245] on span "Abrir documento" at bounding box center [679, 252] width 54 height 14
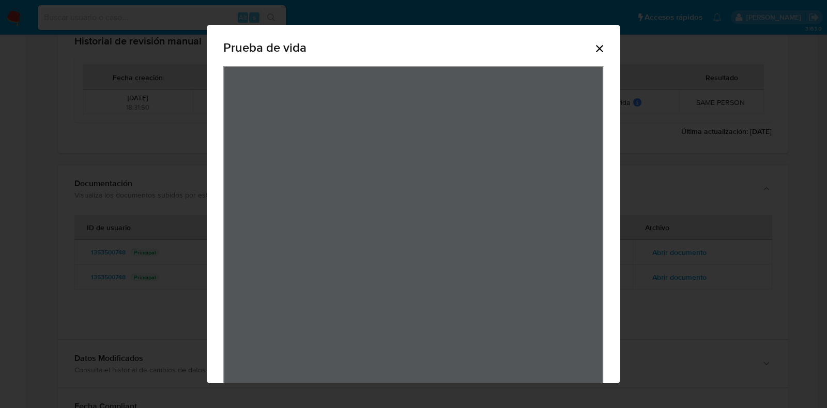
click at [599, 50] on icon "Cerrar" at bounding box center [599, 48] width 12 height 12
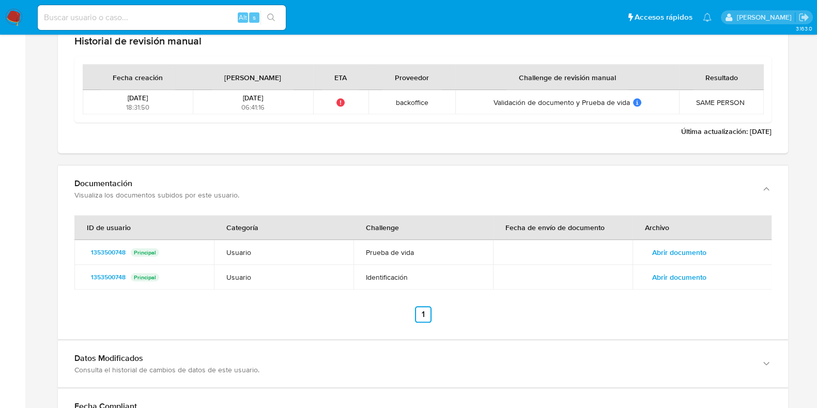
click at [688, 274] on span "Abrir documento" at bounding box center [679, 277] width 54 height 14
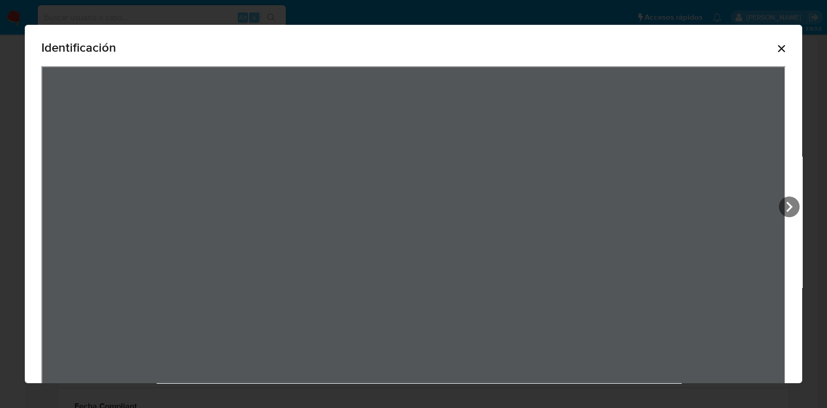
click at [767, 40] on div "Identificación" at bounding box center [413, 49] width 744 height 33
click at [777, 44] on icon "Cerrar" at bounding box center [781, 48] width 12 height 12
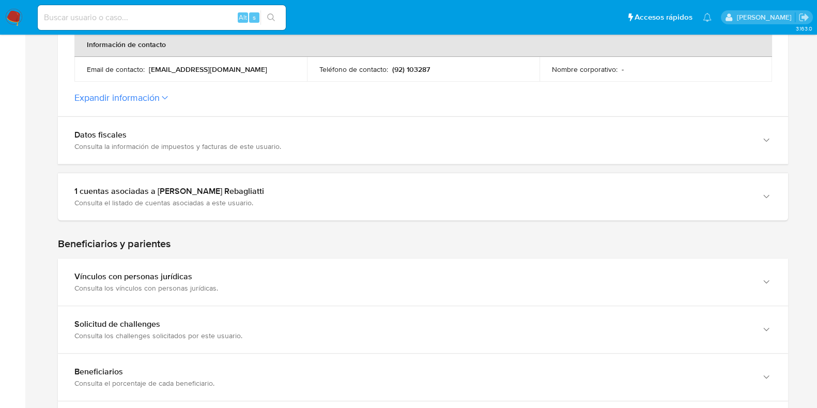
scroll to position [0, 0]
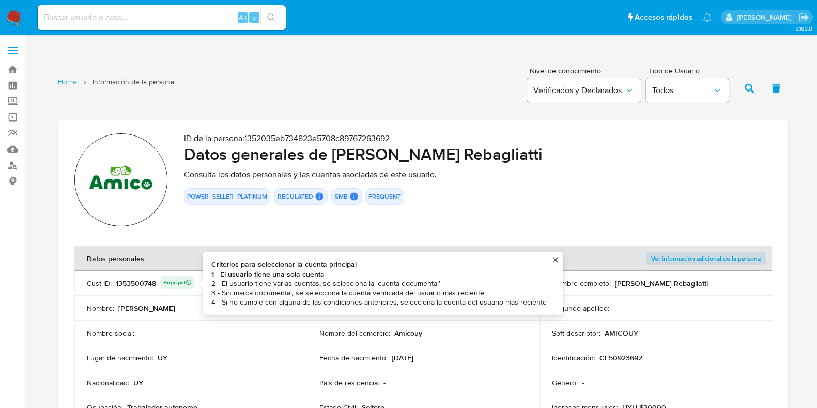
click at [143, 284] on div "1353500748 Principal Criterios para seleccionar la cuenta principal 1 - El usua…" at bounding box center [155, 283] width 79 height 14
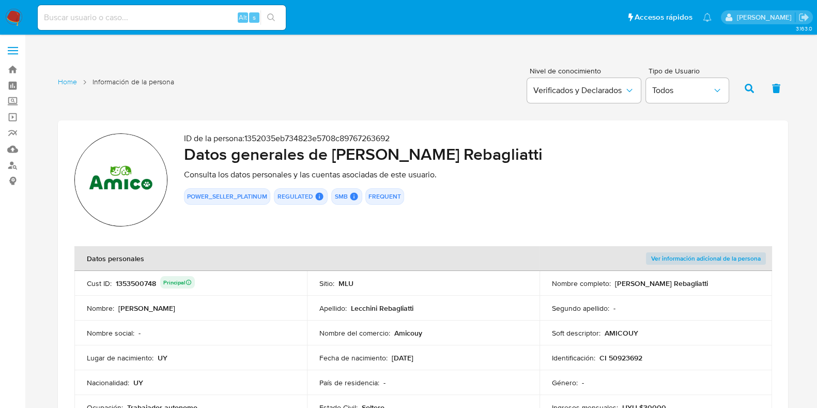
click at [143, 284] on div "1353500748 Principal" at bounding box center [155, 283] width 79 height 14
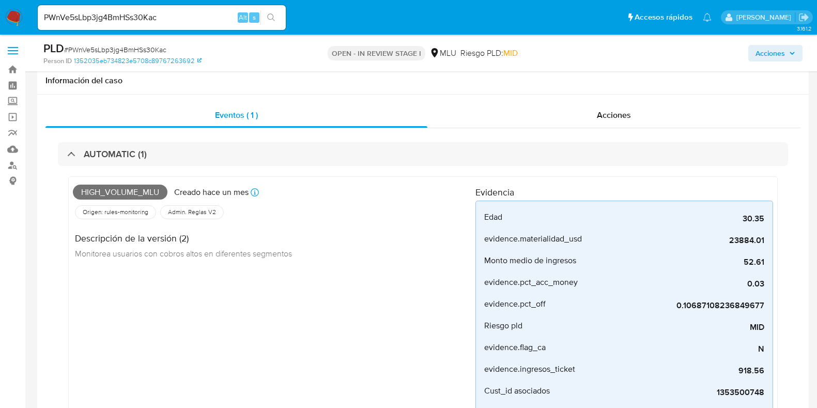
select select "10"
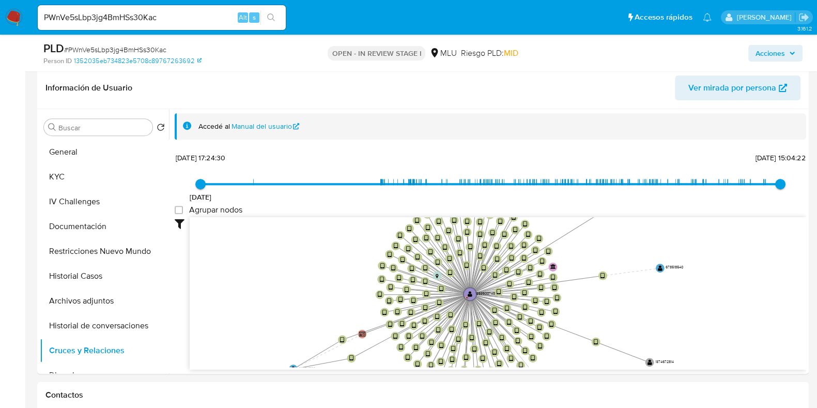
scroll to position [64, 0]
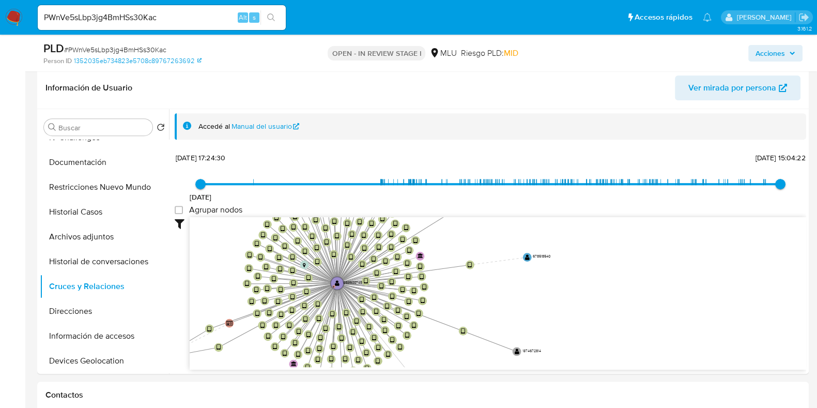
click at [460, 187] on div "[DATE] [DATE] 17:24:30 [DATE] 15:04:22 Agrupar nodos Filtros Confianza alta Dev…" at bounding box center [491, 278] width 632 height 257
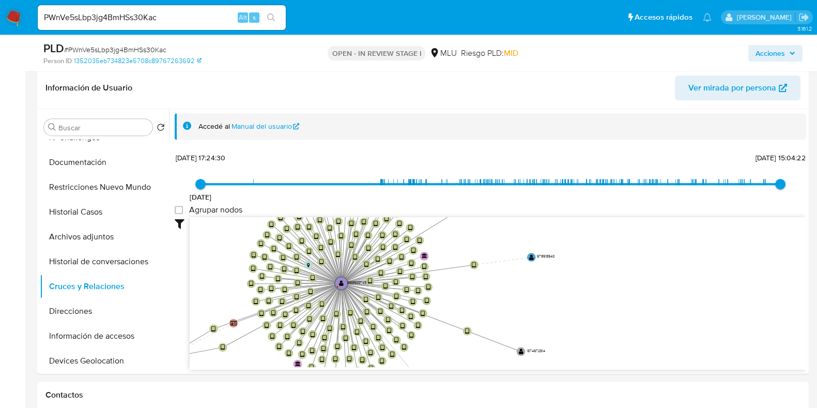
click at [147, 50] on span "# PWnVe5sLbp3jg4BmHSs30Kac" at bounding box center [115, 49] width 102 height 10
copy span "PWnVe5sLbp3jg4BmHSs30Kac"
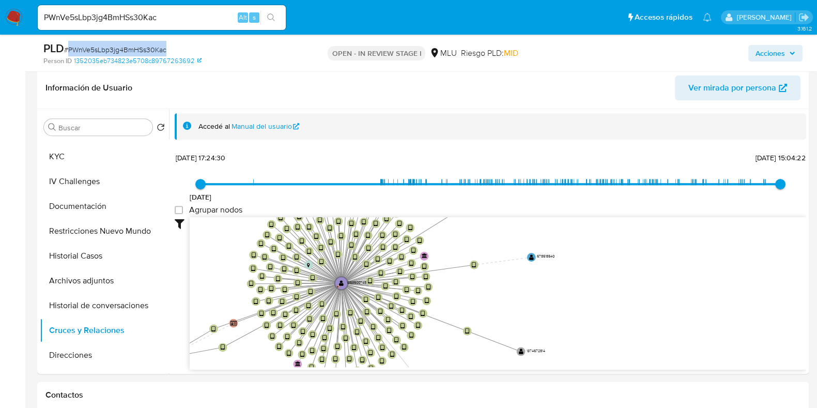
scroll to position [0, 0]
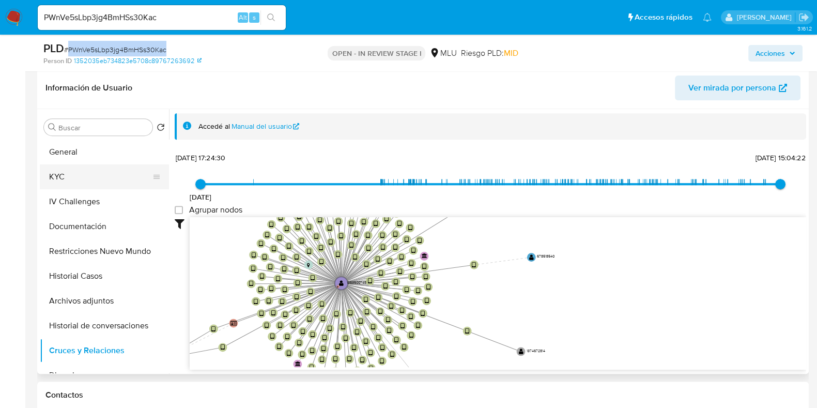
click at [65, 166] on button "KYC" at bounding box center [100, 176] width 121 height 25
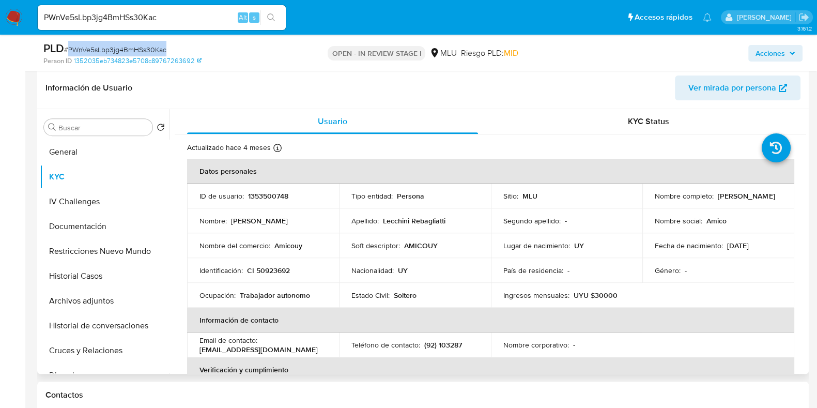
click at [277, 192] on p "1353500748" at bounding box center [268, 195] width 40 height 9
click at [277, 191] on p "1353500748" at bounding box center [268, 195] width 40 height 9
copy p "1353500748"
drag, startPoint x: 423, startPoint y: 345, endPoint x: 468, endPoint y: 340, distance: 44.8
click at [468, 340] on div "Teléfono de contacto : (92) 103287" at bounding box center [415, 344] width 127 height 9
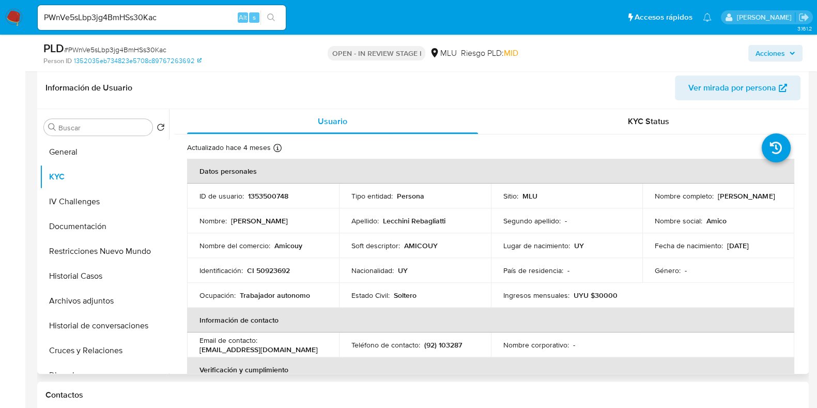
click at [468, 340] on div "Teléfono de contacto : (92) 103287" at bounding box center [415, 344] width 127 height 9
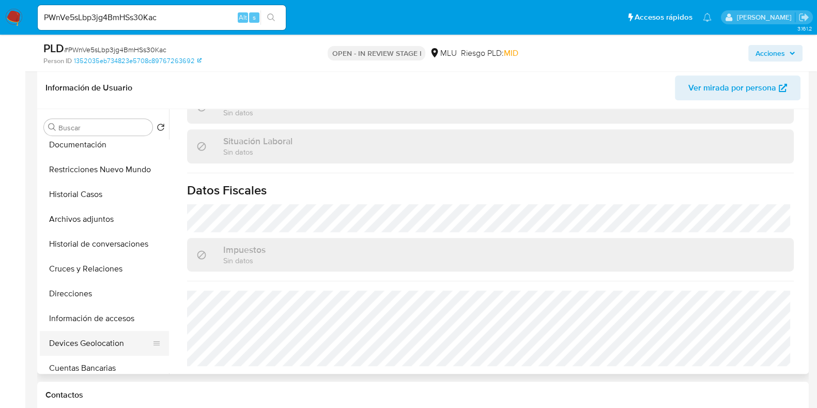
scroll to position [129, 0]
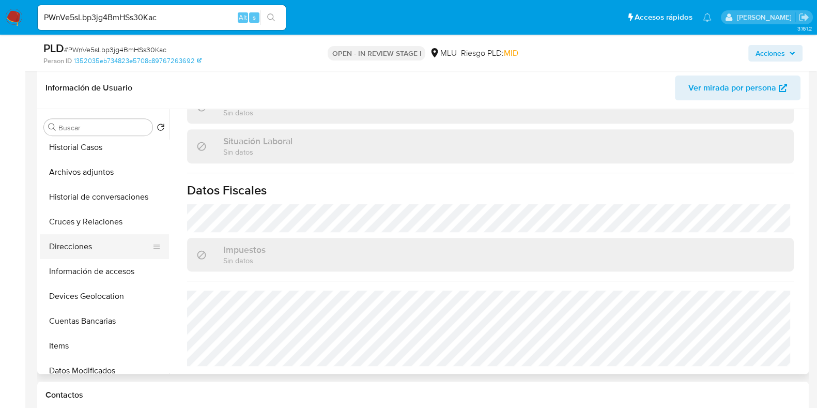
click at [84, 248] on button "Direcciones" at bounding box center [100, 246] width 121 height 25
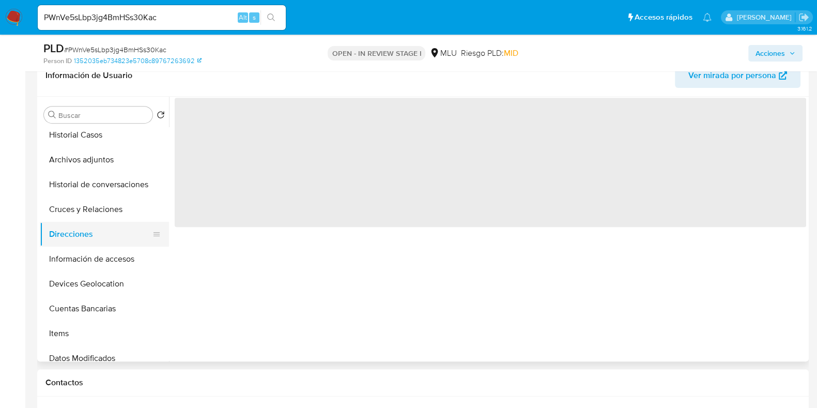
scroll to position [0, 0]
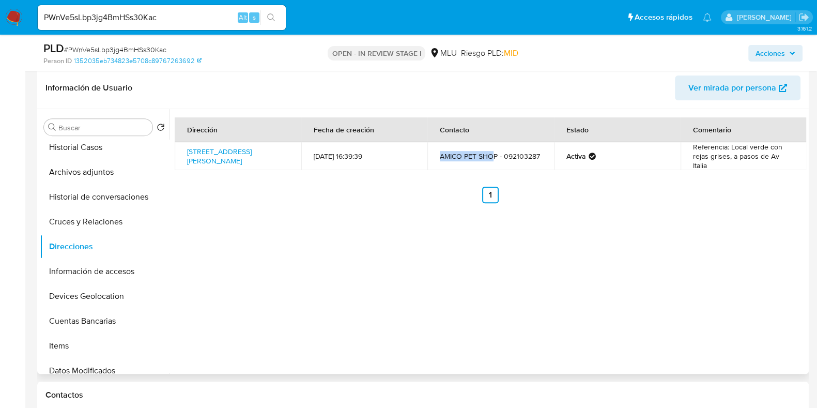
drag, startPoint x: 437, startPoint y: 152, endPoint x: 494, endPoint y: 161, distance: 57.5
click at [494, 161] on td "AMICO PET SHOP - 092103287" at bounding box center [491, 156] width 127 height 28
drag, startPoint x: 704, startPoint y: 148, endPoint x: 761, endPoint y: 155, distance: 57.3
click at [761, 155] on td "Referencia: Local verde con rejas grises, a pasos de Av Italia" at bounding box center [744, 156] width 127 height 28
drag, startPoint x: 182, startPoint y: 144, endPoint x: 213, endPoint y: 166, distance: 38.5
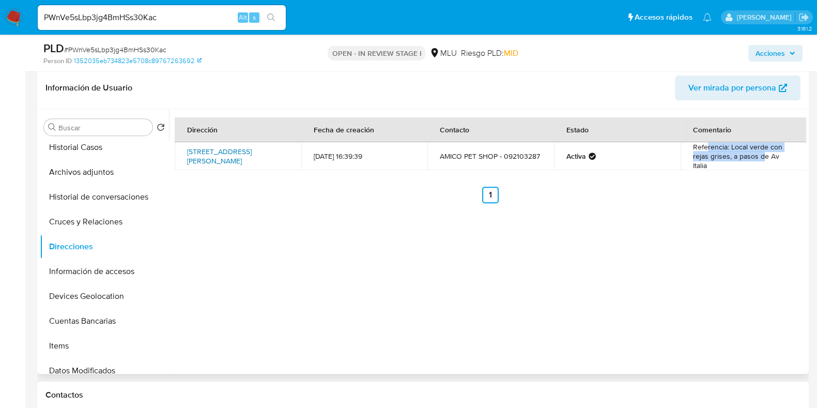
click at [213, 166] on td "Av Centenario 2757, Parque Batlle, Montevideo, 11600, Uruguay 2757" at bounding box center [238, 156] width 127 height 28
copy link "Av Centenario 2757, Parque Batlle, Montevideo, 11600, Uruguay"
drag, startPoint x: 457, startPoint y: 157, endPoint x: 512, endPoint y: 159, distance: 54.8
click at [512, 159] on td "AMICO PET SHOP - 092103287" at bounding box center [491, 156] width 127 height 28
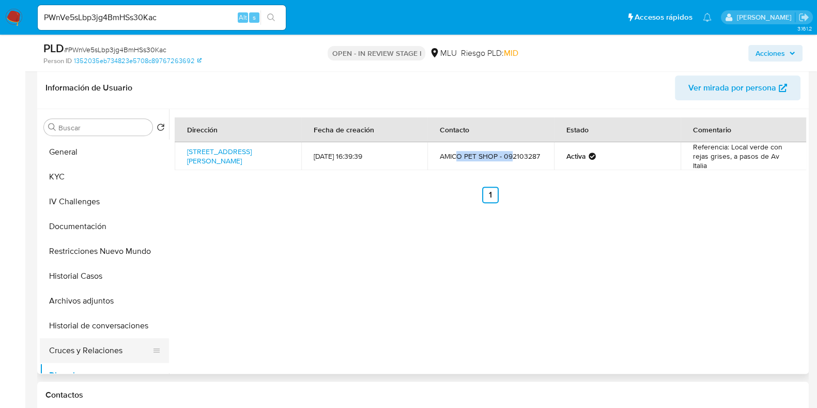
click at [107, 352] on button "Cruces y Relaciones" at bounding box center [100, 350] width 121 height 25
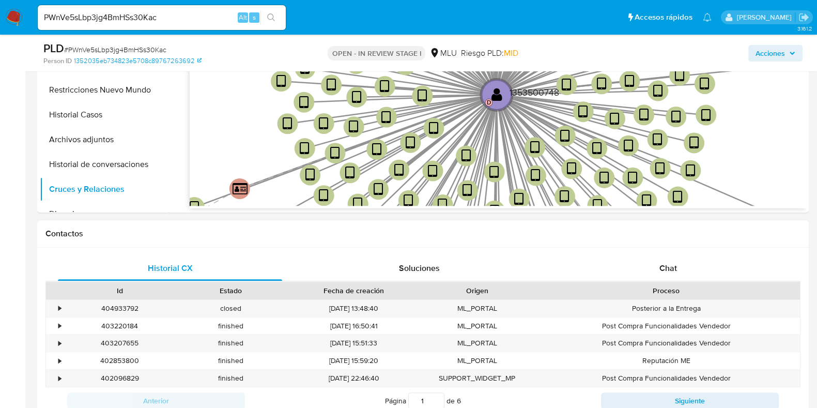
scroll to position [711, 0]
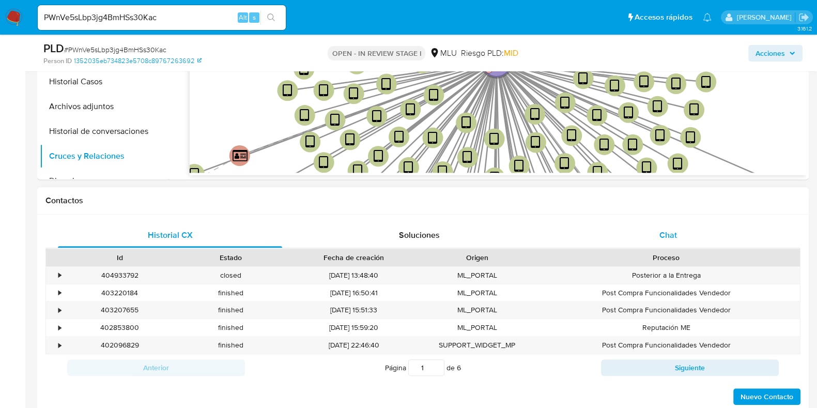
click at [675, 233] on span "Chat" at bounding box center [669, 235] width 18 height 12
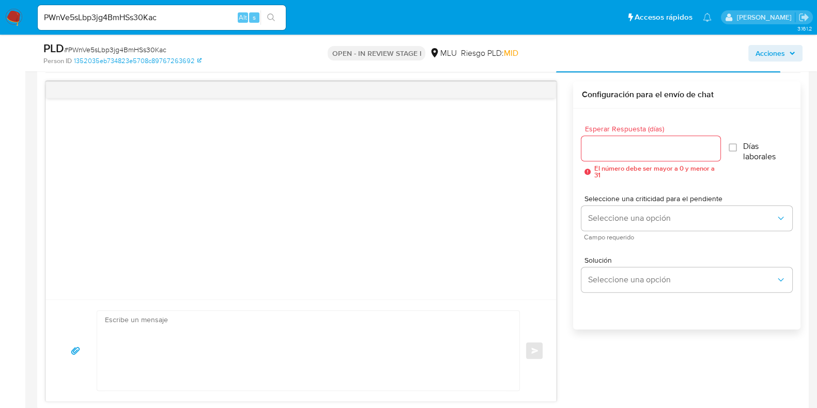
scroll to position [1033, 0]
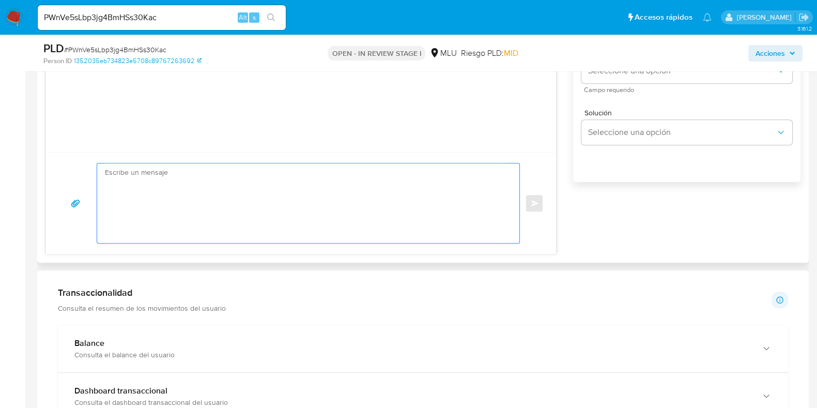
click at [344, 196] on textarea at bounding box center [306, 203] width 402 height 80
paste textarea "Hola, XXX. Te contactamos ya que necesitamos verificar algunos datos. Por este …"
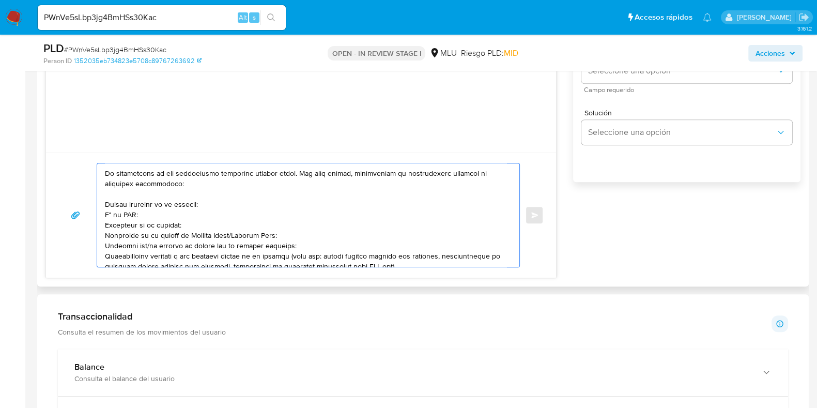
scroll to position [0, 0]
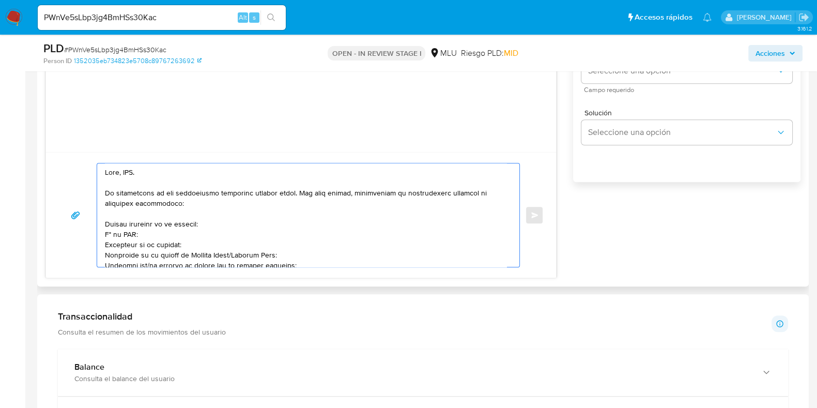
click at [130, 172] on textarea at bounding box center [306, 214] width 402 height 103
drag, startPoint x: 106, startPoint y: 222, endPoint x: 122, endPoint y: 231, distance: 18.3
click at [106, 222] on textarea at bounding box center [306, 214] width 402 height 103
click at [104, 245] on div at bounding box center [305, 214] width 417 height 103
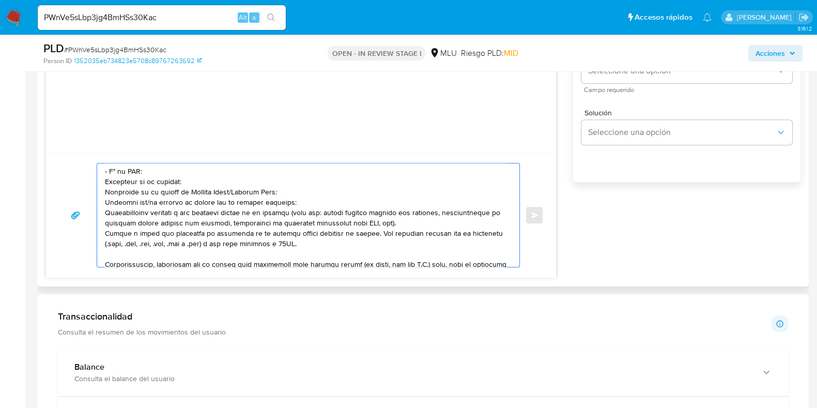
scroll to position [64, 0]
drag, startPoint x: 106, startPoint y: 245, endPoint x: 283, endPoint y: 194, distance: 184.4
click at [283, 194] on textarea at bounding box center [306, 214] width 402 height 103
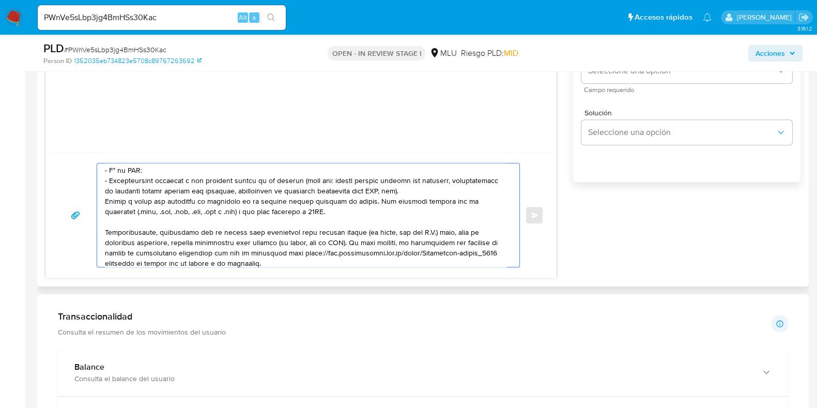
click at [269, 200] on textarea at bounding box center [306, 214] width 402 height 103
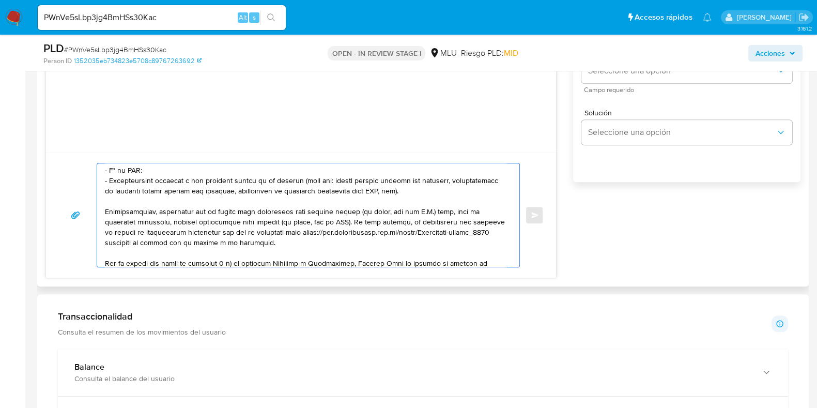
click at [251, 235] on textarea at bounding box center [306, 214] width 402 height 103
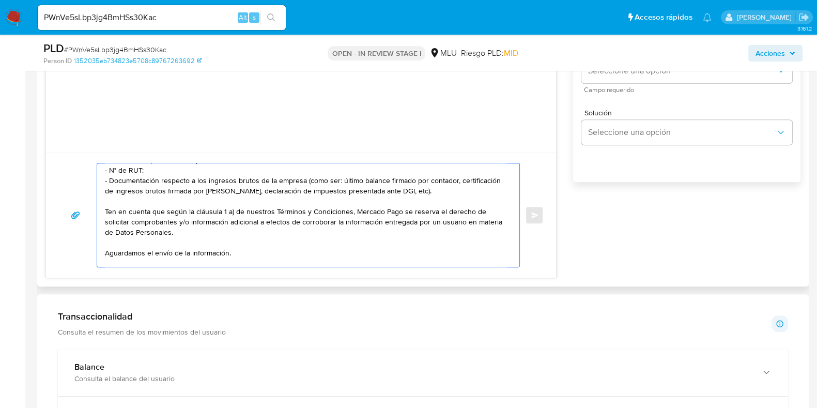
click at [251, 227] on textarea "Hola, Piero. Te contactamos ya que necesitamos verificar algunos datos. Por est…" at bounding box center [306, 214] width 402 height 103
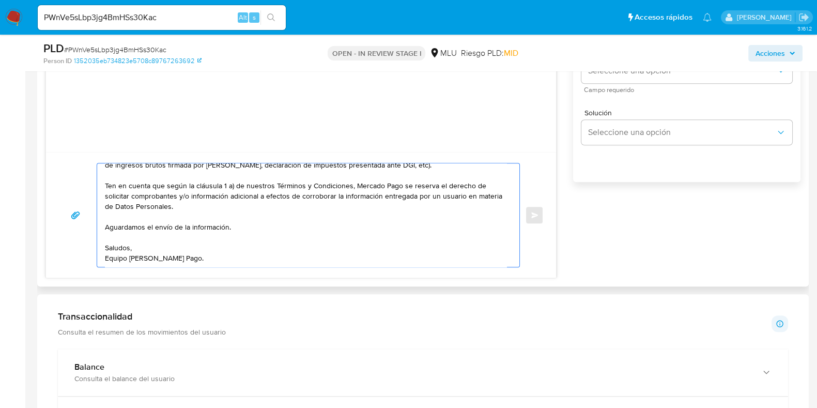
click at [236, 242] on textarea "Hola, Piero. Te contactamos ya que necesitamos verificar algunos datos. Por est…" at bounding box center [306, 214] width 402 height 103
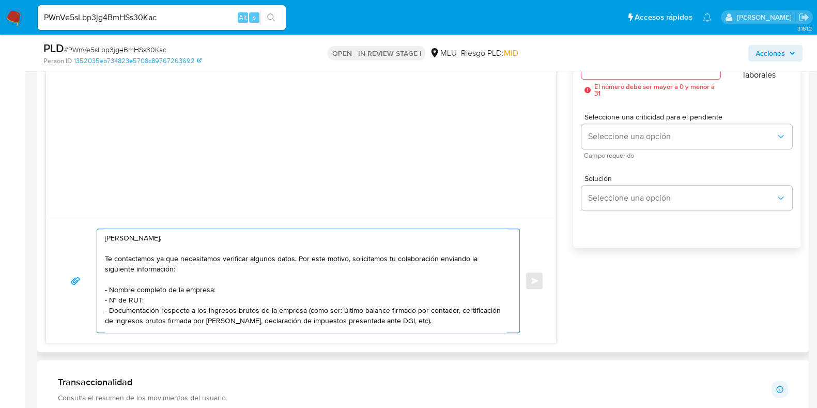
scroll to position [904, 0]
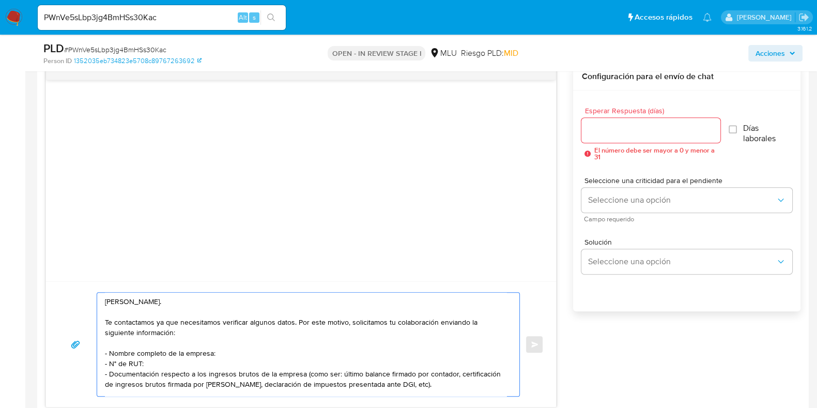
type textarea "Hola, Piero. Te contactamos ya que necesitamos verificar algunos datos. Por est…"
click at [625, 135] on input "Esperar Respuesta (días)" at bounding box center [651, 130] width 139 height 13
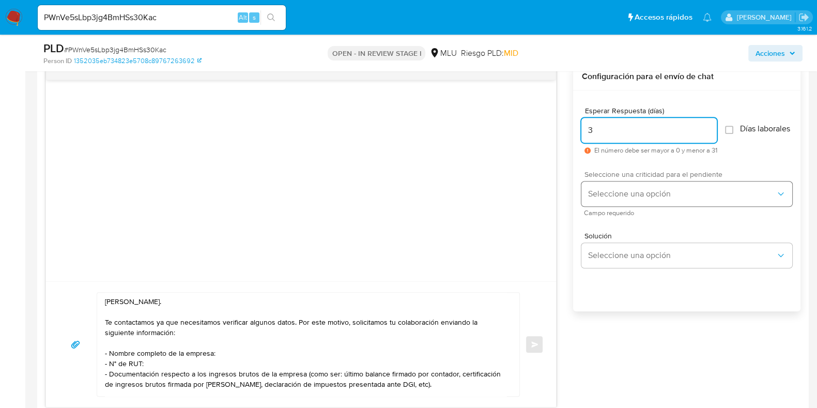
type input "3"
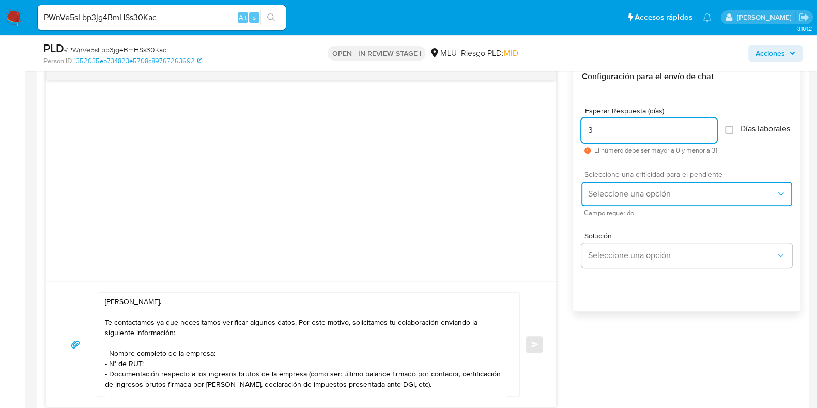
click at [656, 188] on button "Seleccione una opción" at bounding box center [687, 193] width 211 height 25
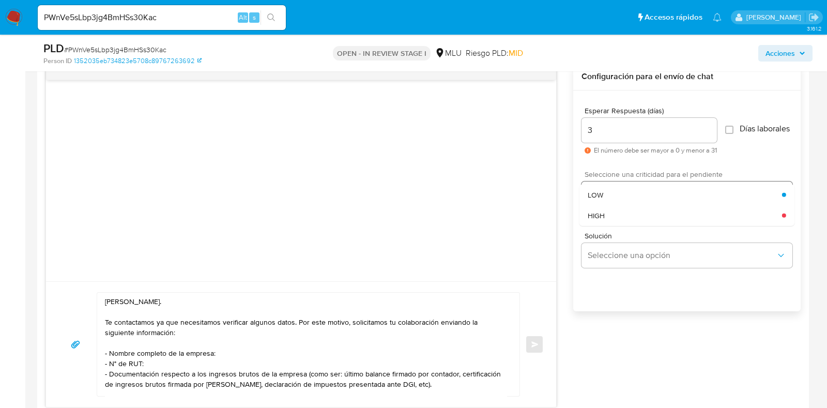
click at [643, 192] on div "LOW" at bounding box center [685, 195] width 194 height 21
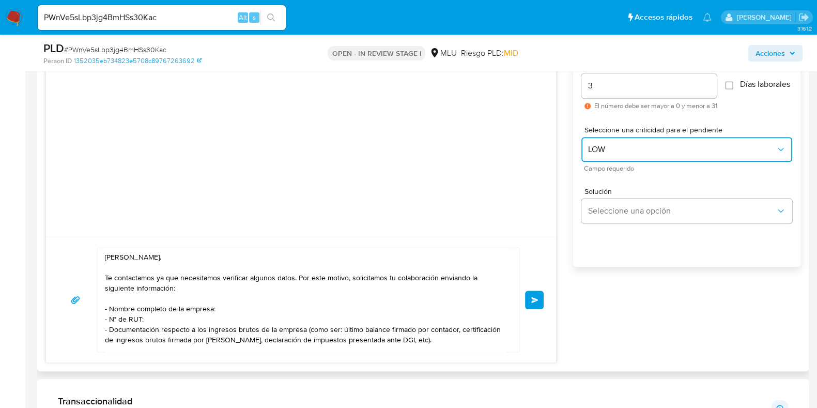
scroll to position [969, 0]
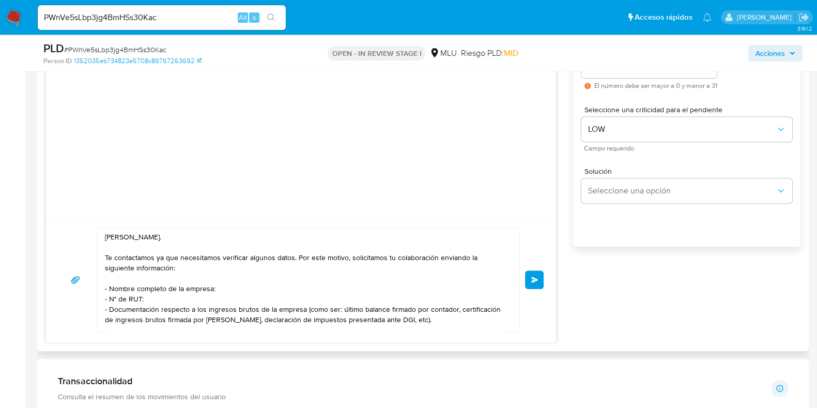
click at [534, 277] on span "Enviar" at bounding box center [534, 280] width 7 height 6
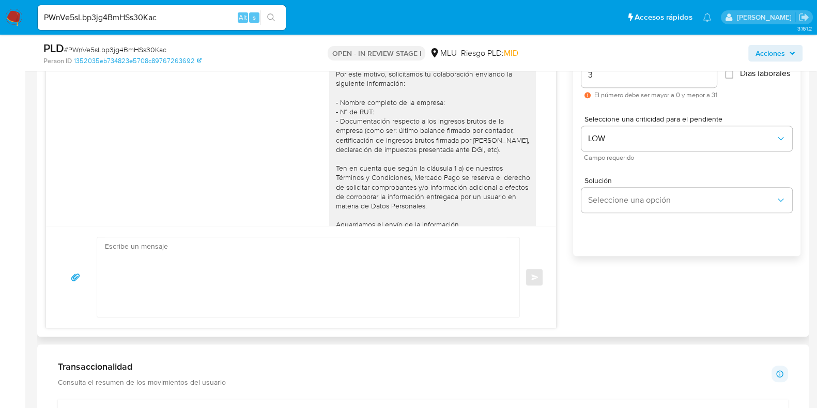
scroll to position [904, 0]
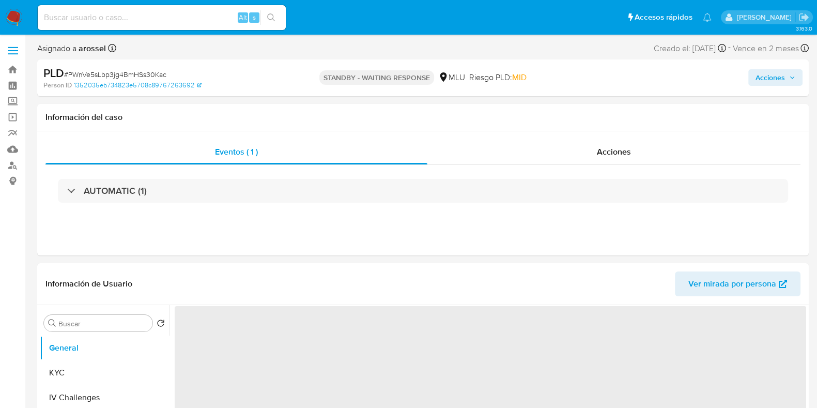
select select "10"
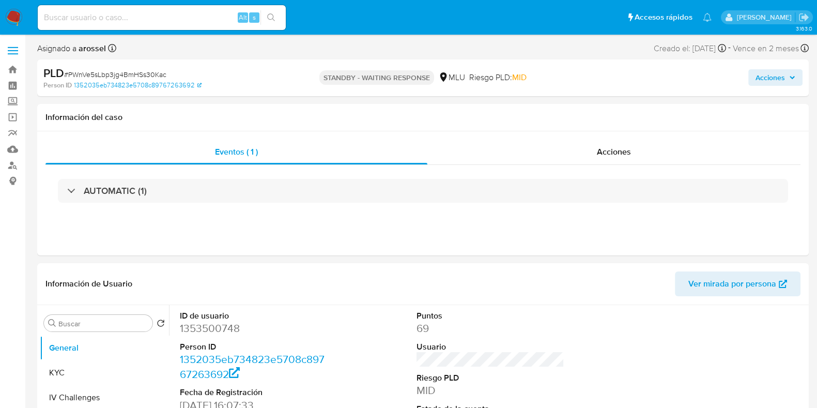
click at [88, 13] on input at bounding box center [162, 17] width 248 height 13
paste input "2v6spuIQHqBNuhrKXg2Zm7Rk"
type input "2v6spuIQHqBNuhrKXg2Zm7Rk"
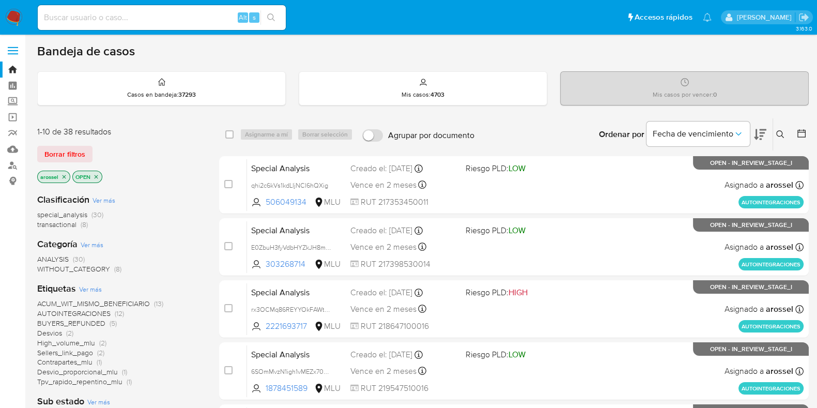
click at [129, 11] on input at bounding box center [162, 17] width 248 height 13
paste input "2v6spuIQHqBNuhrKXg2Zm7Rk"
type input "2v6spuIQHqBNuhrKXg2Zm7Rk"
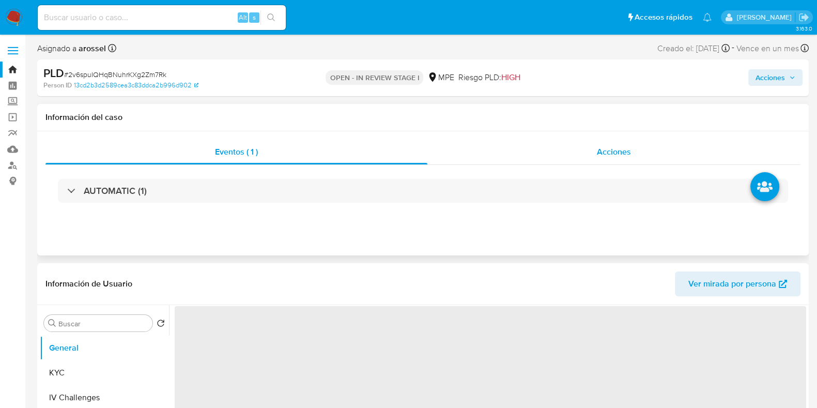
select select "10"
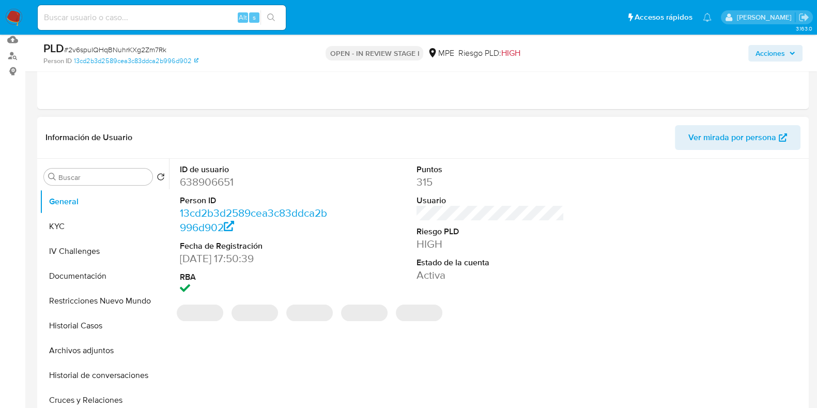
scroll to position [129, 0]
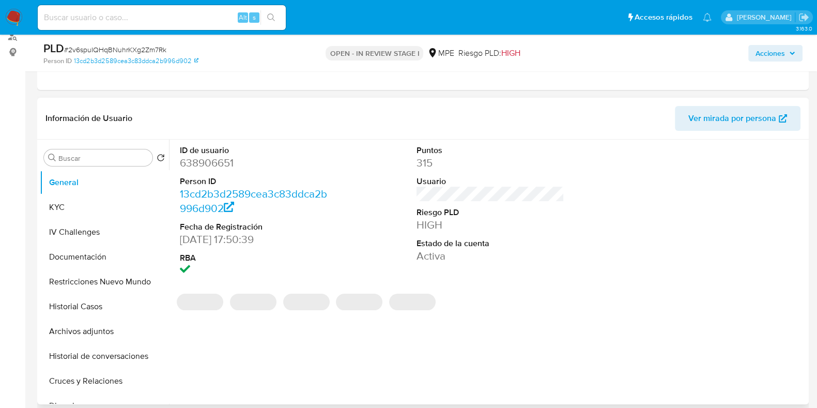
click at [524, 207] on dt "Riesgo PLD" at bounding box center [491, 212] width 148 height 11
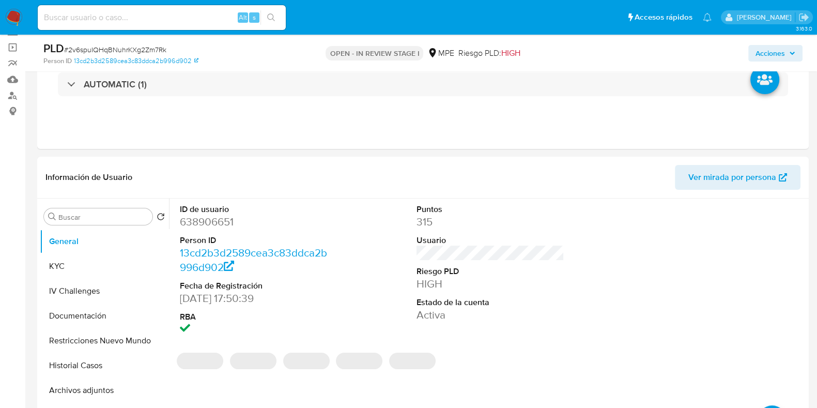
scroll to position [0, 0]
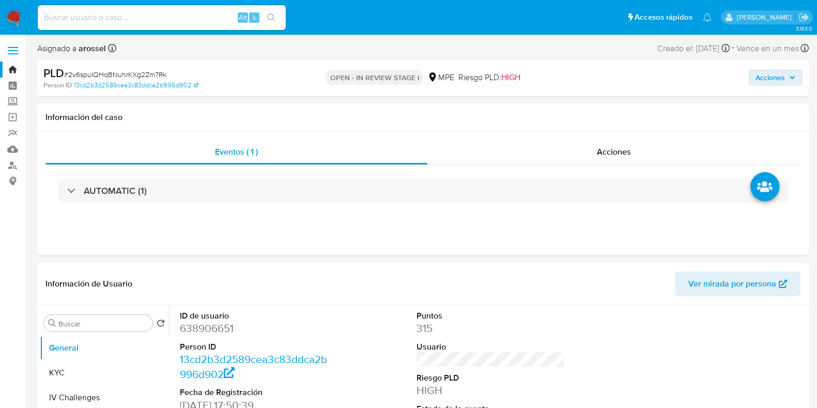
click at [121, 16] on input at bounding box center [162, 17] width 248 height 13
paste input "MtOtT9suvWcURRDXHTHGCooI"
type input "MtOtT9suvWcURRDXHTHGCooI"
select select "10"
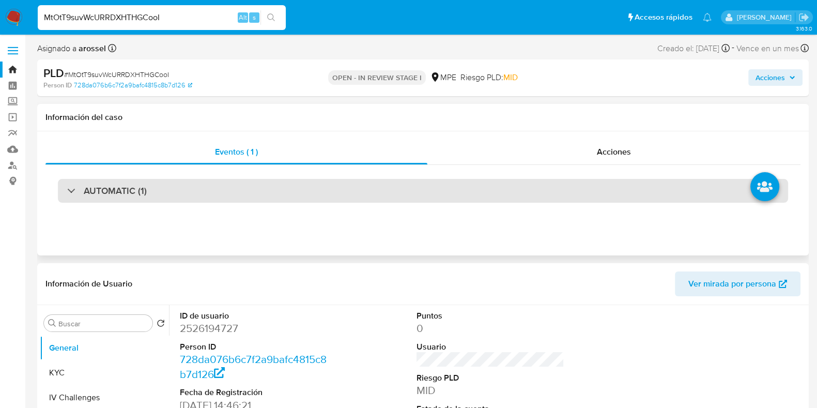
click at [219, 187] on div "AUTOMATIC (1)" at bounding box center [423, 191] width 730 height 24
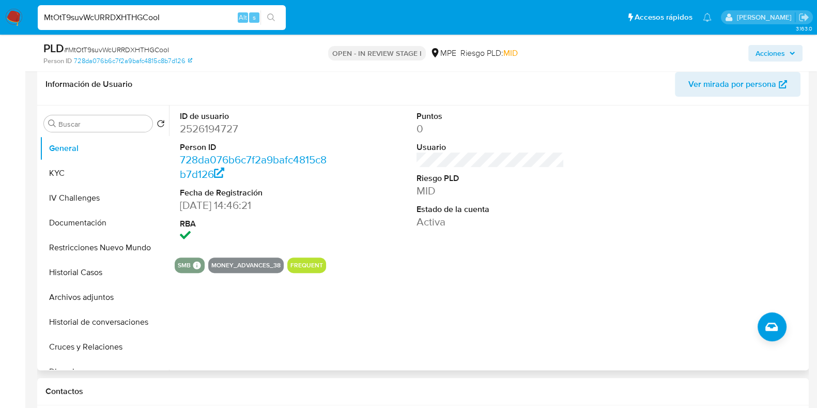
scroll to position [388, 0]
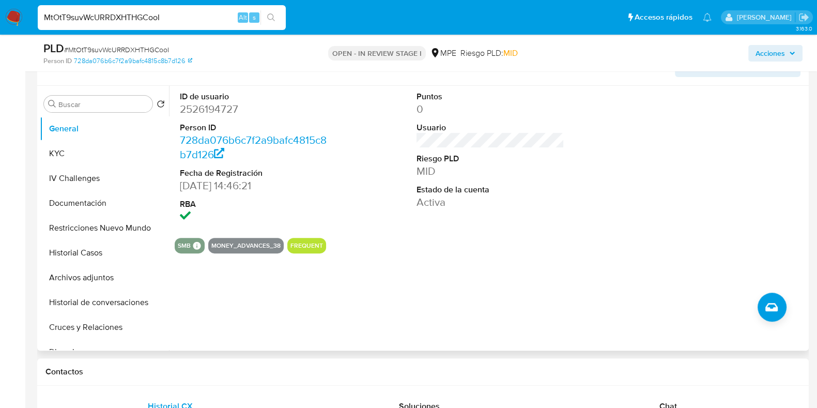
click at [210, 167] on dt "Fecha de Registración" at bounding box center [254, 172] width 148 height 11
click at [225, 103] on dd "2526194727" at bounding box center [254, 109] width 148 height 14
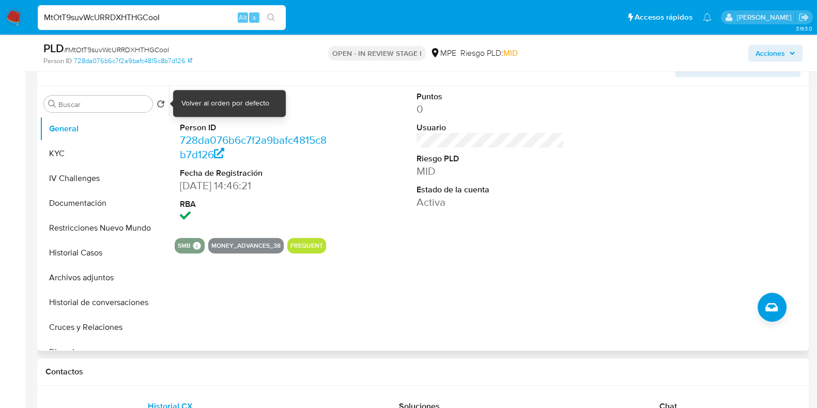
copy dd "2526194727"
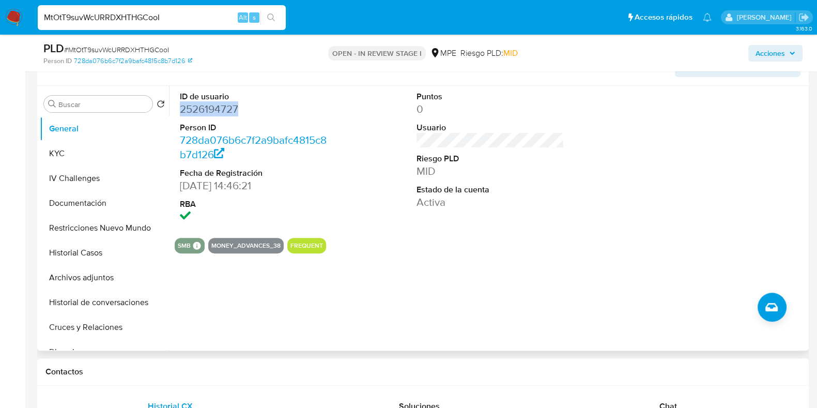
click at [207, 113] on dd "2526194727" at bounding box center [254, 109] width 148 height 14
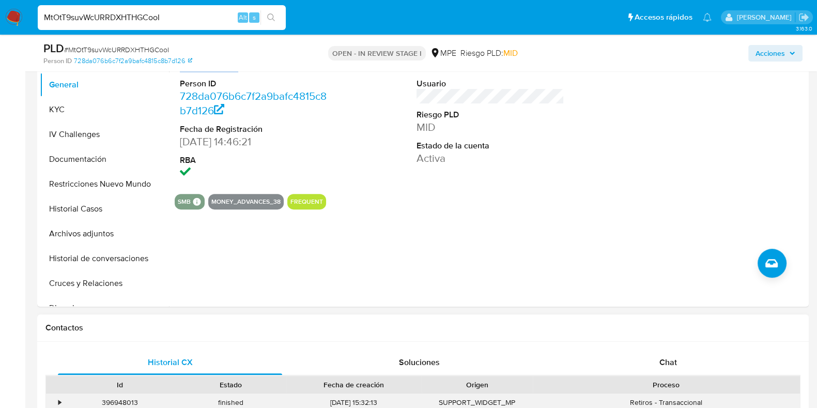
scroll to position [452, 0]
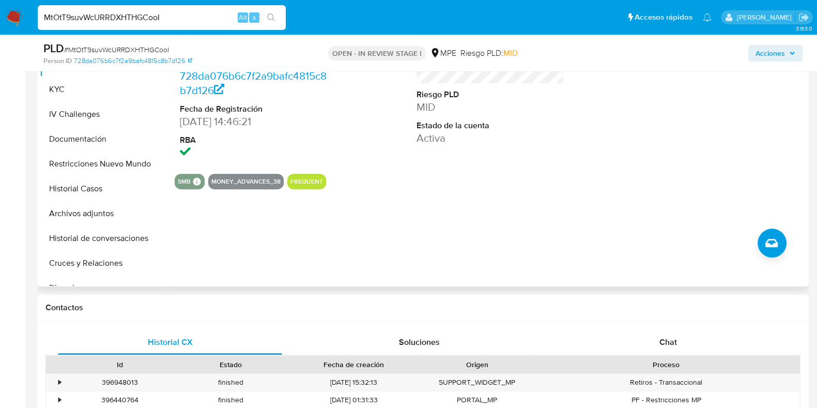
click at [739, 143] on div at bounding box center [728, 94] width 158 height 144
click at [125, 210] on button "Archivos adjuntos" at bounding box center [100, 213] width 121 height 25
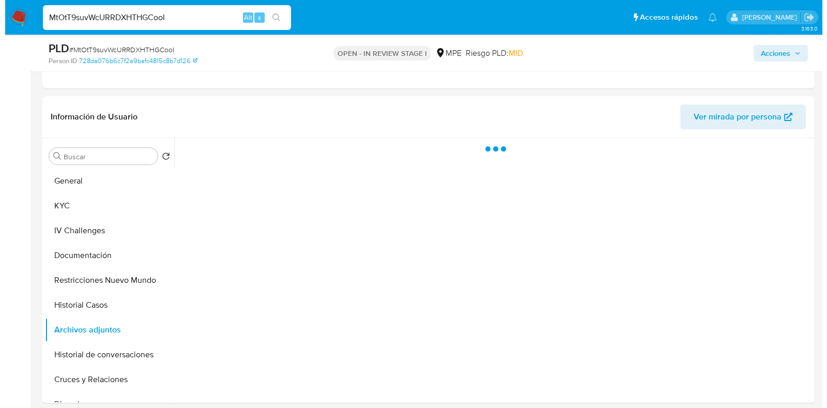
scroll to position [323, 0]
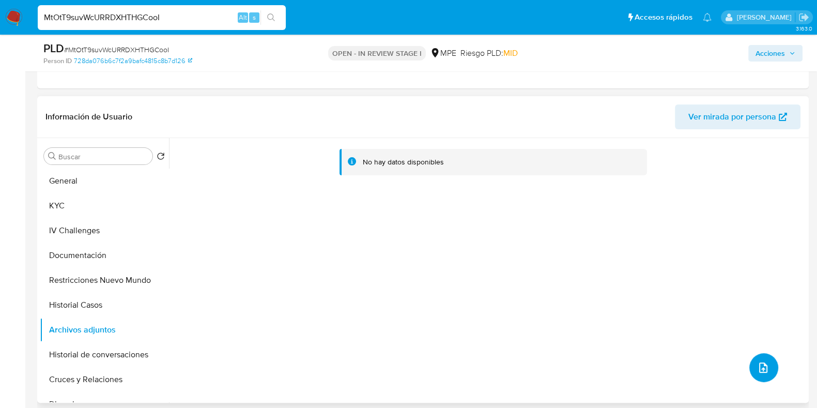
click at [768, 371] on button "upload-file" at bounding box center [764, 367] width 29 height 29
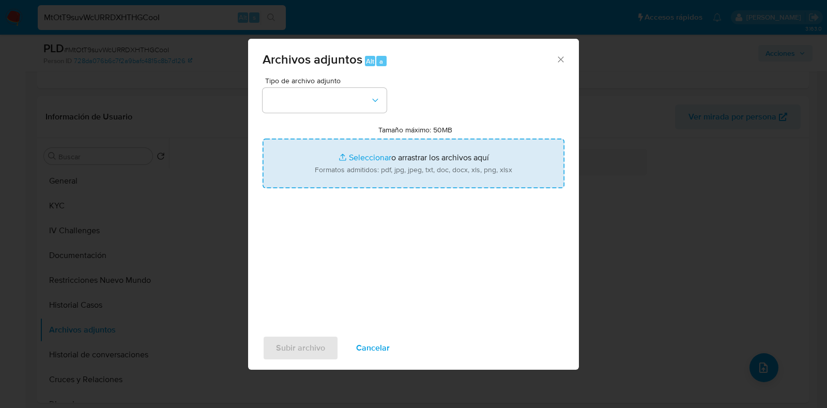
click at [369, 157] on input "Tamaño máximo: 50MB Seleccionar archivos" at bounding box center [414, 164] width 302 height 50
type input "C:\fakepath\Case Log 2526194727 - 23_09_2025.pdf"
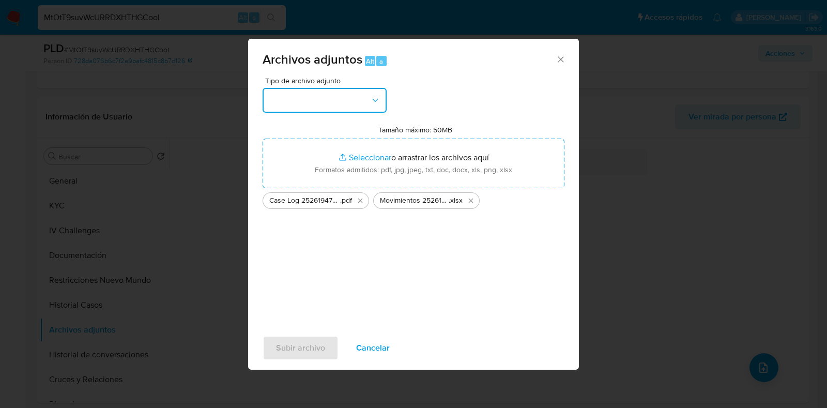
click at [354, 105] on button "button" at bounding box center [325, 100] width 124 height 25
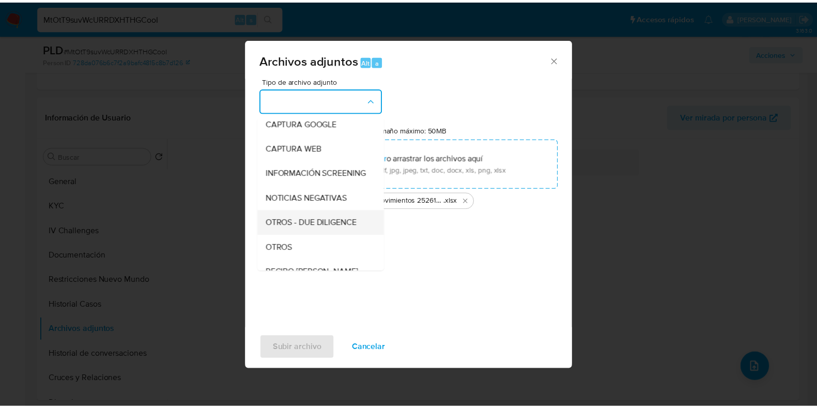
scroll to position [64, 0]
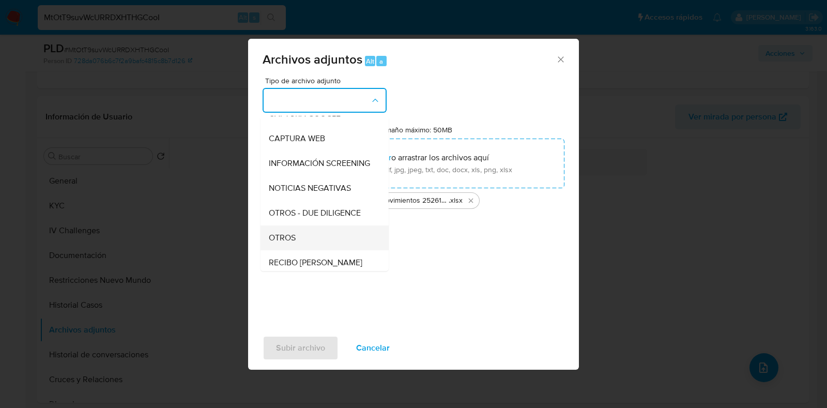
click at [324, 243] on div "OTROS" at bounding box center [321, 237] width 105 height 25
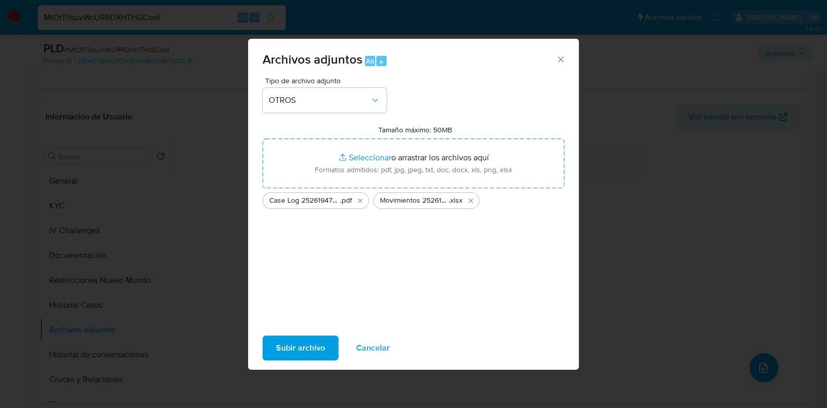
click at [321, 350] on span "Subir archivo" at bounding box center [300, 348] width 49 height 23
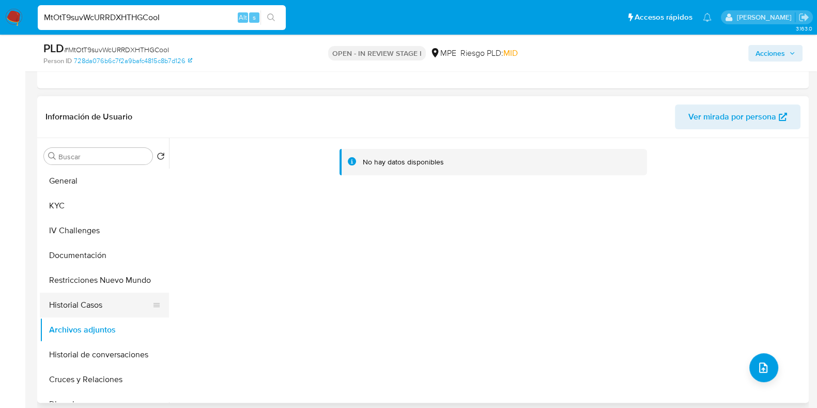
click at [116, 298] on button "Historial Casos" at bounding box center [100, 305] width 121 height 25
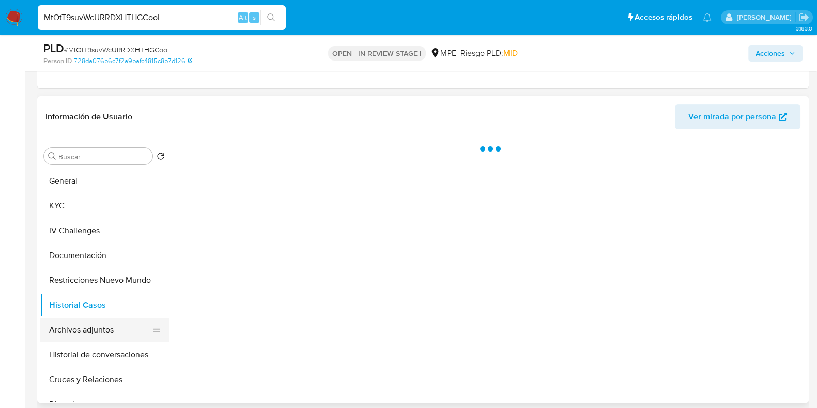
click at [119, 326] on button "Archivos adjuntos" at bounding box center [100, 329] width 121 height 25
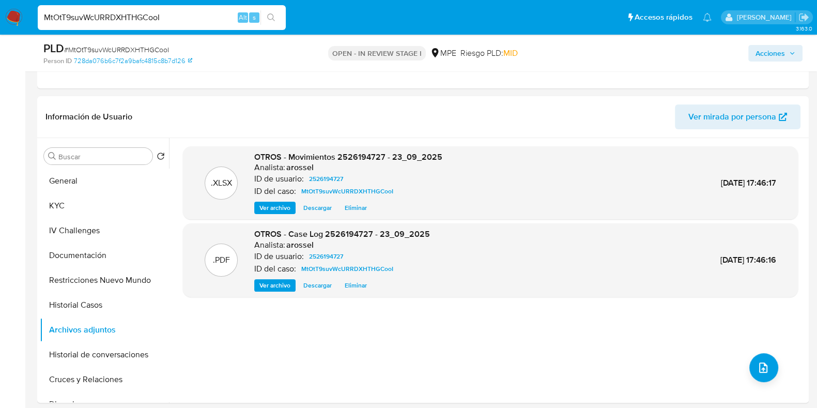
click at [766, 54] on span "Acciones" at bounding box center [770, 53] width 29 height 17
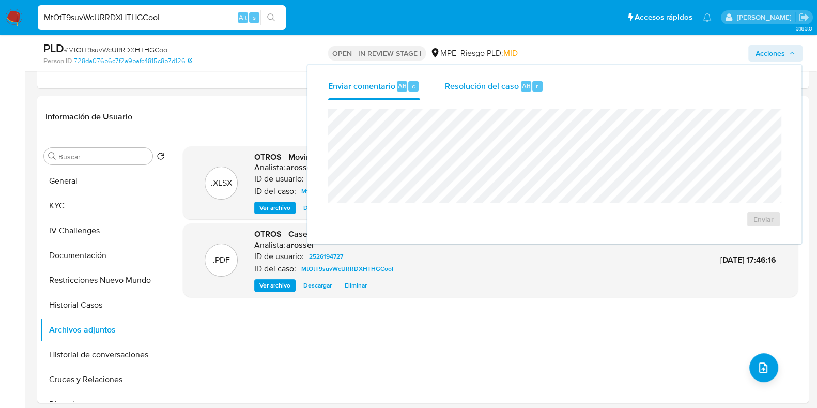
click at [514, 94] on div "Resolución del caso Alt r" at bounding box center [494, 86] width 99 height 27
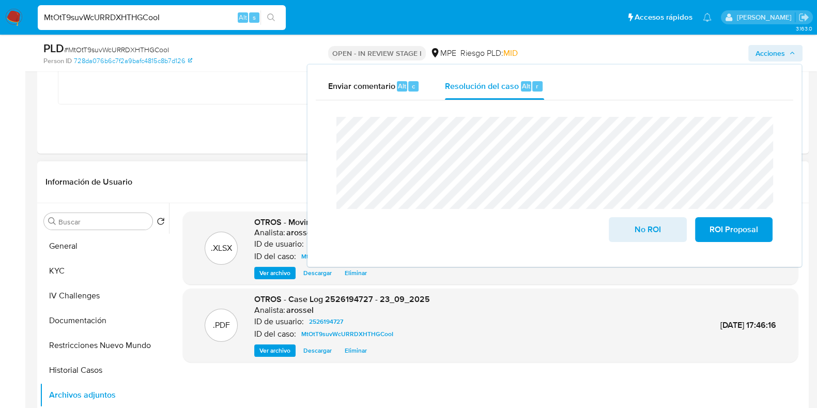
scroll to position [194, 0]
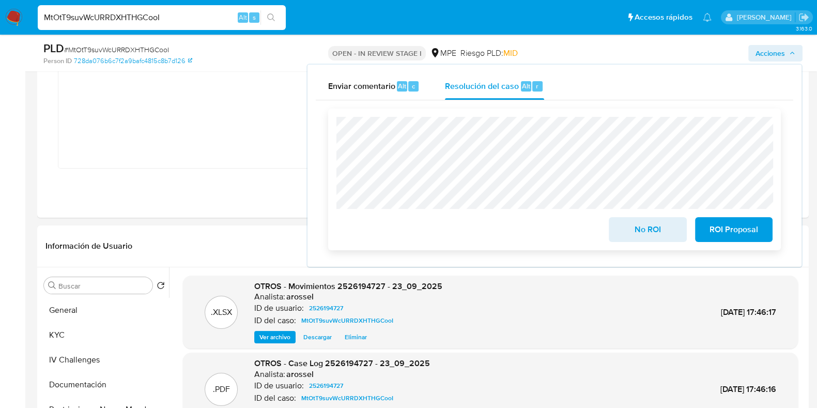
click at [756, 235] on span "ROI Proposal" at bounding box center [734, 229] width 51 height 23
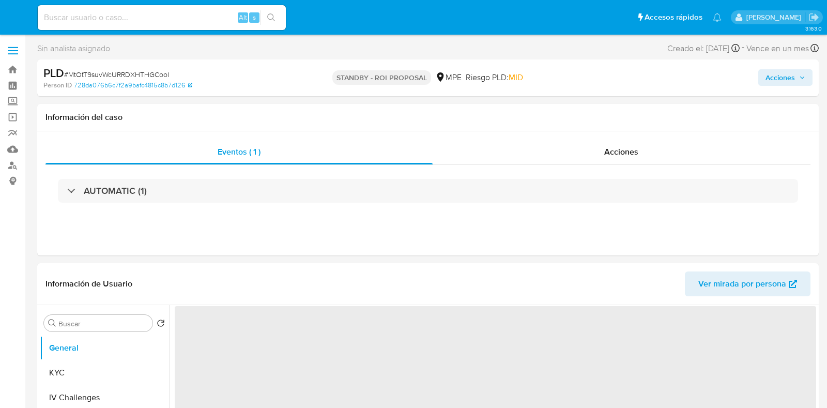
select select "10"
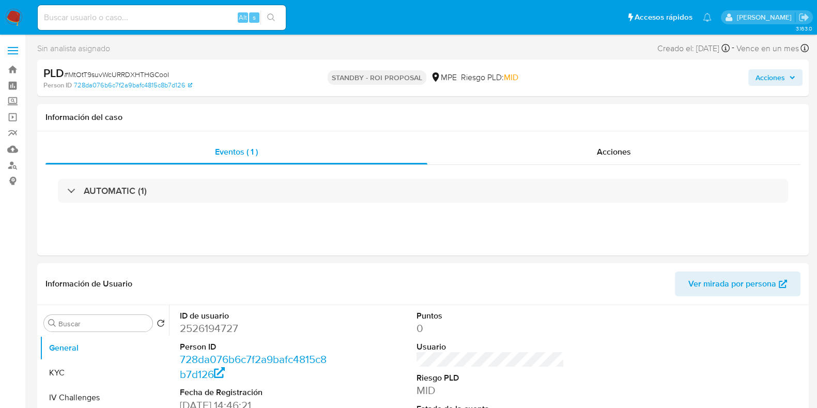
click at [129, 16] on input at bounding box center [162, 17] width 248 height 13
paste input "kjhLLw8Myo3xSEXBzApQ8Hr1"
type input "kjhLLw8Myo3xSEXBzApQ8Hr1"
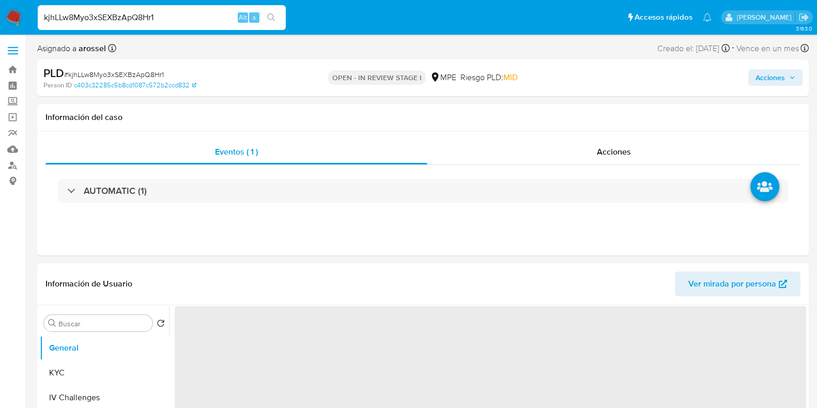
select select "10"
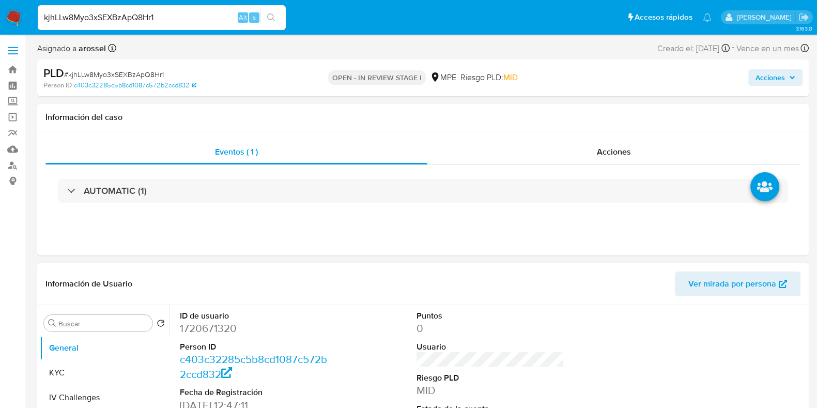
scroll to position [129, 0]
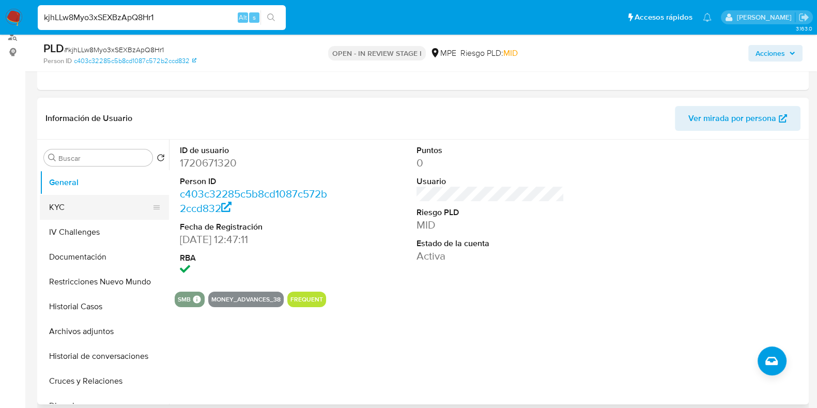
click at [87, 215] on button "KYC" at bounding box center [100, 207] width 121 height 25
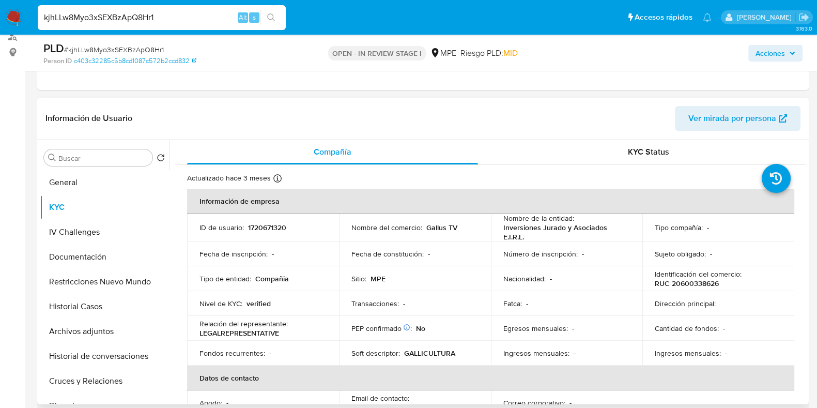
click at [271, 226] on p "1720671320" at bounding box center [267, 227] width 38 height 9
copy p "1720671320"
click at [96, 323] on button "Archivos adjuntos" at bounding box center [100, 331] width 121 height 25
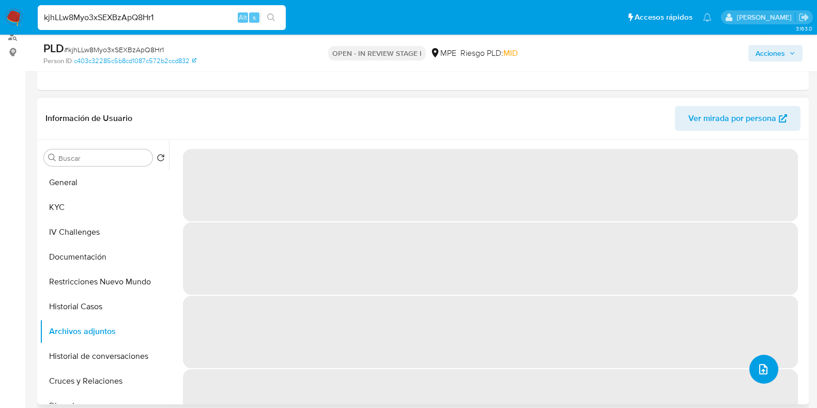
click at [768, 365] on button "upload-file" at bounding box center [764, 369] width 29 height 29
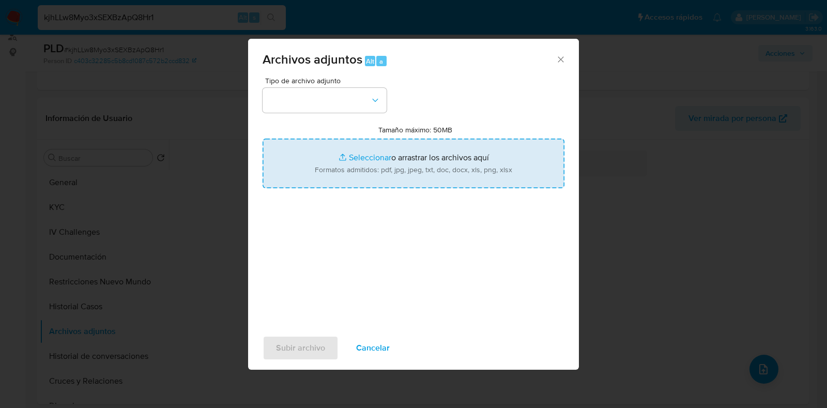
click at [437, 179] on input "Tamaño máximo: 50MB Seleccionar archivos" at bounding box center [414, 164] width 302 height 50
type input "C:\fakepath\Case Log 1720671320 - 25_09_2025.pdf"
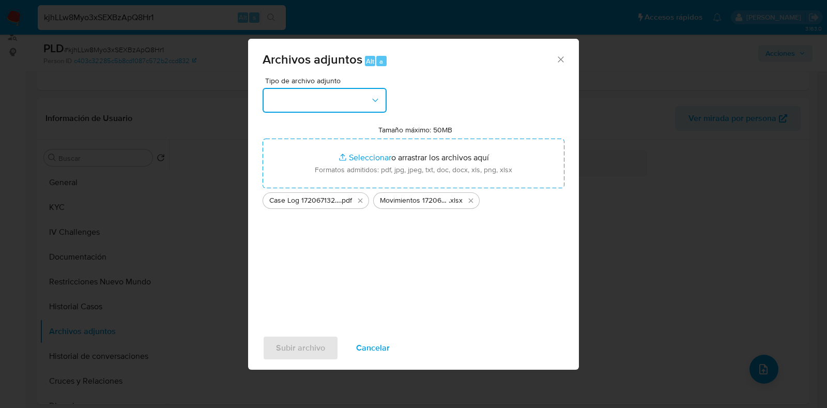
click at [327, 97] on button "button" at bounding box center [325, 100] width 124 height 25
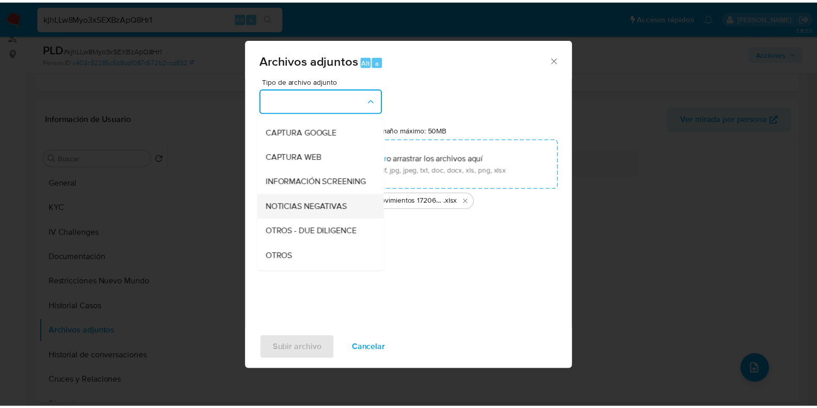
scroll to position [64, 0]
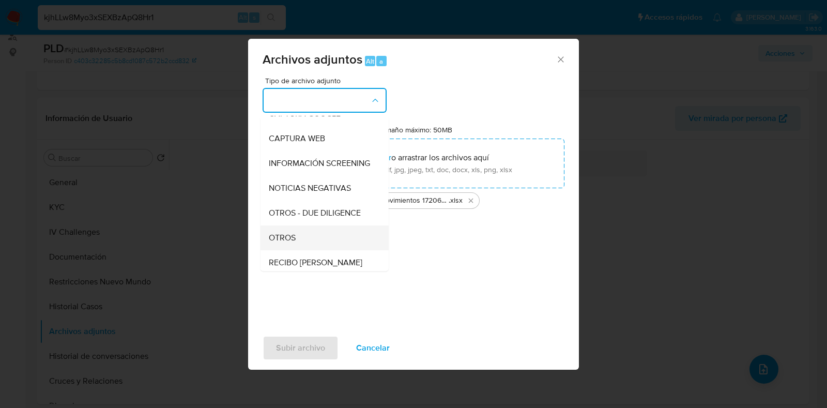
click at [328, 247] on div "OTROS" at bounding box center [321, 237] width 105 height 25
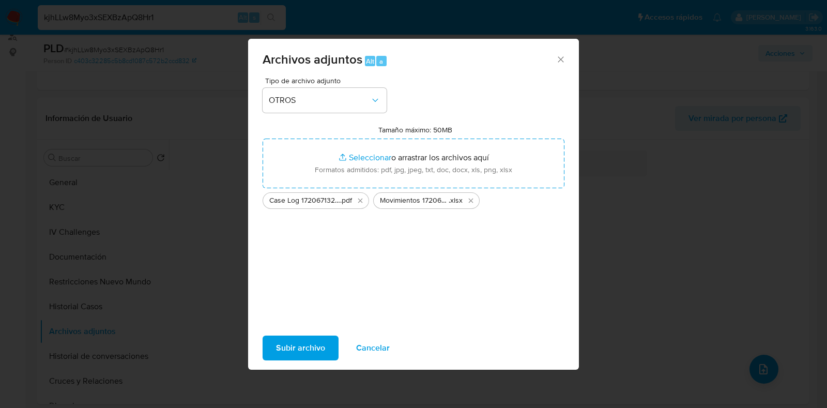
click at [307, 346] on span "Subir archivo" at bounding box center [300, 348] width 49 height 23
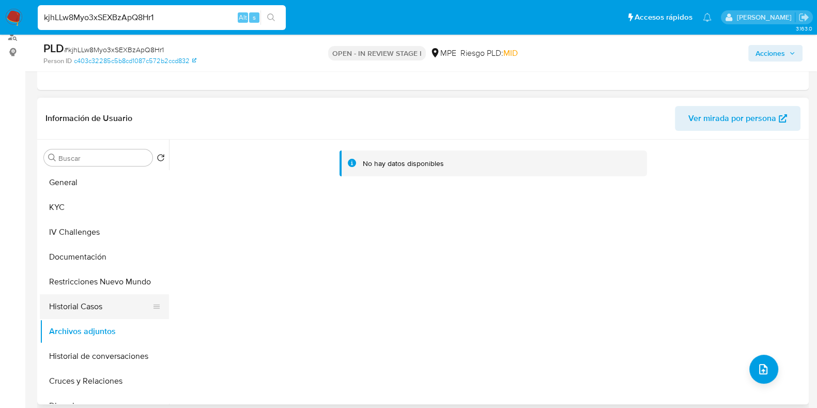
click at [110, 315] on button "Historial Casos" at bounding box center [100, 306] width 121 height 25
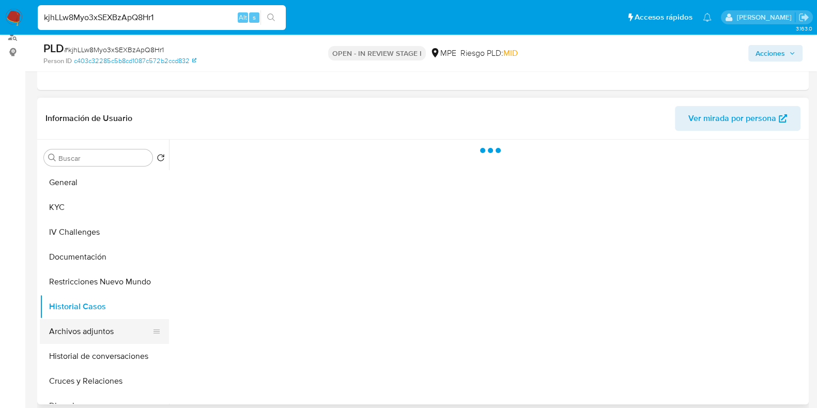
click at [112, 339] on button "Archivos adjuntos" at bounding box center [100, 331] width 121 height 25
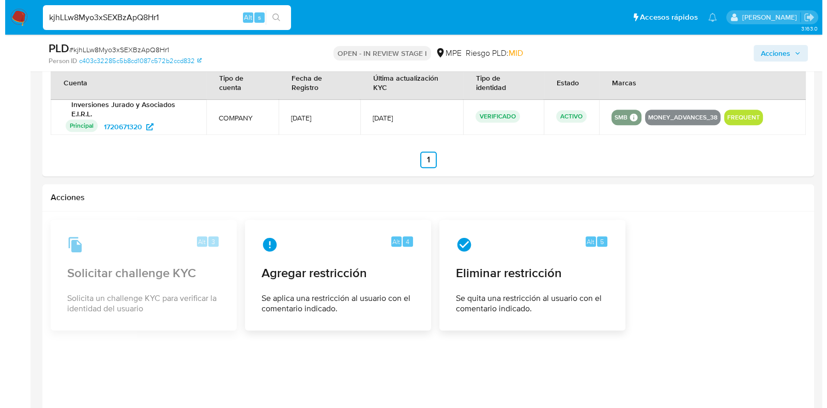
scroll to position [1167, 0]
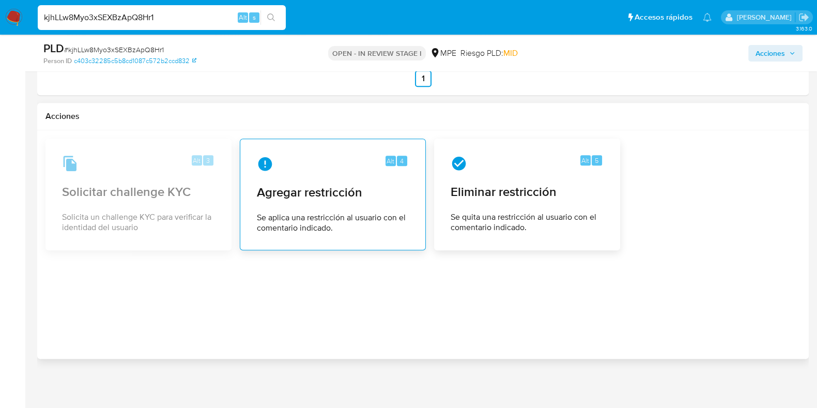
click at [352, 219] on span "Se aplica una restricción al usuario con el comentario indicado." at bounding box center [333, 222] width 152 height 21
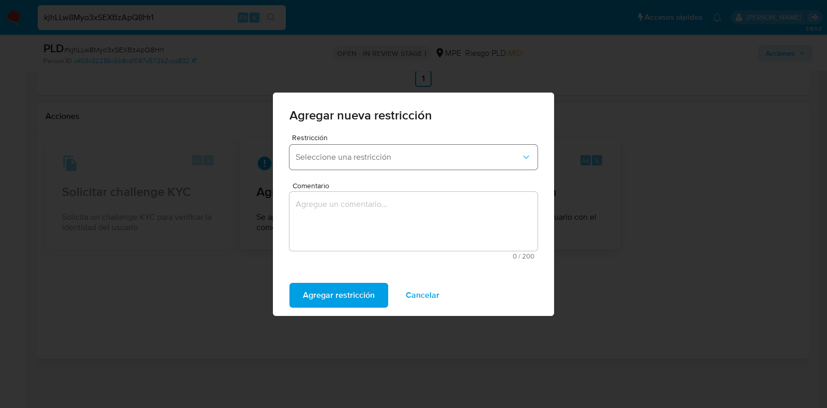
click at [393, 163] on button "Seleccione una restricción" at bounding box center [413, 157] width 248 height 25
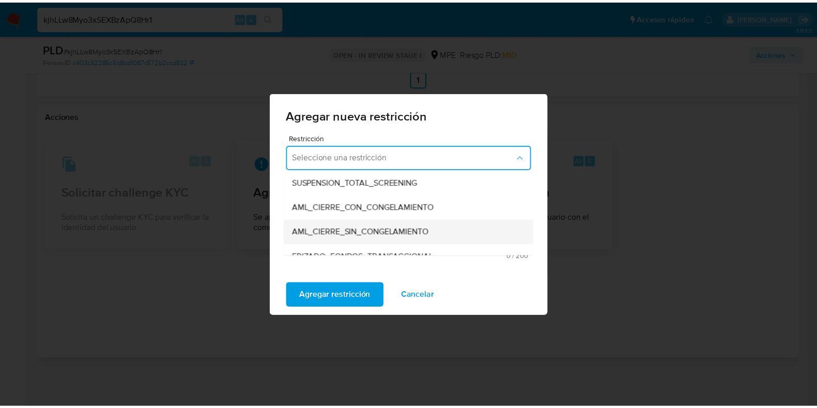
scroll to position [64, 0]
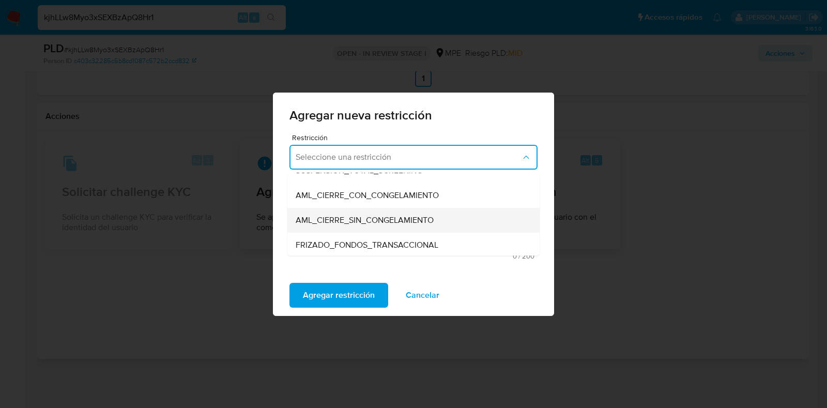
click at [411, 222] on span "AML_CIERRE_SIN_CONGELAMIENTO" at bounding box center [365, 220] width 138 height 10
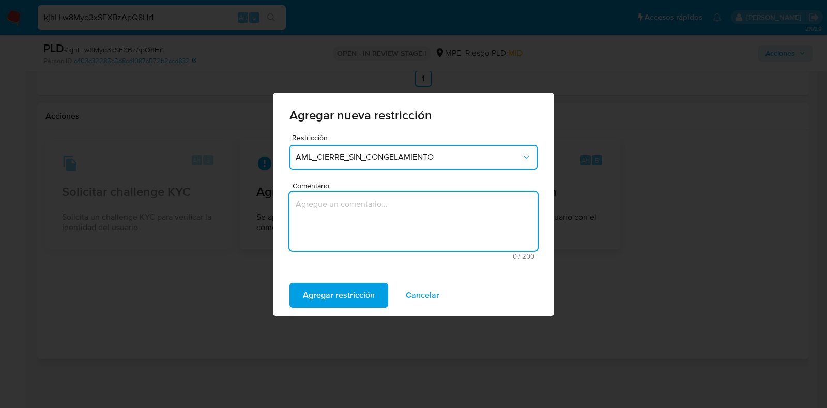
click at [383, 223] on textarea "Comentario" at bounding box center [413, 221] width 248 height 59
type textarea "S"
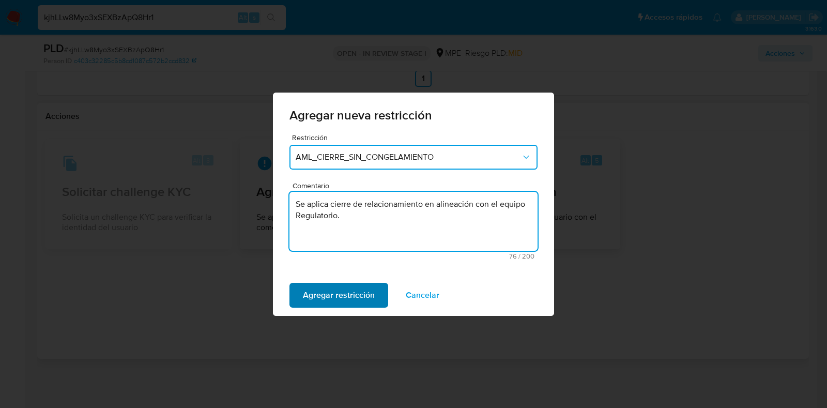
type textarea "Se aplica cierre de relacionamiento en alineación con el equipo Regulatorio."
click at [321, 289] on span "Agregar restricción" at bounding box center [339, 295] width 72 height 23
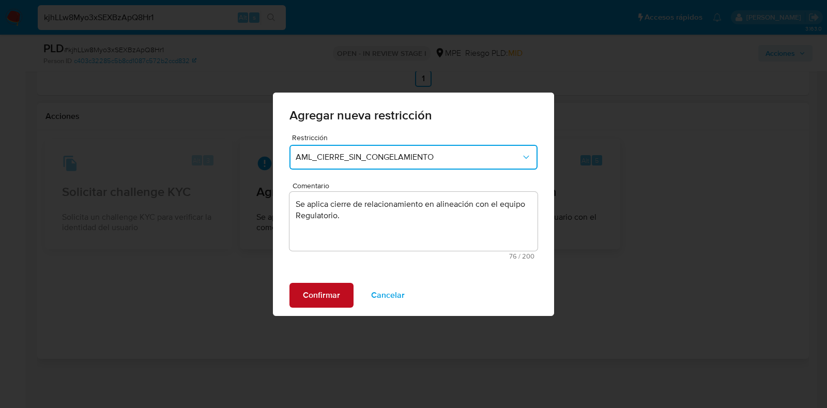
click at [313, 299] on span "Confirmar" at bounding box center [321, 295] width 37 height 23
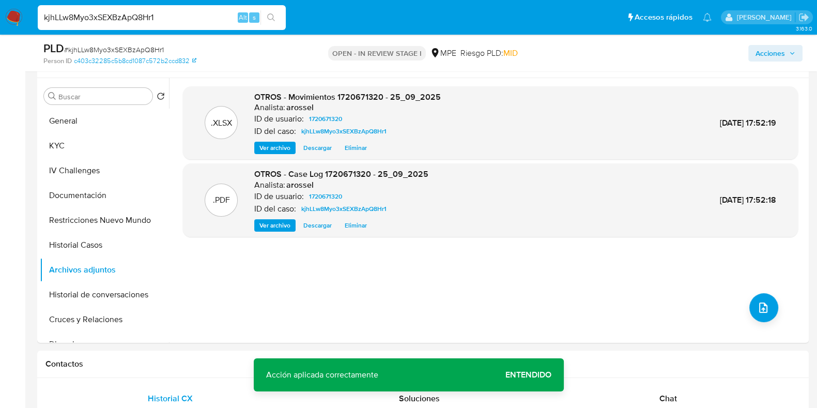
scroll to position [68, 0]
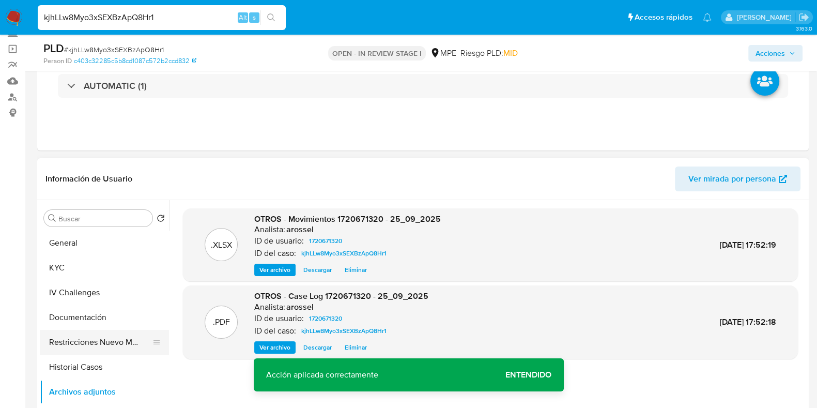
click at [124, 338] on button "Restricciones Nuevo Mundo" at bounding box center [100, 342] width 121 height 25
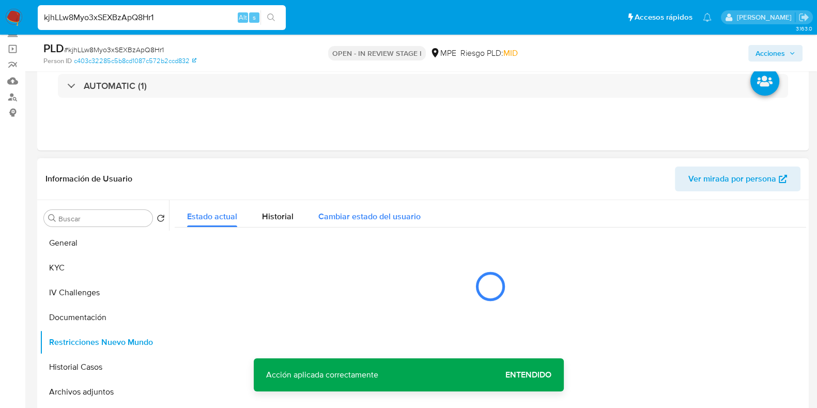
scroll to position [133, 0]
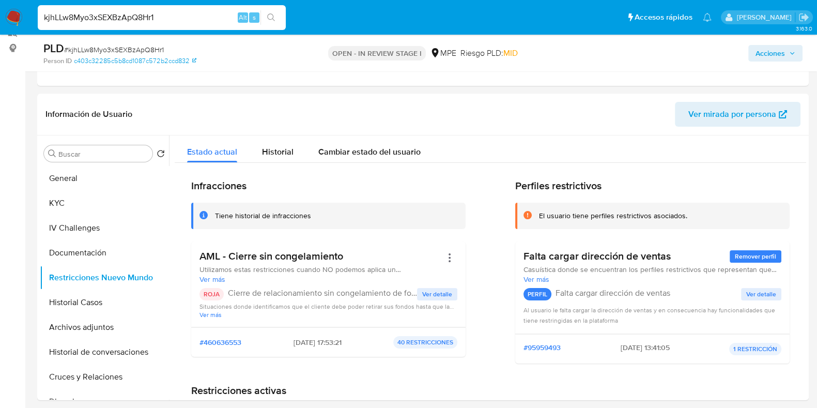
click at [778, 55] on span "Acciones" at bounding box center [770, 53] width 29 height 17
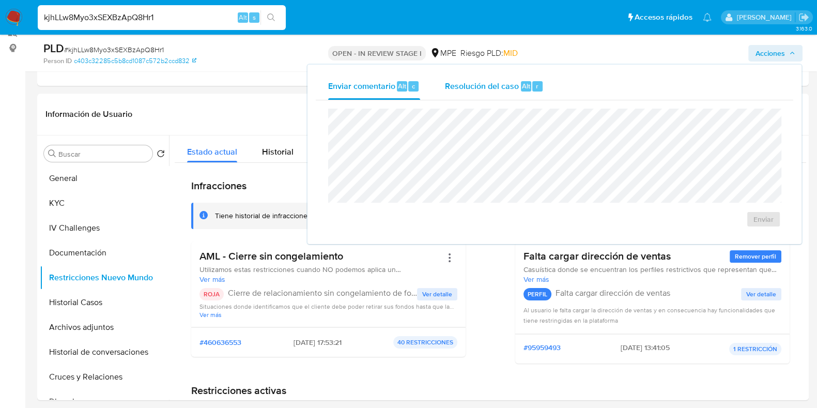
click at [504, 86] on span "Resolución del caso" at bounding box center [482, 86] width 74 height 12
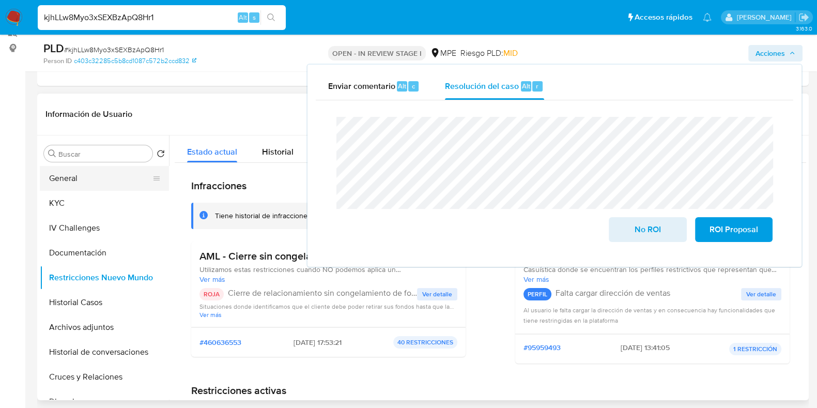
click at [76, 179] on button "General" at bounding box center [100, 178] width 121 height 25
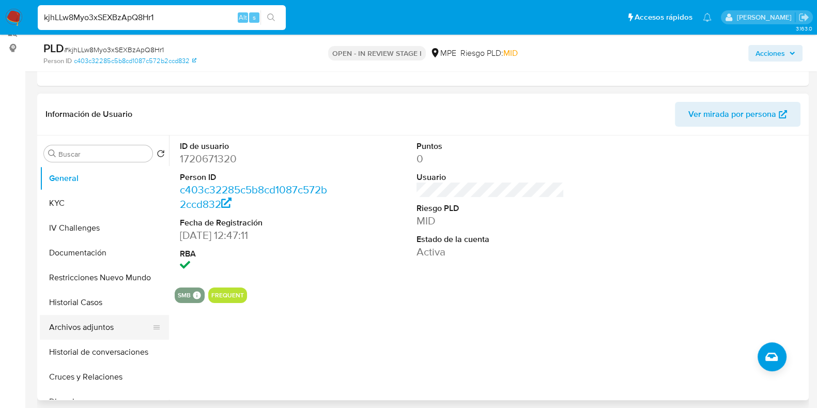
click at [88, 324] on button "Archivos adjuntos" at bounding box center [100, 327] width 121 height 25
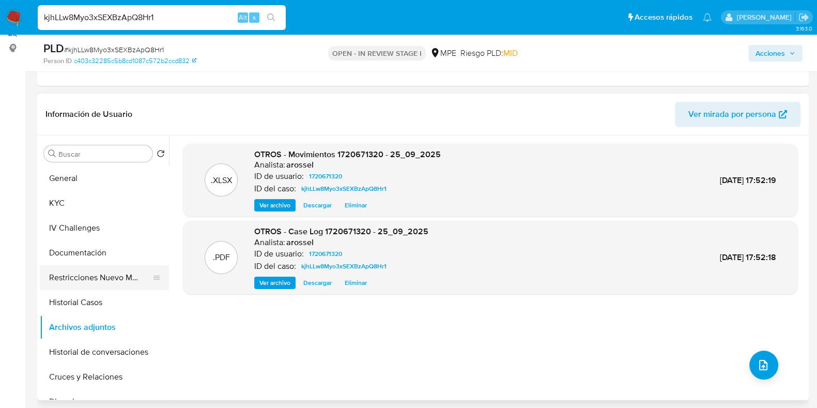
click at [109, 279] on button "Restricciones Nuevo Mundo" at bounding box center [100, 277] width 121 height 25
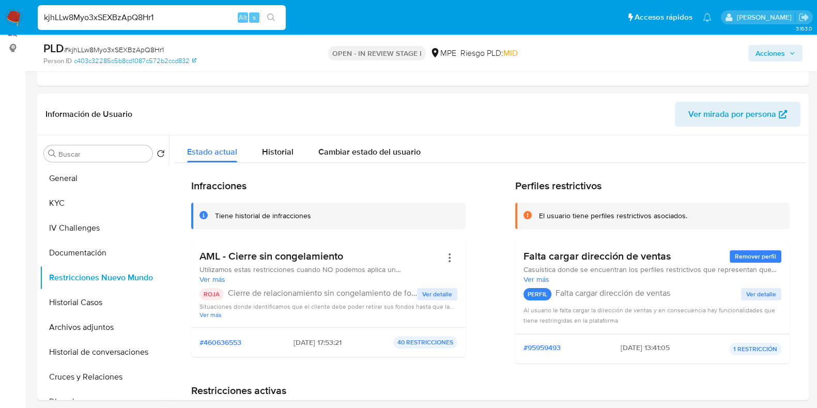
click at [775, 55] on span "Acciones" at bounding box center [770, 53] width 29 height 17
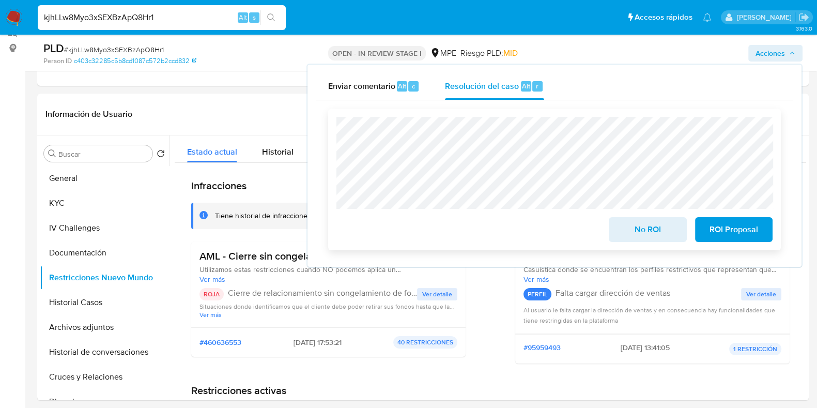
click at [758, 232] on span "ROI Proposal" at bounding box center [734, 229] width 51 height 23
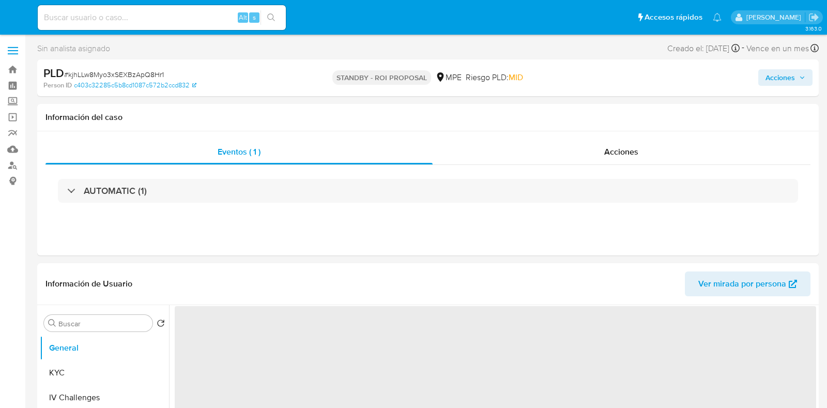
select select "10"
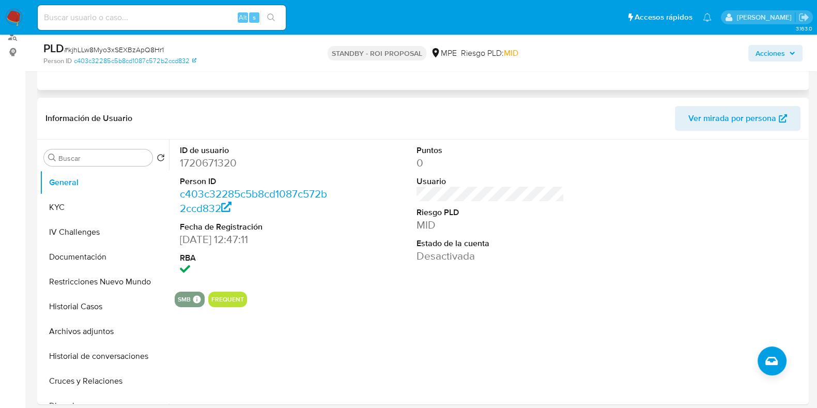
scroll to position [129, 0]
